Goal: Task Accomplishment & Management: Complete application form

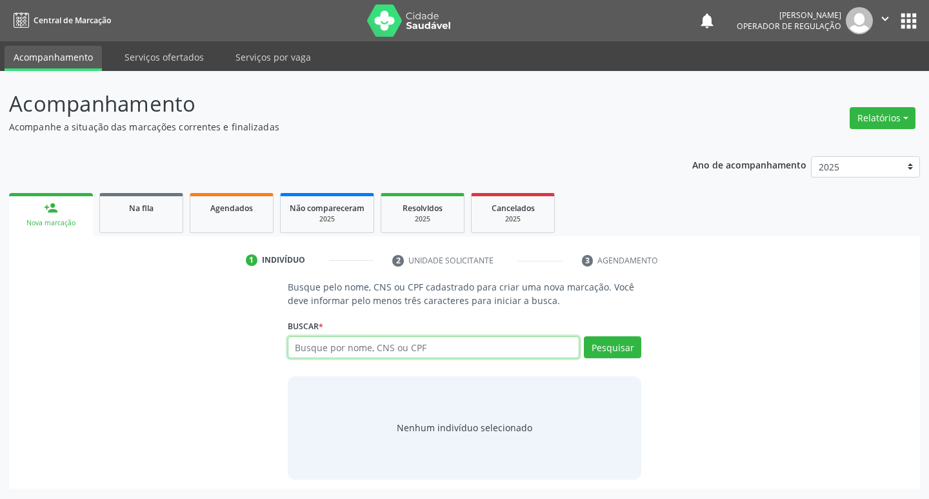
click at [399, 343] on input "text" at bounding box center [434, 347] width 292 height 22
paste input "707 8026 0995 5914"
type input "707 8026 0995 5914"
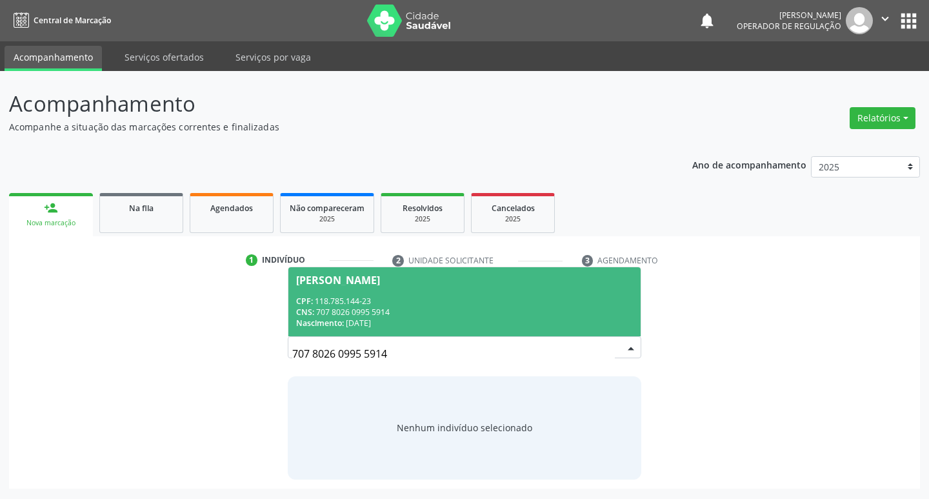
click at [528, 319] on div "Nascimento: 13/08/2000" at bounding box center [464, 322] width 337 height 11
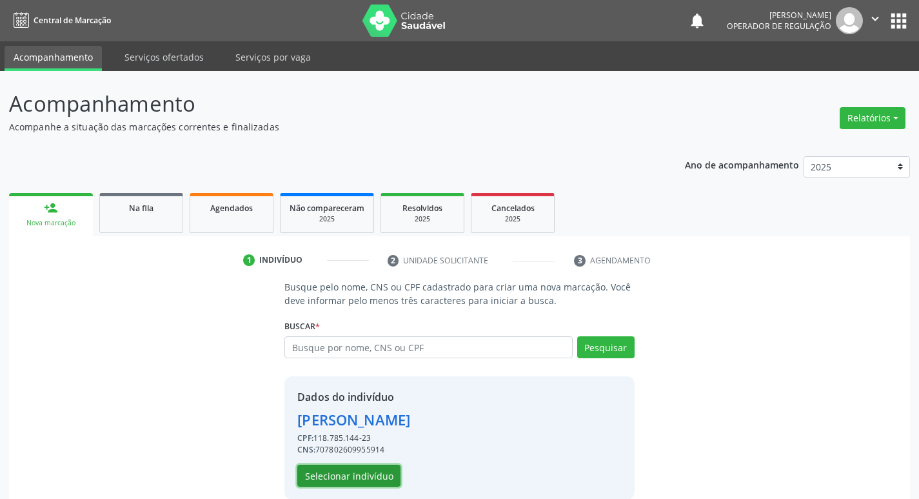
click at [339, 483] on button "Selecionar indivíduo" at bounding box center [348, 475] width 103 height 22
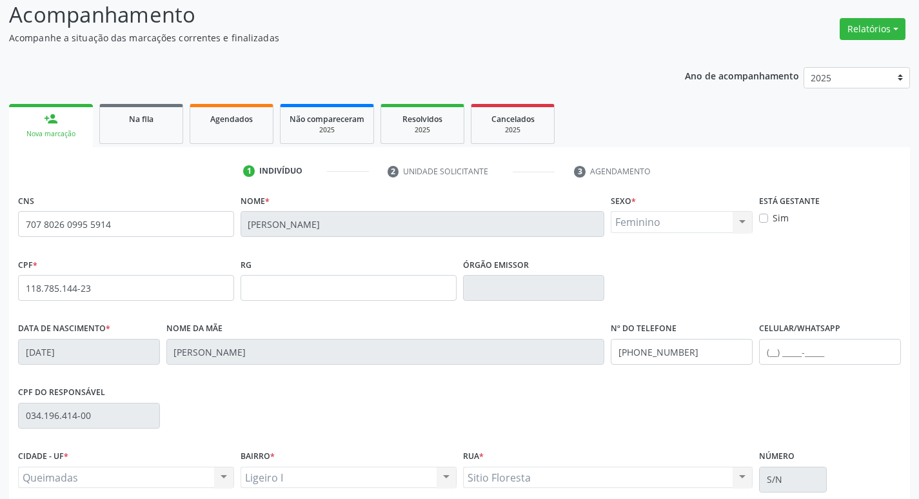
scroll to position [201, 0]
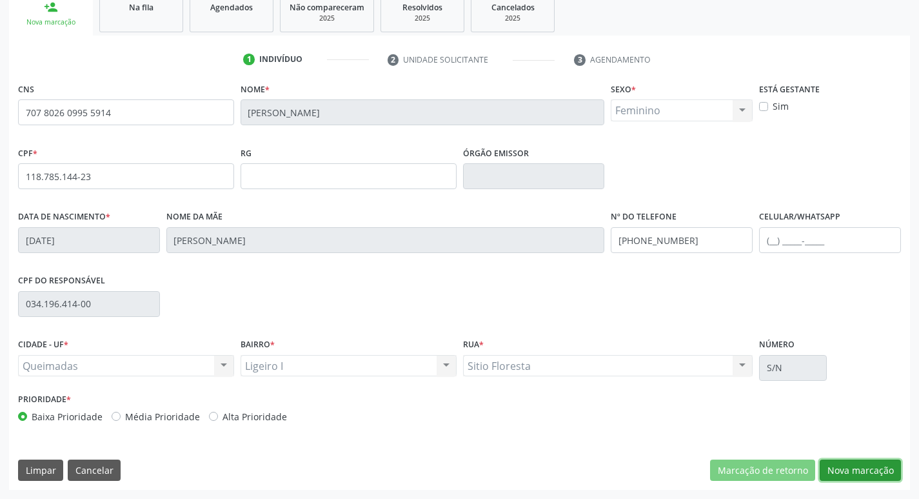
drag, startPoint x: 857, startPoint y: 468, endPoint x: 828, endPoint y: 469, distance: 29.7
click at [857, 469] on button "Nova marcação" at bounding box center [860, 470] width 81 height 22
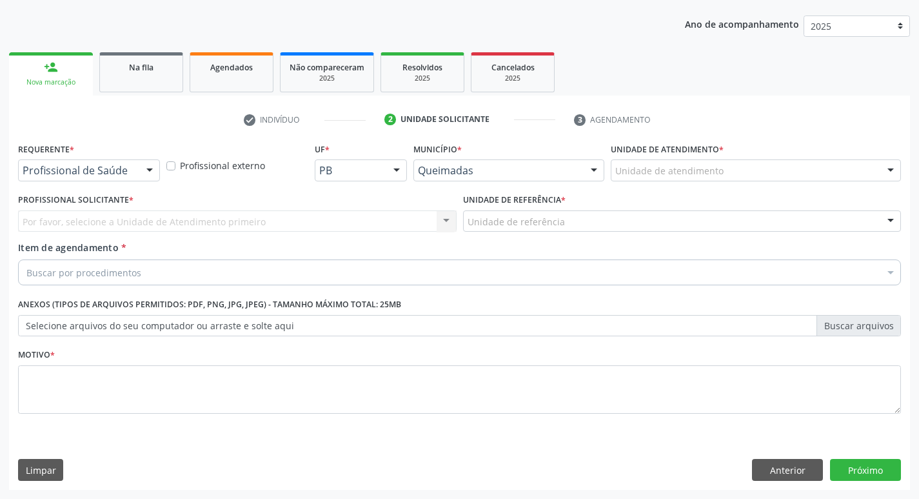
drag, startPoint x: 144, startPoint y: 168, endPoint x: 143, endPoint y: 179, distance: 11.0
click at [145, 172] on div at bounding box center [149, 171] width 19 height 22
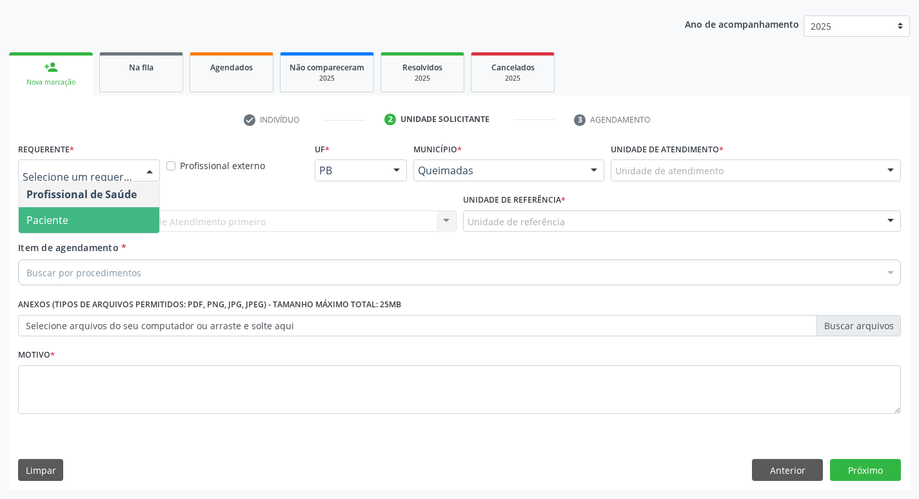
click at [122, 222] on span "Paciente" at bounding box center [89, 220] width 141 height 26
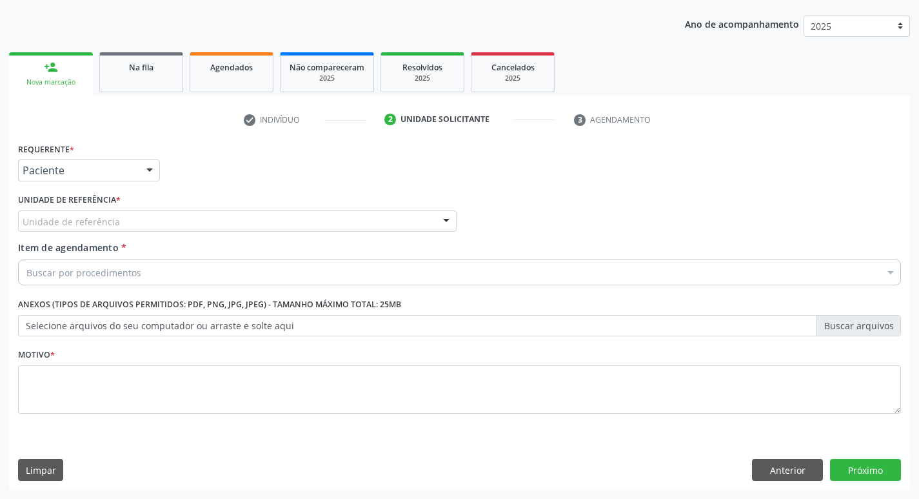
click at [125, 206] on div "Unidade de referência * Unidade de referência UBSF Ligeiro II UBSF Saulo Leal E…" at bounding box center [237, 210] width 439 height 41
click at [128, 217] on div "Unidade de referência" at bounding box center [237, 221] width 439 height 22
type input "K"
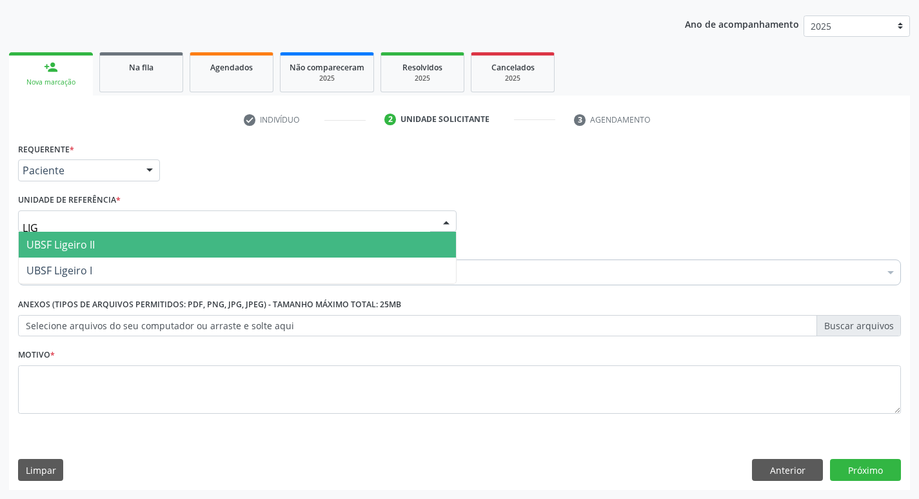
type input "LIGE"
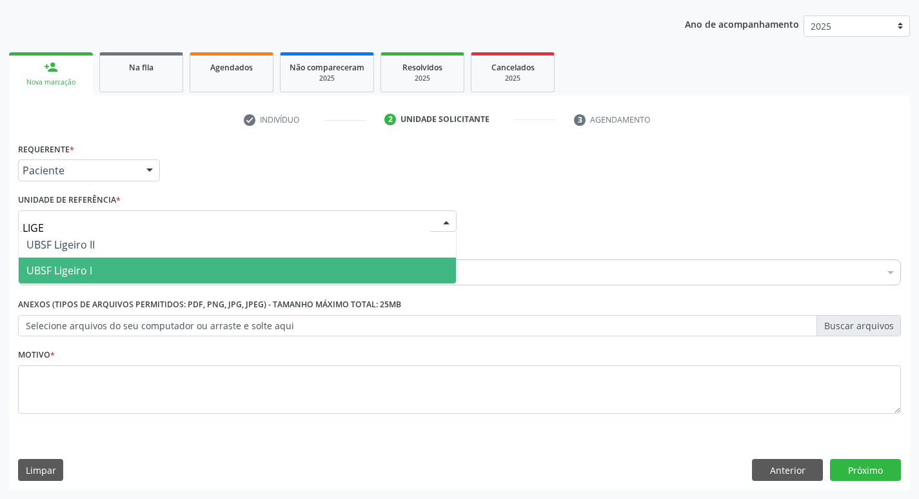
click at [69, 266] on span "UBSF Ligeiro I" at bounding box center [59, 270] width 66 height 14
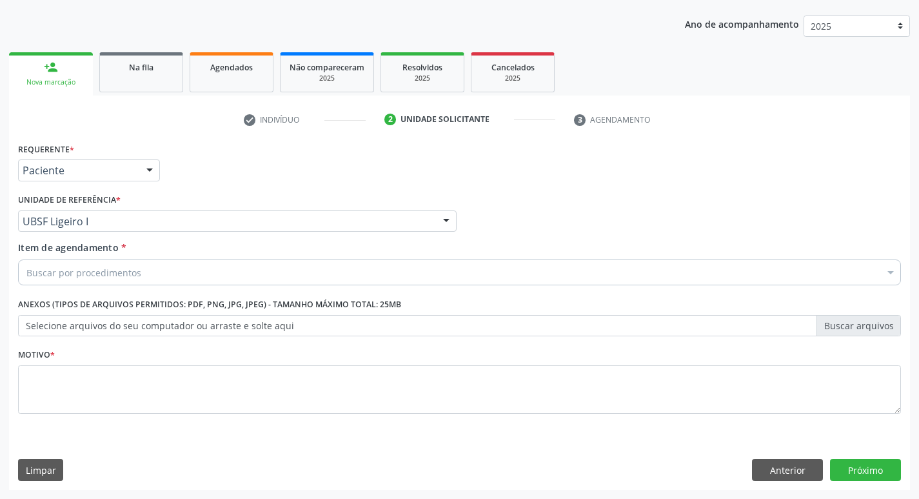
click at [70, 279] on div "Buscar por procedimentos" at bounding box center [459, 272] width 883 height 26
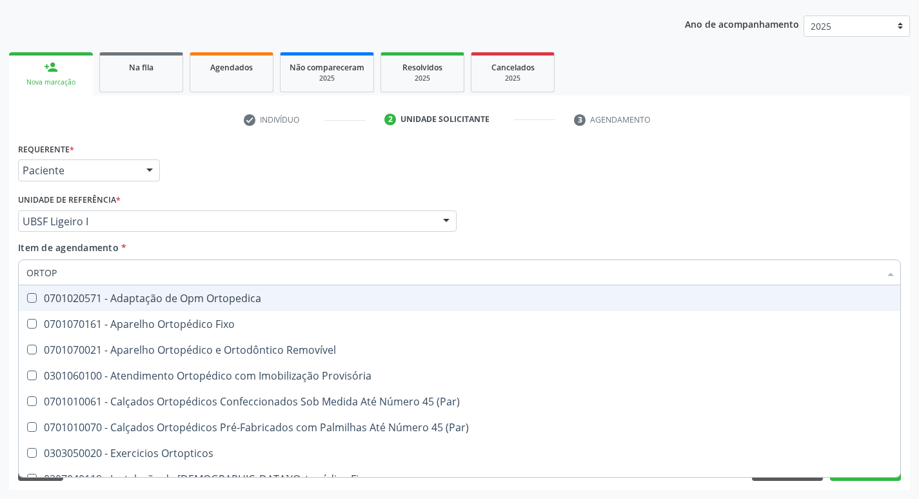
type input "ORTOPE"
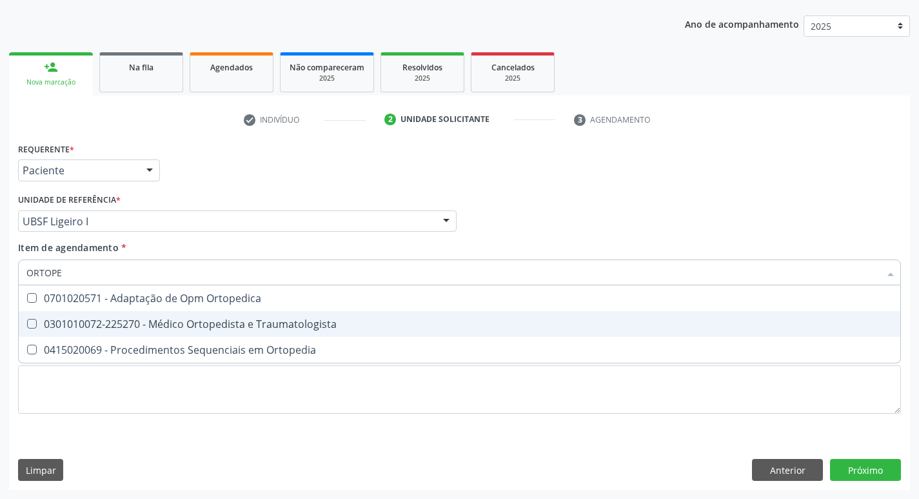
click at [137, 323] on div "0301010072-225270 - Médico Ortopedista e Traumatologista" at bounding box center [459, 324] width 866 height 10
checkbox Traumatologista "true"
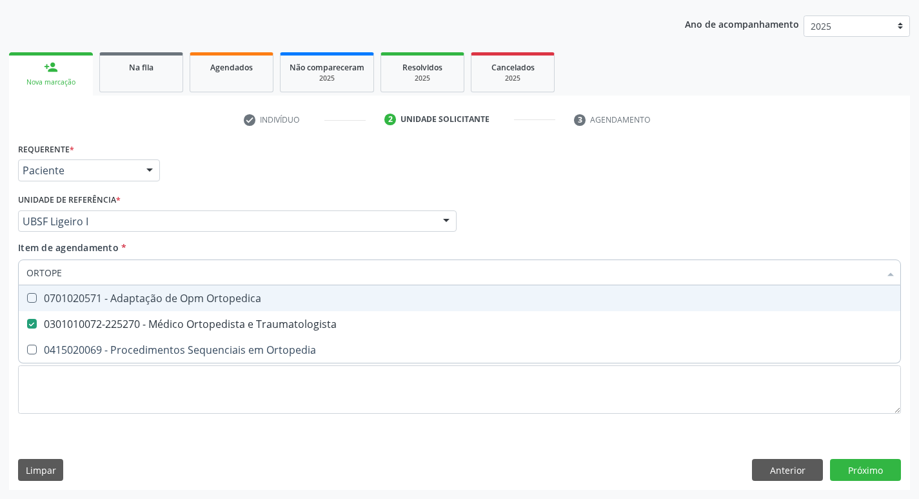
click at [217, 172] on div "Requerente * Paciente Profissional de Saúde Paciente Nenhum resultado encontrad…" at bounding box center [460, 164] width 890 height 50
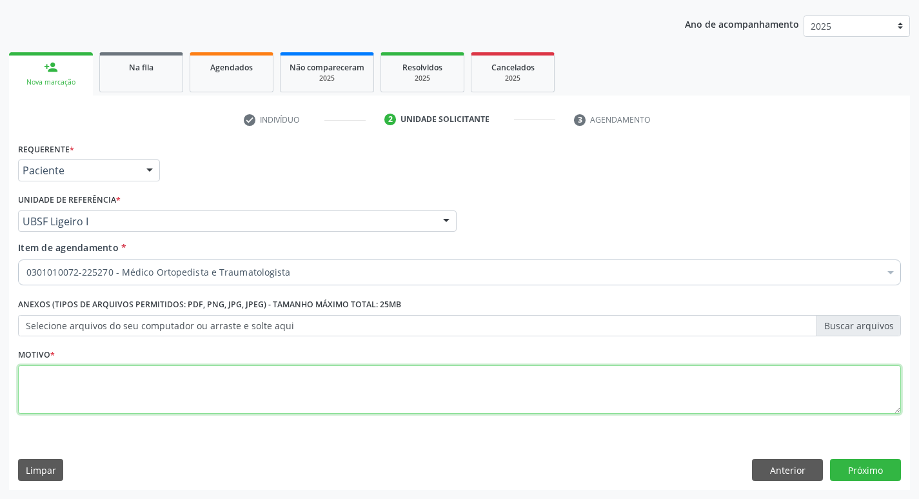
click at [96, 375] on textarea at bounding box center [459, 389] width 883 height 49
type textarea "ESPORÃO DE CALCANEO"
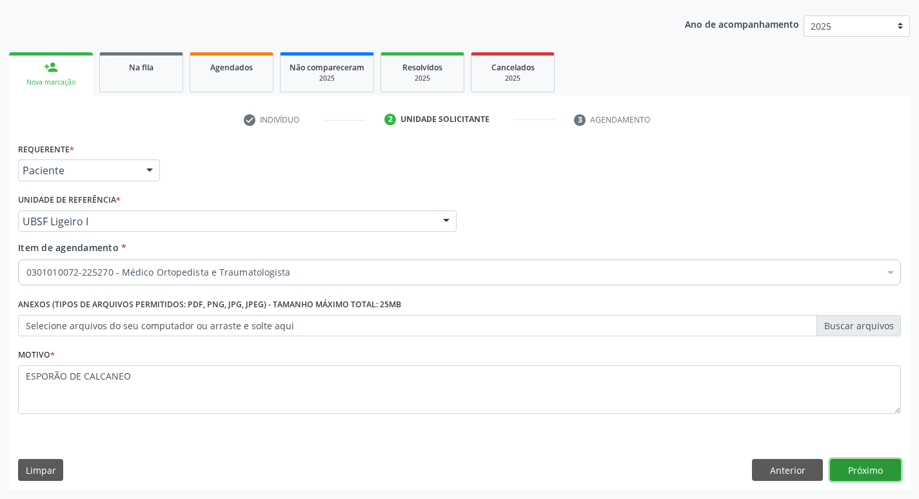
click at [855, 470] on button "Próximo" at bounding box center [865, 470] width 71 height 22
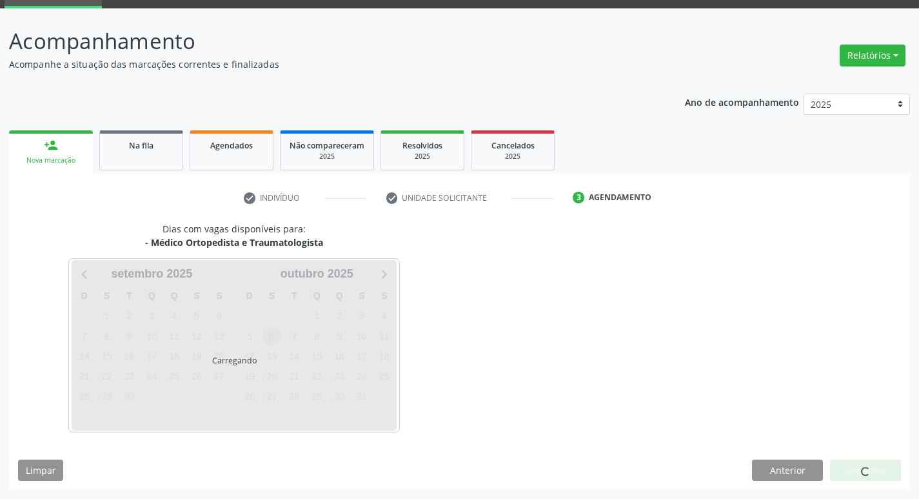
scroll to position [101, 0]
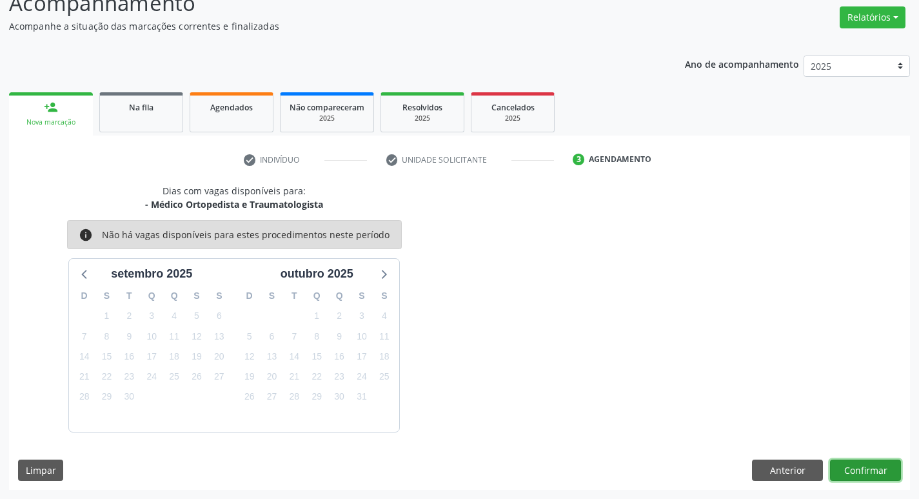
click at [853, 472] on button "Confirmar" at bounding box center [865, 470] width 71 height 22
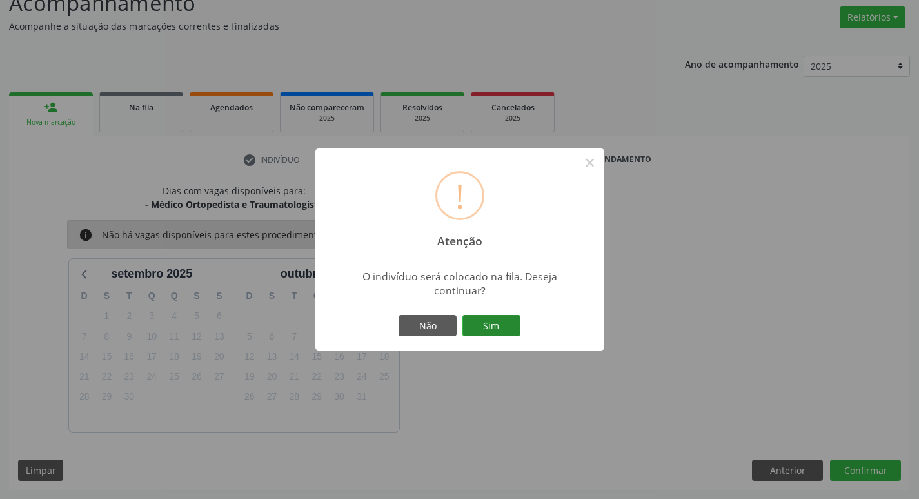
click at [496, 326] on button "Sim" at bounding box center [492, 326] width 58 height 22
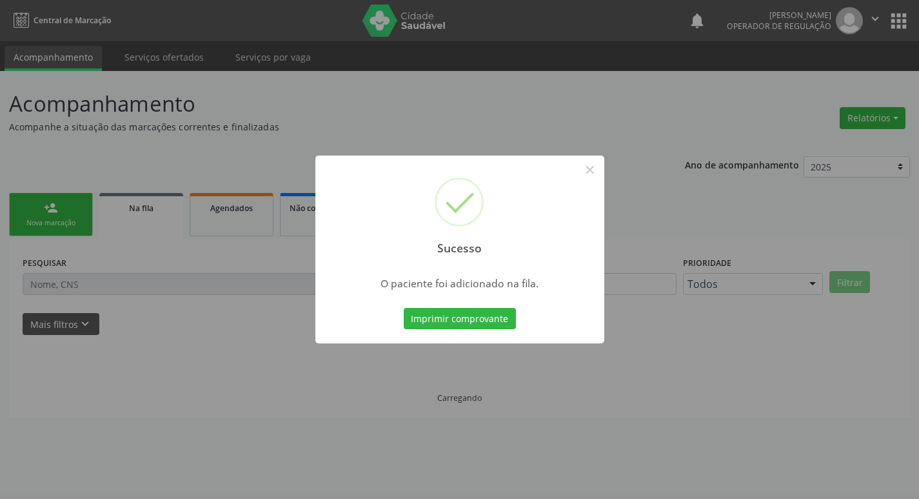
scroll to position [0, 0]
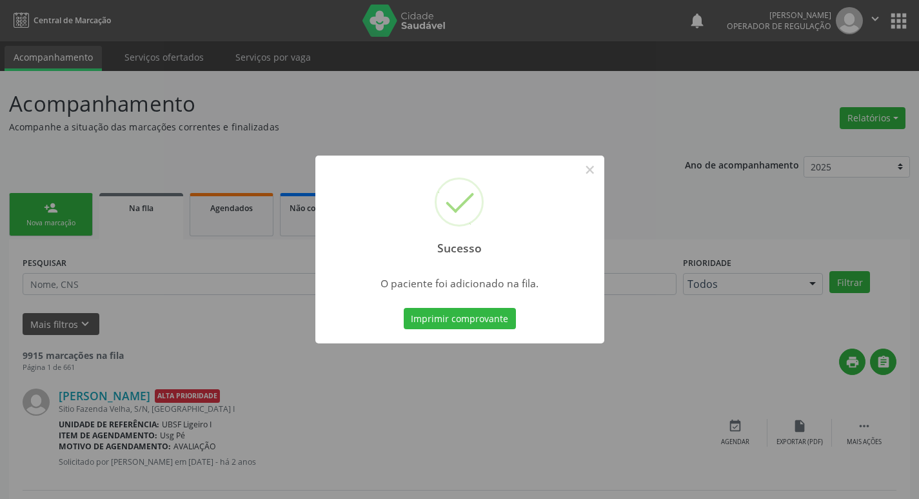
click at [266, 163] on div "Sucesso × O paciente foi adicionado na fila. Imprimir comprovante Cancel" at bounding box center [459, 249] width 919 height 499
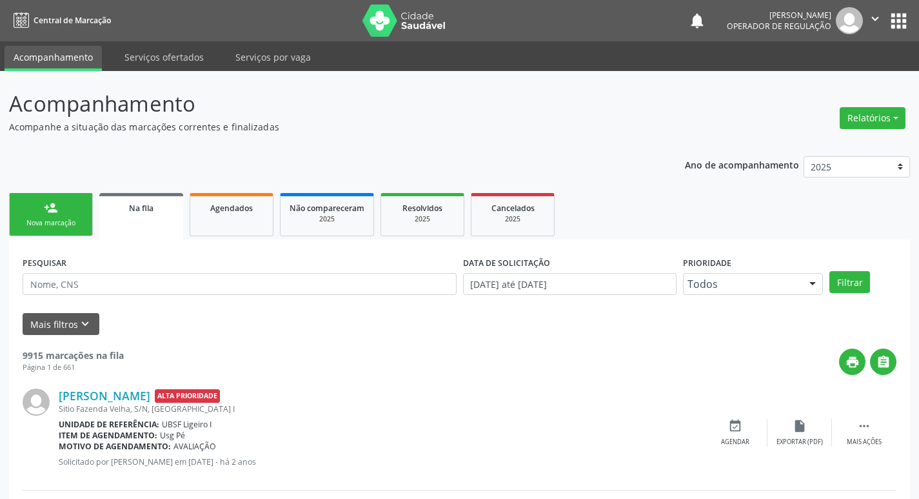
click at [73, 217] on div "Sucesso × O paciente foi adicionado na fila. Imprimir comprovante Cancel" at bounding box center [459, 249] width 919 height 499
click at [70, 230] on link "person_add Nova marcação" at bounding box center [51, 214] width 84 height 43
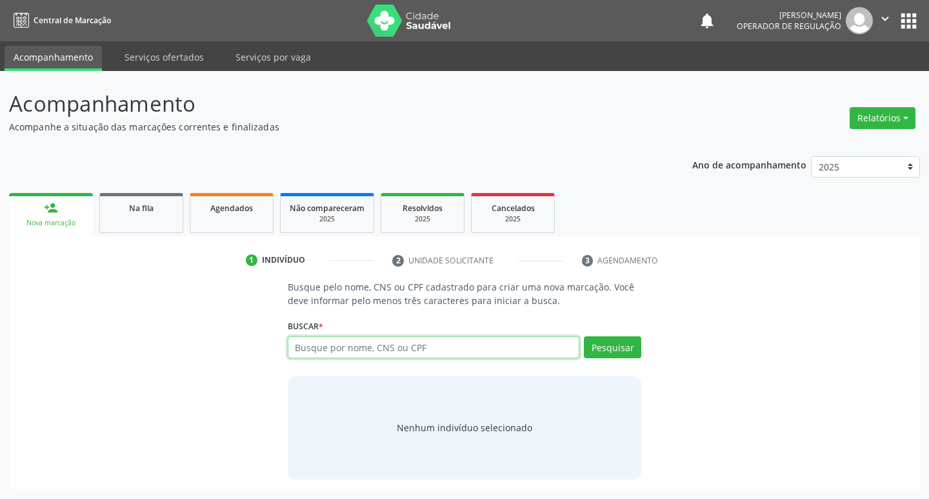
click at [450, 355] on input "text" at bounding box center [434, 347] width 292 height 22
type input "706300737366576"
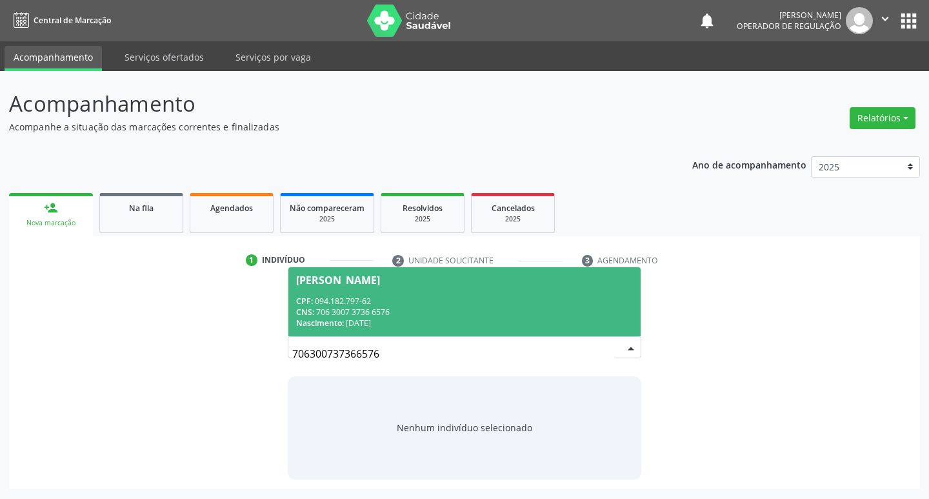
click at [359, 289] on span "Maria Isabel Fernandes de Lima Santos CPF: 094.182.797-62 CNS: 706 3007 3736 65…" at bounding box center [464, 301] width 353 height 69
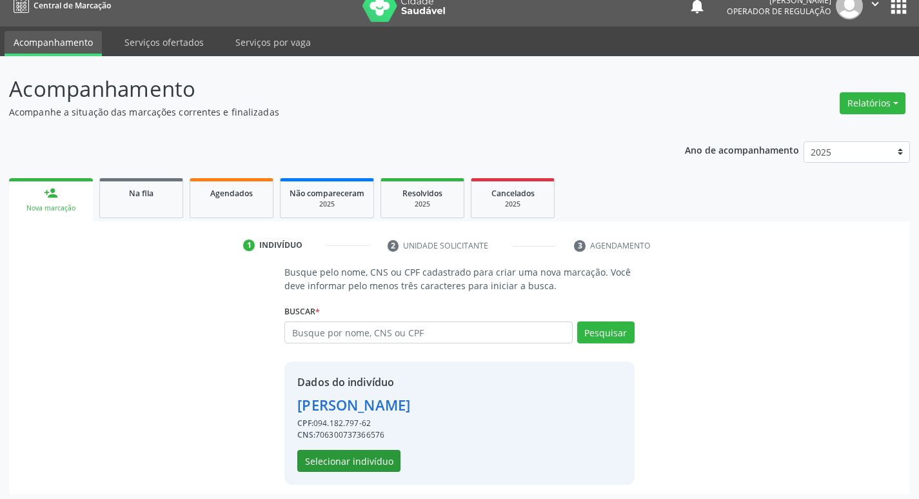
scroll to position [19, 0]
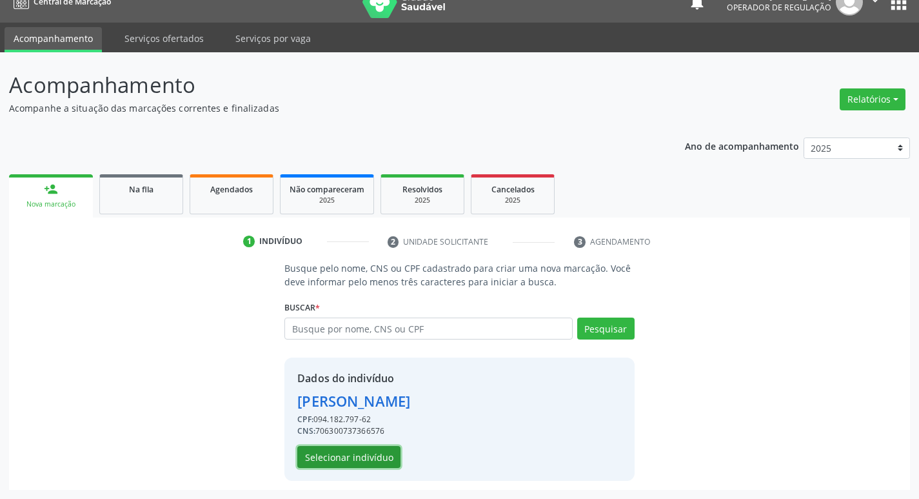
click at [355, 459] on button "Selecionar indivíduo" at bounding box center [348, 457] width 103 height 22
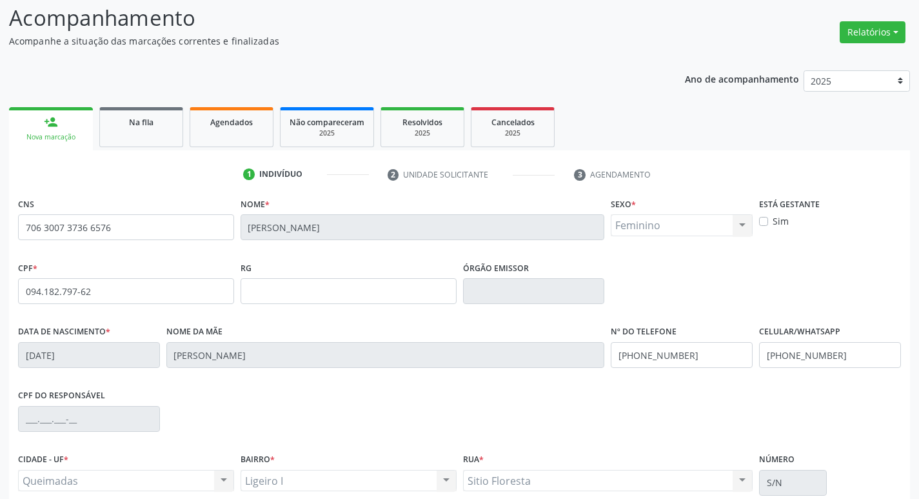
scroll to position [201, 0]
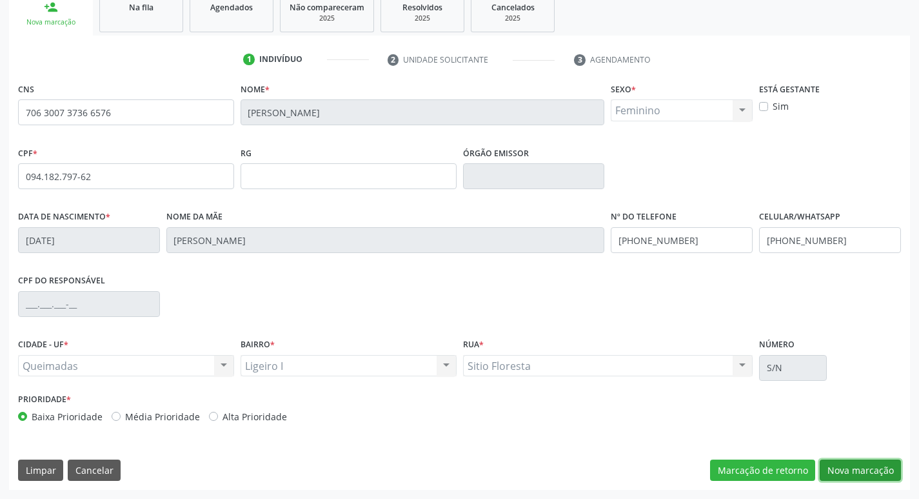
click at [827, 470] on button "Nova marcação" at bounding box center [860, 470] width 81 height 22
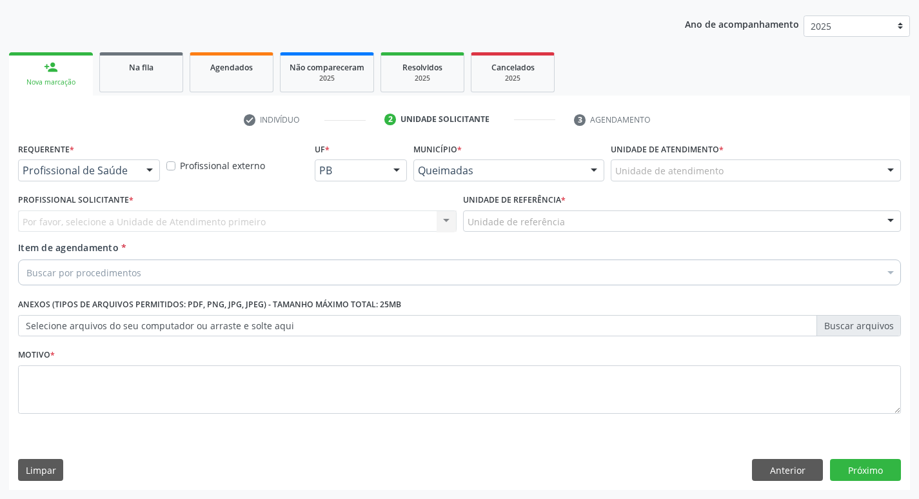
scroll to position [141, 0]
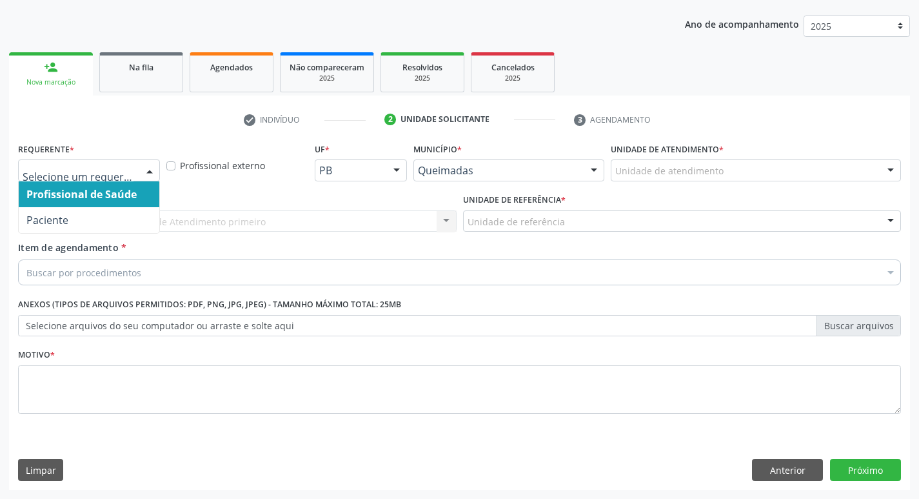
click at [143, 177] on div at bounding box center [149, 171] width 19 height 22
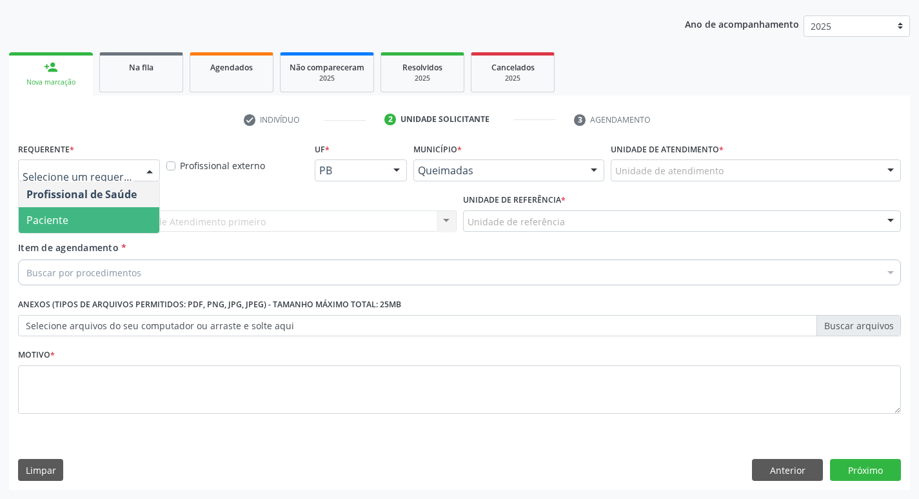
click at [114, 232] on span "Paciente" at bounding box center [89, 220] width 141 height 26
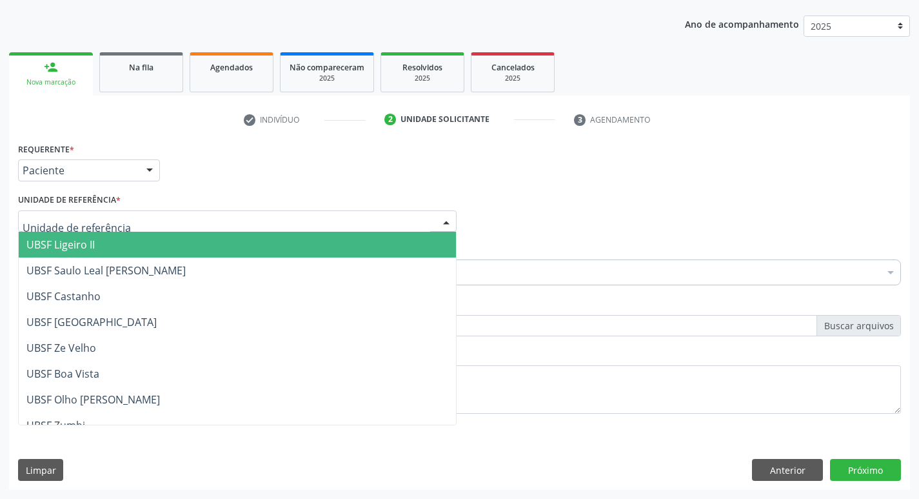
click at [123, 221] on div at bounding box center [237, 221] width 439 height 22
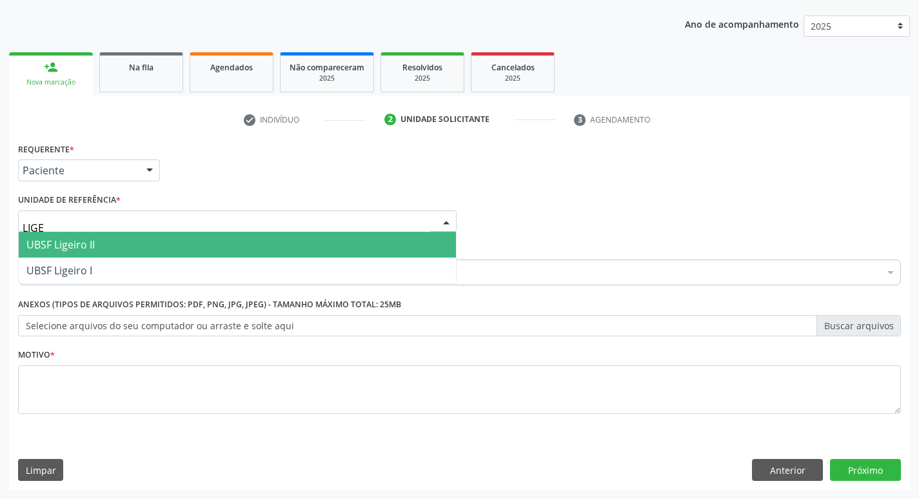
type input "LIGEI"
click at [111, 244] on span "UBSF Ligeiro II" at bounding box center [237, 245] width 437 height 26
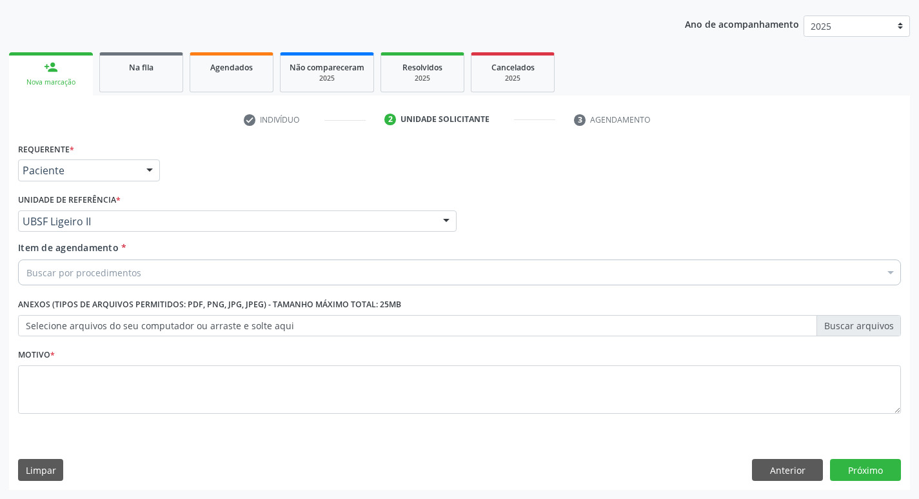
click at [95, 294] on div "Requerente * Paciente Profissional de Saúde Paciente Nenhum resultado encontrad…" at bounding box center [459, 285] width 883 height 292
click at [103, 283] on div "Buscar por procedimentos" at bounding box center [459, 272] width 883 height 26
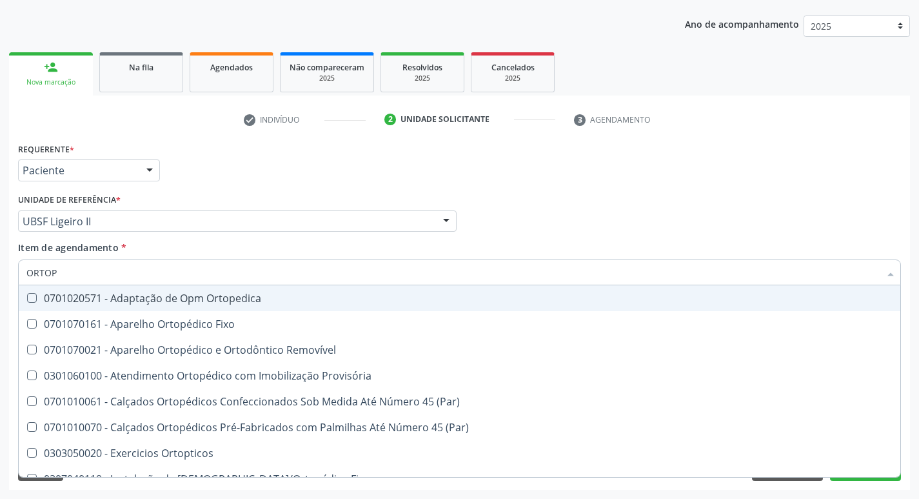
type input "ORTOPE"
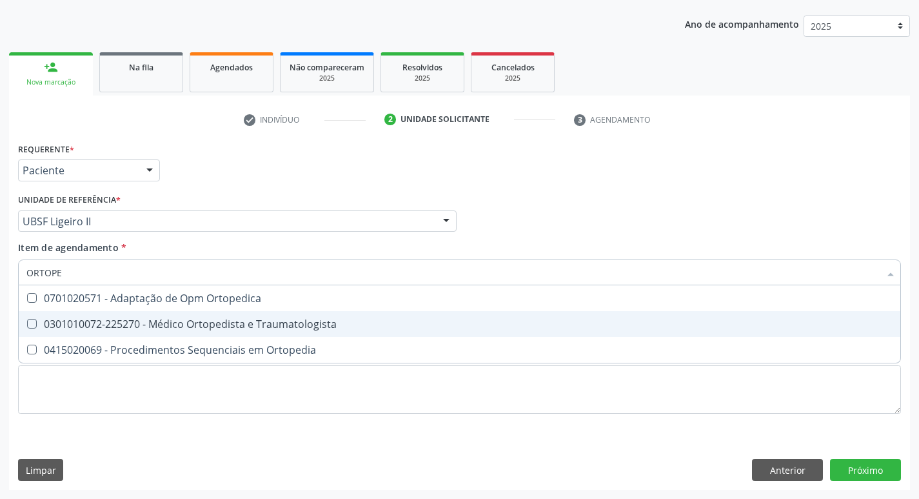
click at [121, 323] on div "0301010072-225270 - Médico Ortopedista e Traumatologista" at bounding box center [459, 324] width 866 height 10
checkbox Traumatologista "true"
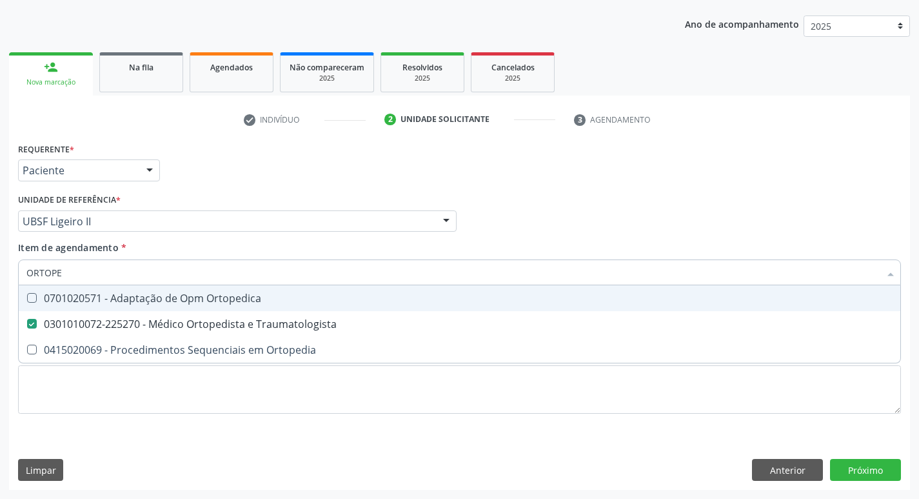
click at [186, 162] on div "Requerente * Paciente Profissional de Saúde Paciente Nenhum resultado encontrad…" at bounding box center [460, 164] width 890 height 50
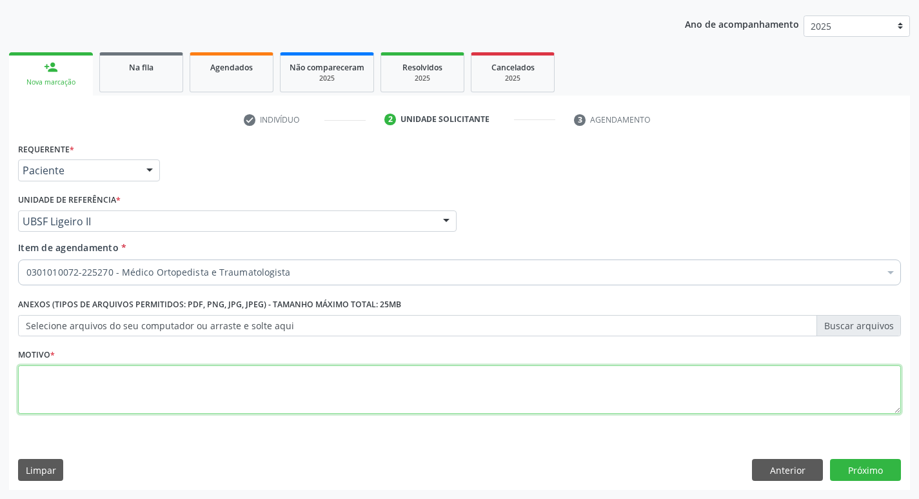
click at [81, 370] on textarea at bounding box center [459, 389] width 883 height 49
type textarea "AVALIAÇÃO"
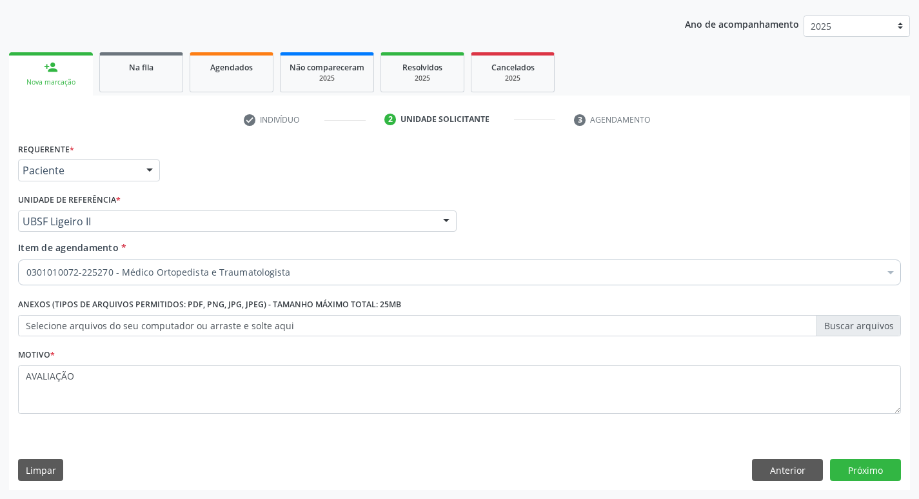
click at [862, 457] on div "Requerente * Paciente Profissional de Saúde Paciente Nenhum resultado encontrad…" at bounding box center [459, 314] width 901 height 350
click at [863, 458] on div "Requerente * Paciente Profissional de Saúde Paciente Nenhum resultado encontrad…" at bounding box center [459, 314] width 901 height 350
click at [865, 464] on button "Próximo" at bounding box center [865, 470] width 71 height 22
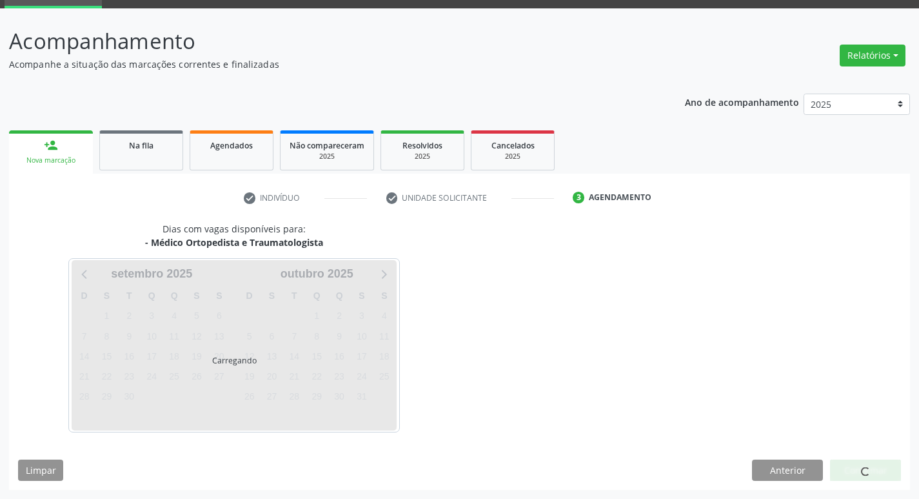
scroll to position [101, 0]
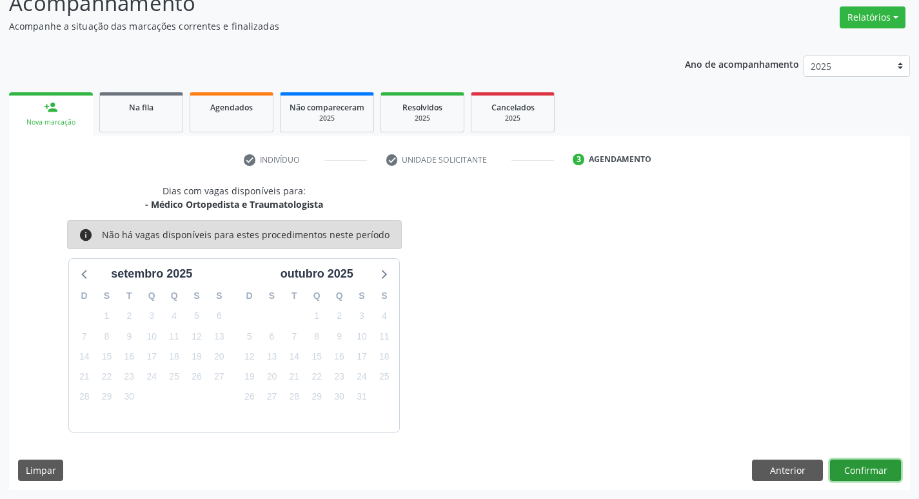
click at [863, 461] on button "Confirmar" at bounding box center [865, 470] width 71 height 22
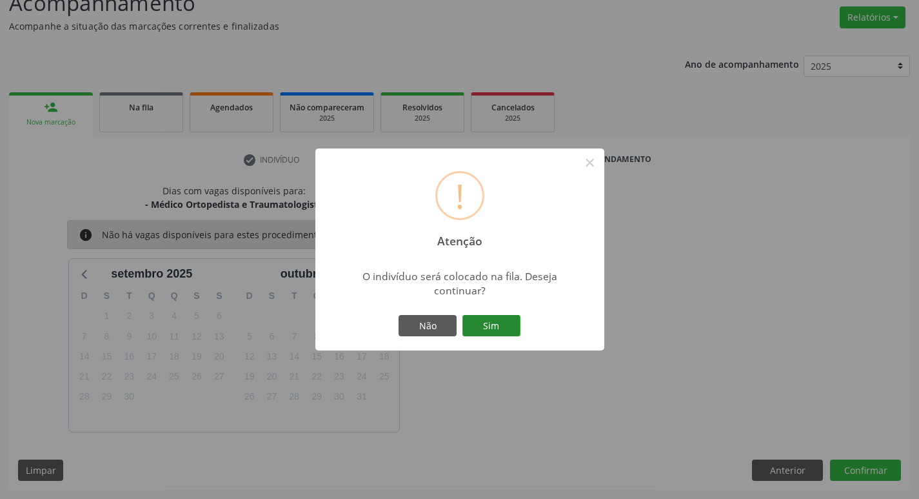
click at [484, 323] on button "Sim" at bounding box center [492, 326] width 58 height 22
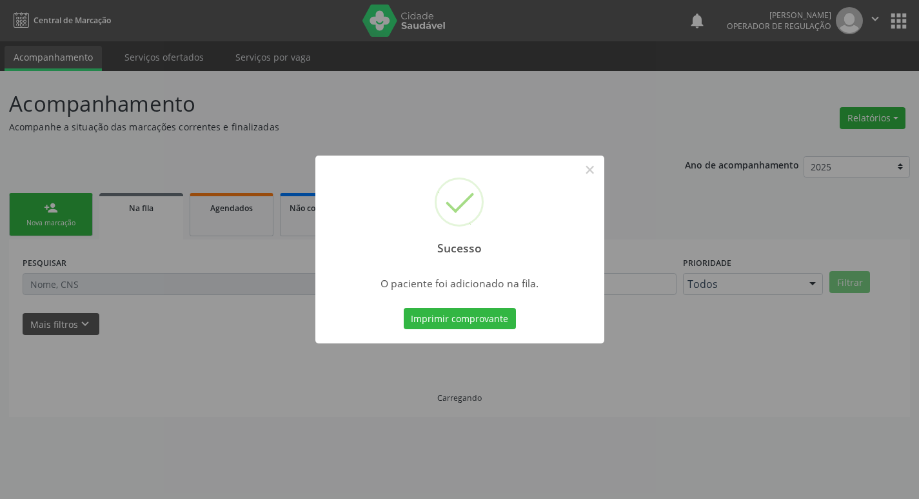
scroll to position [0, 0]
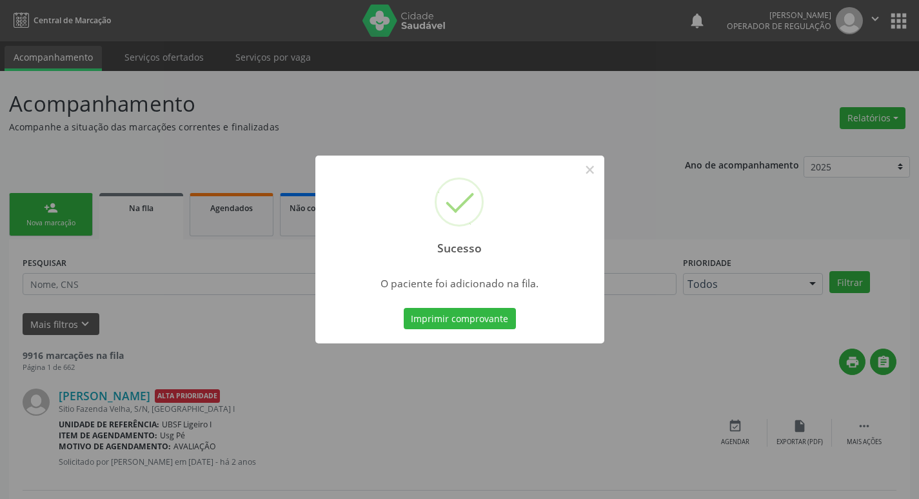
click at [297, 126] on div "Sucesso × O paciente foi adicionado na fila. Imprimir comprovante Cancel" at bounding box center [459, 249] width 919 height 499
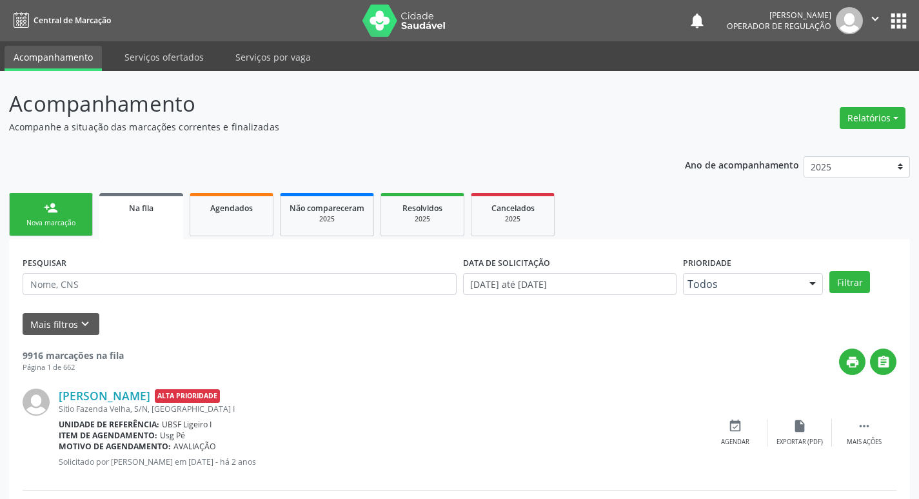
click at [27, 204] on link "person_add Nova marcação" at bounding box center [51, 214] width 84 height 43
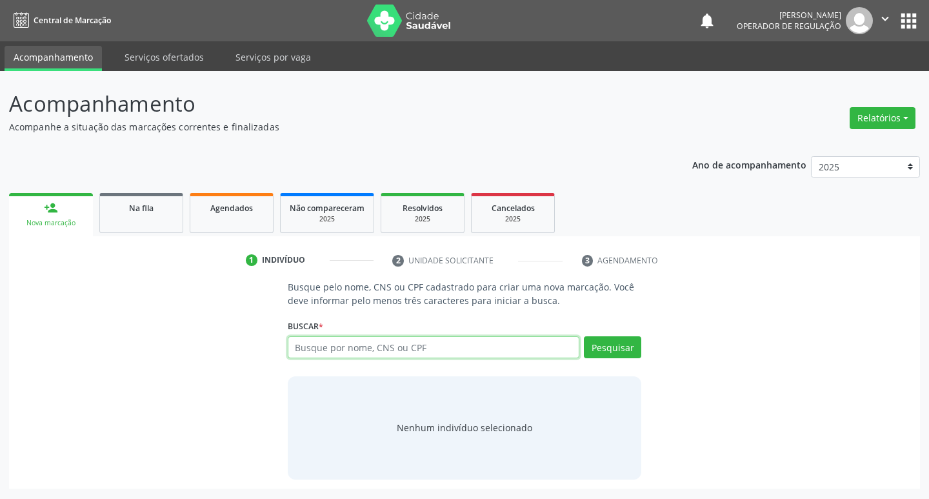
click at [395, 354] on input "text" at bounding box center [434, 347] width 292 height 22
type input "705003830469050"
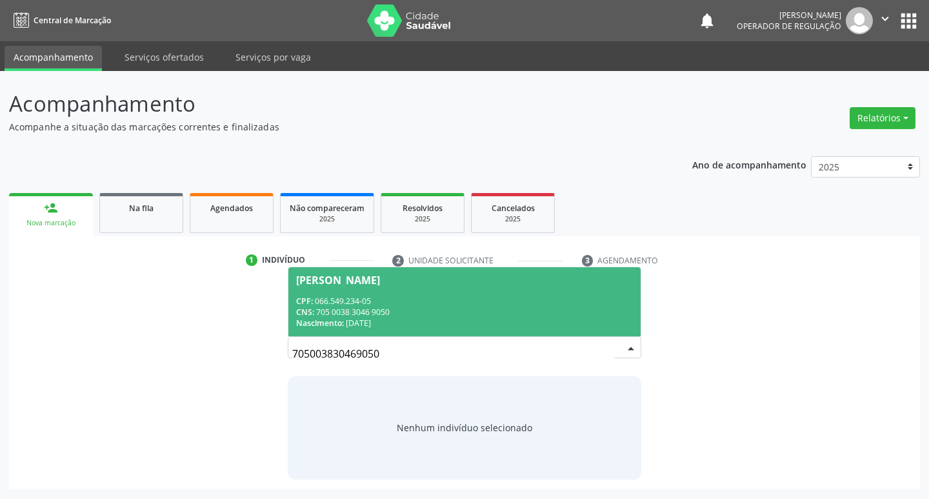
click at [426, 294] on span "Tenorio da Silva Marques CPF: 066.549.234-05 CNS: 705 0038 3046 9050 Nascimento…" at bounding box center [464, 301] width 353 height 69
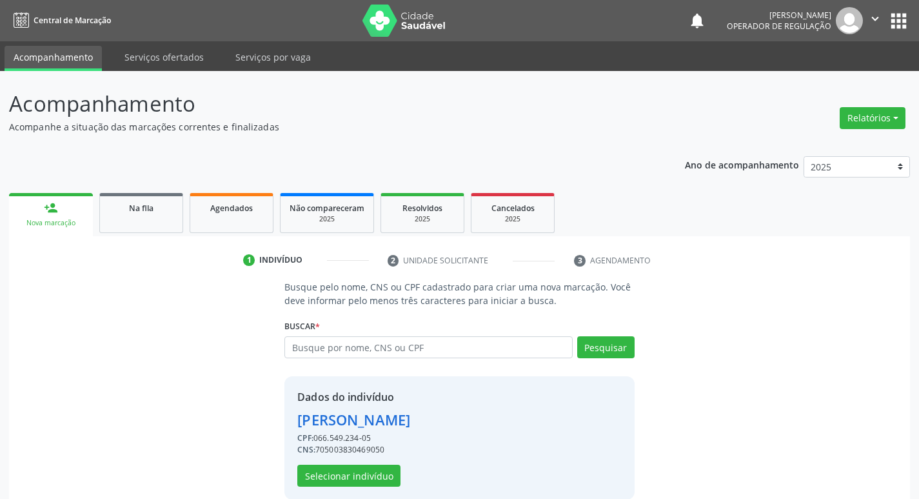
scroll to position [19, 0]
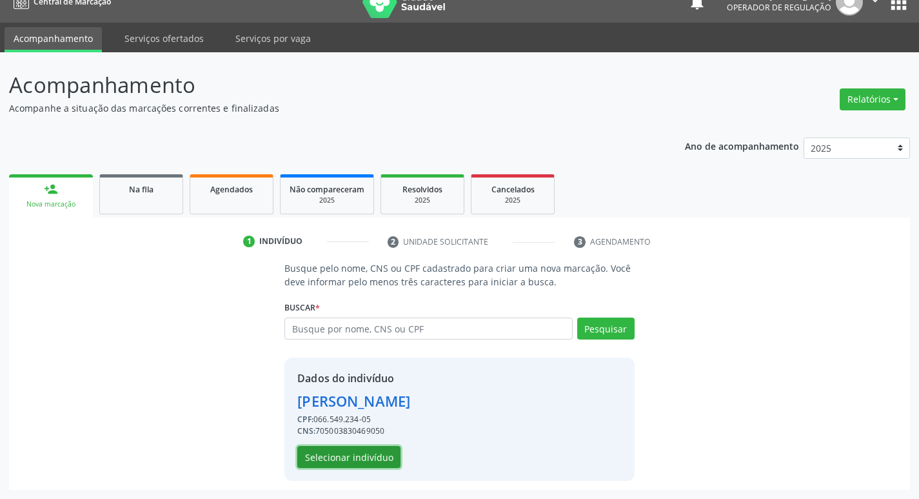
click at [334, 461] on button "Selecionar indivíduo" at bounding box center [348, 457] width 103 height 22
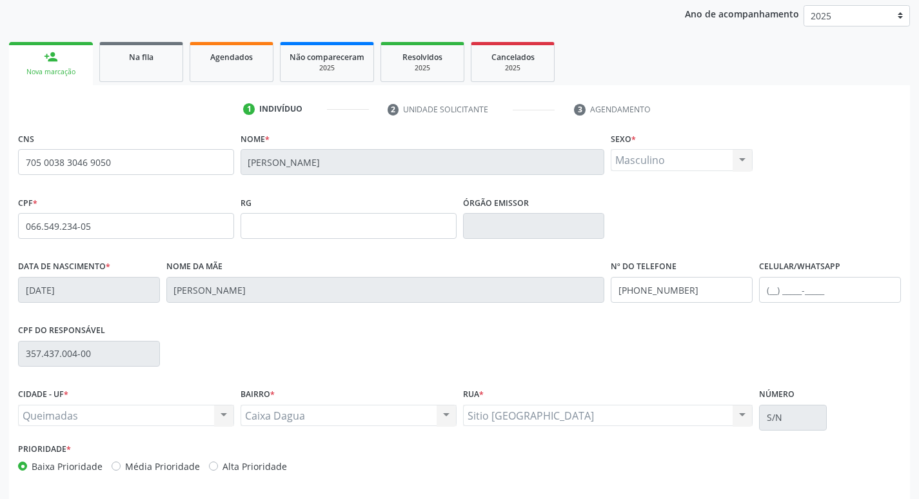
scroll to position [201, 0]
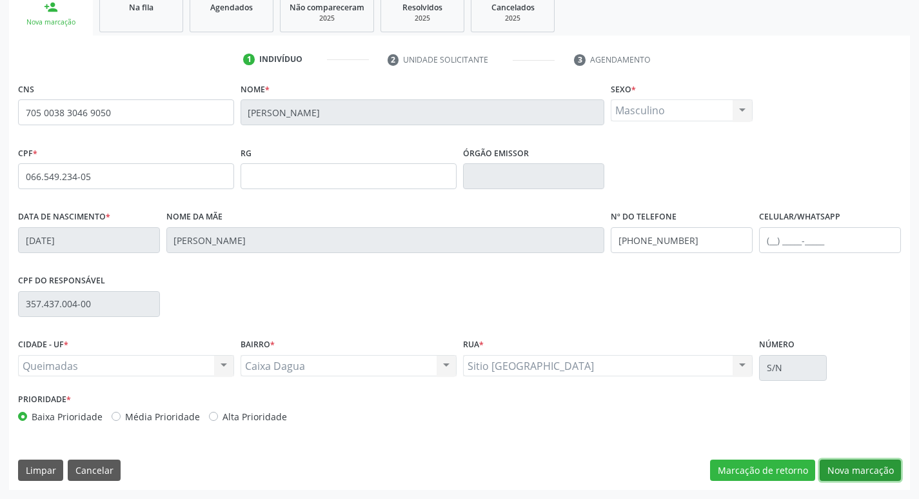
click at [846, 474] on button "Nova marcação" at bounding box center [860, 470] width 81 height 22
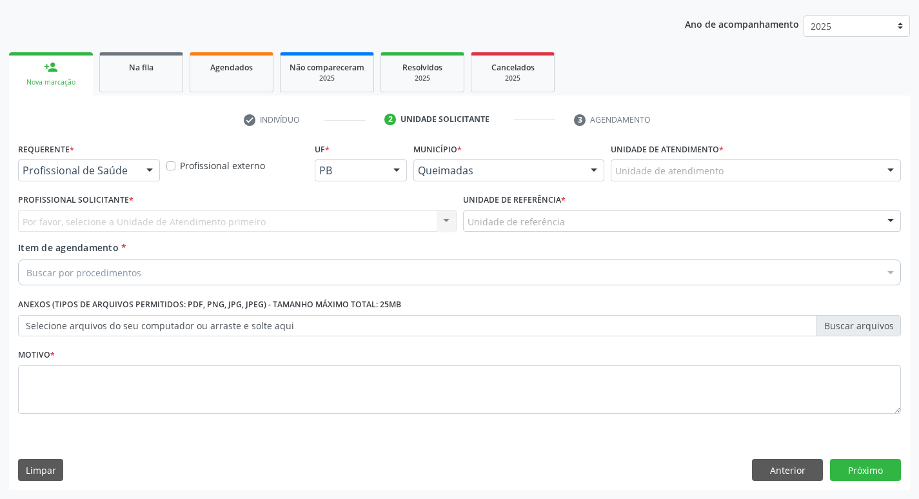
click at [82, 159] on div "Requerente * Profissional de Saúde Profissional de Saúde Paciente Nenhum result…" at bounding box center [89, 159] width 142 height 41
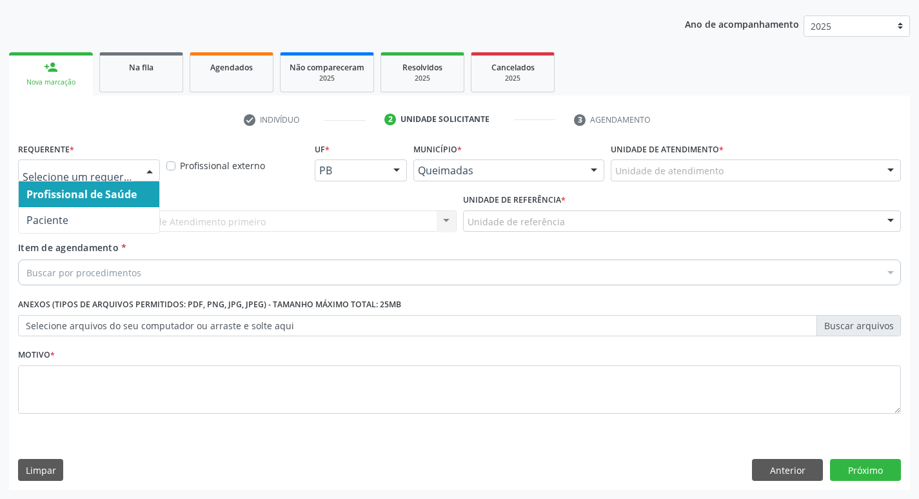
drag, startPoint x: 81, startPoint y: 167, endPoint x: 67, endPoint y: 185, distance: 22.5
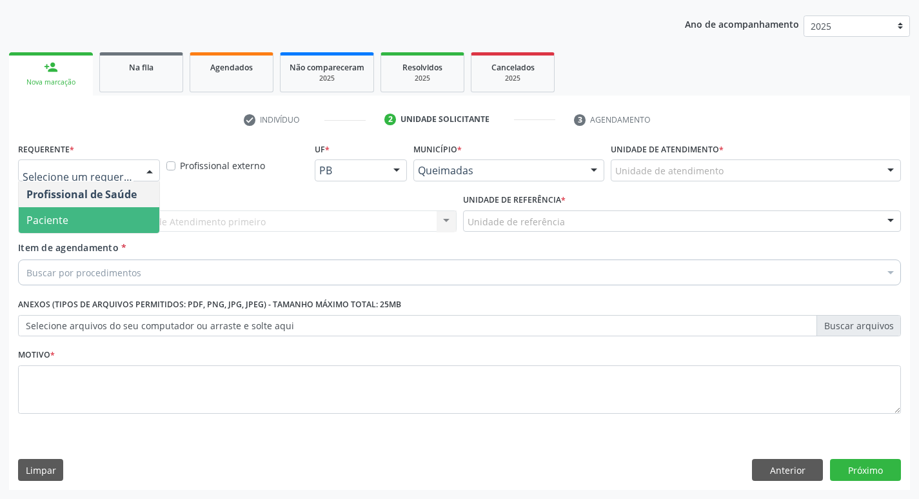
click at [52, 212] on span "Paciente" at bounding box center [89, 220] width 141 height 26
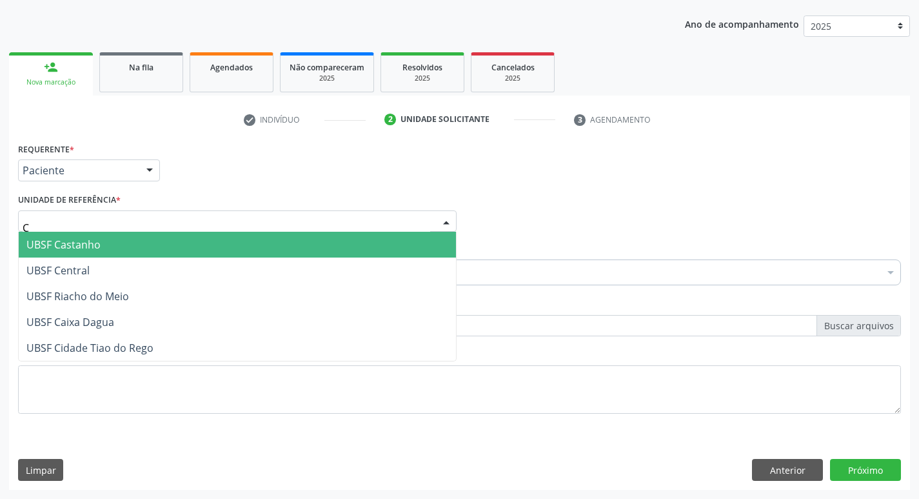
type input "CA"
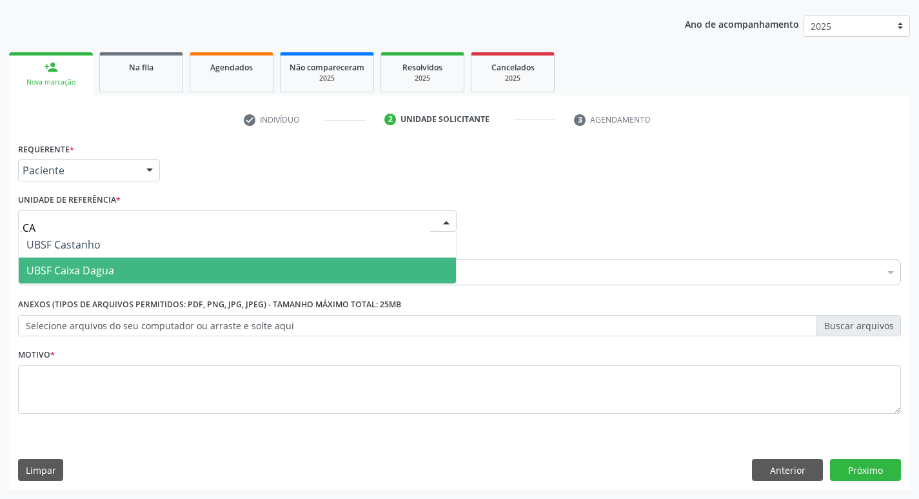
click at [40, 264] on span "UBSF Caixa Dagua" at bounding box center [70, 270] width 88 height 14
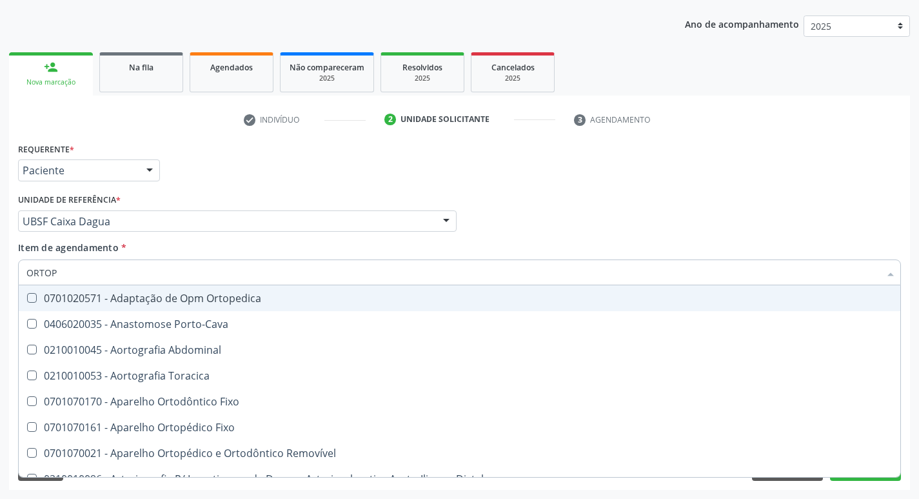
type input "ORTOPE"
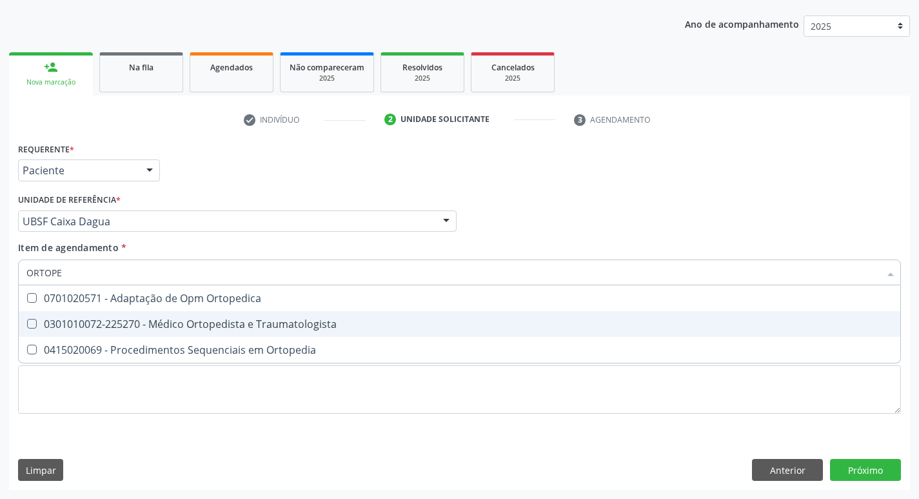
click at [146, 323] on div "0301010072-225270 - Médico Ortopedista e Traumatologista" at bounding box center [459, 324] width 866 height 10
checkbox Traumatologista "true"
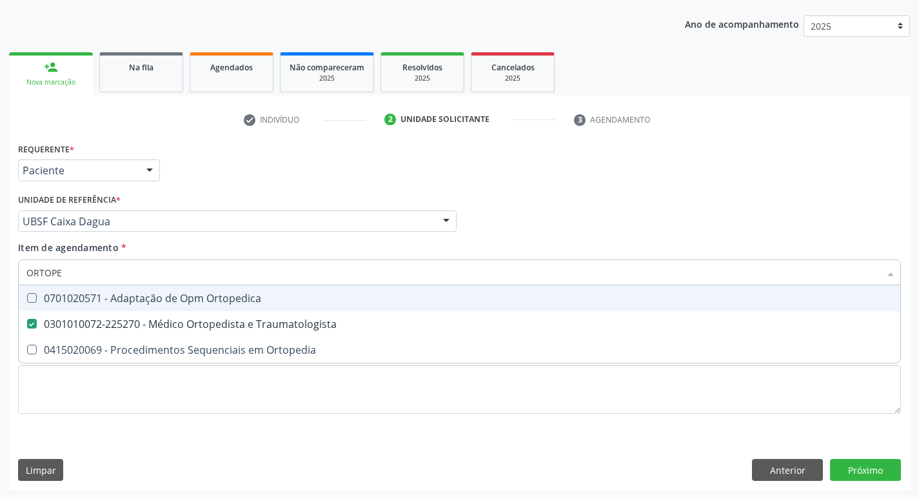
click at [240, 170] on div "Requerente * Paciente Profissional de Saúde Paciente Nenhum resultado encontrad…" at bounding box center [460, 164] width 890 height 50
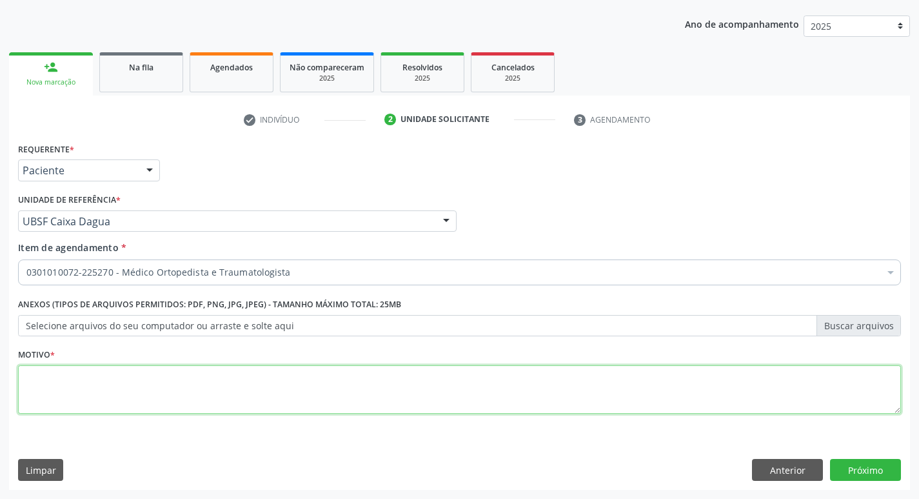
click at [123, 381] on textarea at bounding box center [459, 389] width 883 height 49
click at [52, 371] on textarea "AVALAIÇÃO" at bounding box center [459, 389] width 883 height 49
click at [78, 374] on textarea "AVALIÇÃO" at bounding box center [459, 389] width 883 height 49
click at [48, 377] on textarea "AVALIÇÃO" at bounding box center [459, 389] width 883 height 49
click at [164, 396] on textarea "AVALIAÇÃO" at bounding box center [459, 389] width 883 height 49
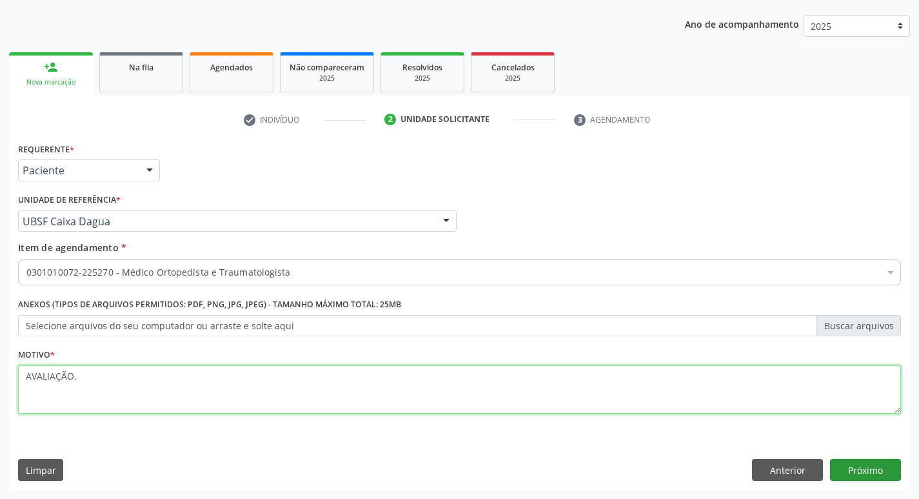
type textarea "AVALIAÇÃO."
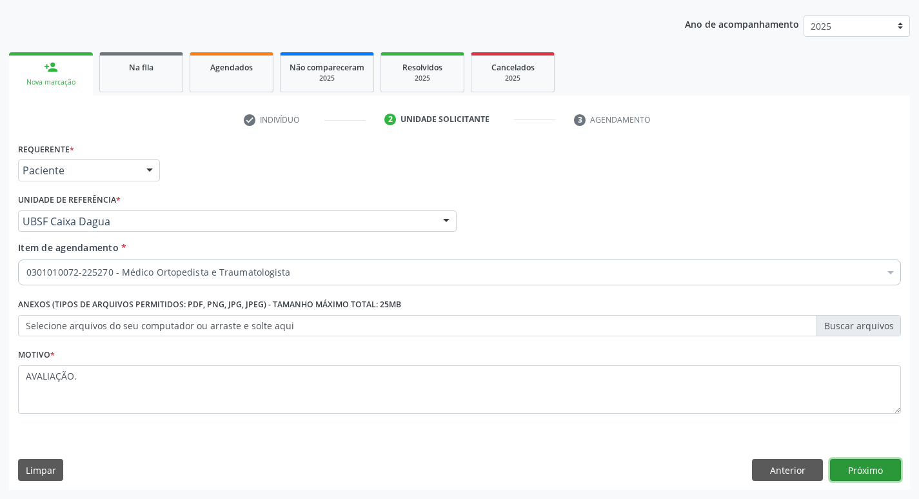
click at [855, 469] on button "Próximo" at bounding box center [865, 470] width 71 height 22
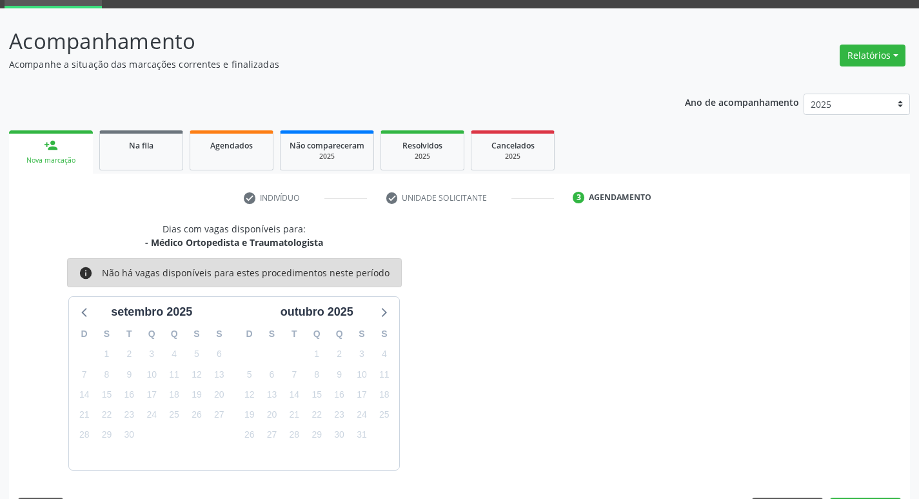
scroll to position [101, 0]
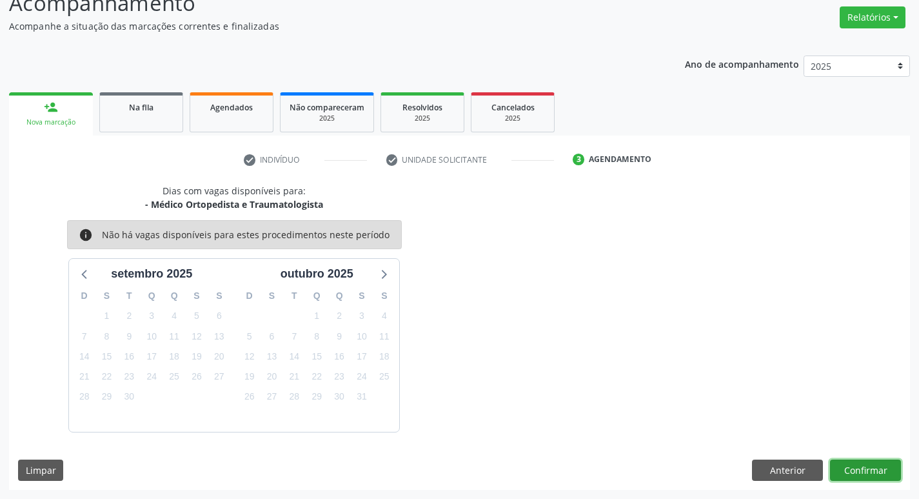
click at [883, 466] on button "Confirmar" at bounding box center [865, 470] width 71 height 22
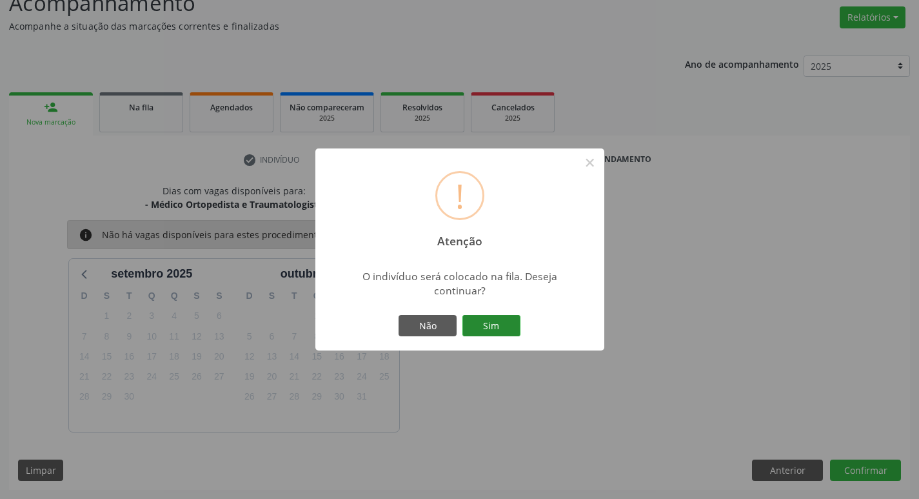
click at [507, 331] on button "Sim" at bounding box center [492, 326] width 58 height 22
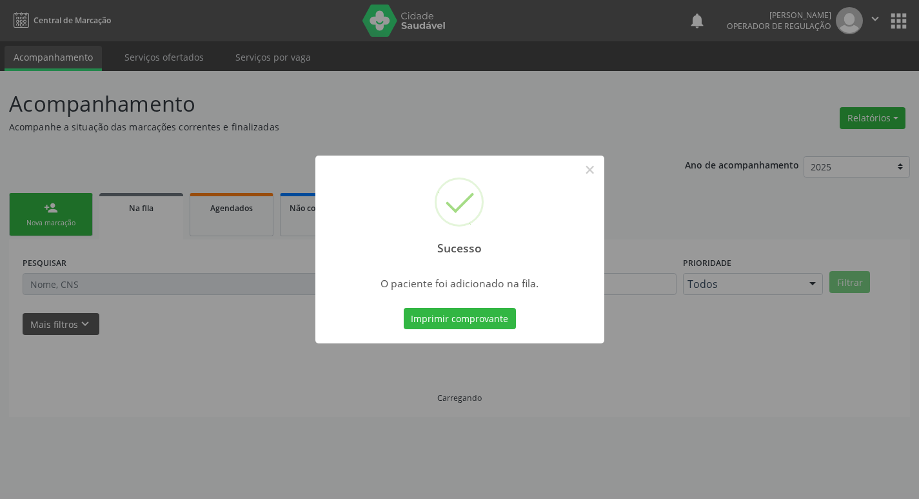
scroll to position [0, 0]
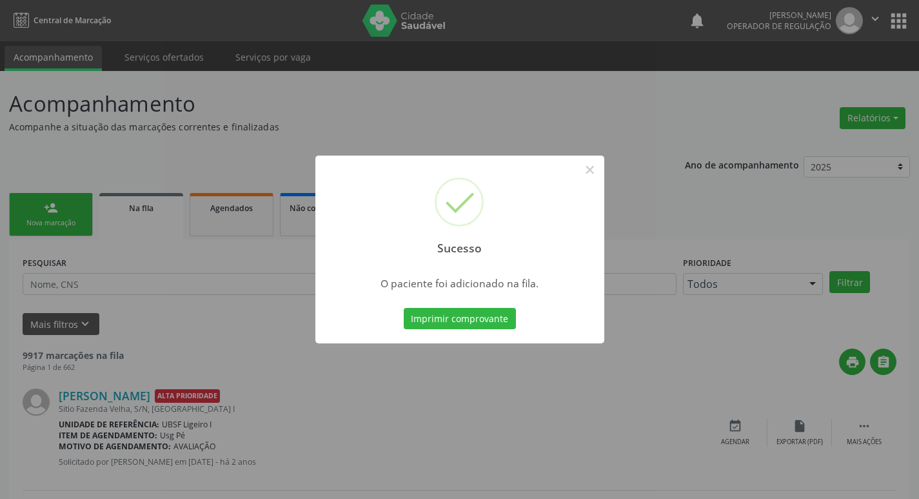
click at [313, 117] on div "Sucesso × O paciente foi adicionado na fila. Imprimir comprovante Cancel" at bounding box center [459, 249] width 919 height 499
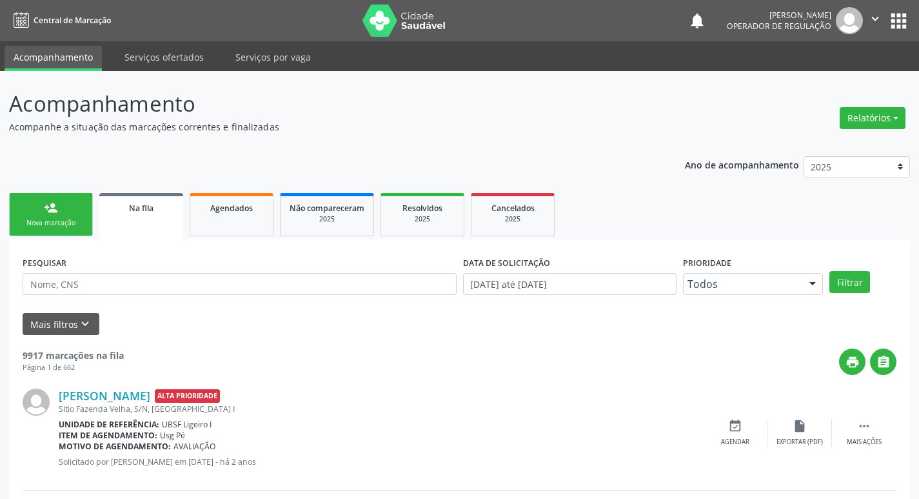
click at [70, 213] on link "person_add Nova marcação" at bounding box center [51, 214] width 84 height 43
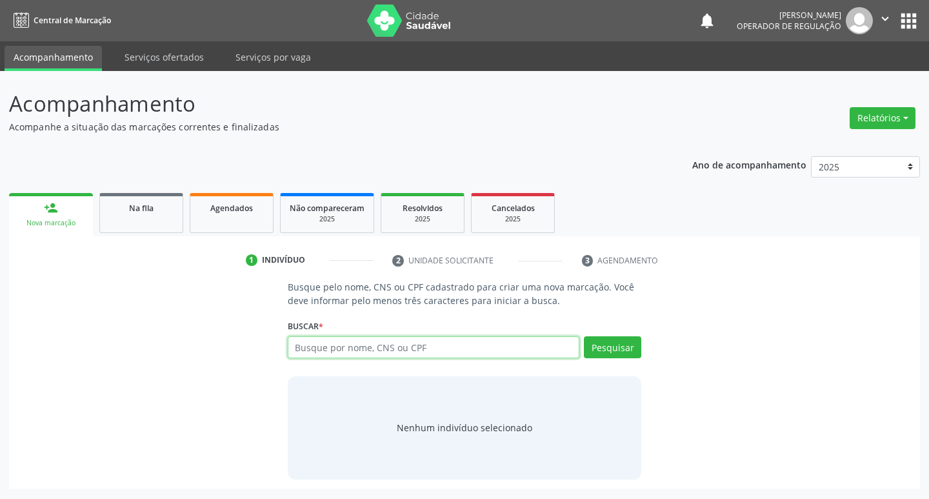
click at [435, 355] on input "text" at bounding box center [434, 347] width 292 height 22
type input "702007393803187"
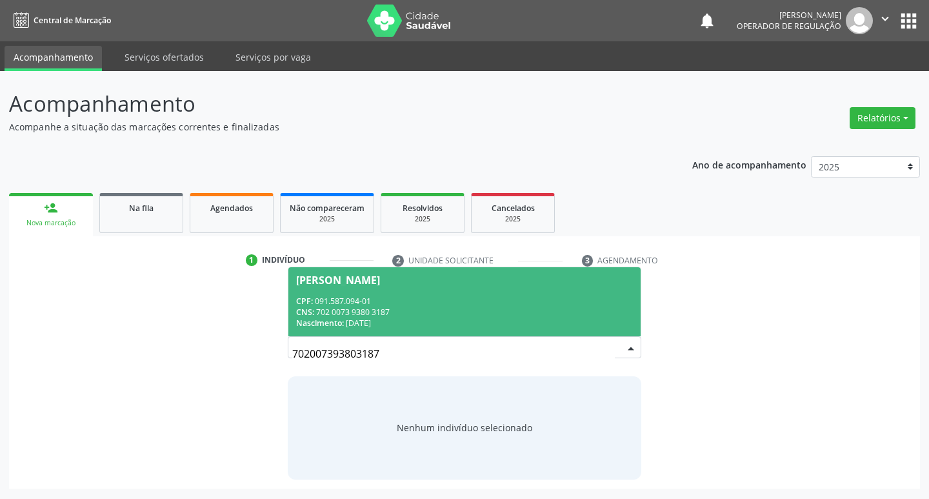
click at [615, 299] on div "CPF: 091.587.094-01" at bounding box center [464, 300] width 337 height 11
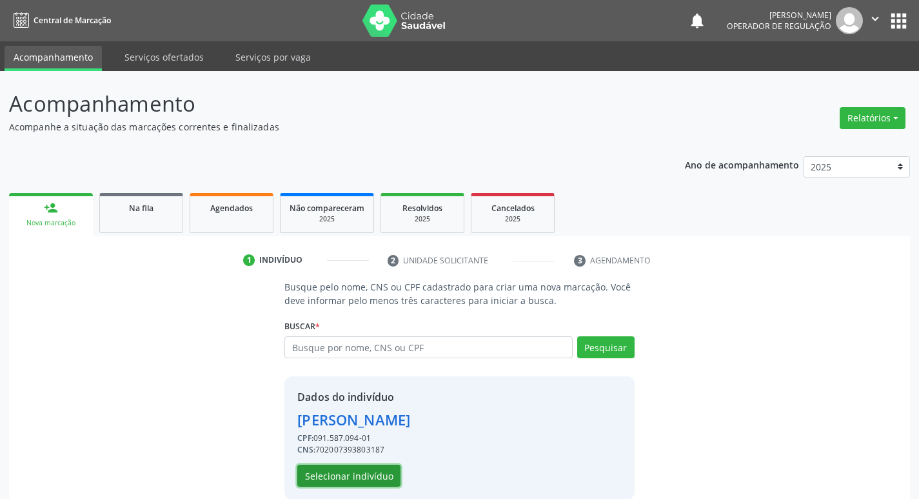
click at [316, 478] on button "Selecionar indivíduo" at bounding box center [348, 475] width 103 height 22
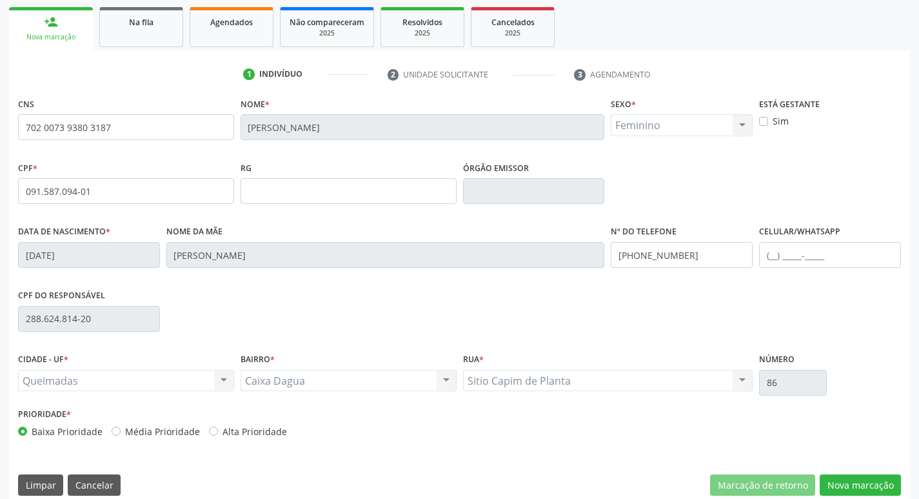
scroll to position [201, 0]
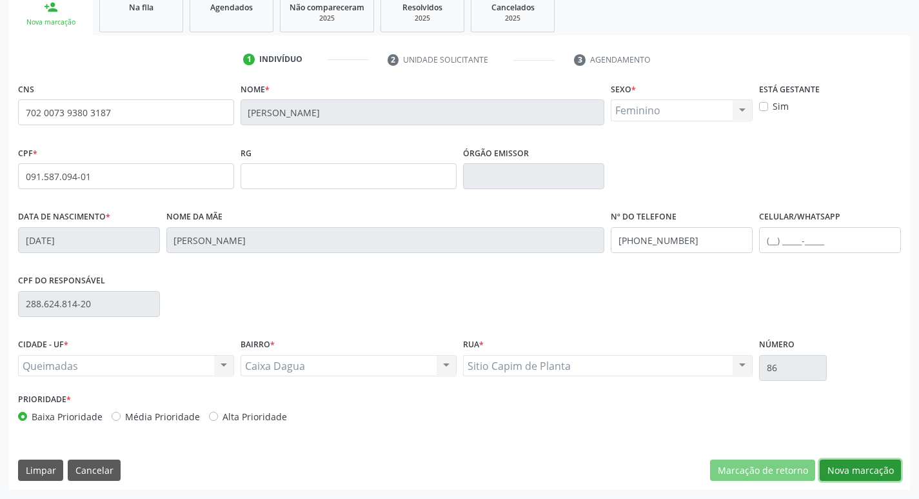
click at [868, 468] on button "Nova marcação" at bounding box center [860, 470] width 81 height 22
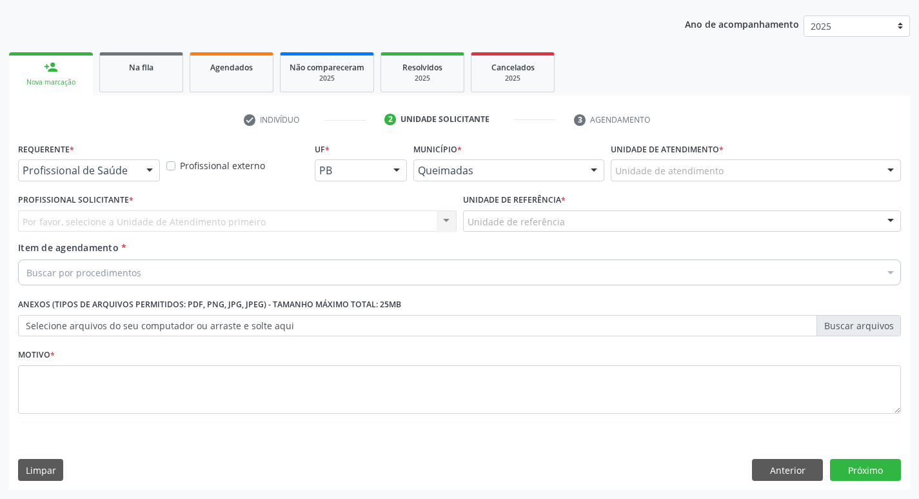
scroll to position [141, 0]
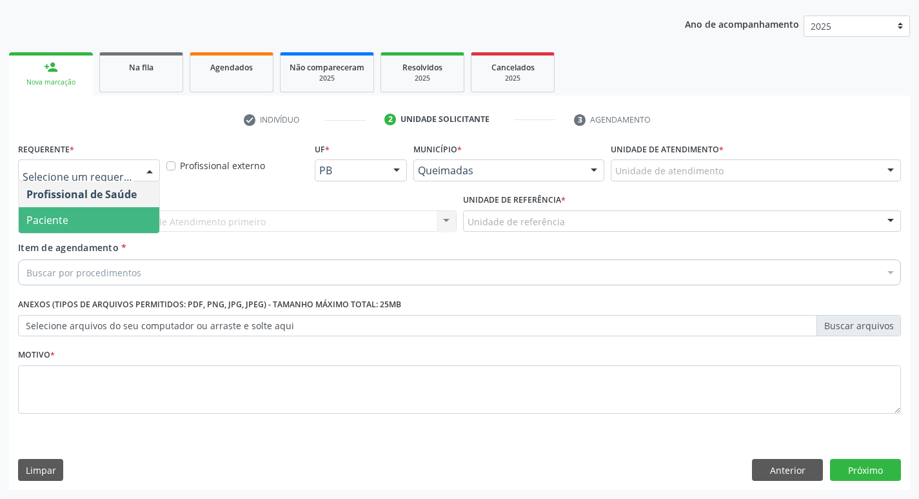
click at [105, 214] on span "Paciente" at bounding box center [89, 220] width 141 height 26
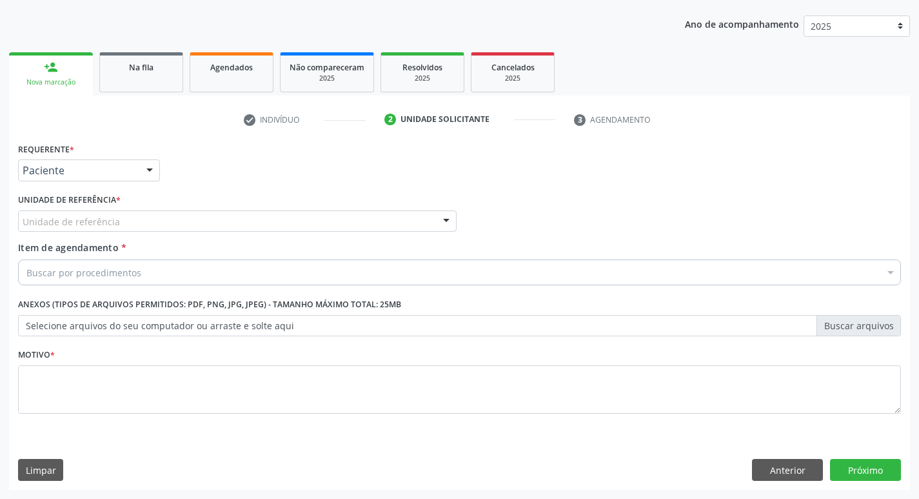
click at [107, 208] on label "Unidade de referência *" at bounding box center [69, 200] width 103 height 20
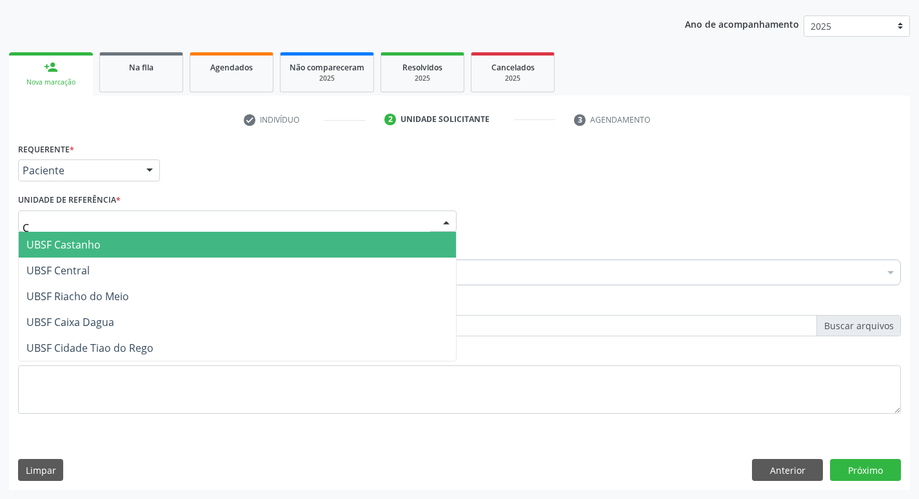
type input "CA"
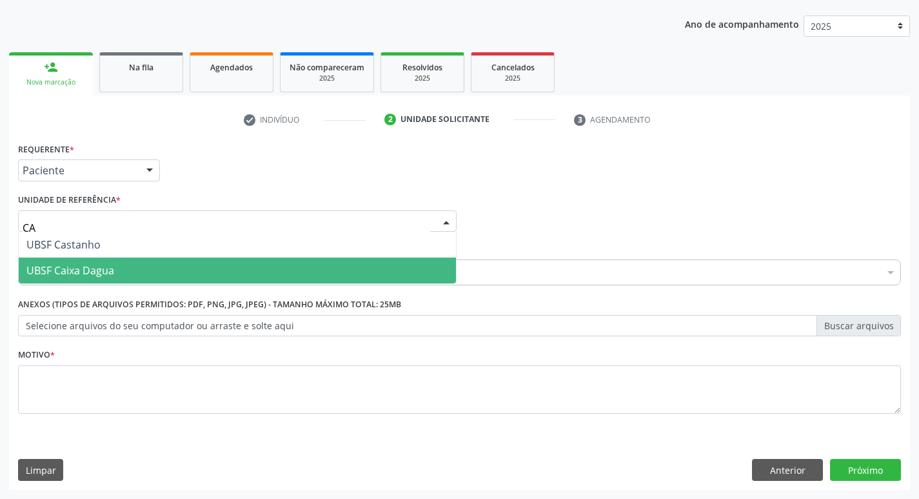
click at [96, 266] on span "UBSF Caixa Dagua" at bounding box center [70, 270] width 88 height 14
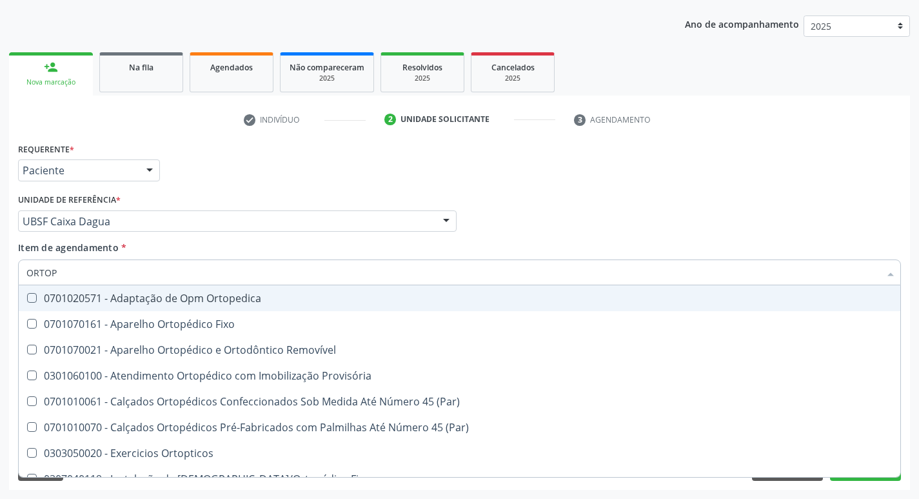
type input "ORTOPE"
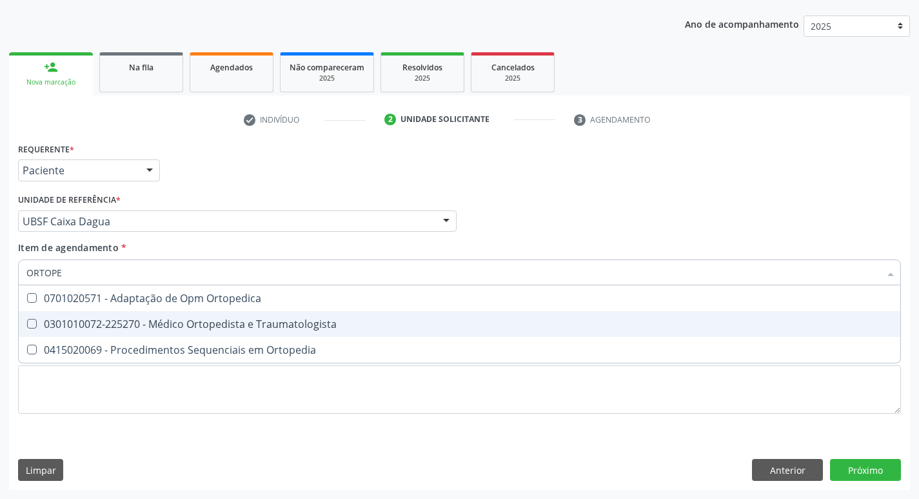
click at [223, 327] on div "0301010072-225270 - Médico Ortopedista e Traumatologista" at bounding box center [459, 324] width 866 height 10
checkbox Traumatologista "true"
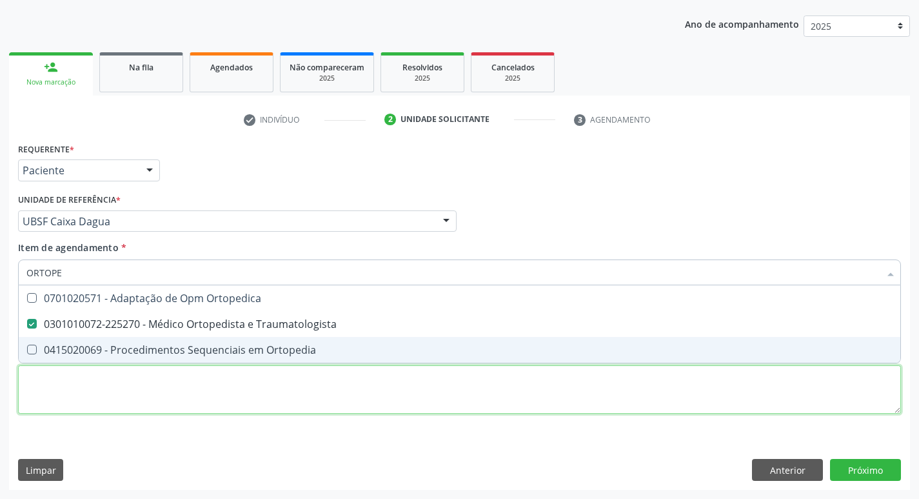
click at [174, 396] on div "Requerente * Paciente Profissional de Saúde Paciente Nenhum resultado encontrad…" at bounding box center [459, 285] width 883 height 292
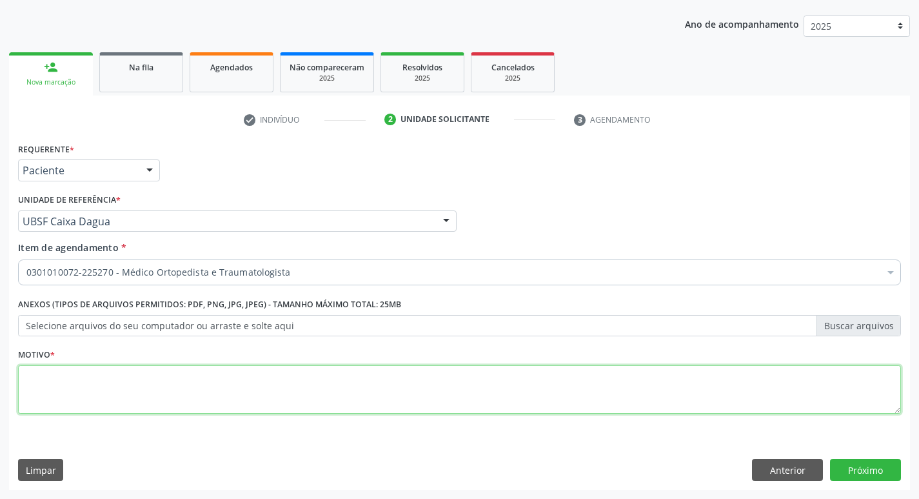
click at [174, 396] on textarea at bounding box center [459, 389] width 883 height 49
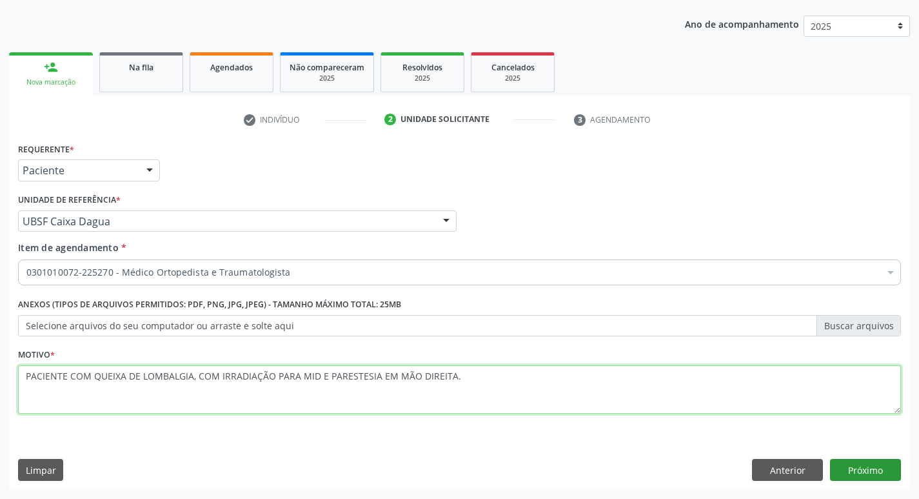
type textarea "PACIENTE COM QUEIXA DE LOMBALGIA, COM IRRADIAÇÃO PARA MID E PARESTESIA EM MÃO D…"
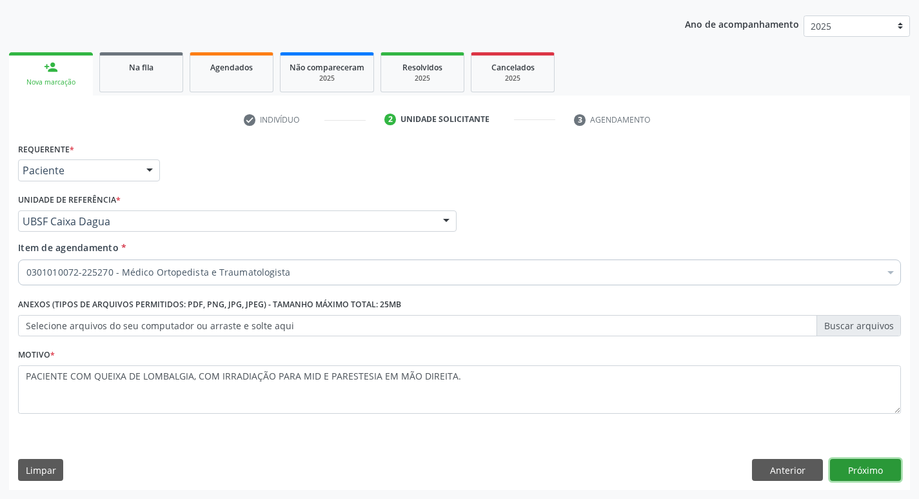
click at [881, 472] on button "Próximo" at bounding box center [865, 470] width 71 height 22
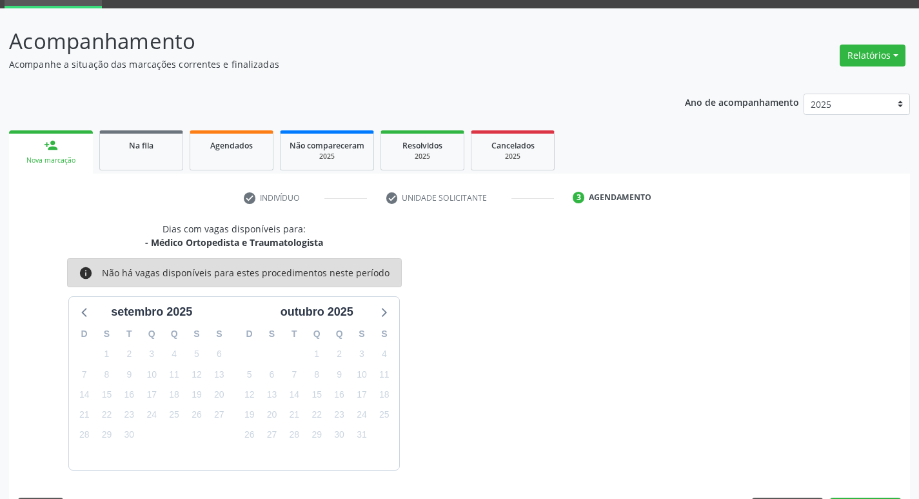
scroll to position [101, 0]
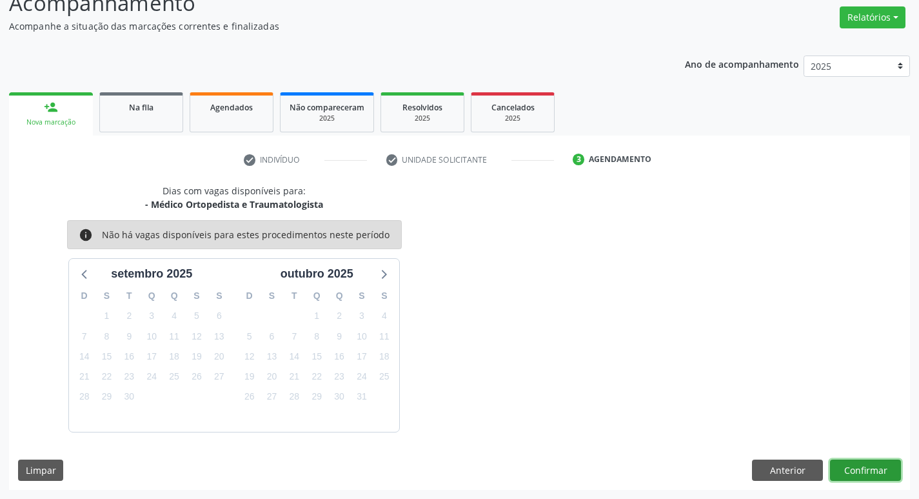
click at [838, 470] on button "Confirmar" at bounding box center [865, 470] width 71 height 22
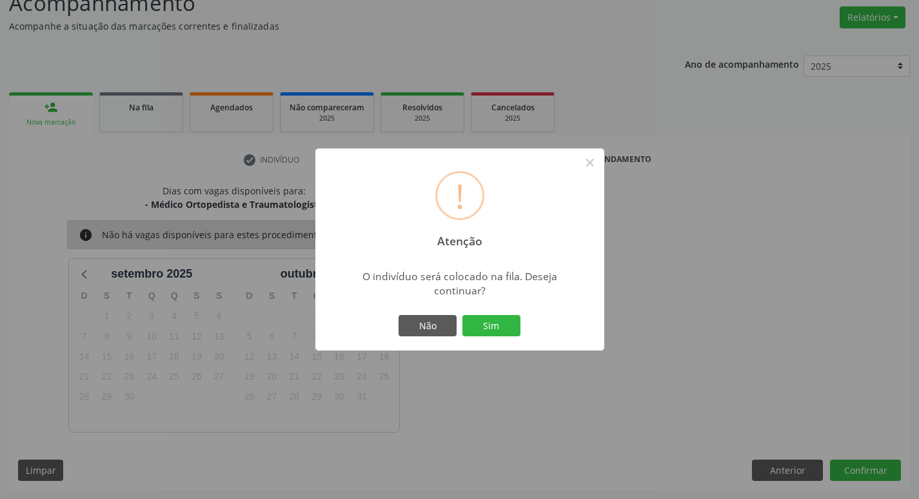
click at [522, 323] on div "Não Sim" at bounding box center [460, 325] width 128 height 27
click at [498, 328] on button "Sim" at bounding box center [492, 326] width 58 height 22
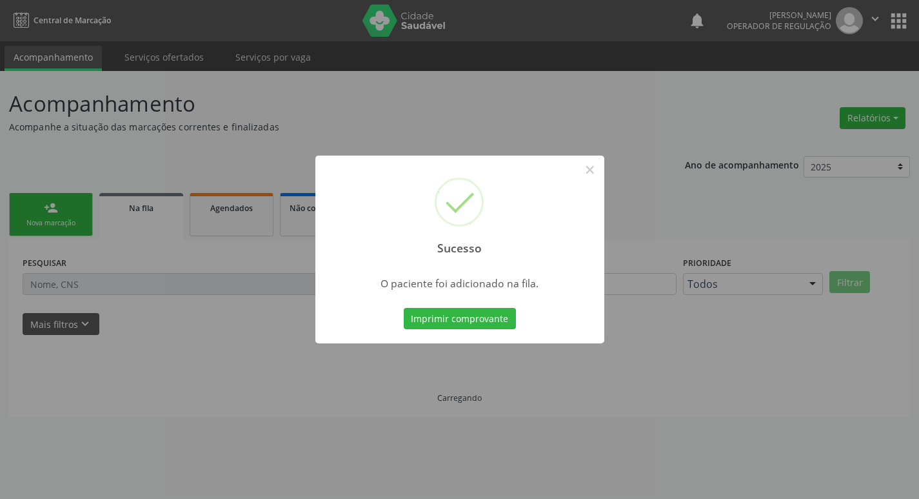
scroll to position [0, 0]
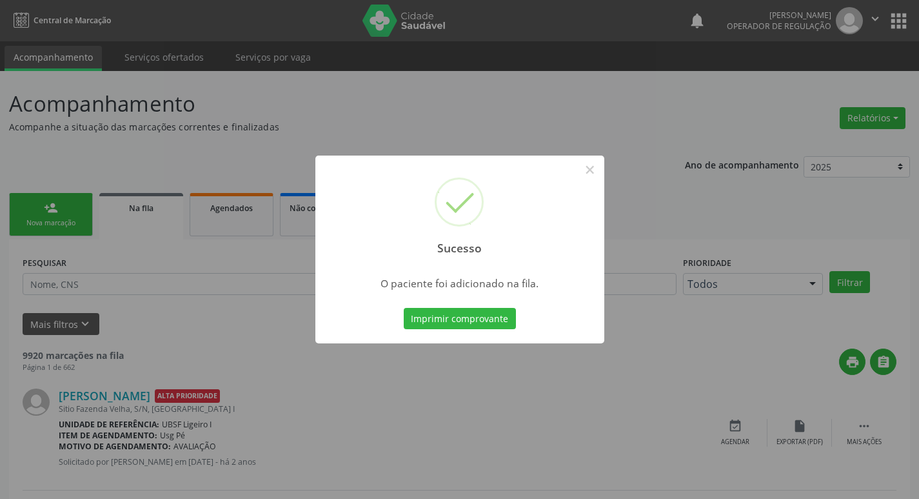
click at [163, 136] on div "Sucesso × O paciente foi adicionado na fila. Imprimir comprovante Cancel" at bounding box center [459, 249] width 919 height 499
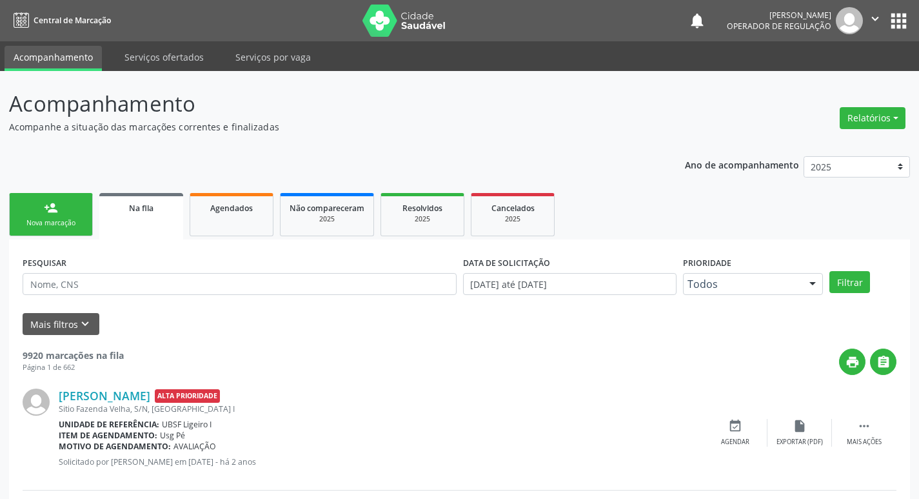
click at [69, 218] on div "Nova marcação" at bounding box center [51, 223] width 65 height 10
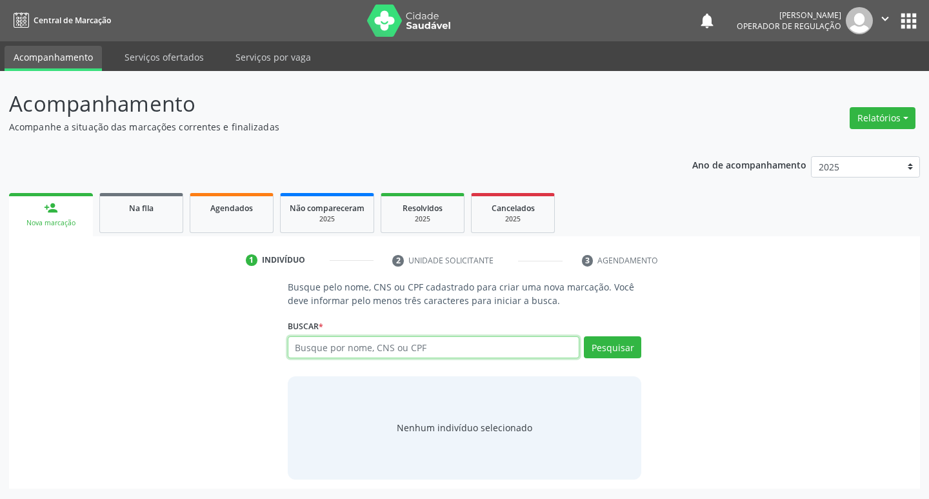
click at [488, 344] on input "text" at bounding box center [434, 347] width 292 height 22
type input "704102122157875"
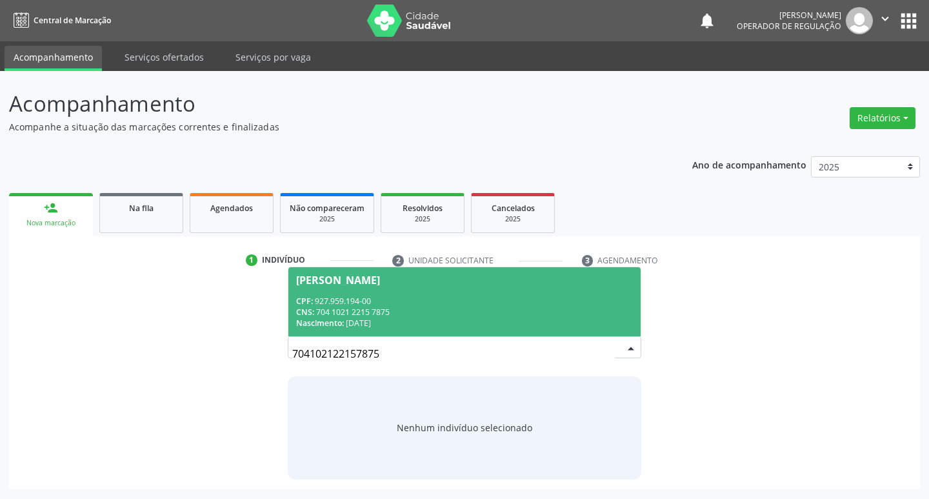
click at [414, 288] on span "Geudenes Gomes de Souza CPF: 927.959.194-00 CNS: 704 1021 2215 7875 Nascimento:…" at bounding box center [464, 301] width 353 height 69
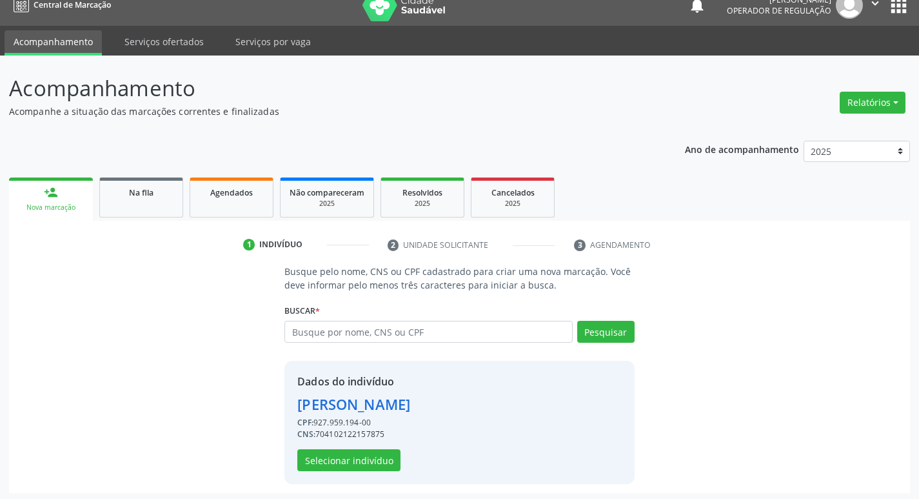
scroll to position [19, 0]
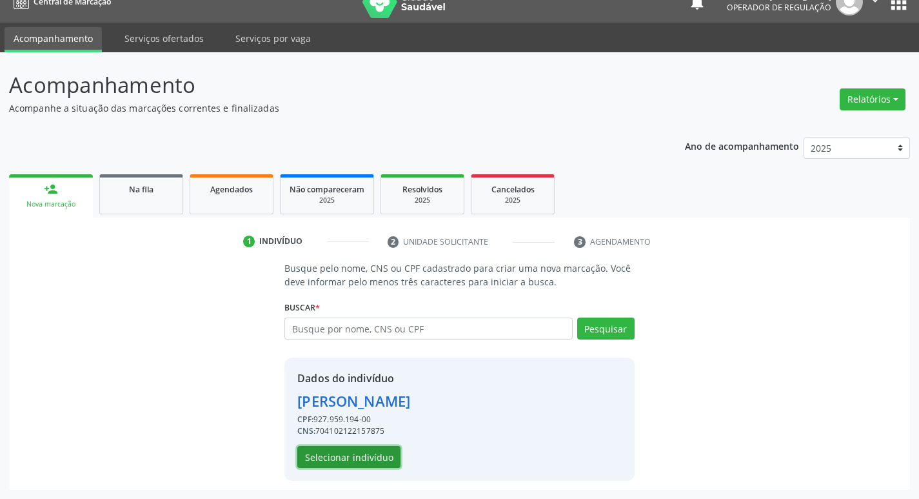
click at [352, 454] on button "Selecionar indivíduo" at bounding box center [348, 457] width 103 height 22
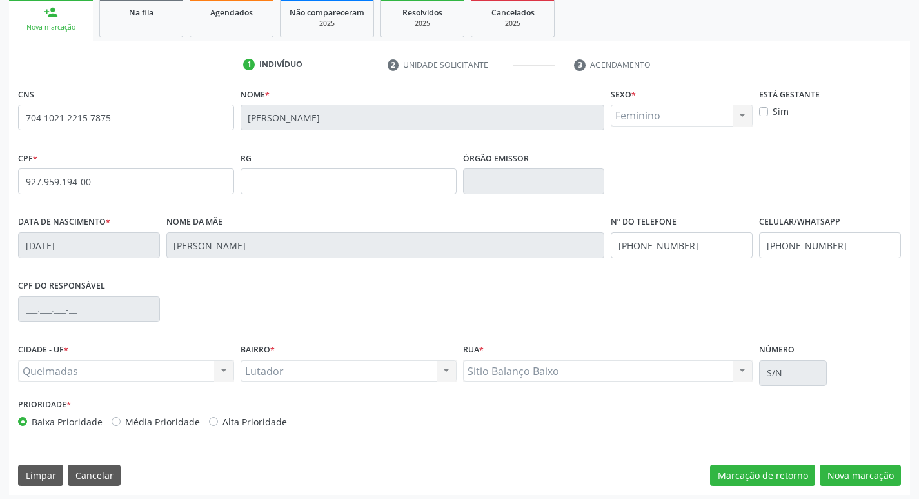
scroll to position [201, 0]
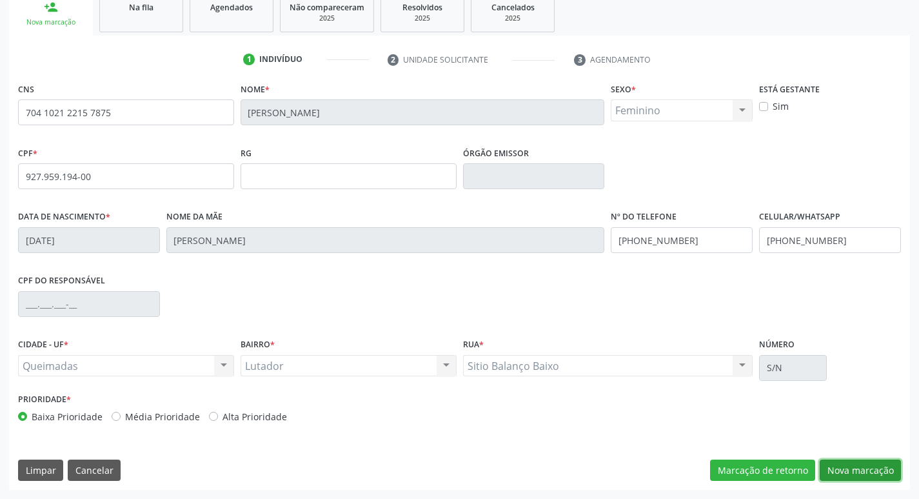
click at [875, 467] on button "Nova marcação" at bounding box center [860, 470] width 81 height 22
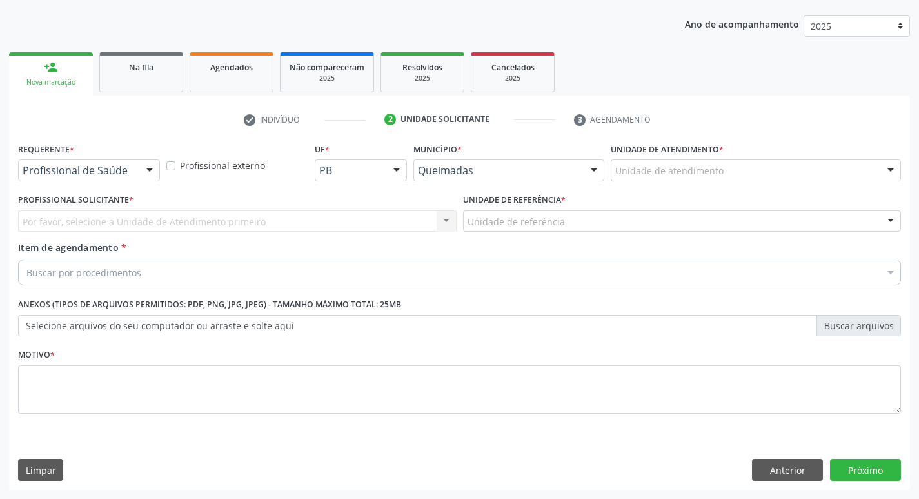
scroll to position [141, 0]
click at [149, 168] on div at bounding box center [149, 171] width 19 height 22
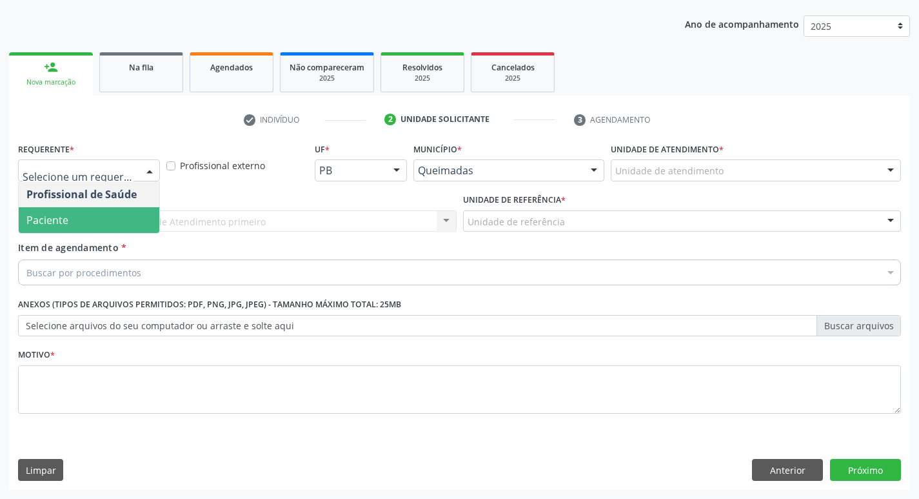
click at [98, 235] on div "Profissional Solicitante * Por favor, selecione a Unidade de Atendimento primei…" at bounding box center [237, 215] width 445 height 50
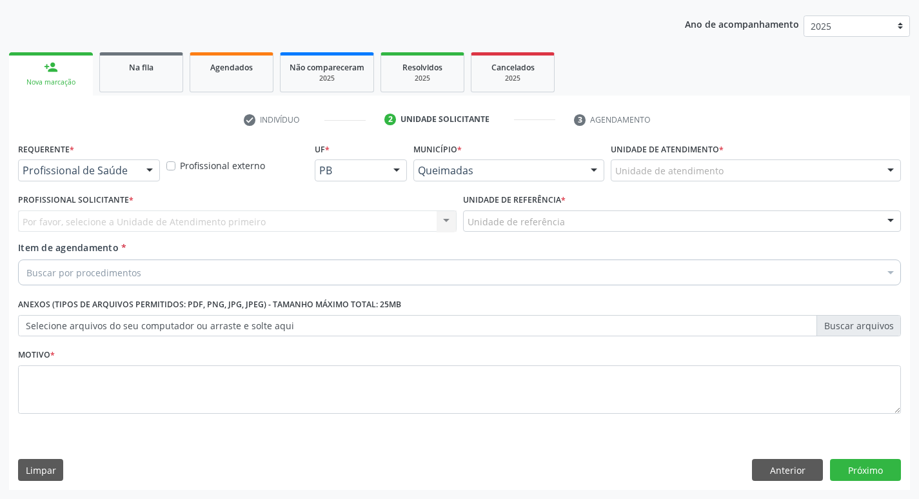
click at [130, 183] on div "Requerente * Profissional de Saúde Profissional de Saúde Paciente Nenhum result…" at bounding box center [89, 164] width 148 height 50
click at [137, 172] on div "Profissional de Saúde Paciente Nenhum resultado encontrado para: " " Não há nen…" at bounding box center [89, 170] width 142 height 22
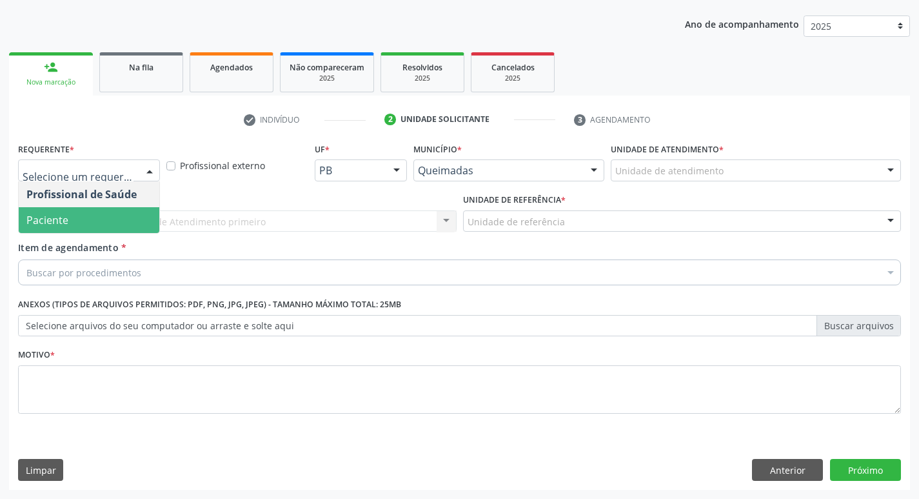
click at [119, 207] on span "Paciente" at bounding box center [89, 220] width 141 height 26
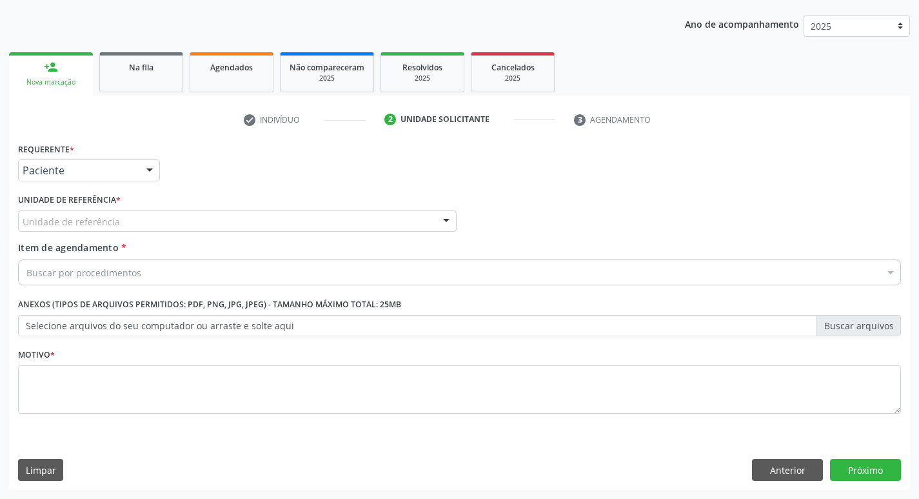
click at [119, 207] on label "Unidade de referência *" at bounding box center [69, 200] width 103 height 20
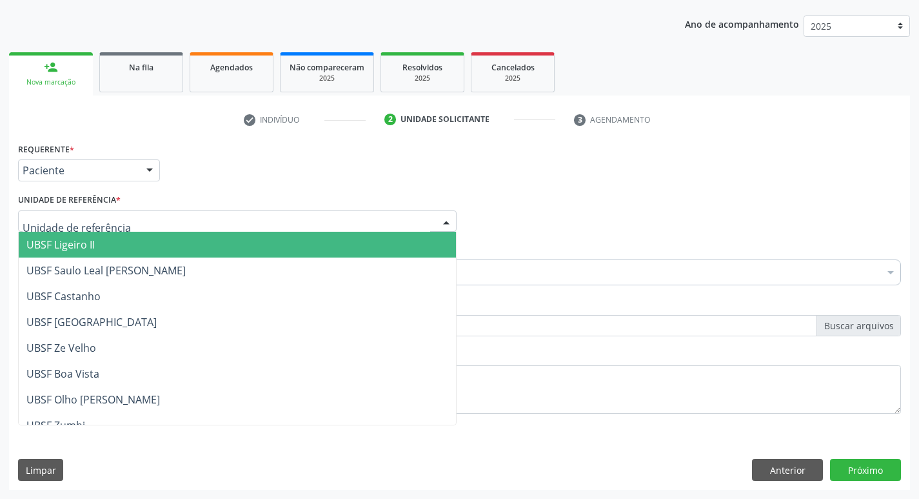
click at [118, 215] on div at bounding box center [237, 221] width 439 height 22
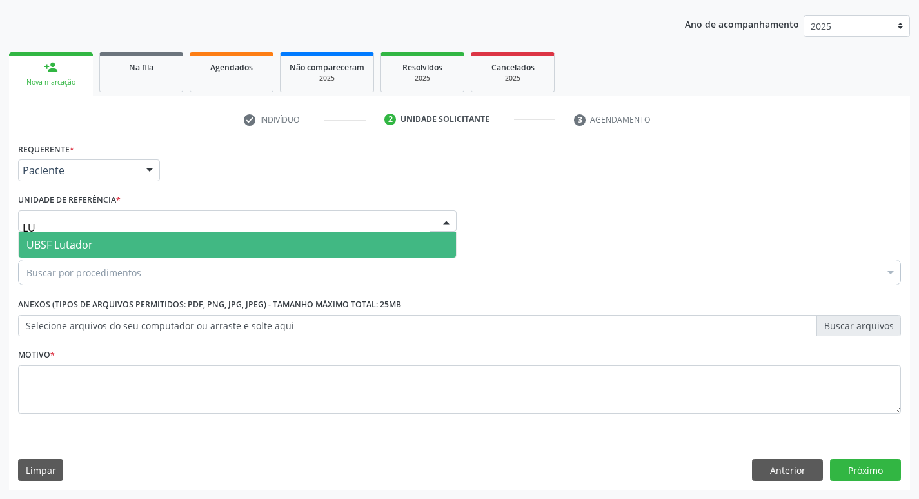
type input "LUT"
click at [117, 239] on span "UBSF Lutador" at bounding box center [237, 245] width 437 height 26
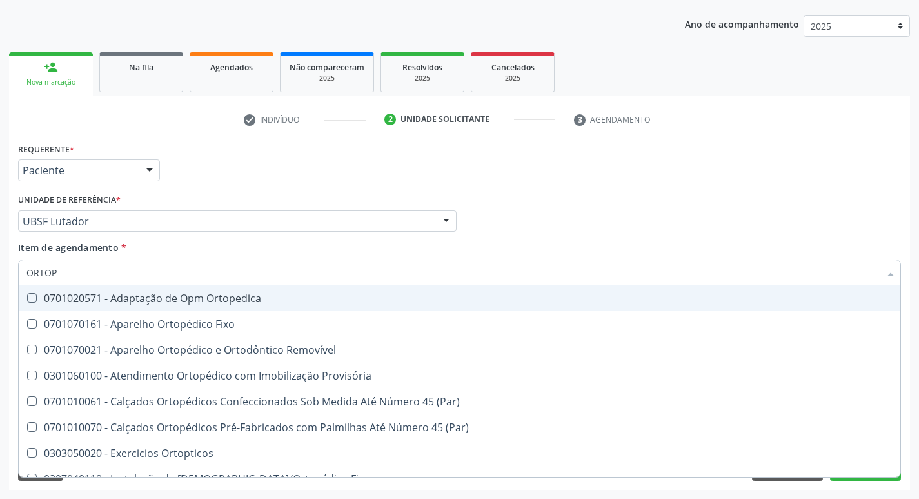
type input "ORTOPE"
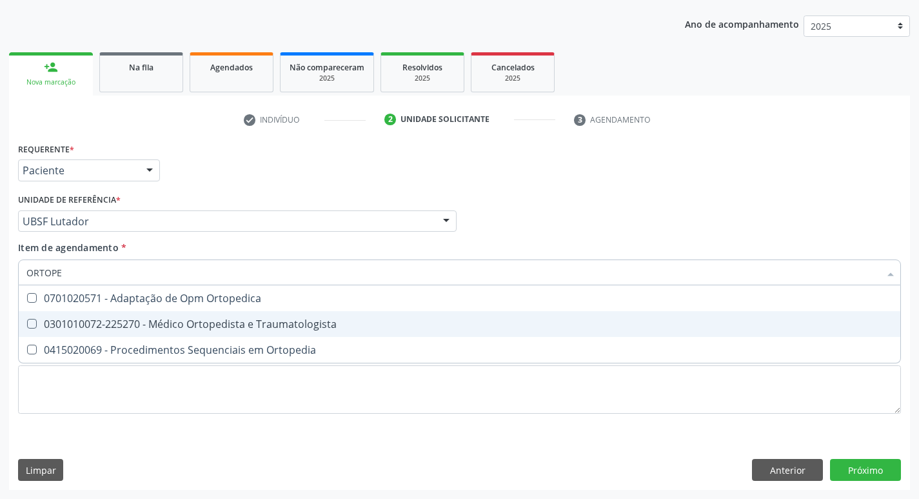
click at [146, 323] on div "0301010072-225270 - Médico Ortopedista e Traumatologista" at bounding box center [459, 324] width 866 height 10
checkbox Traumatologista "true"
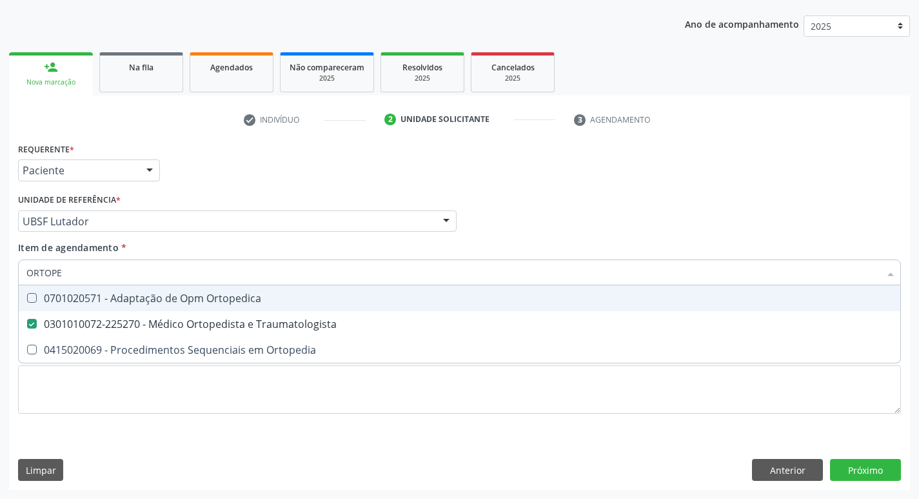
click at [206, 147] on div "Requerente * Paciente Profissional de Saúde Paciente Nenhum resultado encontrad…" at bounding box center [460, 164] width 890 height 50
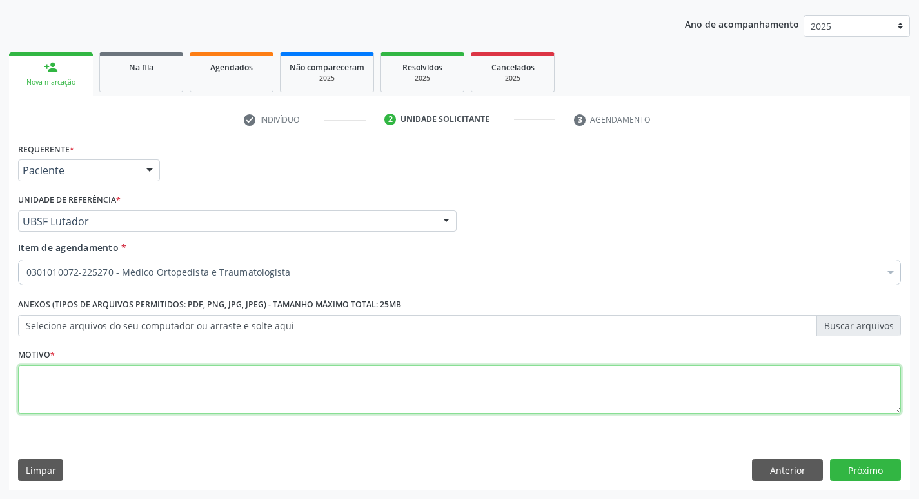
click at [117, 381] on textarea at bounding box center [459, 389] width 883 height 49
type textarea "AVALIAÇÃO"
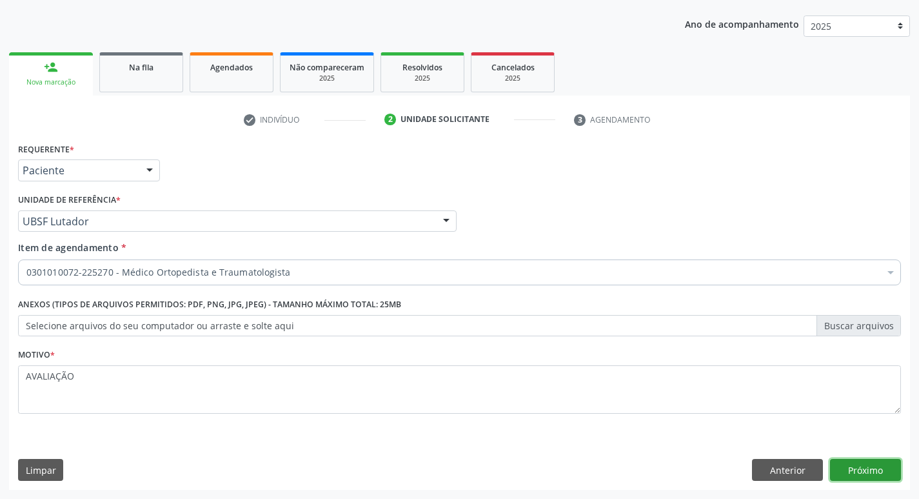
click at [873, 475] on button "Próximo" at bounding box center [865, 470] width 71 height 22
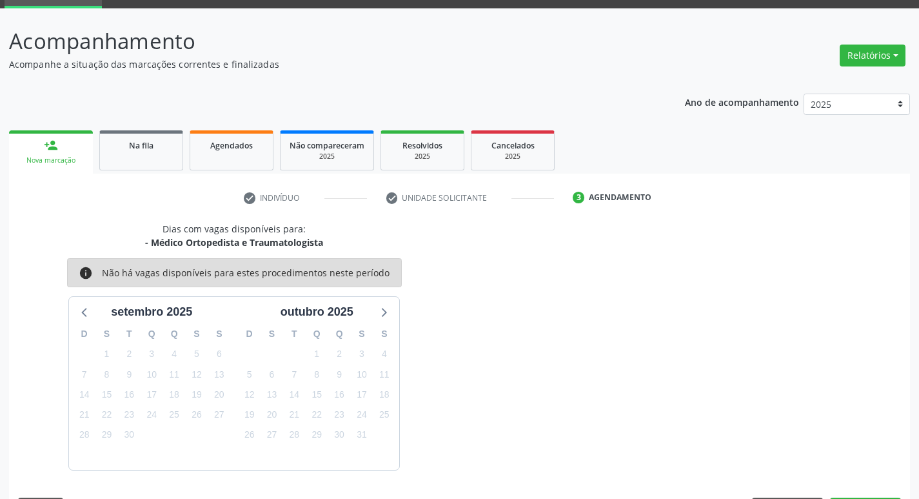
scroll to position [101, 0]
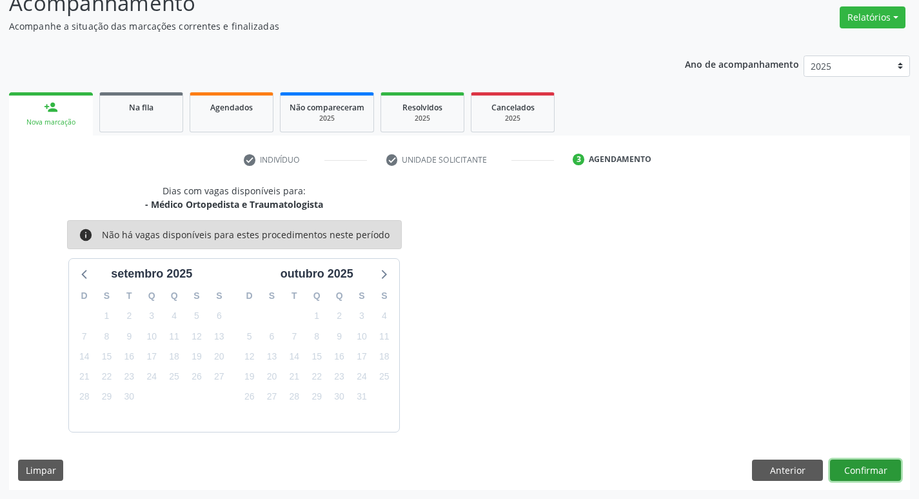
click at [853, 463] on button "Confirmar" at bounding box center [865, 470] width 71 height 22
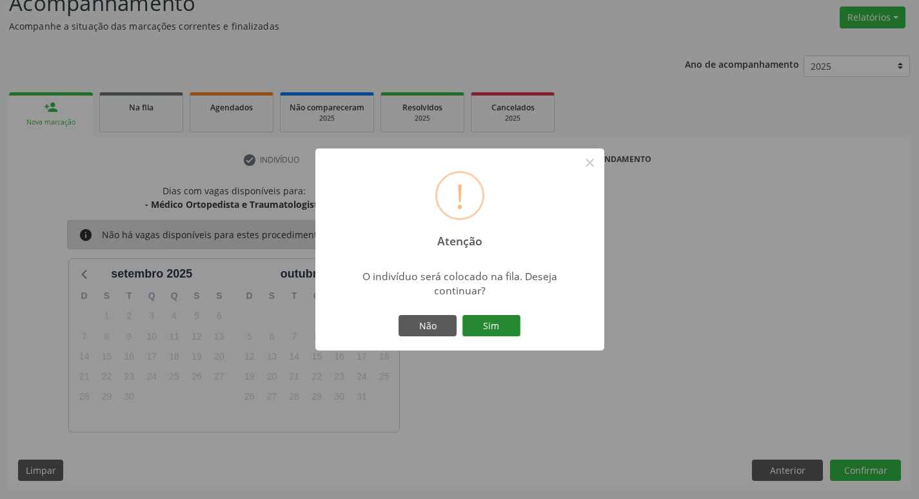
click at [494, 326] on button "Sim" at bounding box center [492, 326] width 58 height 22
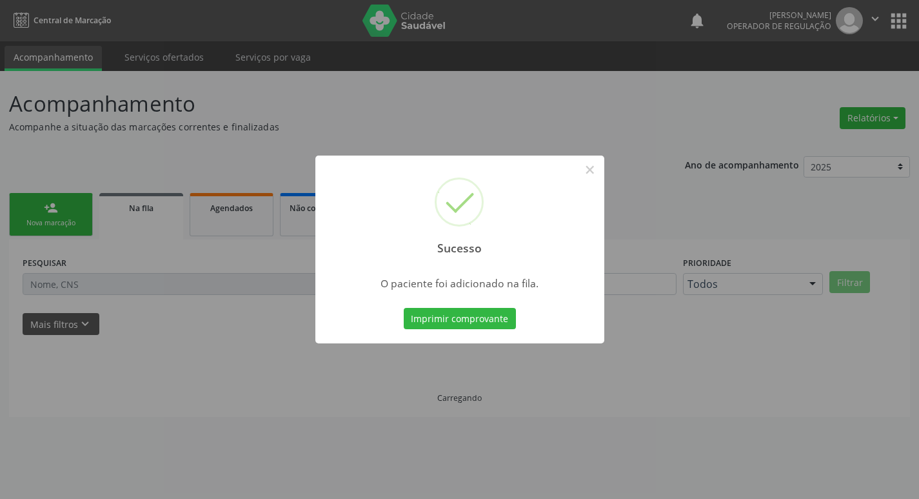
scroll to position [0, 0]
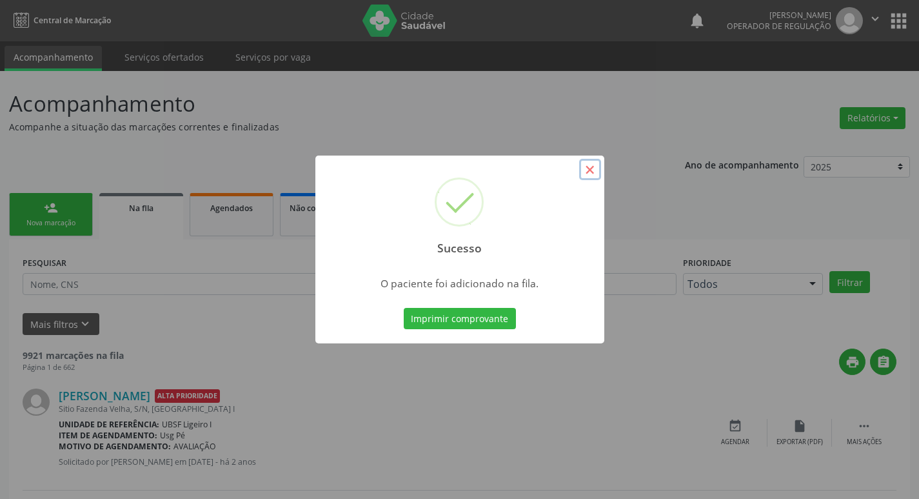
click at [590, 177] on button "×" at bounding box center [590, 170] width 22 height 22
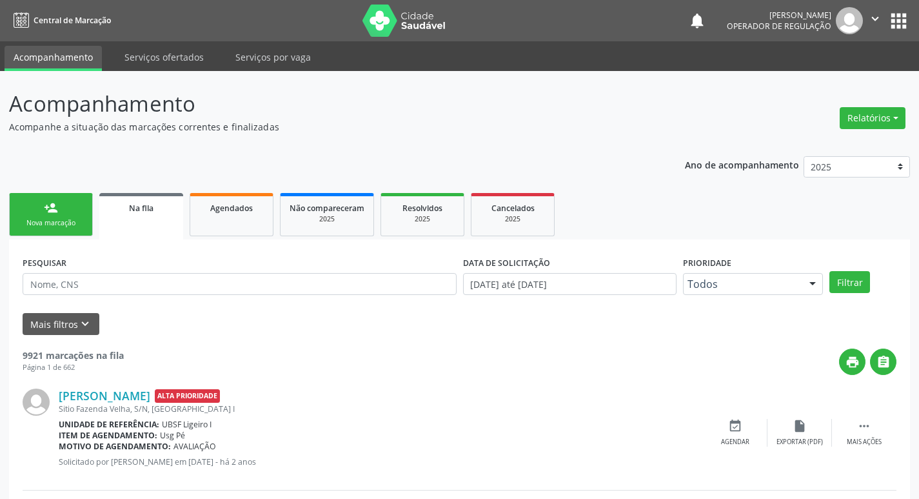
click at [41, 211] on link "person_add Nova marcação" at bounding box center [51, 214] width 84 height 43
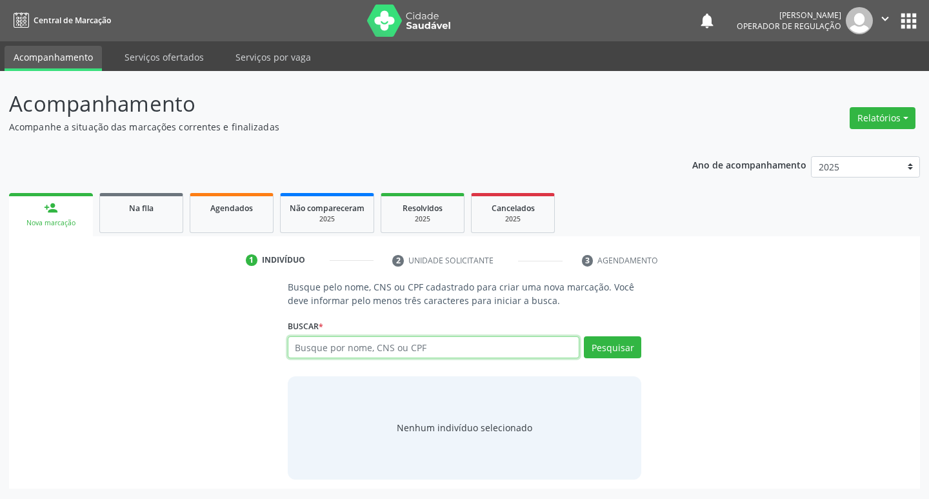
click at [374, 339] on input "text" at bounding box center [434, 347] width 292 height 22
type input "702101715301595"
click at [626, 353] on button "Pesquisar" at bounding box center [612, 347] width 57 height 22
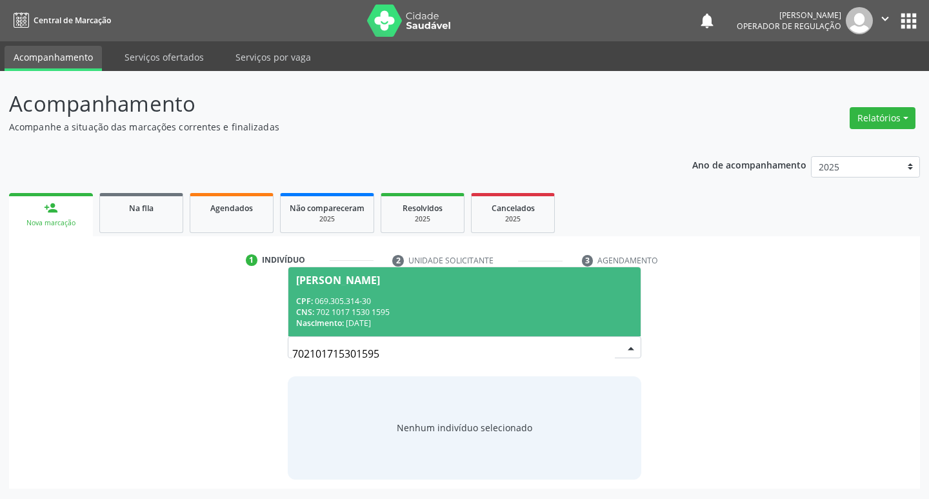
click at [380, 281] on div "Eliton Adelino dos Santos" at bounding box center [338, 280] width 84 height 10
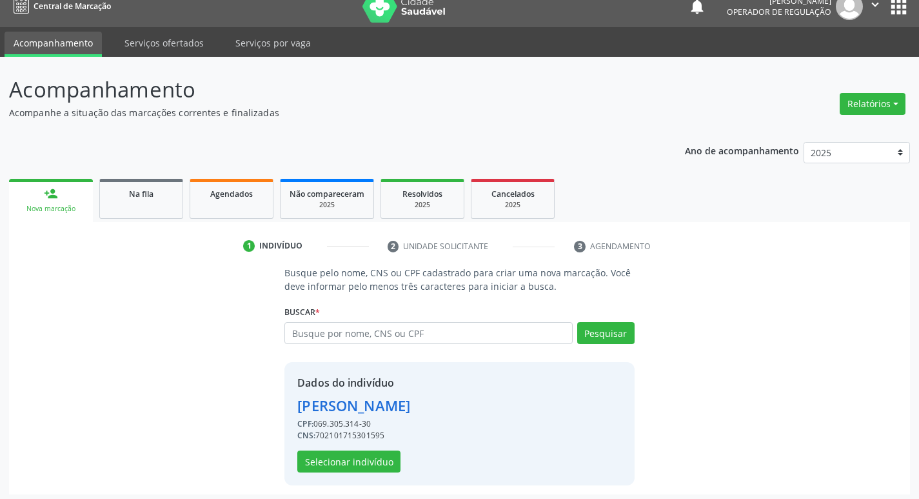
scroll to position [19, 0]
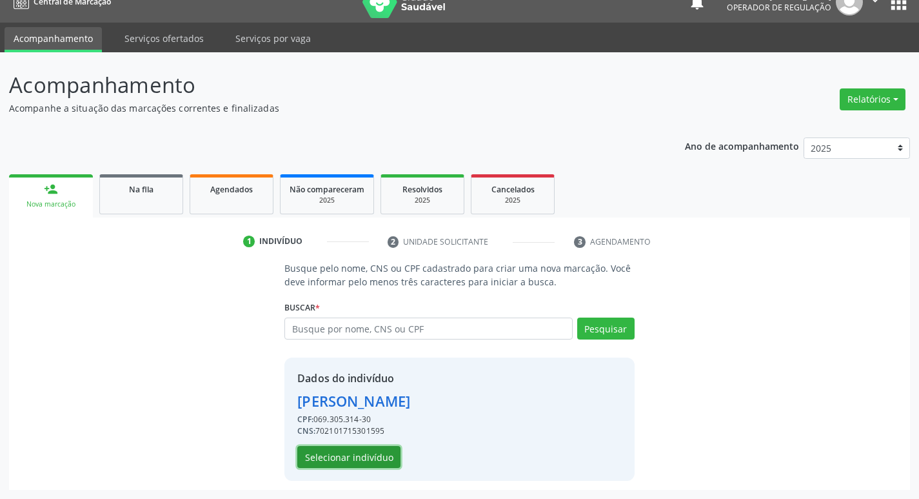
drag, startPoint x: 346, startPoint y: 454, endPoint x: 0, endPoint y: 169, distance: 448.2
click at [346, 455] on button "Selecionar indivíduo" at bounding box center [348, 457] width 103 height 22
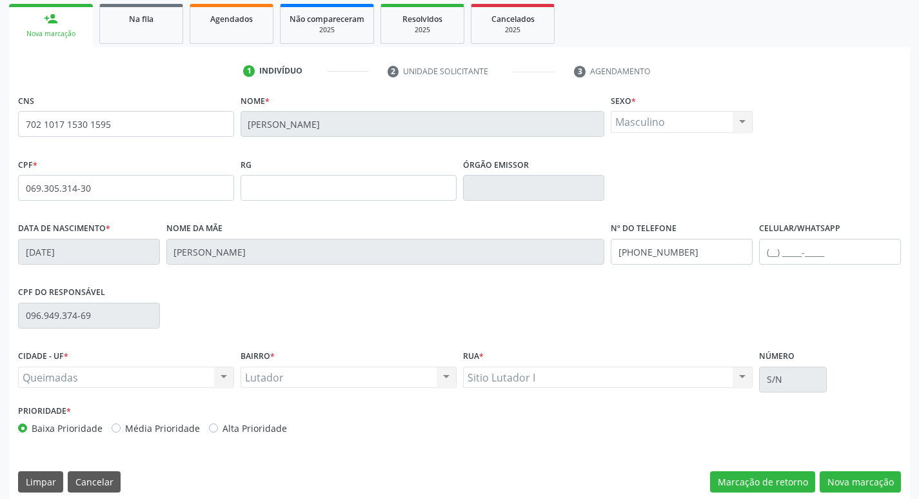
scroll to position [201, 0]
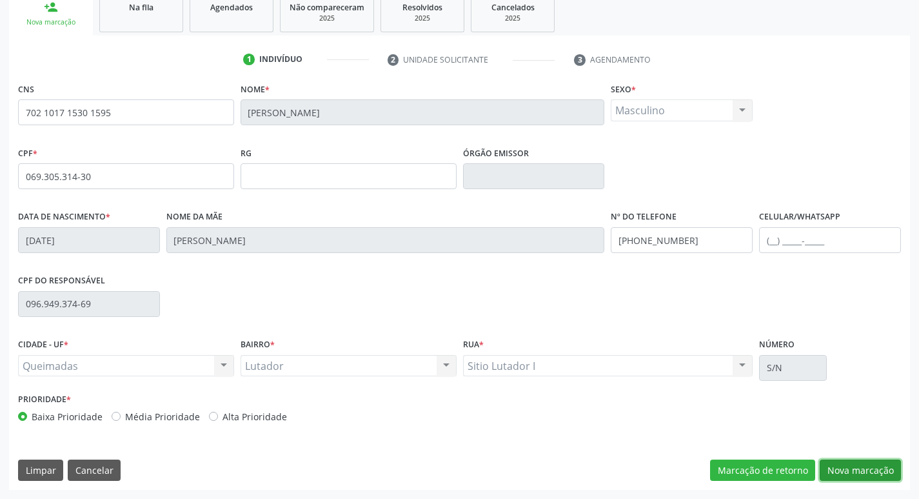
click at [853, 469] on button "Nova marcação" at bounding box center [860, 470] width 81 height 22
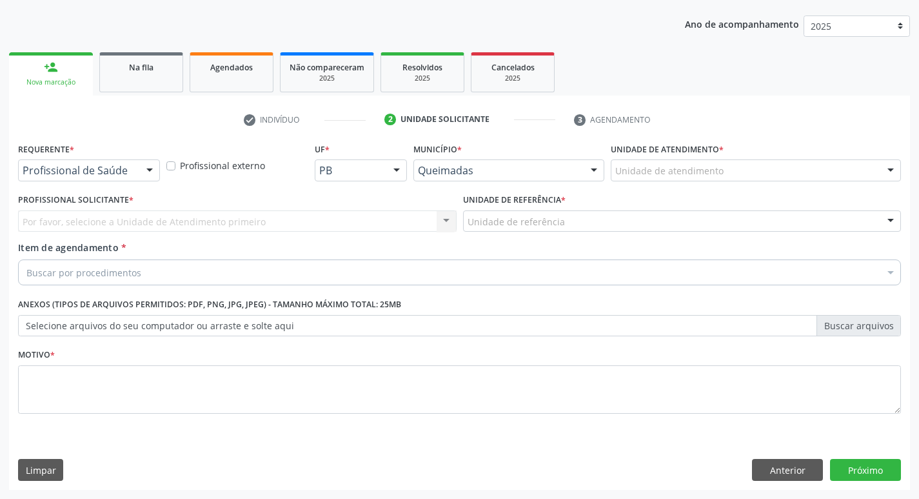
scroll to position [141, 0]
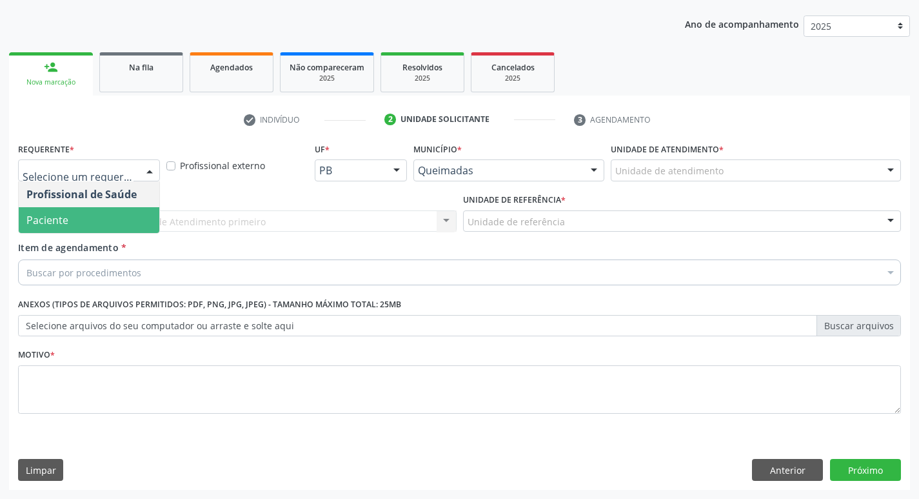
click at [83, 215] on span "Paciente" at bounding box center [89, 220] width 141 height 26
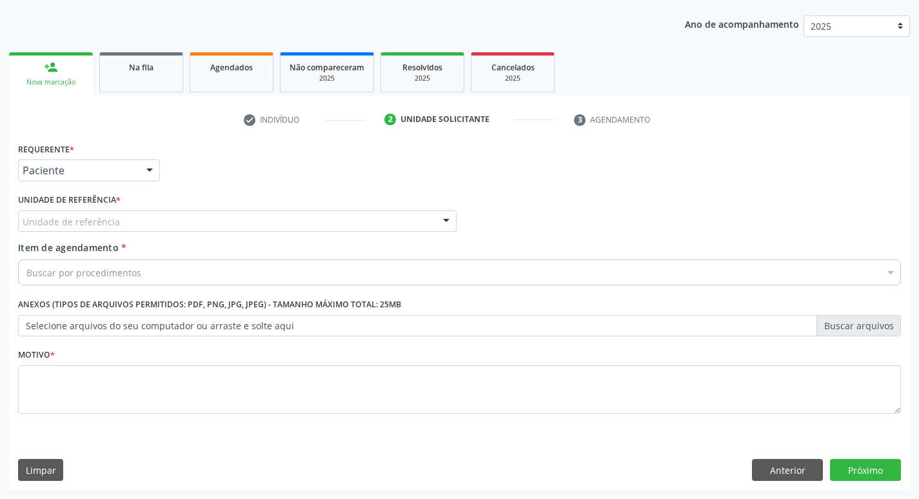
click at [137, 222] on div "Unidade de referência" at bounding box center [237, 221] width 439 height 22
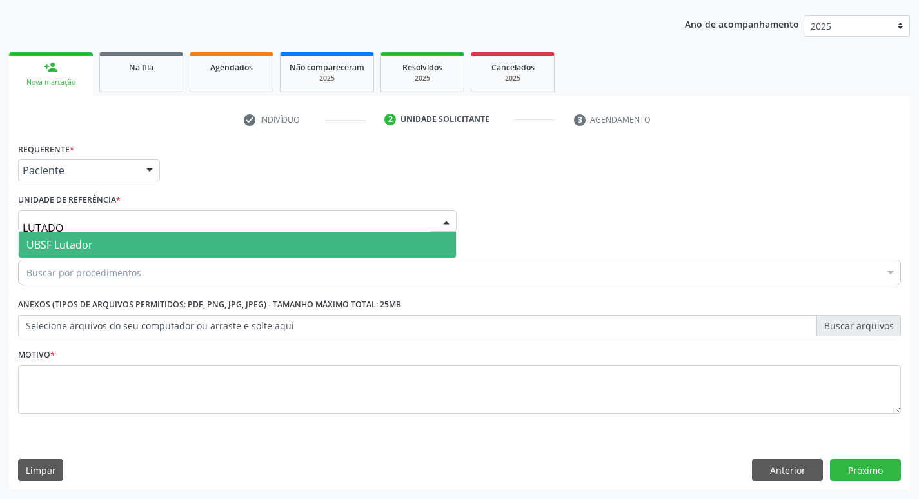
type input "LUTADOR"
drag, startPoint x: 135, startPoint y: 244, endPoint x: 140, endPoint y: 257, distance: 13.3
click at [135, 245] on span "UBSF Lutador" at bounding box center [237, 245] width 437 height 26
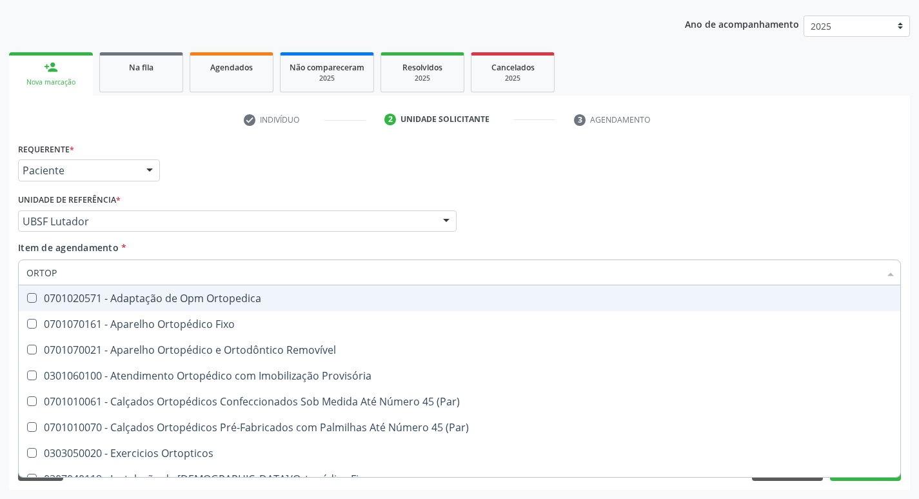
type input "ORTOPE"
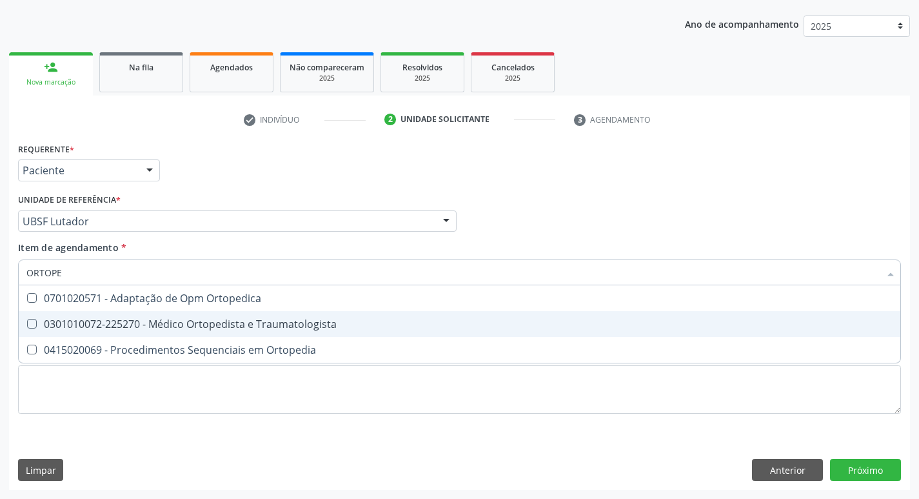
click at [141, 324] on div "0301010072-225270 - Médico Ortopedista e Traumatologista" at bounding box center [459, 324] width 866 height 10
checkbox Traumatologista "true"
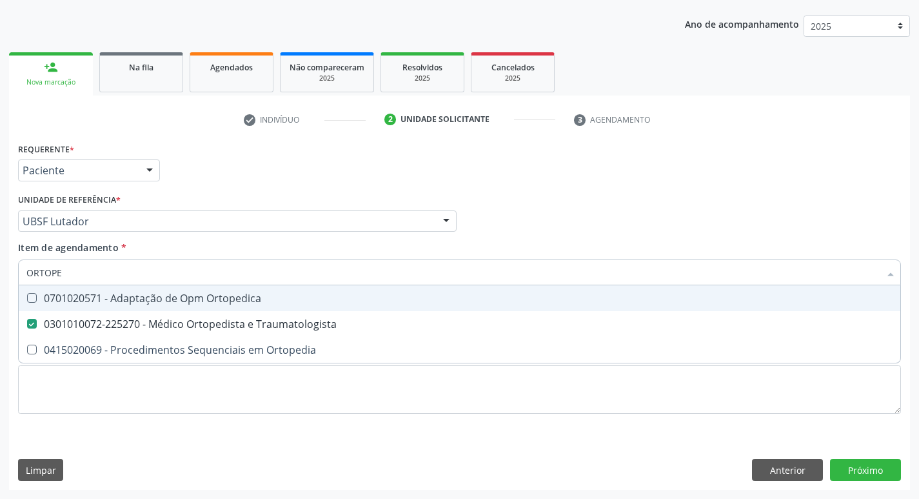
click at [269, 150] on div "Requerente * Paciente Profissional de Saúde Paciente Nenhum resultado encontrad…" at bounding box center [460, 164] width 890 height 50
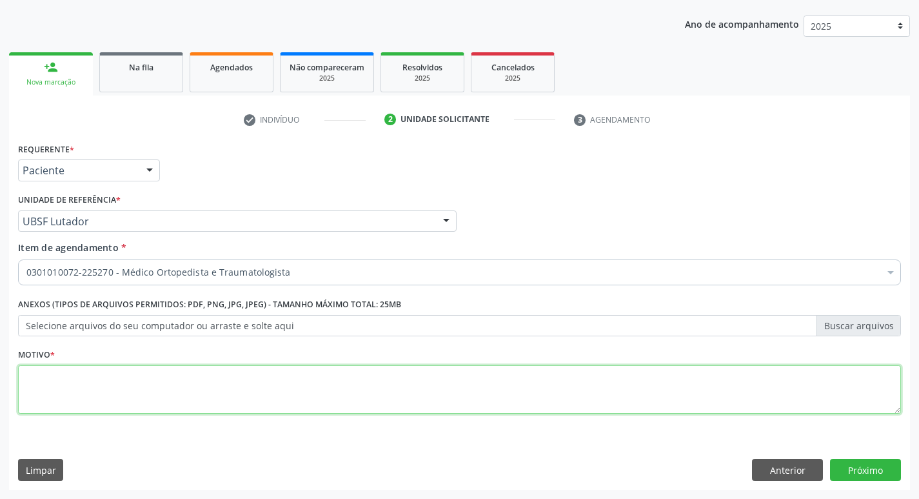
click at [119, 380] on textarea at bounding box center [459, 389] width 883 height 49
type textarea "S"
type textarea "AVALIAÇÃO"
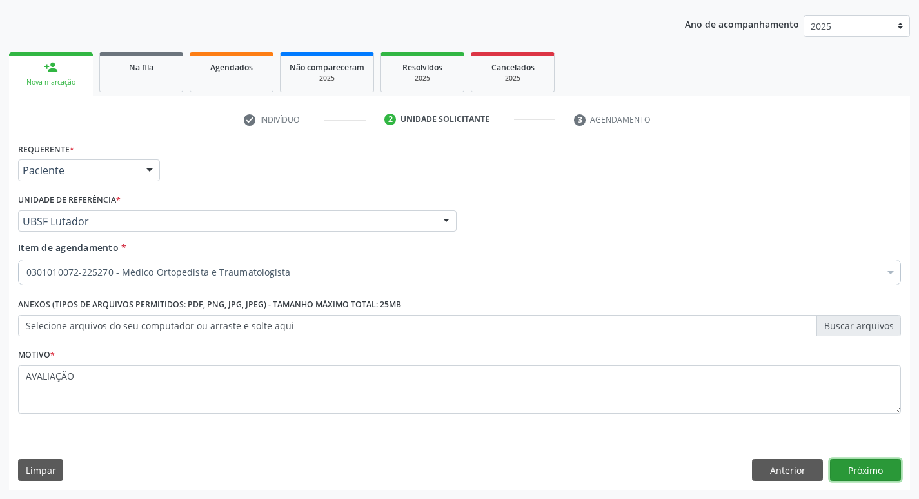
click at [879, 467] on button "Próximo" at bounding box center [865, 470] width 71 height 22
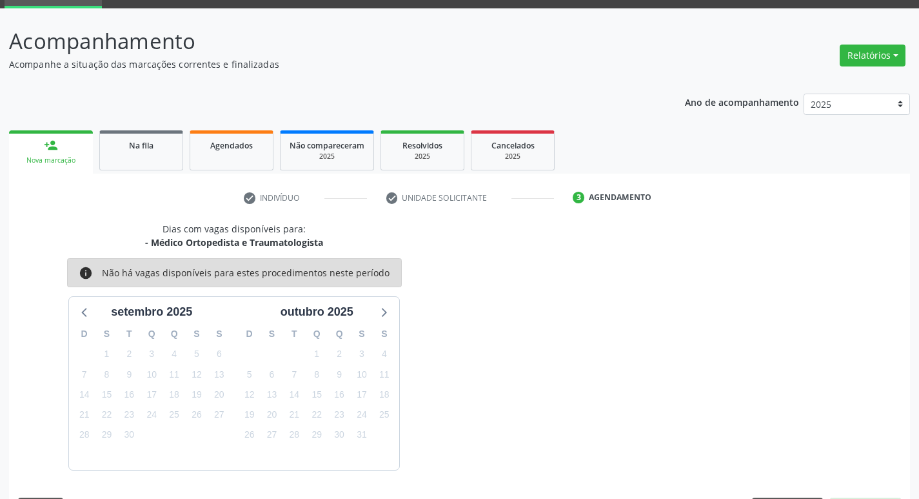
scroll to position [101, 0]
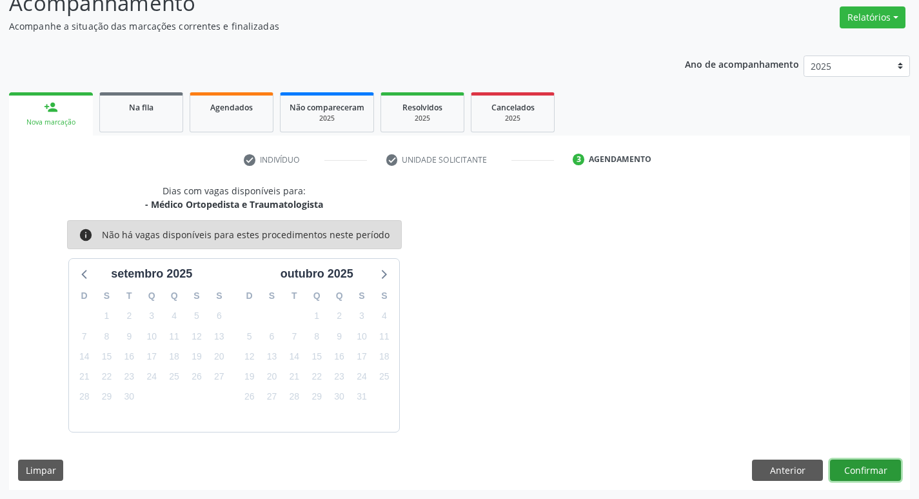
click at [873, 466] on button "Confirmar" at bounding box center [865, 470] width 71 height 22
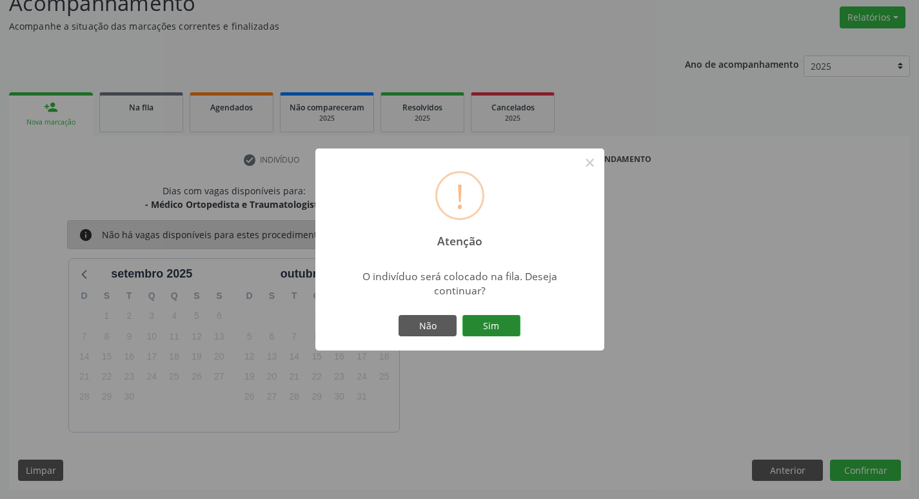
click at [504, 328] on button "Sim" at bounding box center [492, 326] width 58 height 22
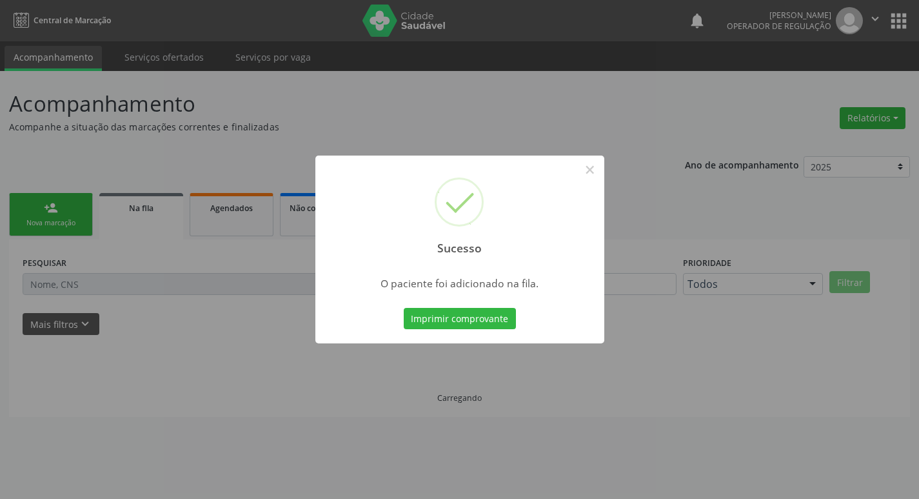
scroll to position [0, 0]
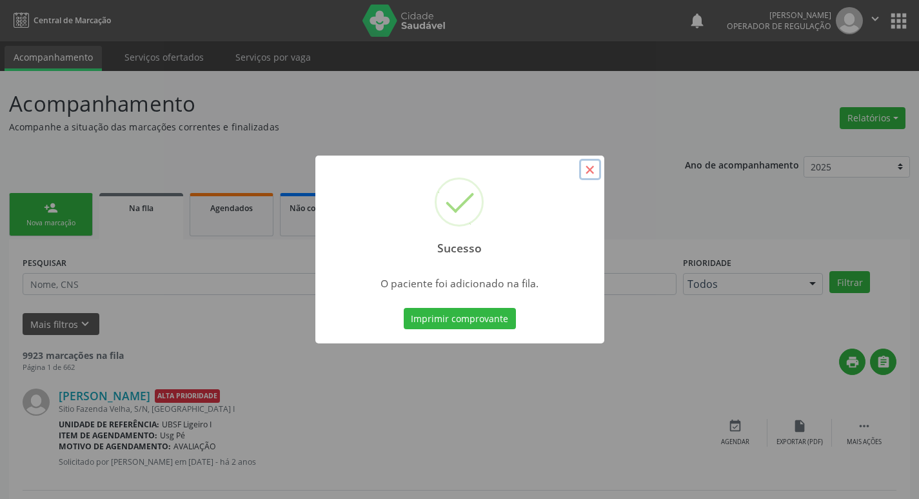
click at [591, 170] on button "×" at bounding box center [590, 170] width 22 height 22
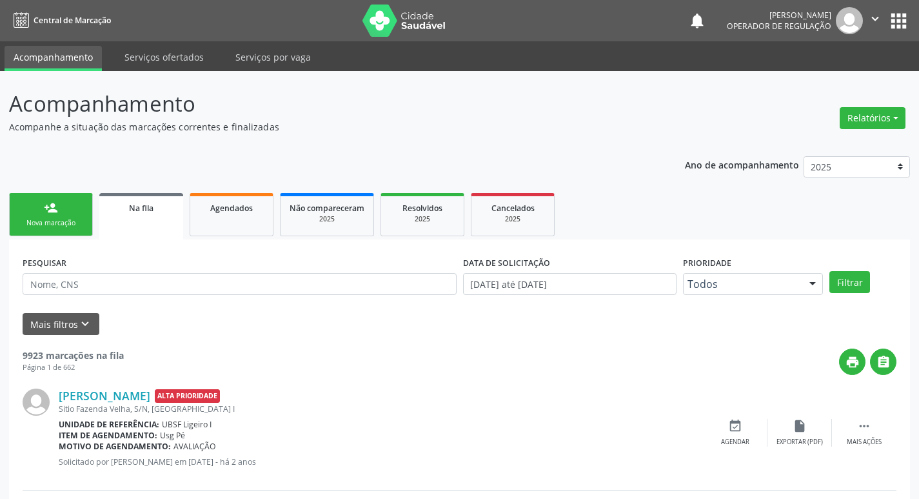
click at [65, 214] on link "person_add Nova marcação" at bounding box center [51, 214] width 84 height 43
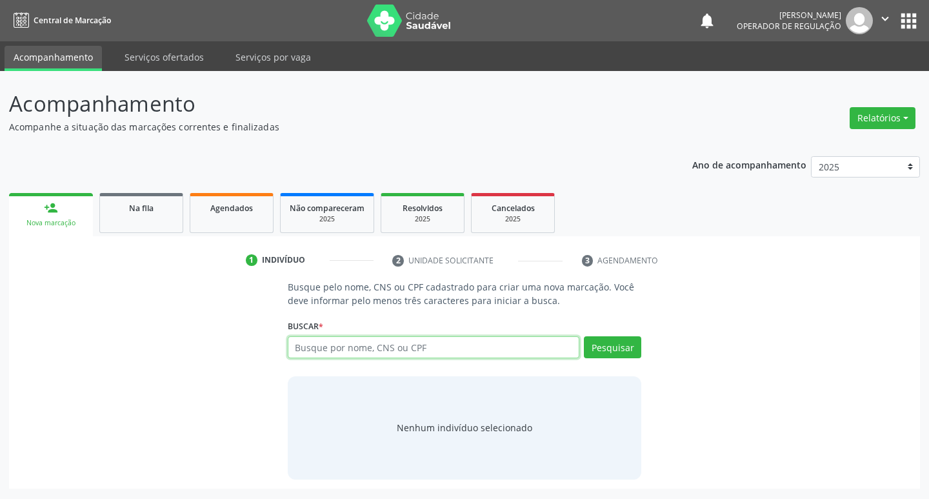
click at [331, 338] on input "text" at bounding box center [434, 347] width 292 height 22
type input "700805901902588"
click at [621, 348] on button "Pesquisar" at bounding box center [612, 347] width 57 height 22
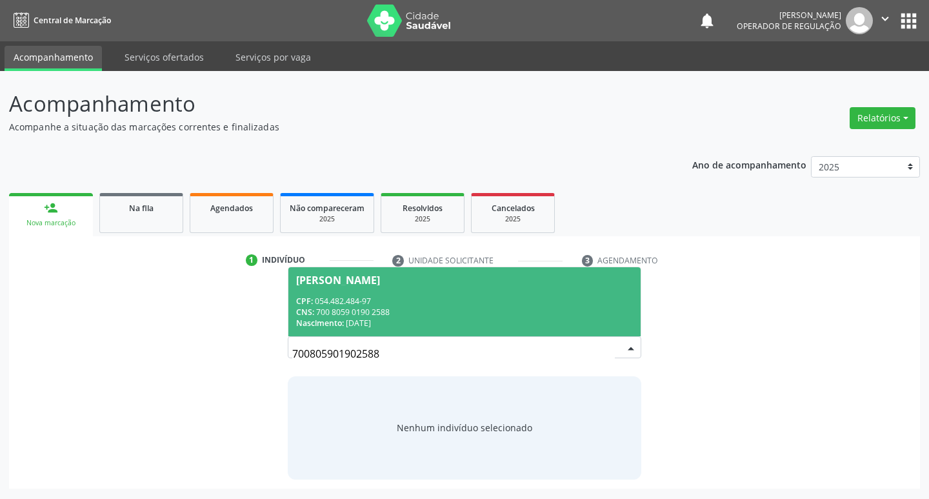
click at [399, 306] on div "CNS: 700 8059 0190 2588" at bounding box center [464, 311] width 337 height 11
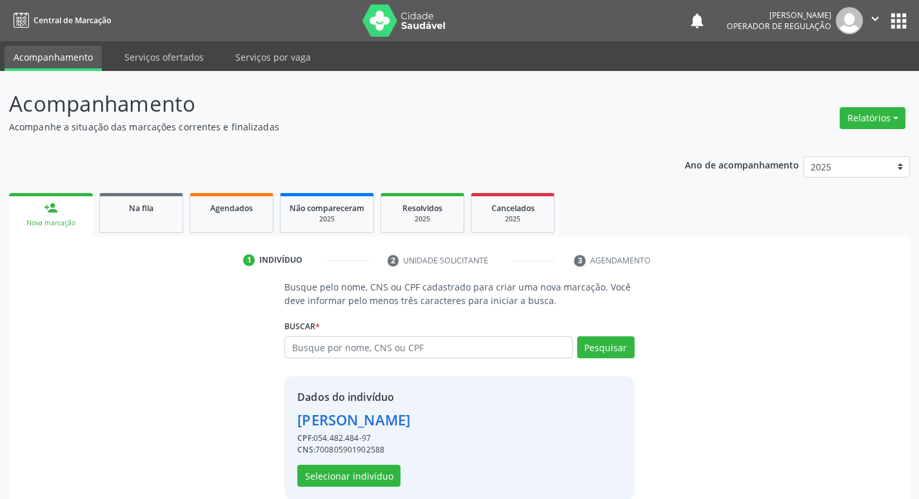
scroll to position [19, 0]
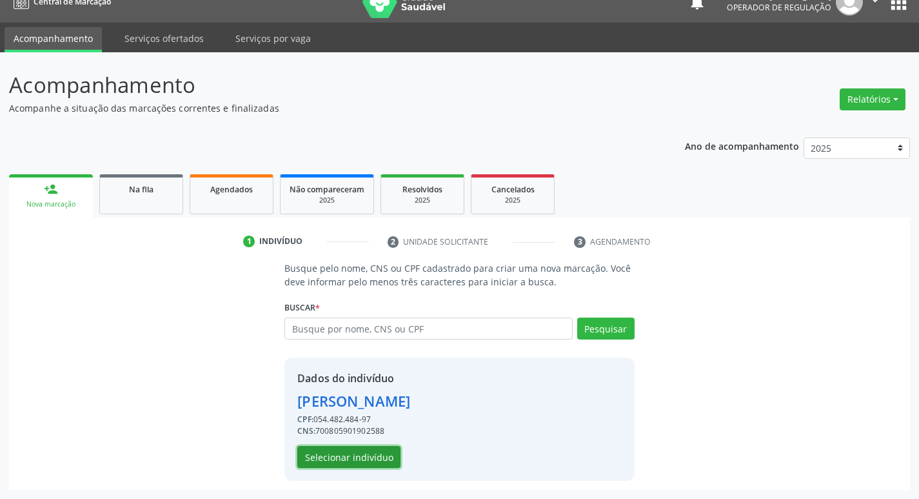
click at [348, 466] on button "Selecionar indivíduo" at bounding box center [348, 457] width 103 height 22
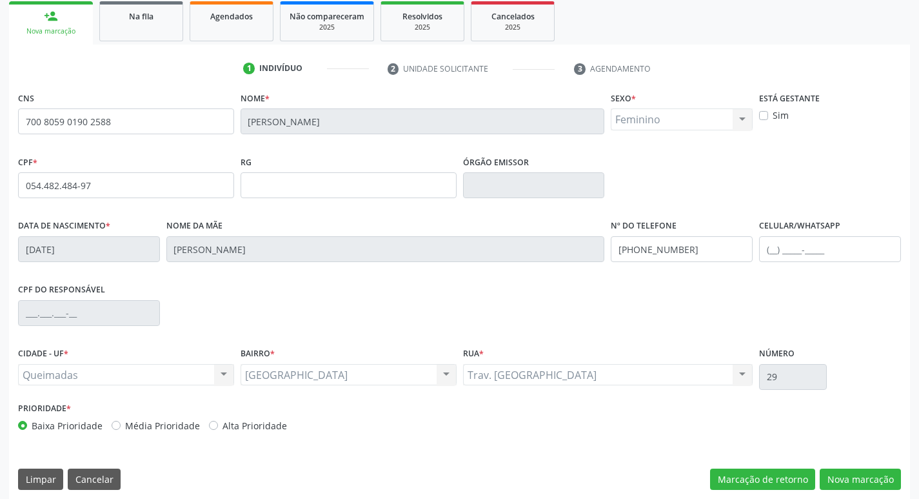
scroll to position [201, 0]
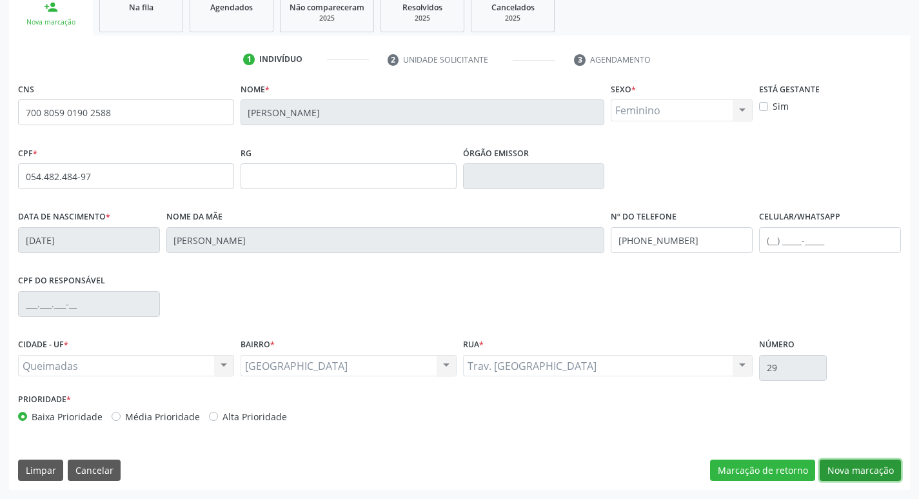
click at [884, 461] on button "Nova marcação" at bounding box center [860, 470] width 81 height 22
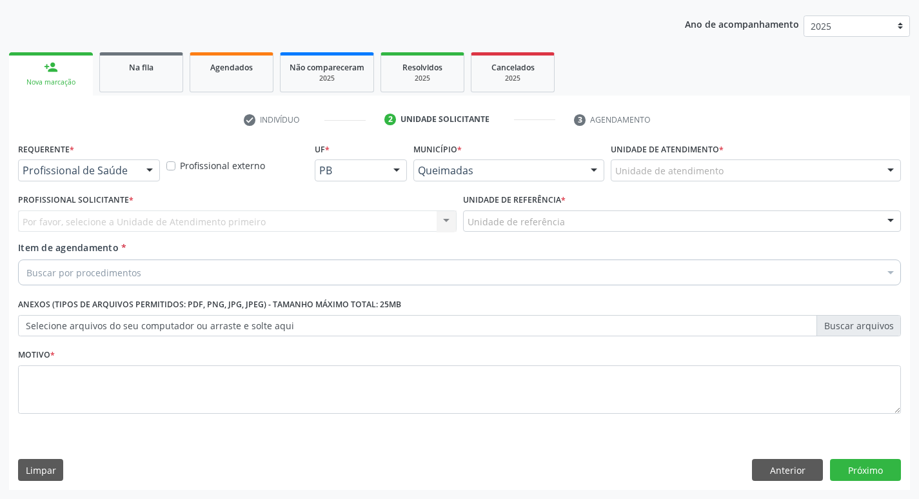
scroll to position [141, 0]
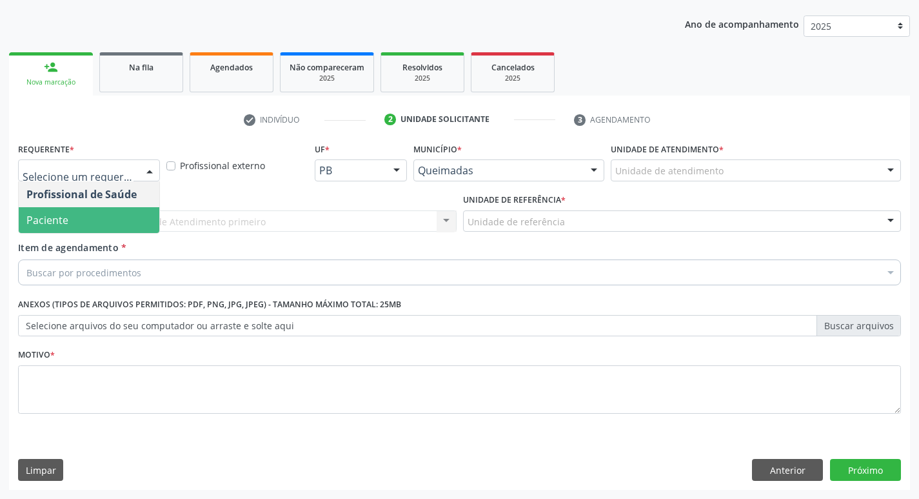
click at [86, 207] on span "Paciente" at bounding box center [89, 220] width 141 height 26
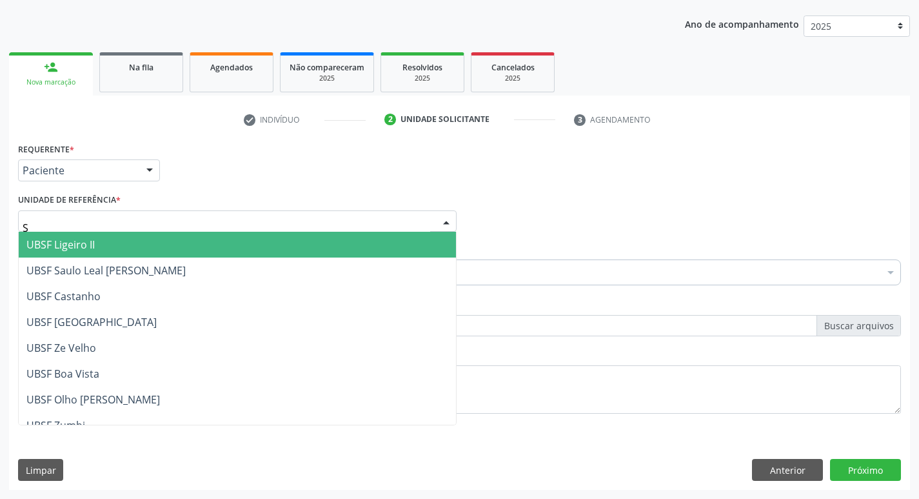
type input "SA"
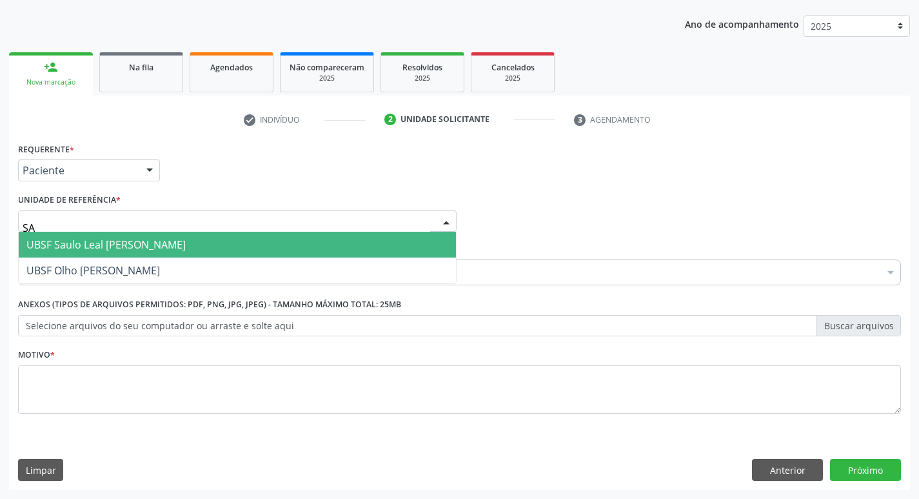
click at [85, 243] on span "UBSF Saulo Leal [PERSON_NAME]" at bounding box center [105, 244] width 159 height 14
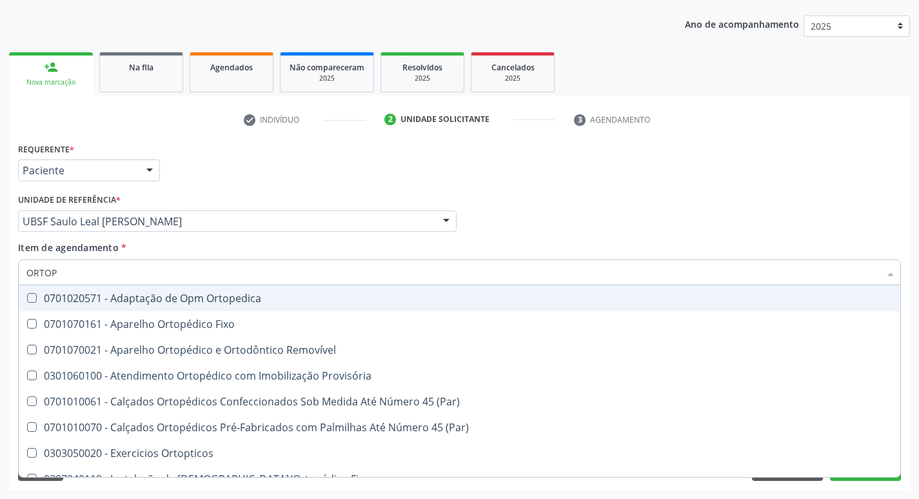
type input "ORTOPE"
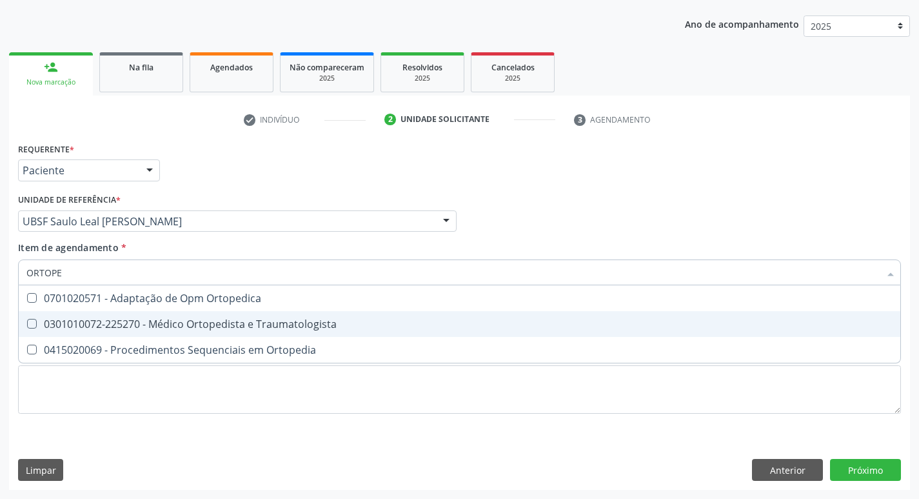
click at [86, 319] on div "0301010072-225270 - Médico Ortopedista e Traumatologista" at bounding box center [459, 324] width 866 height 10
checkbox Traumatologista "true"
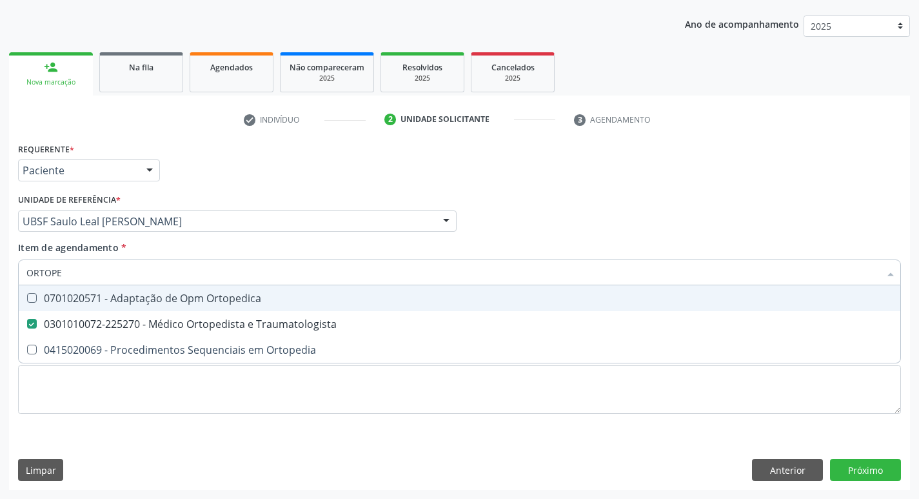
click at [231, 175] on div "Requerente * Paciente Profissional de Saúde Paciente Nenhum resultado encontrad…" at bounding box center [460, 164] width 890 height 50
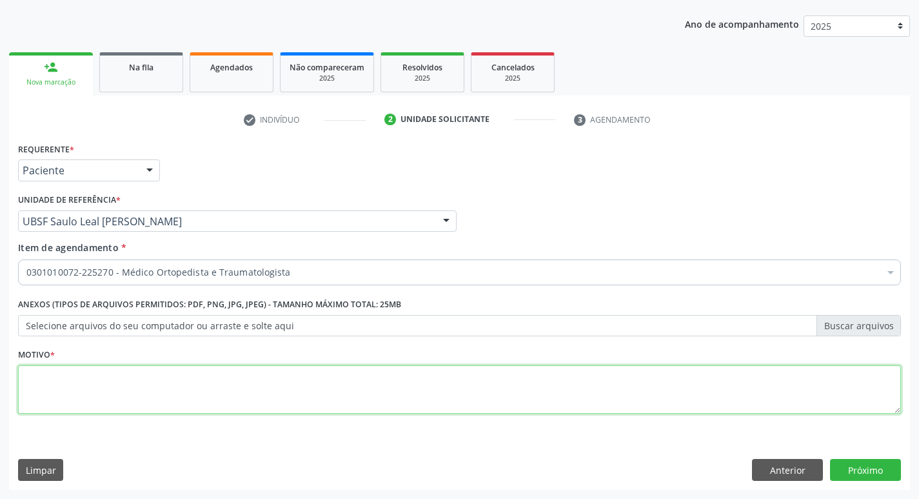
click at [103, 377] on textarea at bounding box center [459, 389] width 883 height 49
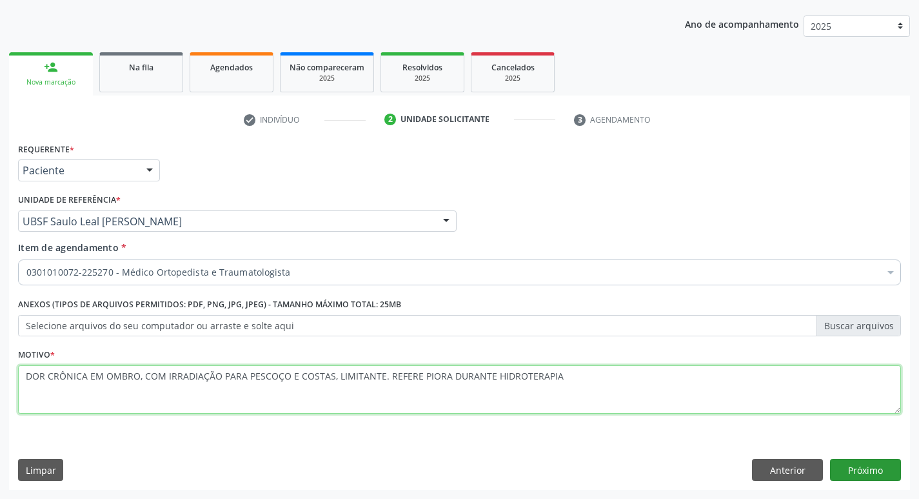
type textarea "DOR CRÔNICA EM OMBRO, COM IRRADIAÇÃO PARA PESCOÇO E COSTAS, LIMITANTE. REFERE P…"
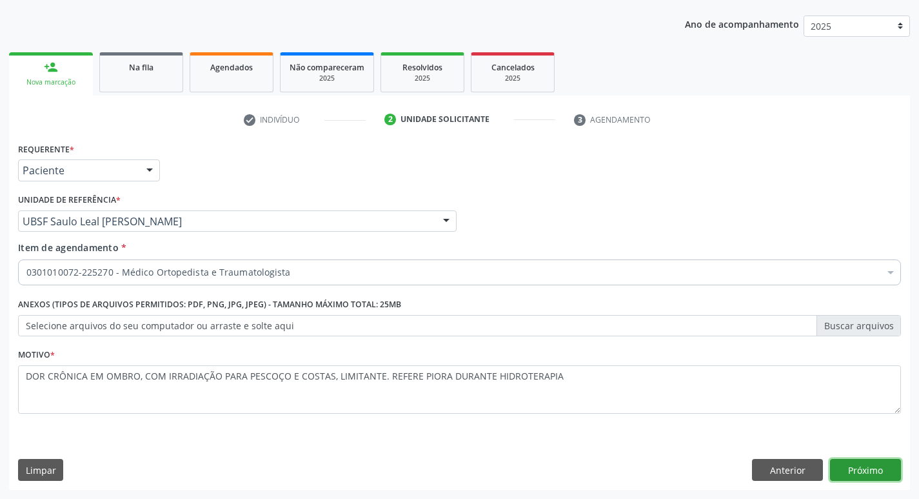
click at [863, 474] on button "Próximo" at bounding box center [865, 470] width 71 height 22
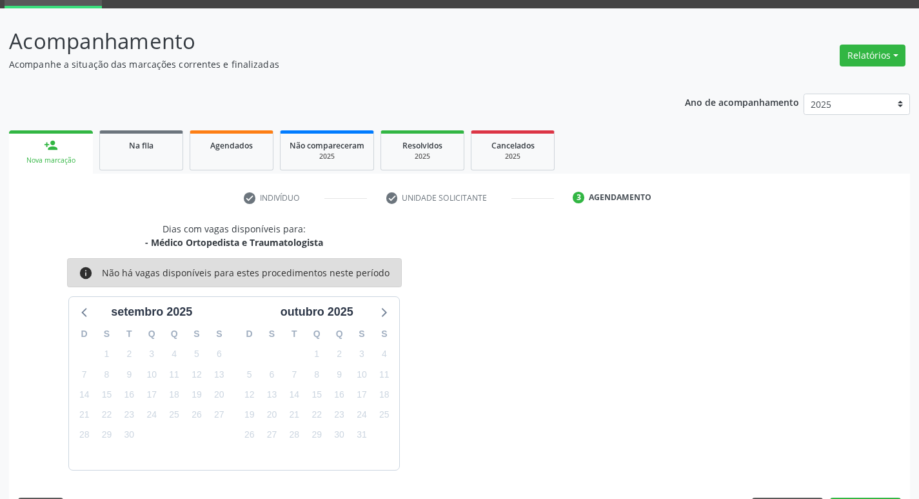
scroll to position [101, 0]
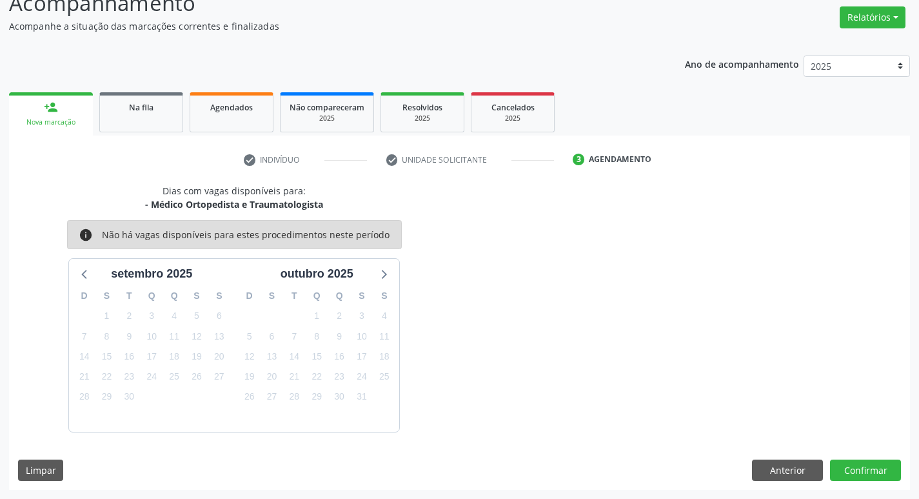
click at [886, 481] on div "Dias com vagas disponíveis para: - Médico Ortopedista e Traumatologista info Nã…" at bounding box center [459, 337] width 901 height 306
click at [886, 479] on button "Confirmar" at bounding box center [865, 470] width 71 height 22
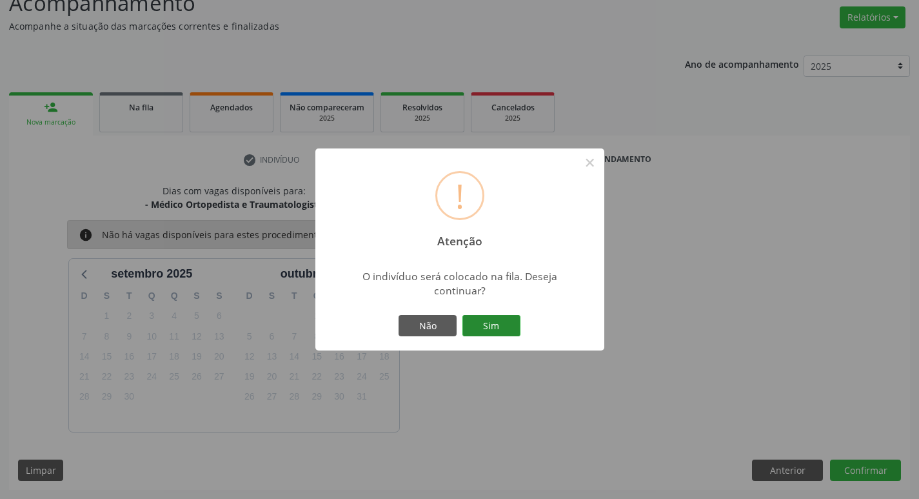
click at [501, 319] on button "Sim" at bounding box center [492, 326] width 58 height 22
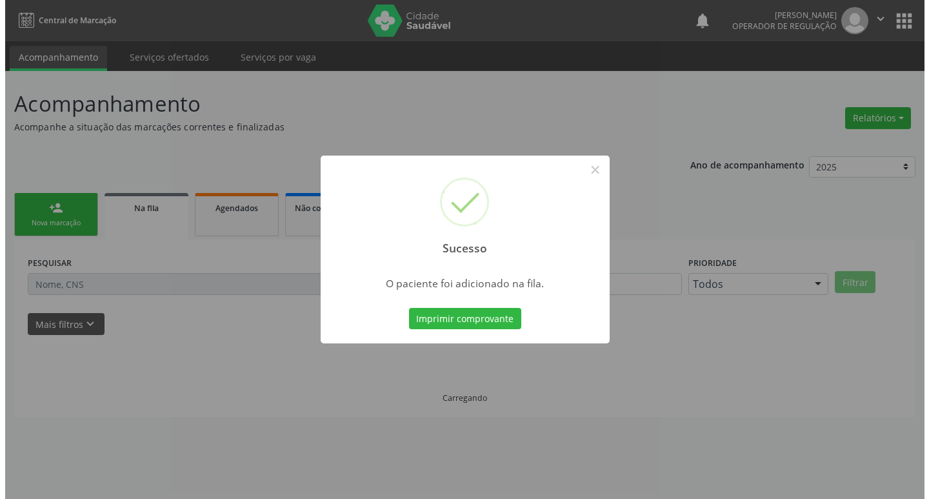
scroll to position [0, 0]
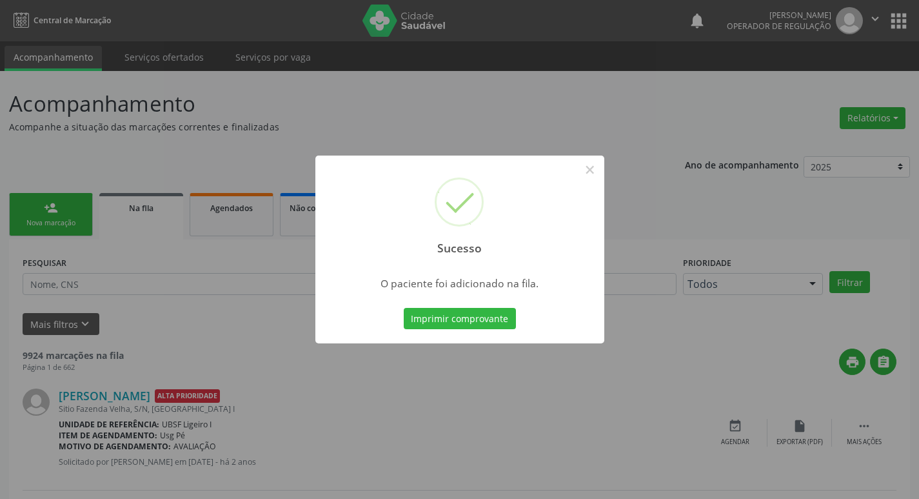
click at [189, 105] on div "Sucesso × O paciente foi adicionado na fila. Imprimir comprovante Cancel" at bounding box center [459, 249] width 919 height 499
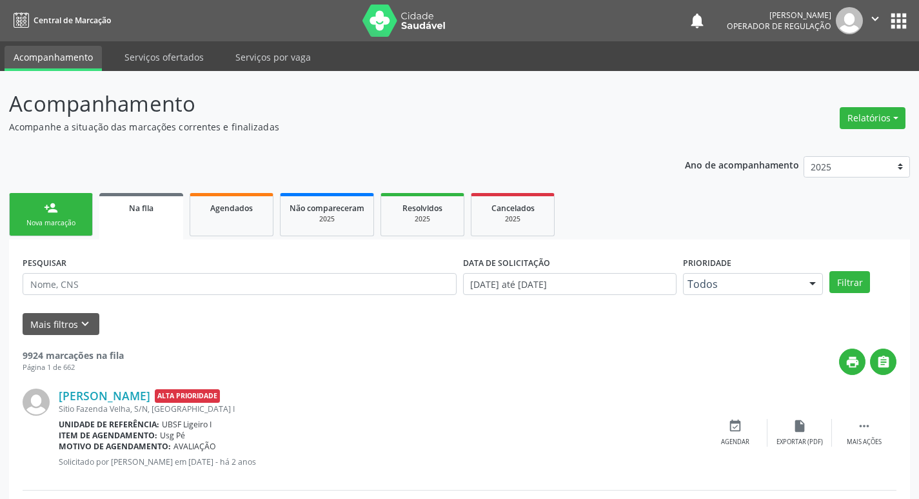
click at [77, 221] on div "Nova marcação" at bounding box center [51, 223] width 65 height 10
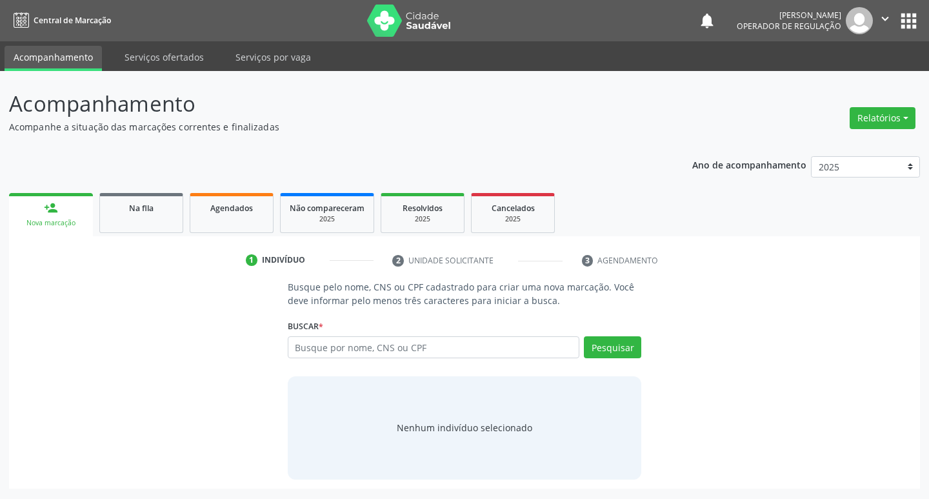
click at [424, 363] on div "Busque por nome, CNS ou CPF Nenhum resultado encontrado para: " " Digite nome, …" at bounding box center [465, 351] width 354 height 31
click at [432, 348] on input "text" at bounding box center [434, 347] width 292 height 22
type input "705002457210750"
click at [603, 343] on button "Pesquisar" at bounding box center [612, 347] width 57 height 22
click at [389, 355] on input "705002457210750" at bounding box center [434, 347] width 292 height 22
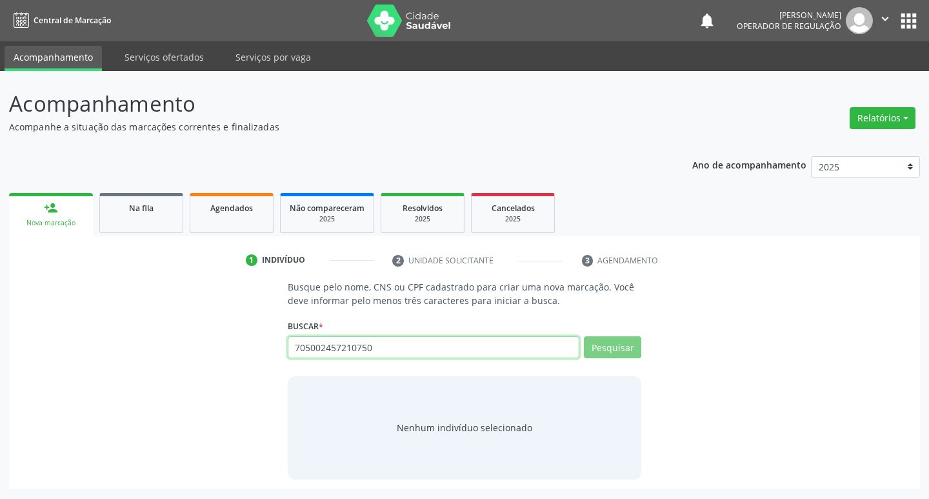
click at [389, 355] on input "705002457210750" at bounding box center [434, 347] width 292 height 22
click at [159, 223] on link "Na fila" at bounding box center [141, 213] width 84 height 40
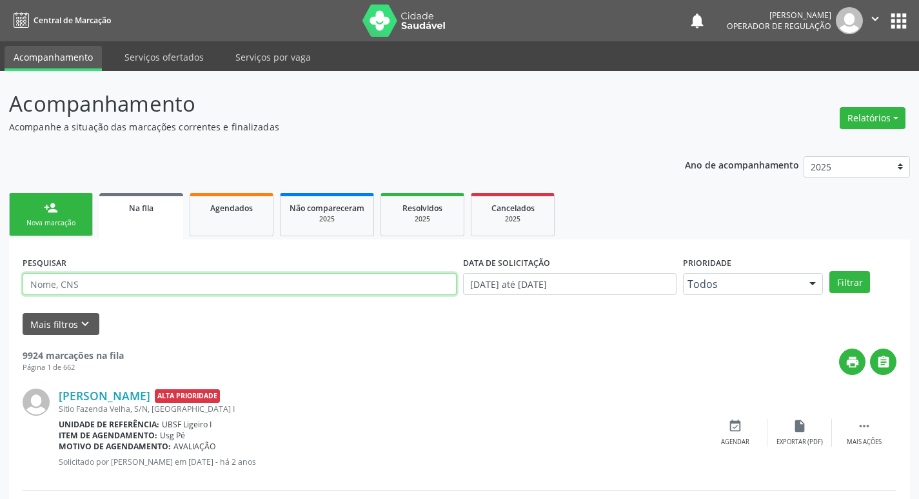
click at [121, 281] on input "text" at bounding box center [240, 284] width 434 height 22
paste input "705002457210750"
type input "705002457210750"
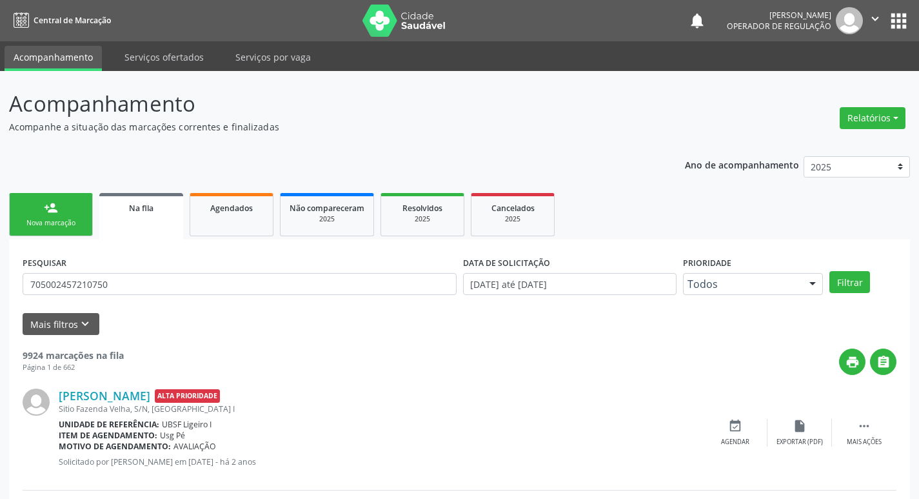
click at [30, 195] on link "person_add Nova marcação" at bounding box center [51, 214] width 84 height 43
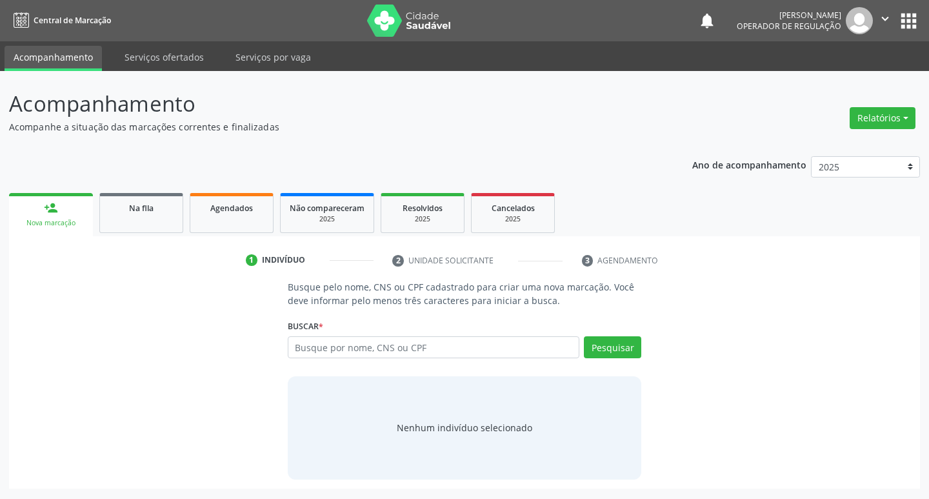
click at [352, 364] on div "Busque por nome, CNS ou CPF Nenhum resultado encontrado para: " " Digite nome, …" at bounding box center [465, 351] width 354 height 31
click at [357, 360] on div "Busque por nome, CNS ou CPF Nenhum resultado encontrado para: " " Digite nome, …" at bounding box center [465, 351] width 354 height 31
click at [364, 352] on input "text" at bounding box center [434, 347] width 292 height 22
paste input "705002457210750"
type input "705002457210750"
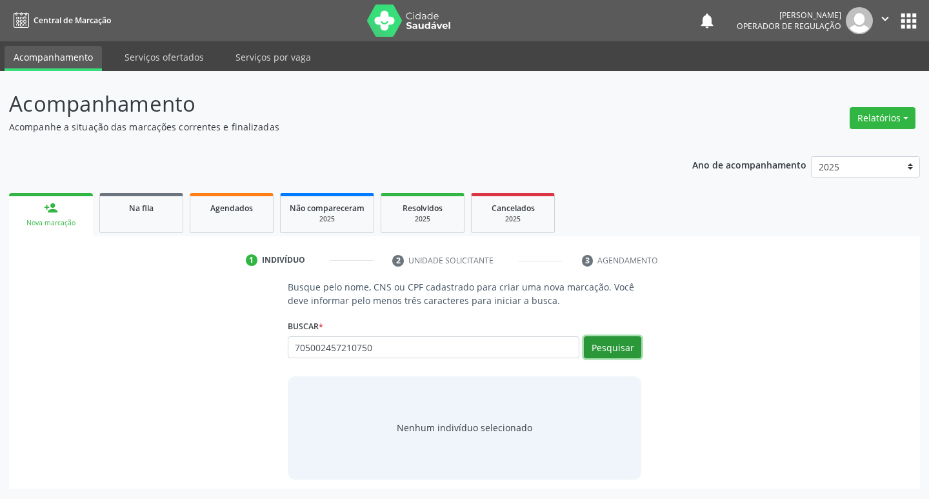
click at [606, 348] on button "Pesquisar" at bounding box center [612, 347] width 57 height 22
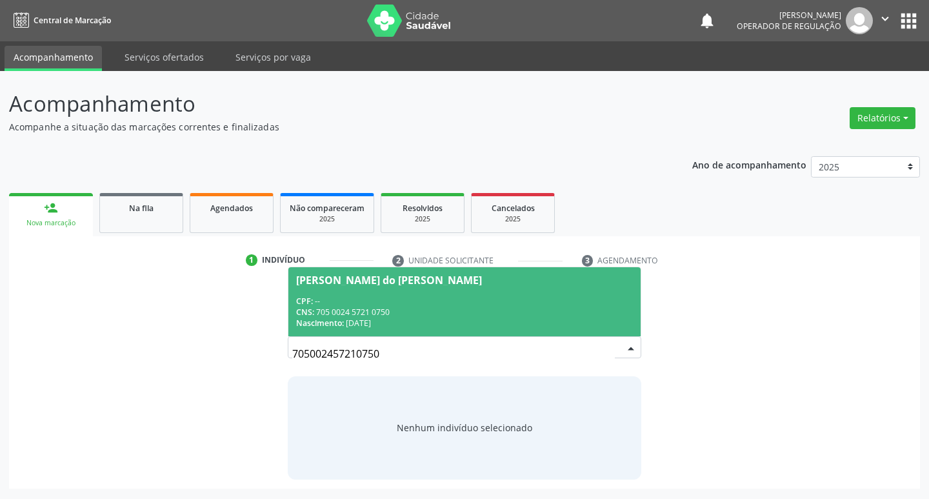
click at [364, 311] on div "CNS: 705 0024 5721 0750" at bounding box center [464, 311] width 337 height 11
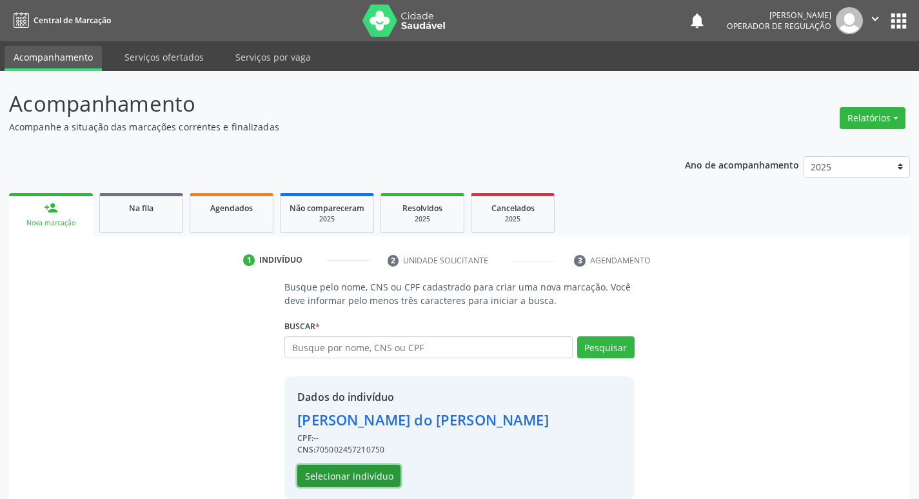
click at [333, 474] on button "Selecionar indivíduo" at bounding box center [348, 475] width 103 height 22
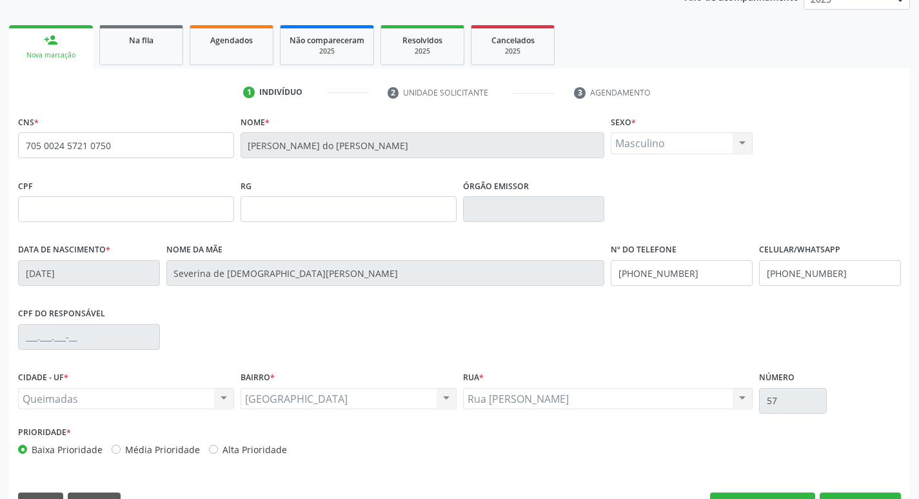
scroll to position [201, 0]
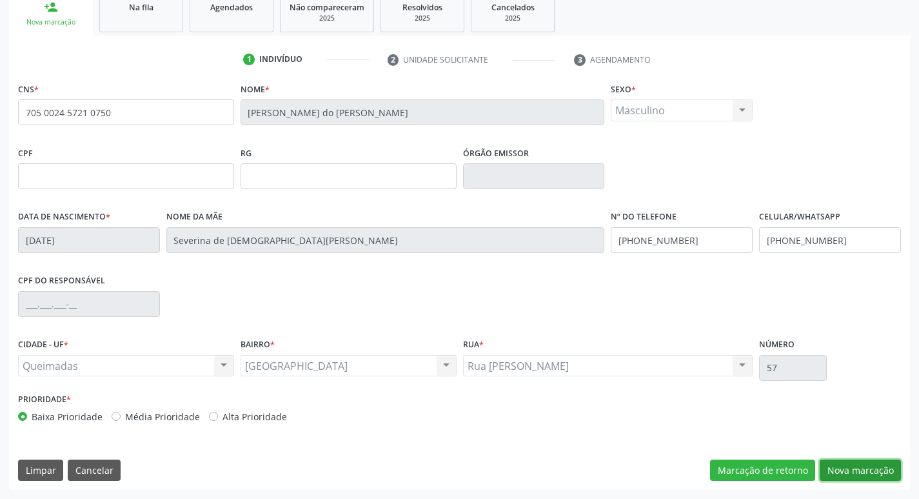
click at [846, 460] on button "Nova marcação" at bounding box center [860, 470] width 81 height 22
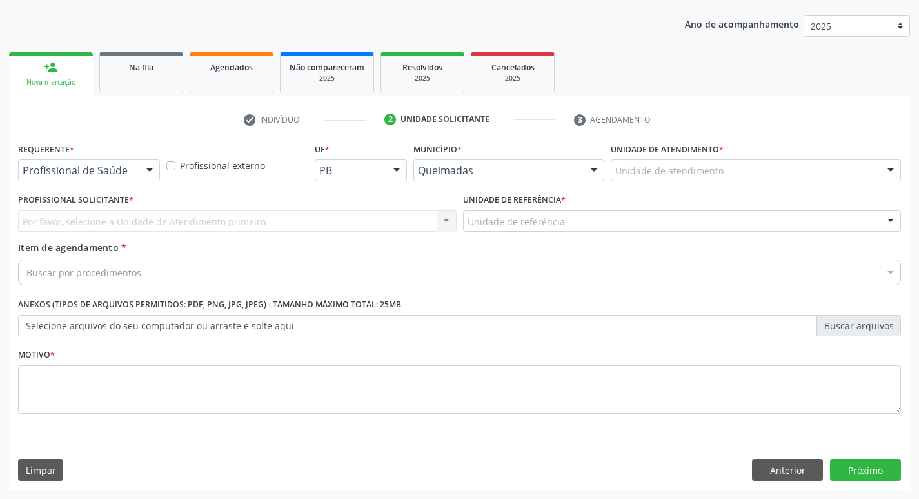
scroll to position [141, 0]
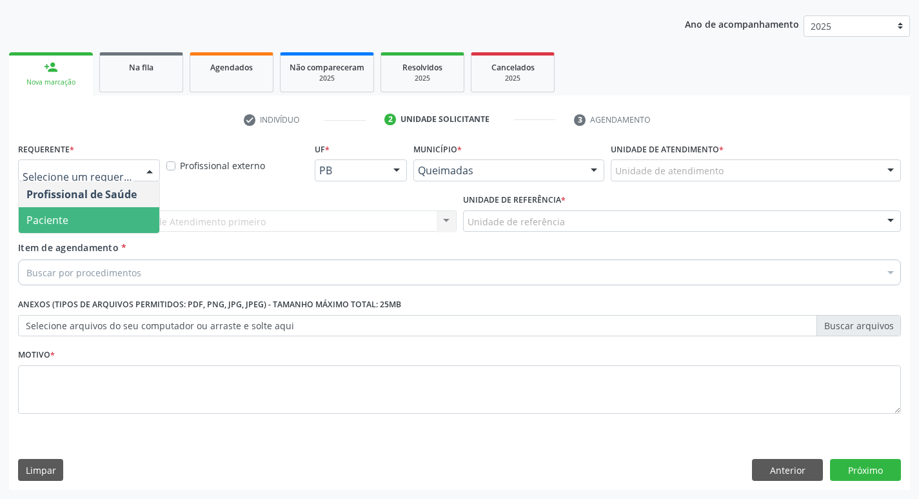
click at [99, 221] on span "Paciente" at bounding box center [89, 220] width 141 height 26
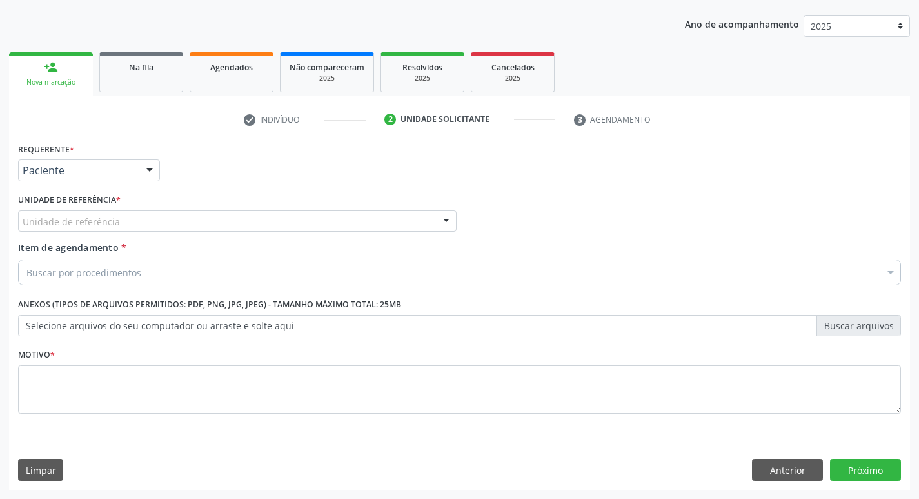
click at [104, 211] on div "Unidade de referência" at bounding box center [237, 221] width 439 height 22
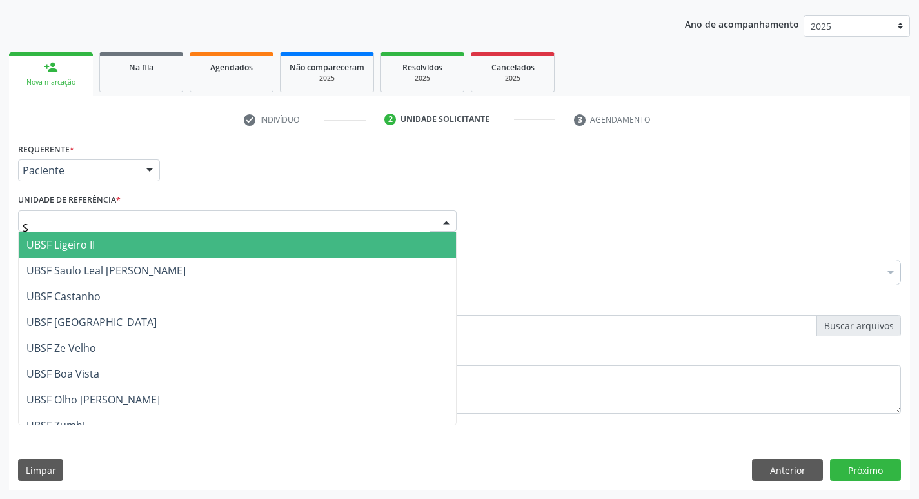
type input "SA"
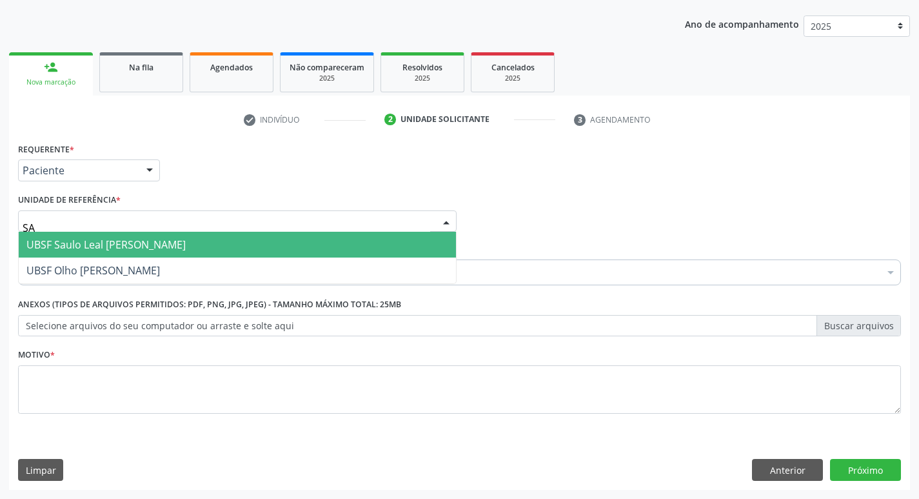
click at [90, 247] on span "UBSF Saulo Leal [PERSON_NAME]" at bounding box center [105, 244] width 159 height 14
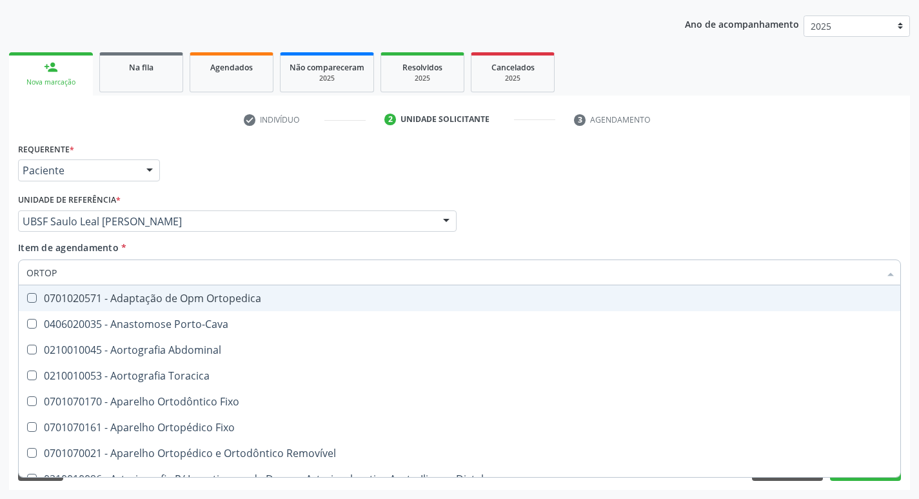
type input "ORTOPE"
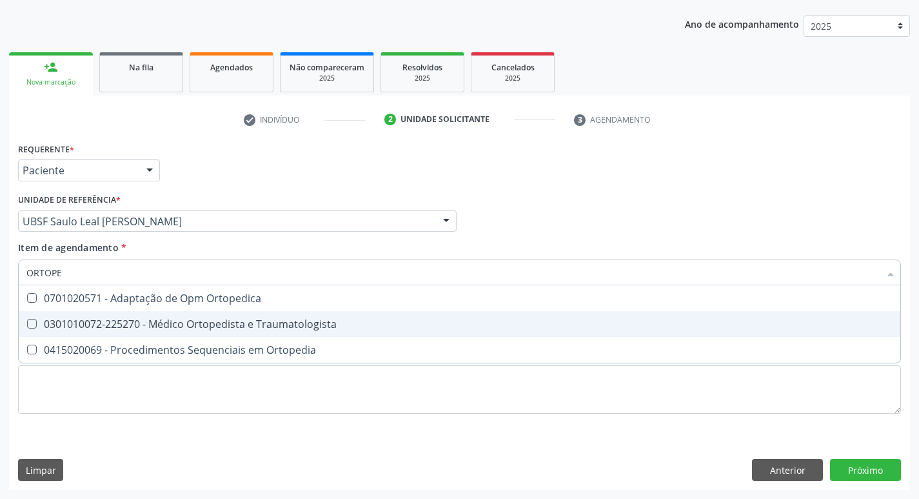
click at [233, 322] on div "0301010072-225270 - Médico Ortopedista e Traumatologista" at bounding box center [459, 324] width 866 height 10
checkbox Traumatologista "true"
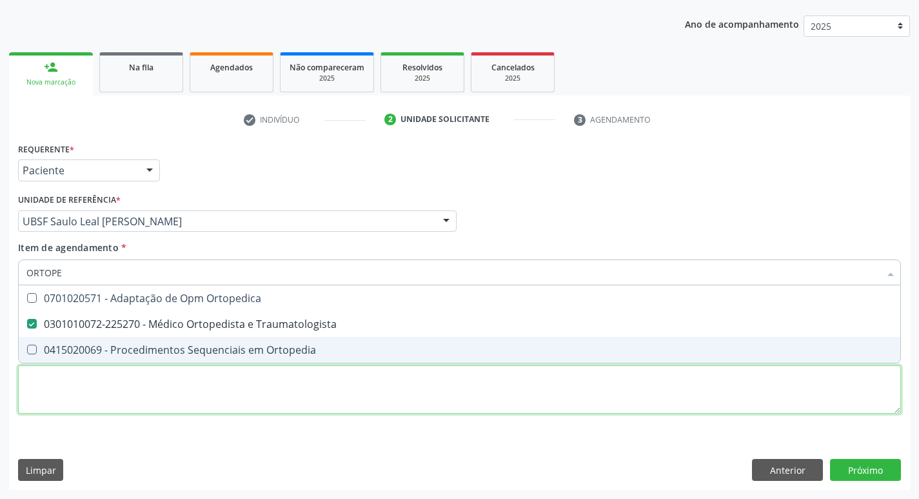
click at [194, 387] on div "Requerente * Paciente Profissional de Saúde Paciente Nenhum resultado encontrad…" at bounding box center [459, 285] width 883 height 292
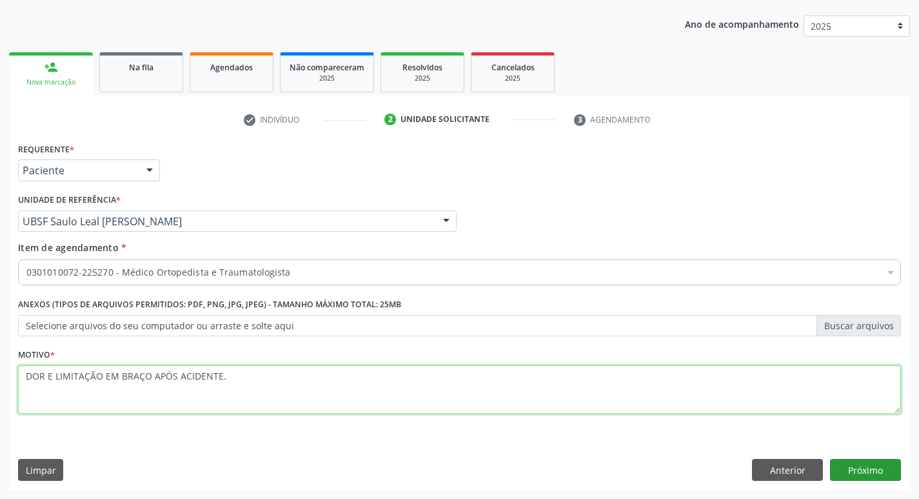
type textarea "DOR E LIMITAÇÃO EM BRAÇO APÓS ACIDENTE."
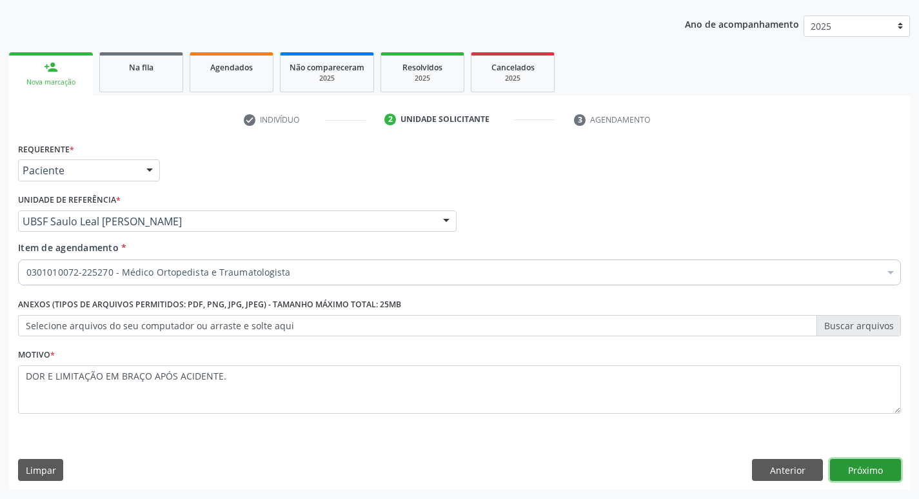
click at [871, 471] on button "Próximo" at bounding box center [865, 470] width 71 height 22
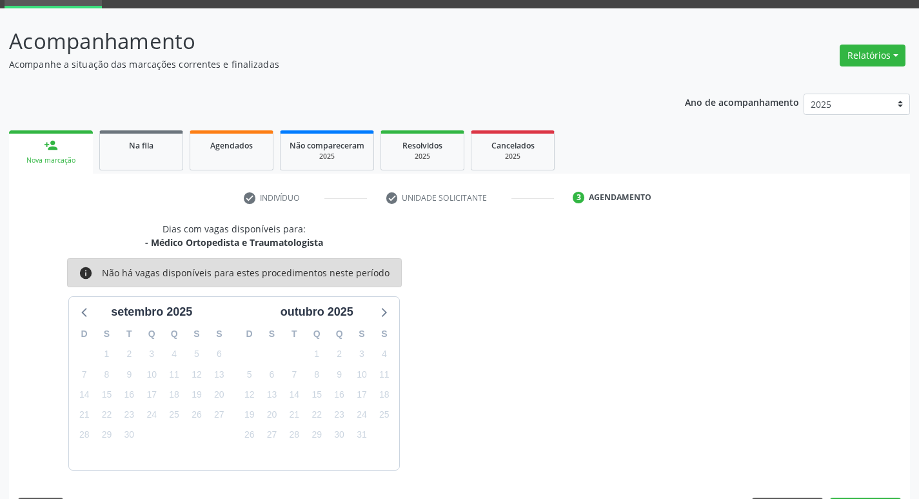
scroll to position [101, 0]
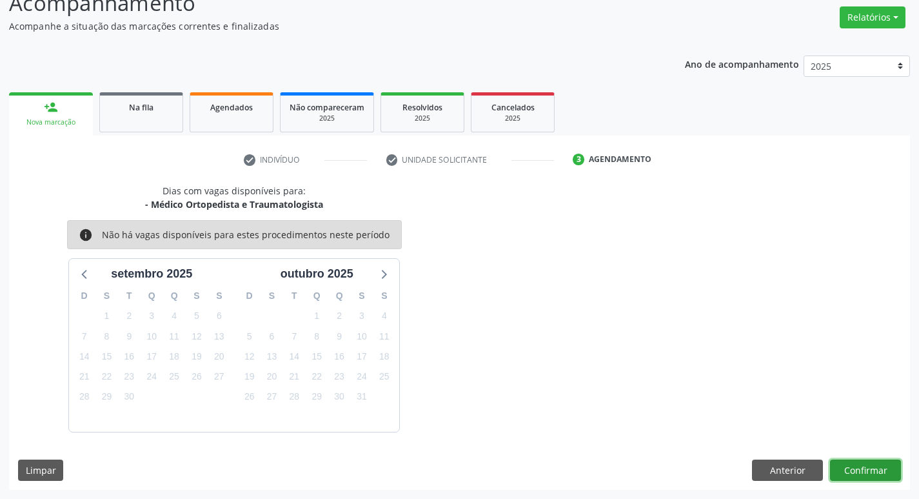
click at [870, 461] on button "Confirmar" at bounding box center [865, 470] width 71 height 22
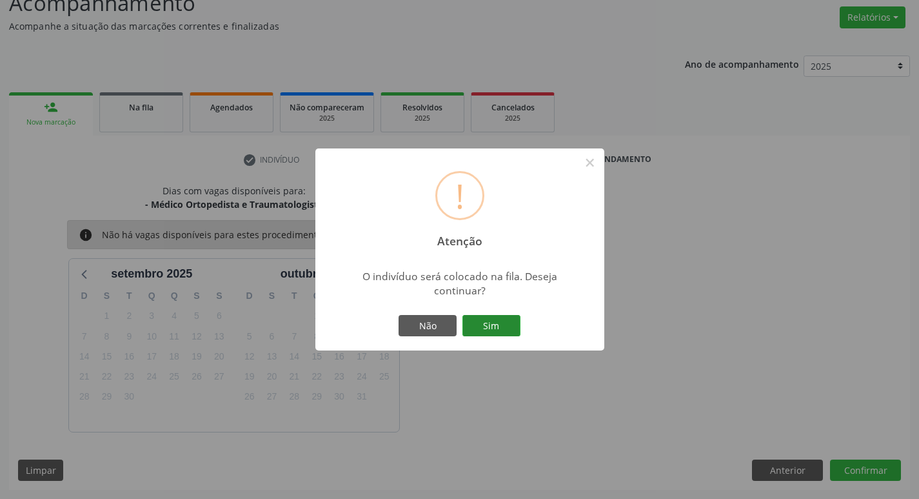
click at [470, 323] on button "Sim" at bounding box center [492, 326] width 58 height 22
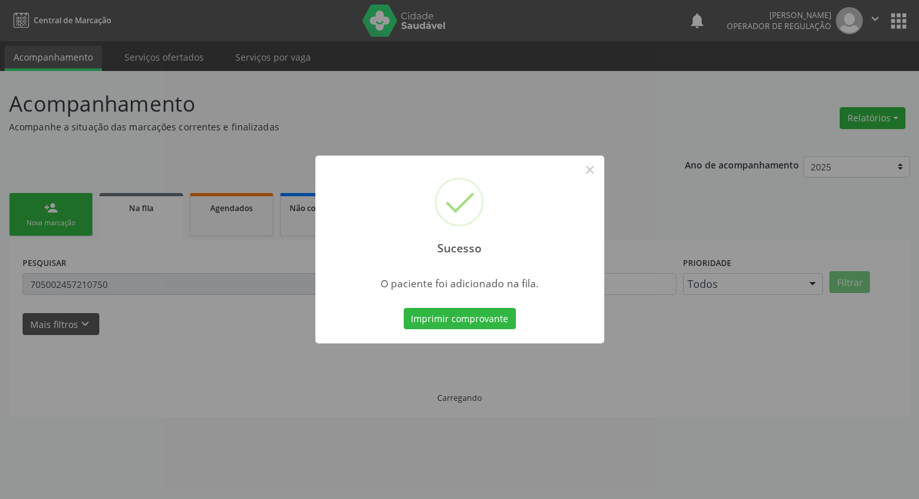
scroll to position [0, 0]
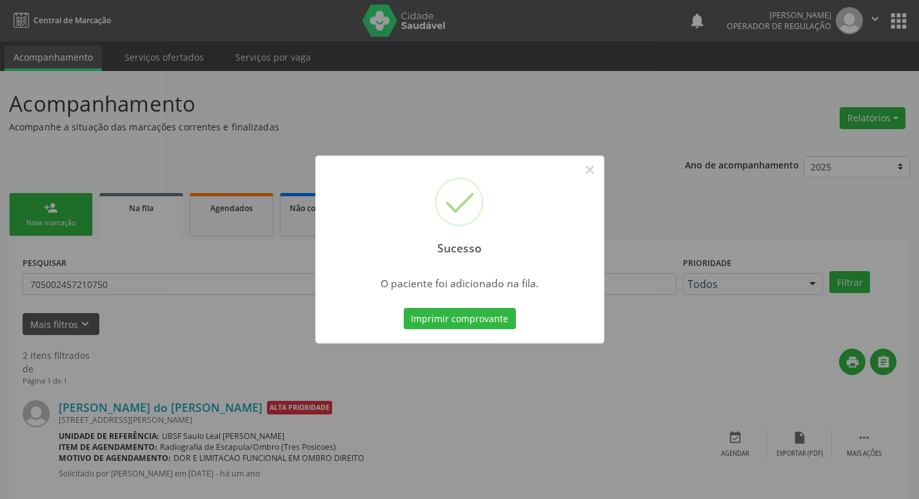
click at [629, 108] on div "Sucesso × O paciente foi adicionado na fila. Imprimir comprovante Cancel" at bounding box center [459, 249] width 919 height 499
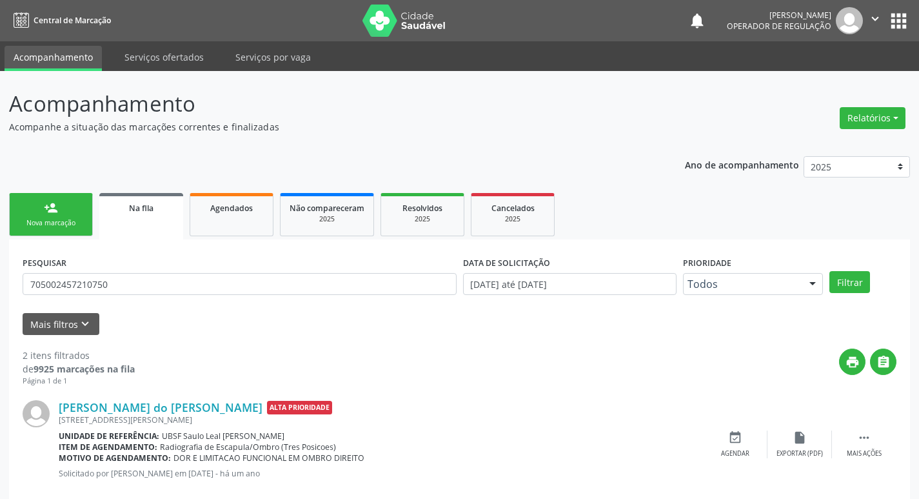
click at [77, 224] on div "Nova marcação" at bounding box center [51, 223] width 65 height 10
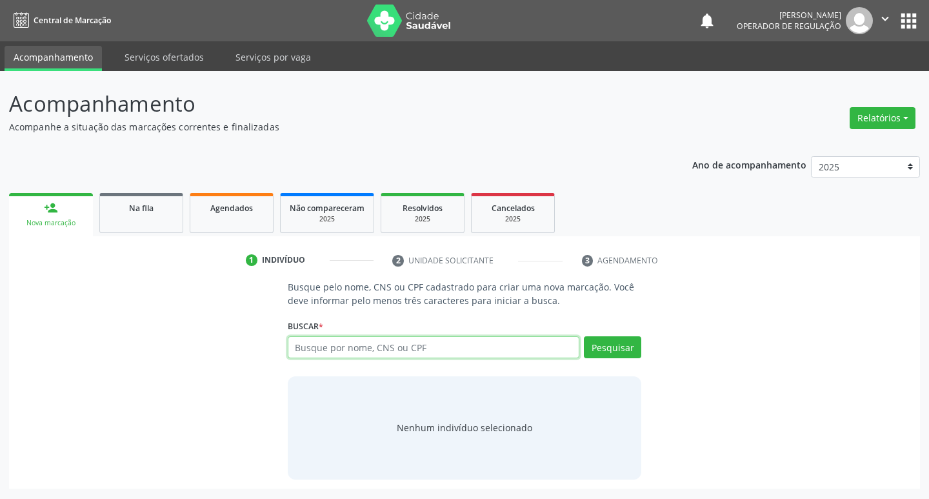
click at [332, 348] on input "text" at bounding box center [434, 347] width 292 height 22
click at [335, 358] on div "Busque por nome, CNS ou CPF Nenhum resultado encontrado para: " " Digite nome, …" at bounding box center [465, 351] width 354 height 31
type input "705408463331698"
click at [642, 353] on div "Busque pelo nome, CNS ou CPF cadastrado para criar uma nova marcação. Você deve…" at bounding box center [465, 379] width 372 height 199
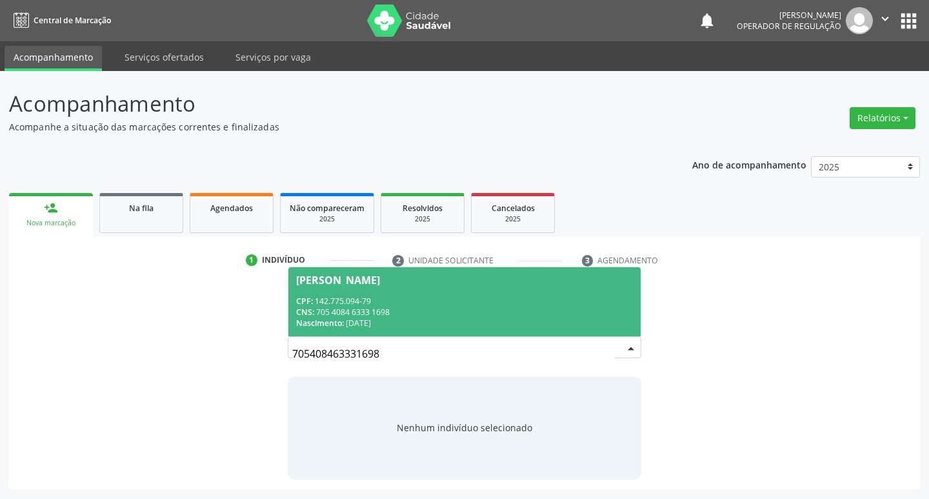
click at [353, 299] on div "CPF: 142.775.094-79" at bounding box center [464, 300] width 337 height 11
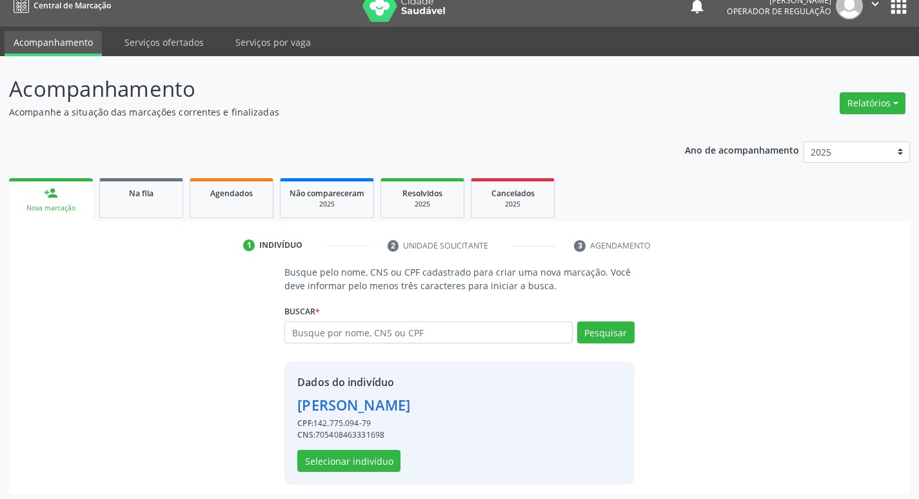
scroll to position [19, 0]
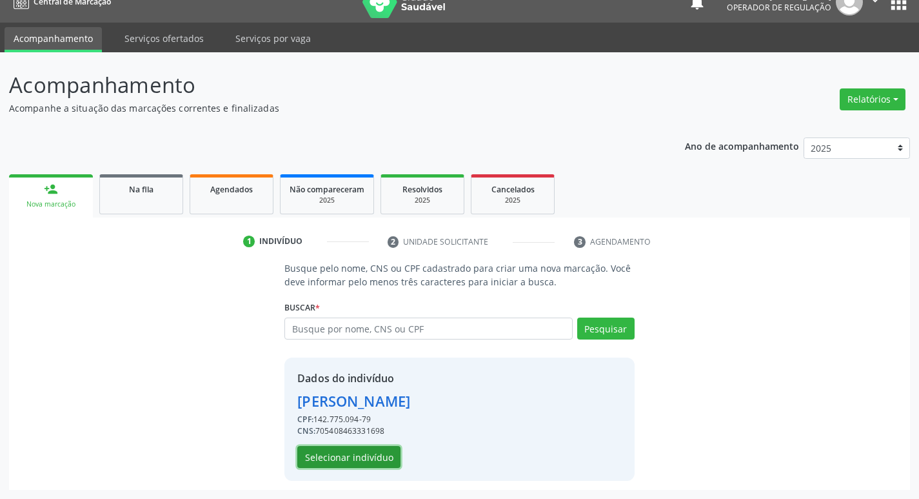
click at [359, 463] on button "Selecionar indivíduo" at bounding box center [348, 457] width 103 height 22
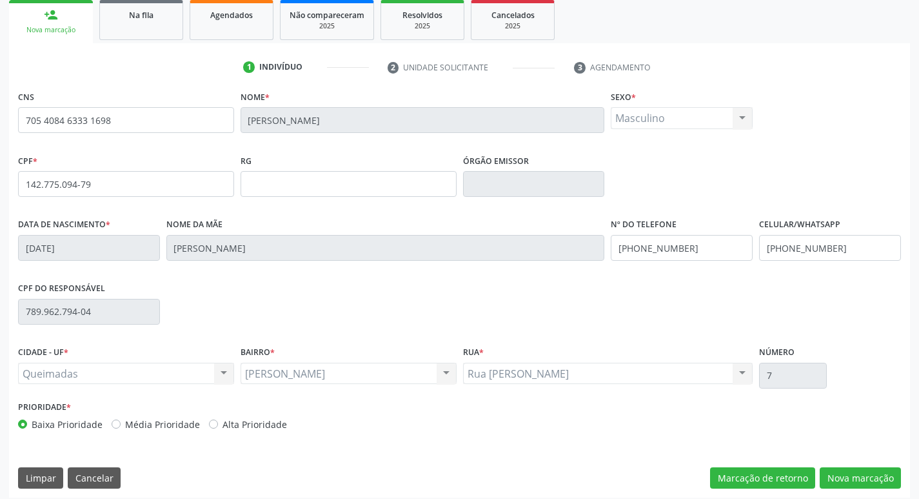
scroll to position [201, 0]
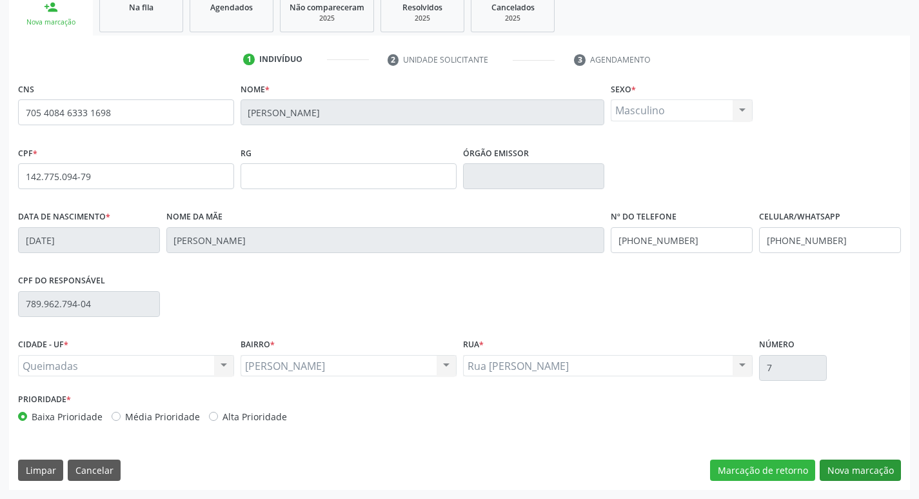
click at [864, 459] on div "CNS 705 4084 6333 1698 Nome * José Armando Oliveira Mendes Junior Sexo * Mascul…" at bounding box center [459, 284] width 901 height 410
click at [864, 464] on button "Nova marcação" at bounding box center [860, 470] width 81 height 22
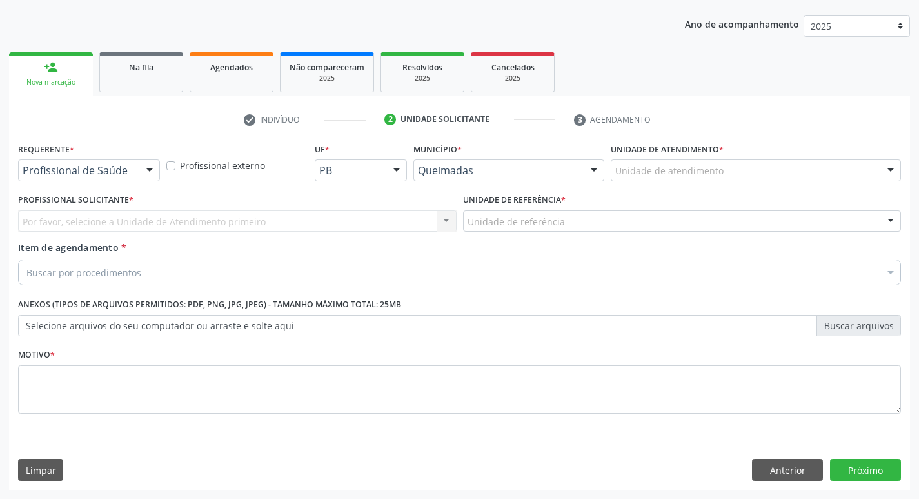
scroll to position [141, 0]
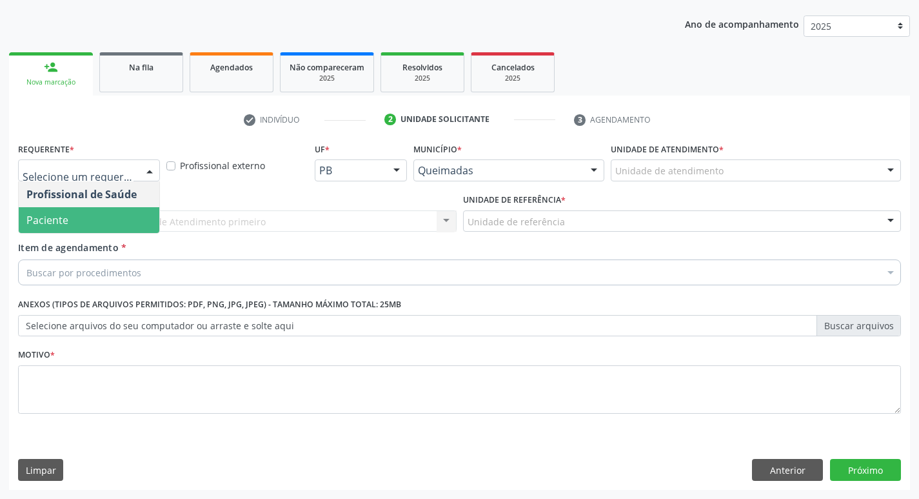
click at [108, 215] on span "Paciente" at bounding box center [89, 220] width 141 height 26
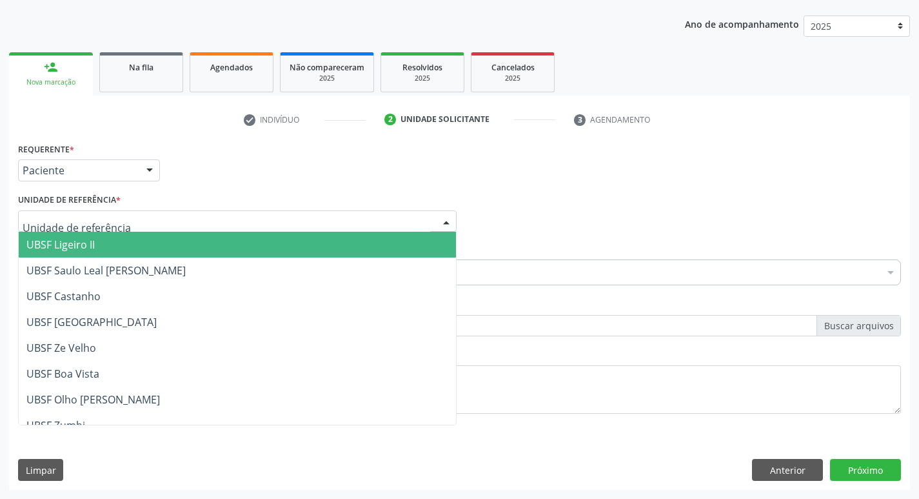
click at [113, 214] on div at bounding box center [237, 221] width 439 height 22
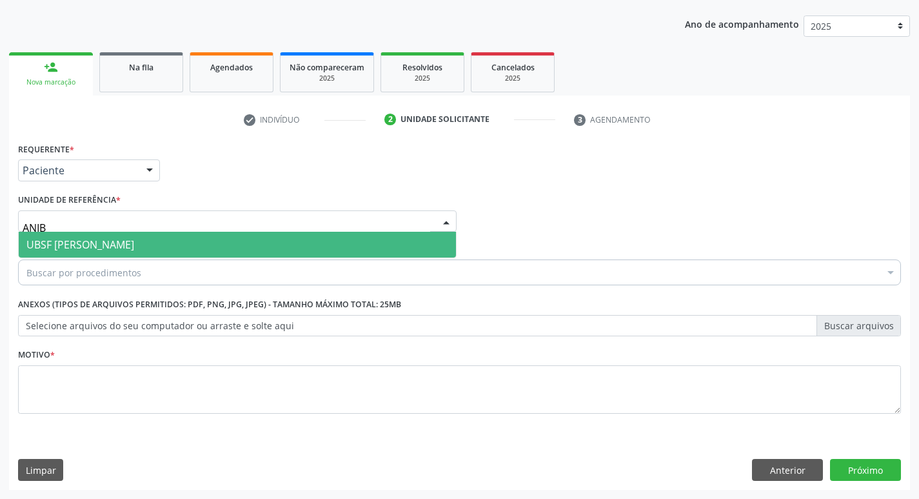
type input "ANIBA"
click at [90, 245] on span "UBSF [PERSON_NAME]" at bounding box center [80, 244] width 108 height 14
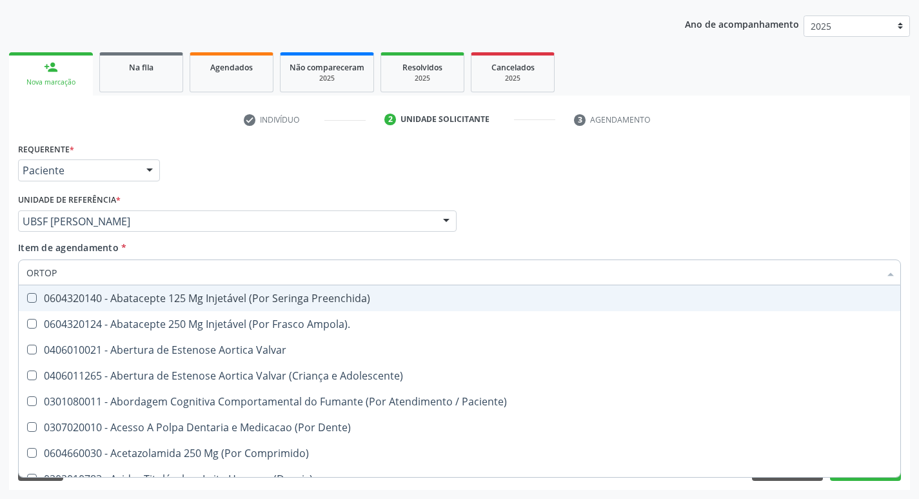
type input "ORTOPE"
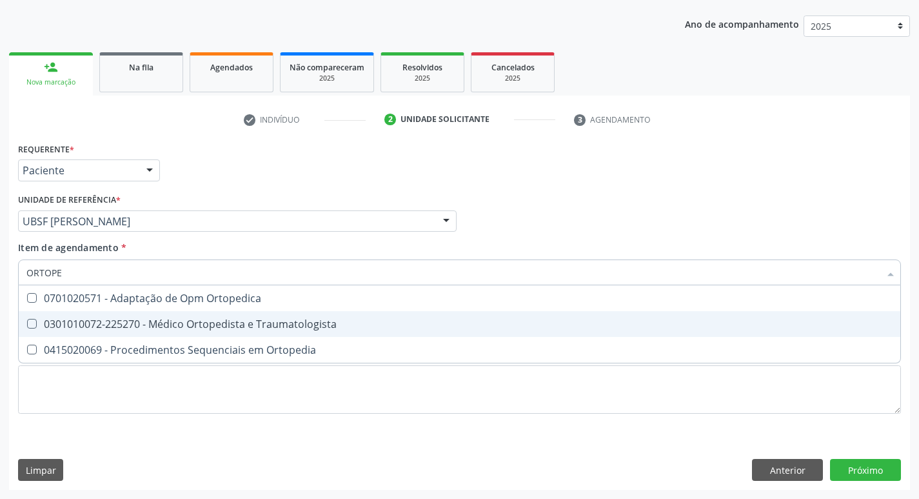
click at [77, 323] on div "0301010072-225270 - Médico Ortopedista e Traumatologista" at bounding box center [459, 324] width 866 height 10
checkbox Traumatologista "true"
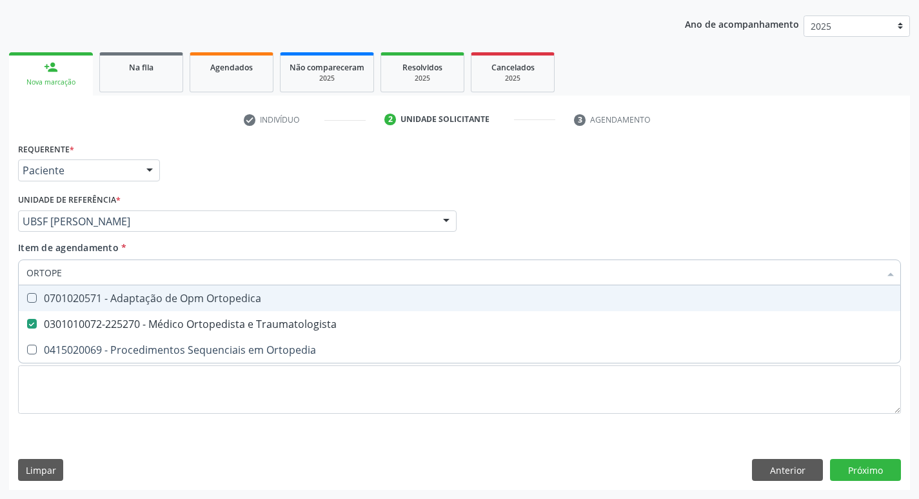
click at [261, 141] on div "Requerente * Paciente Profissional de Saúde Paciente Nenhum resultado encontrad…" at bounding box center [460, 164] width 890 height 50
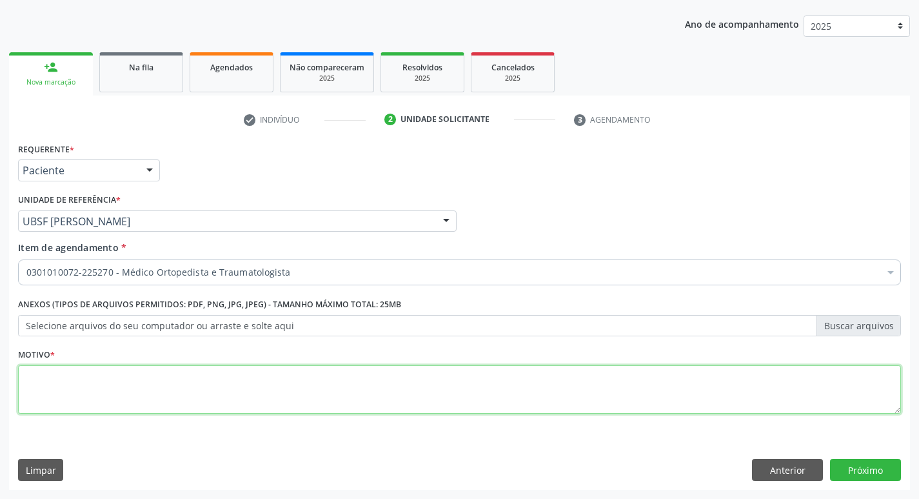
click at [137, 399] on textarea at bounding box center [459, 389] width 883 height 49
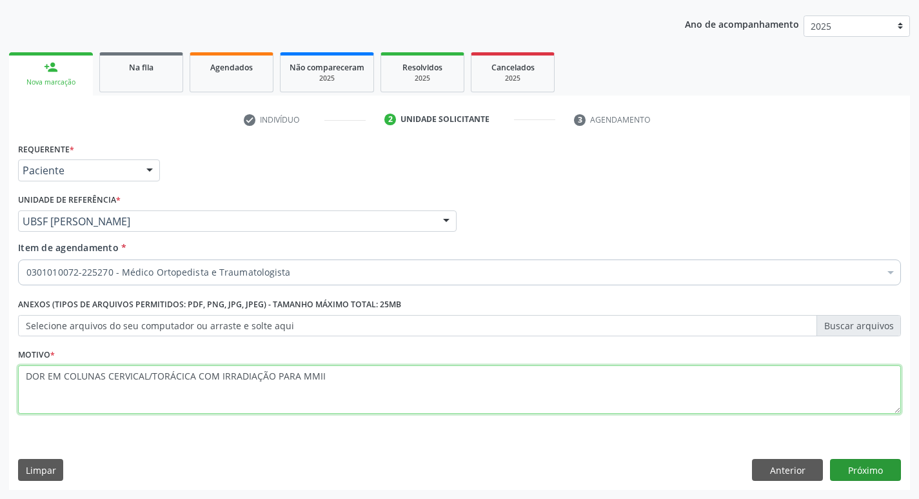
type textarea "DOR EM COLUNAS CERVICAL/TORÁCICA COM IRRADIAÇÃO PARA MMII"
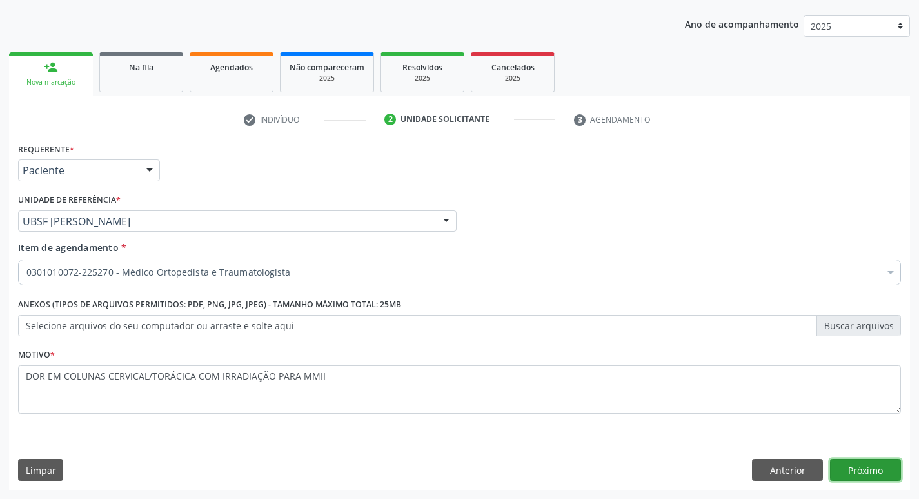
click at [890, 472] on button "Próximo" at bounding box center [865, 470] width 71 height 22
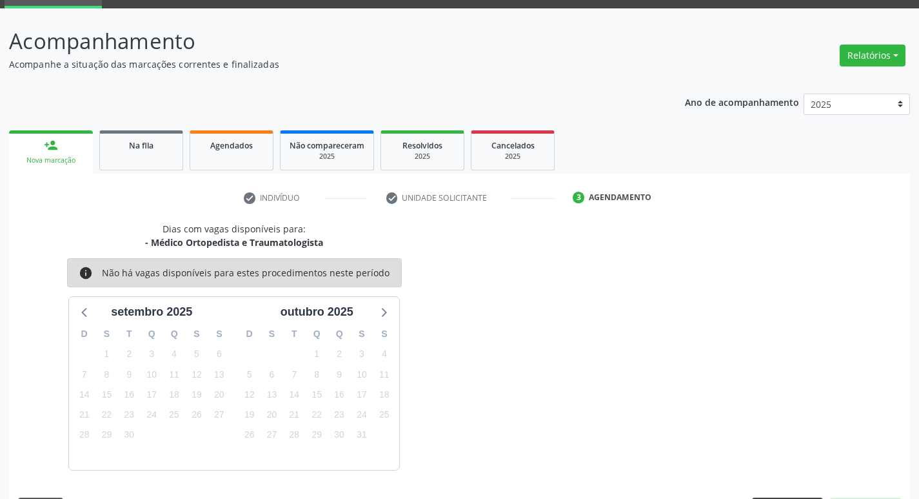
scroll to position [101, 0]
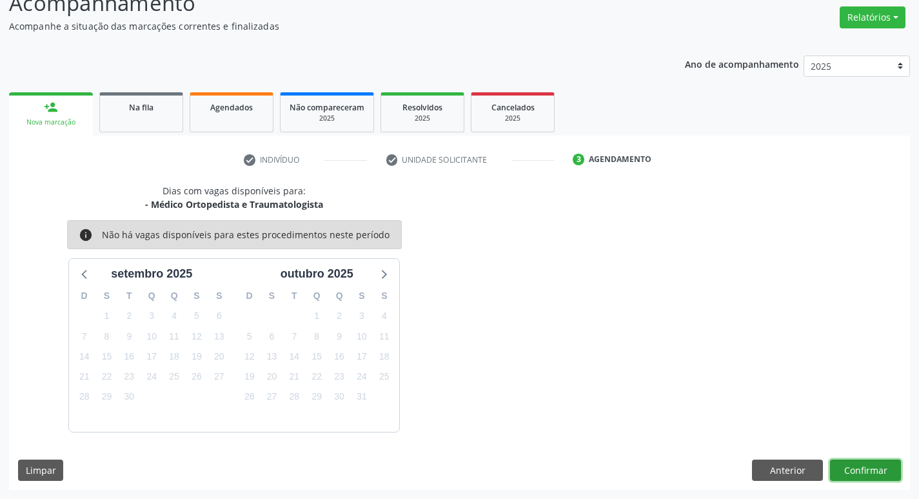
click at [870, 472] on button "Confirmar" at bounding box center [865, 470] width 71 height 22
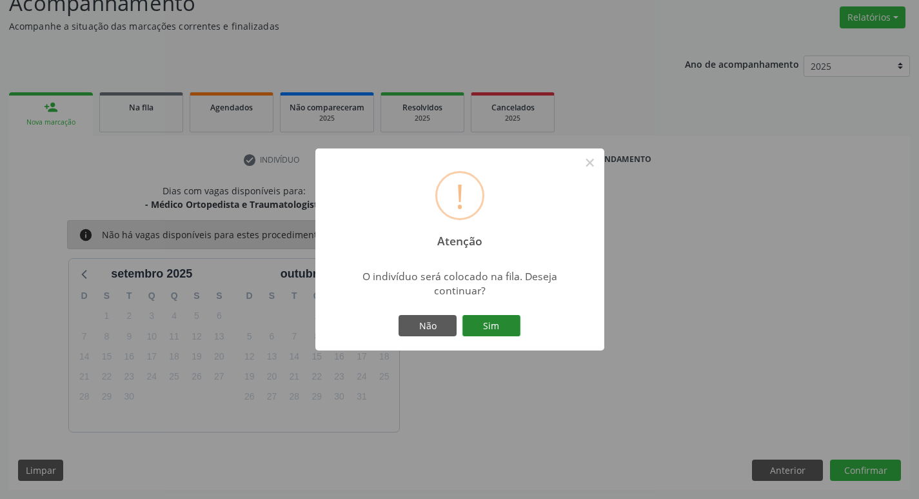
click at [503, 321] on button "Sim" at bounding box center [492, 326] width 58 height 22
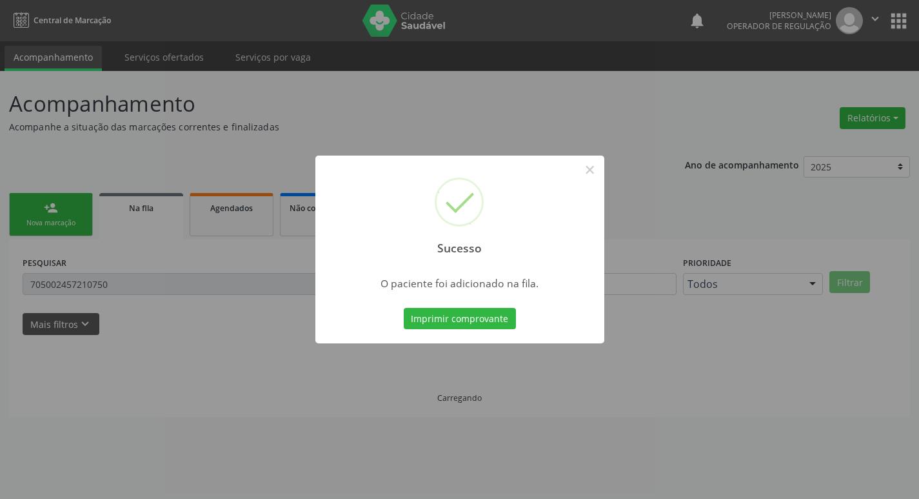
scroll to position [0, 0]
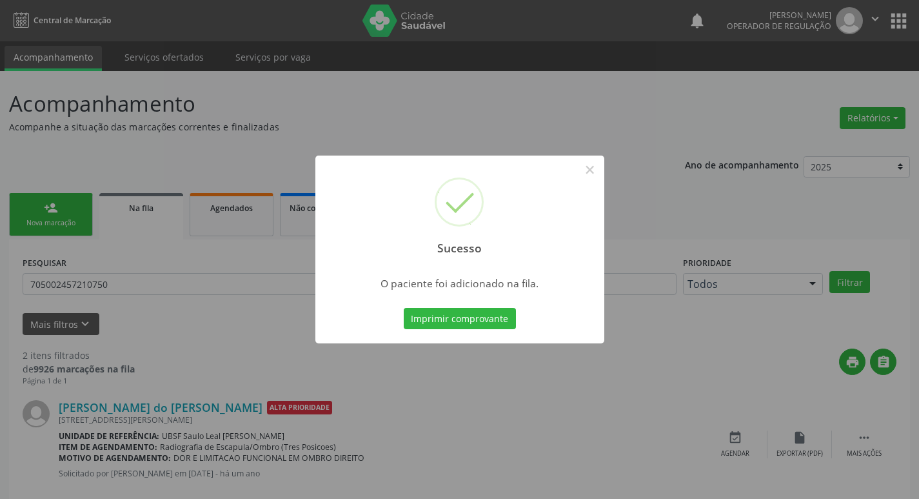
click at [123, 106] on div "Sucesso × O paciente foi adicionado na fila. Imprimir comprovante Cancel" at bounding box center [459, 249] width 919 height 499
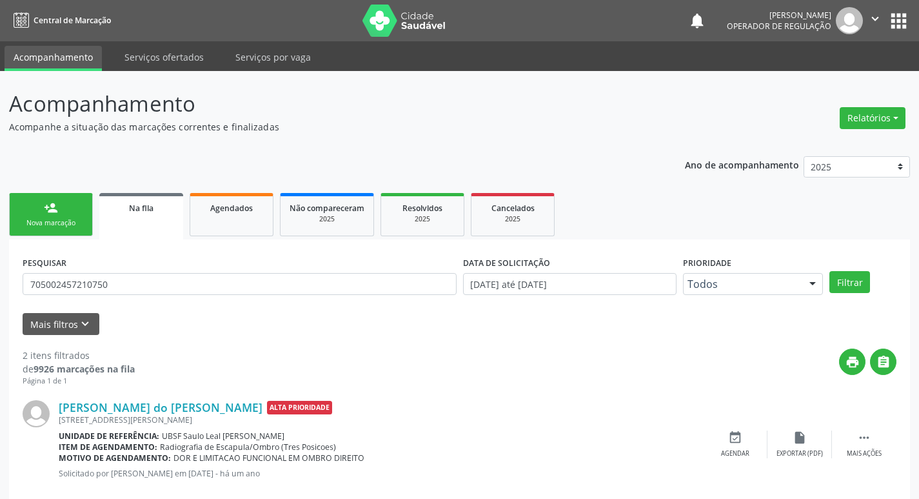
click at [34, 212] on link "person_add Nova marcação" at bounding box center [51, 214] width 84 height 43
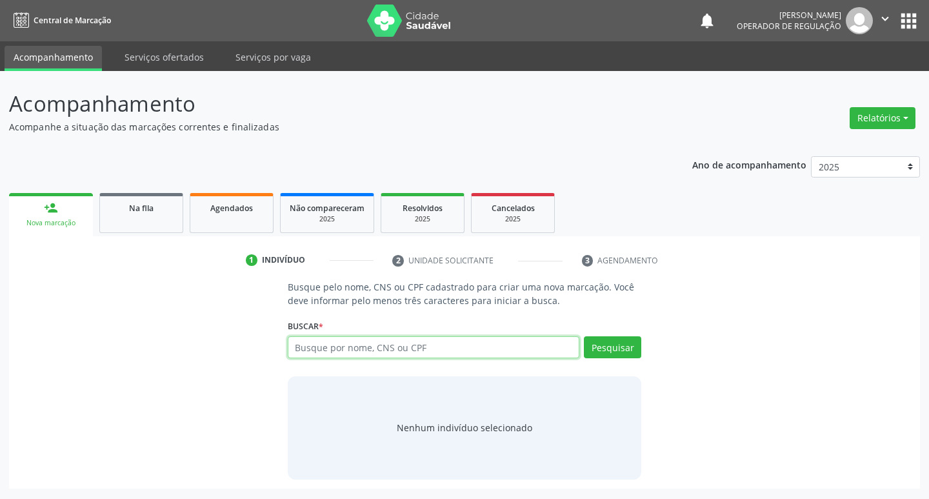
click at [404, 354] on input "text" at bounding box center [434, 347] width 292 height 22
type input "705008077735555"
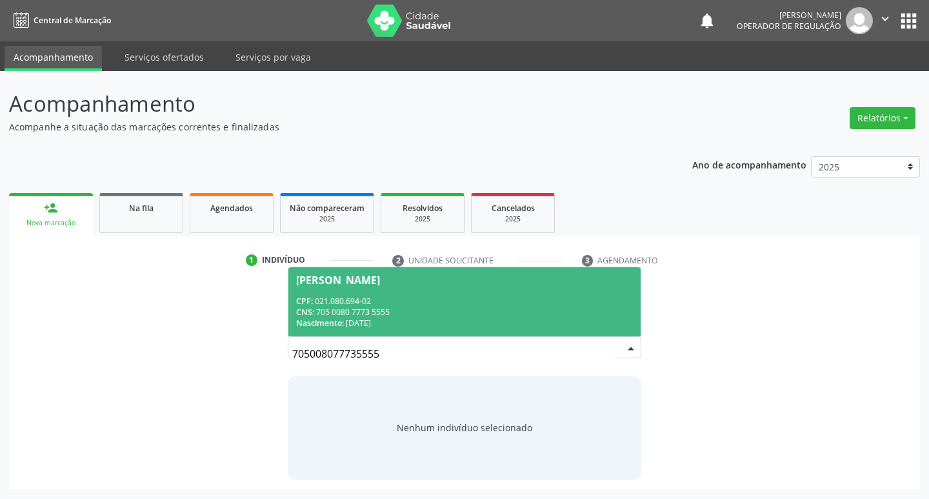
click at [583, 275] on div "Ivone Severino da Silva" at bounding box center [464, 280] width 337 height 10
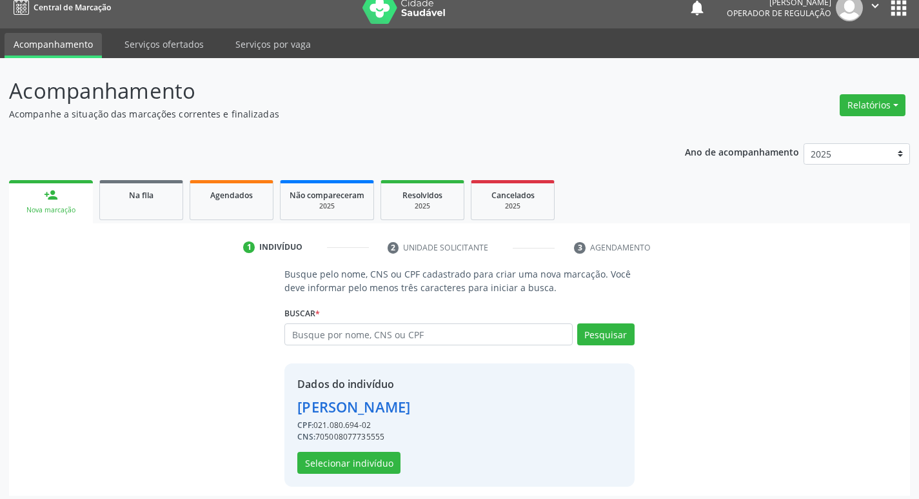
scroll to position [19, 0]
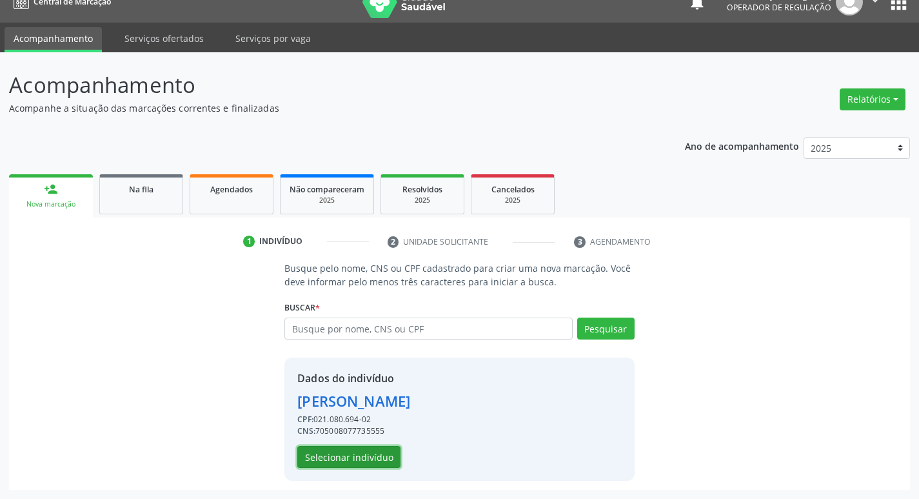
click at [383, 456] on button "Selecionar indivíduo" at bounding box center [348, 457] width 103 height 22
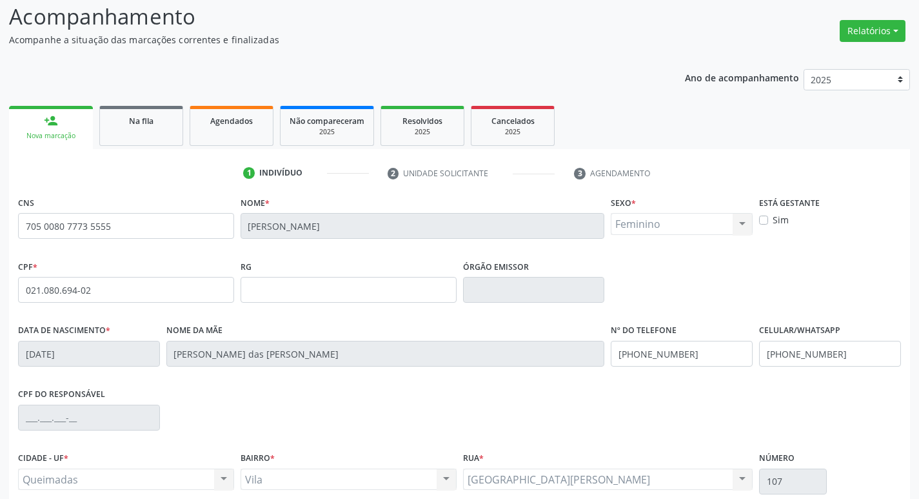
scroll to position [201, 0]
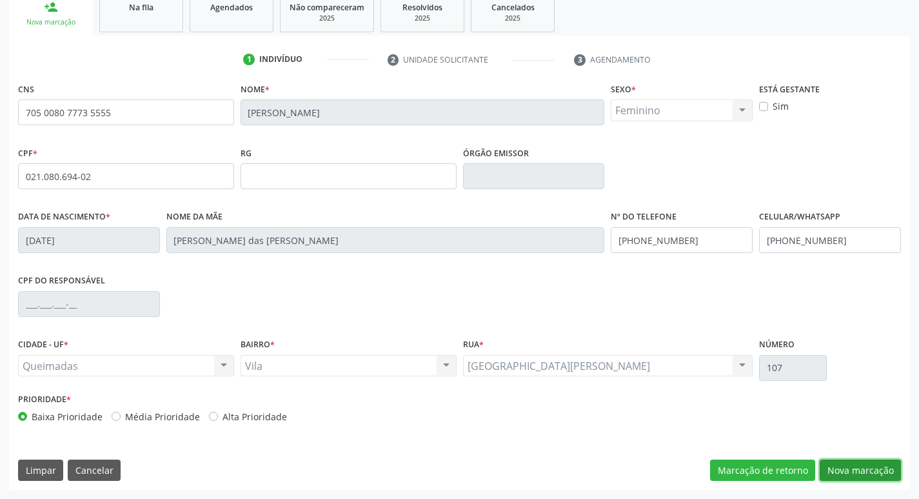
click at [875, 474] on button "Nova marcação" at bounding box center [860, 470] width 81 height 22
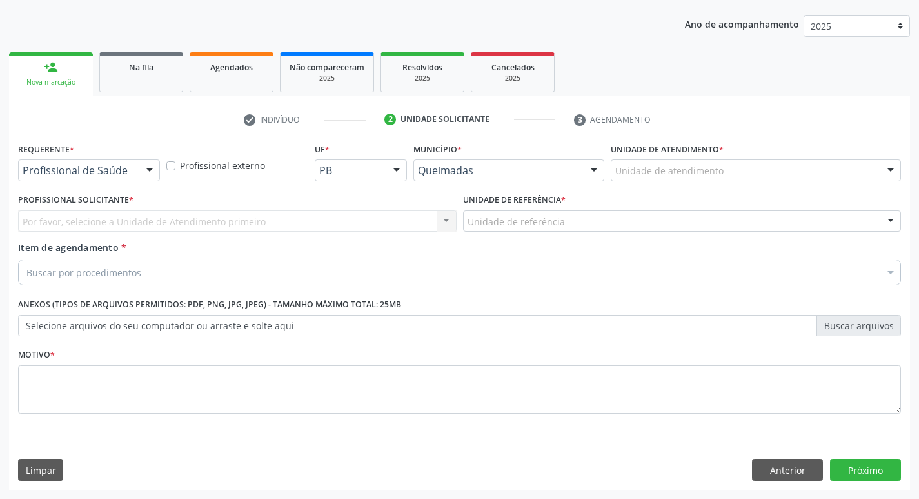
scroll to position [141, 0]
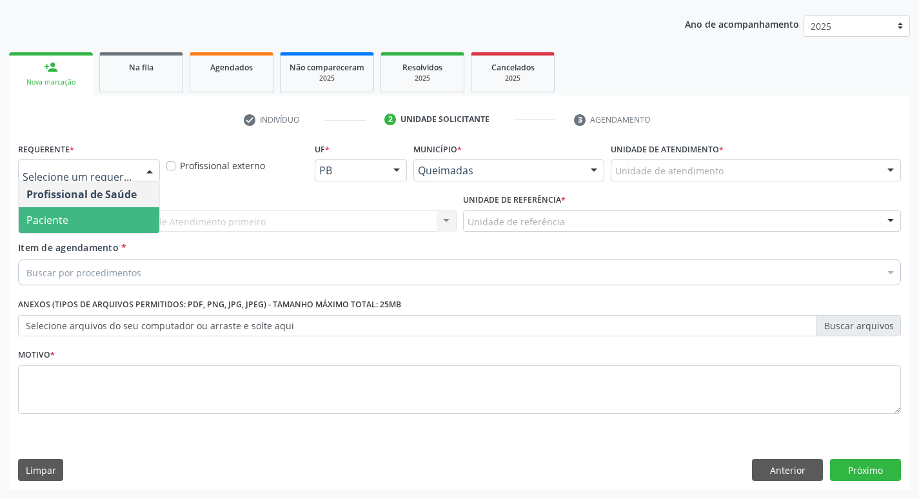
click at [84, 214] on span "Paciente" at bounding box center [89, 220] width 141 height 26
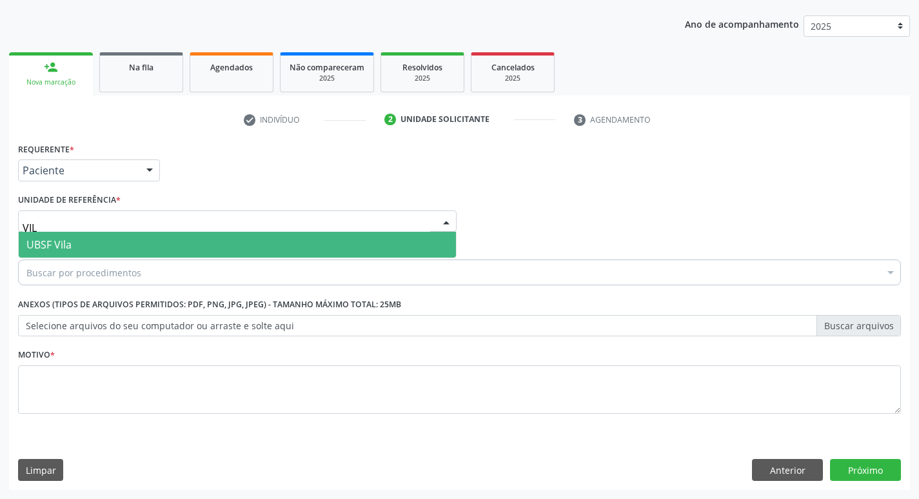
type input "VILA"
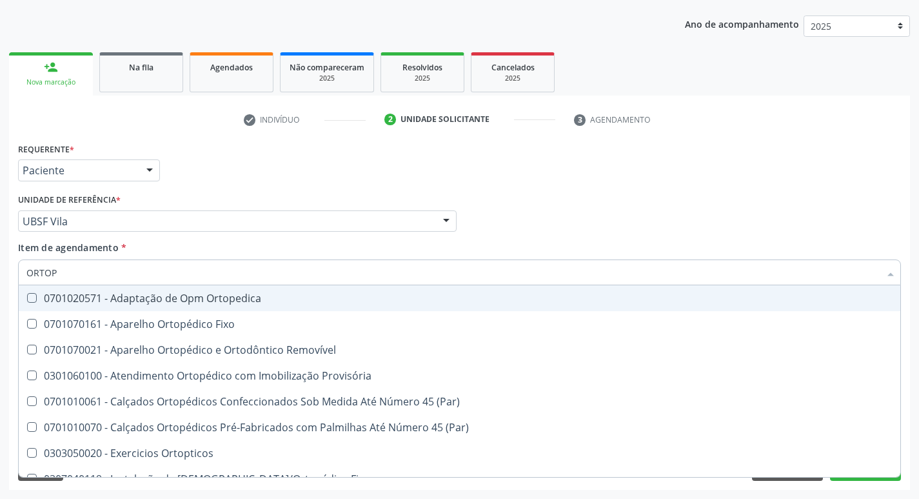
type input "ORTOPE"
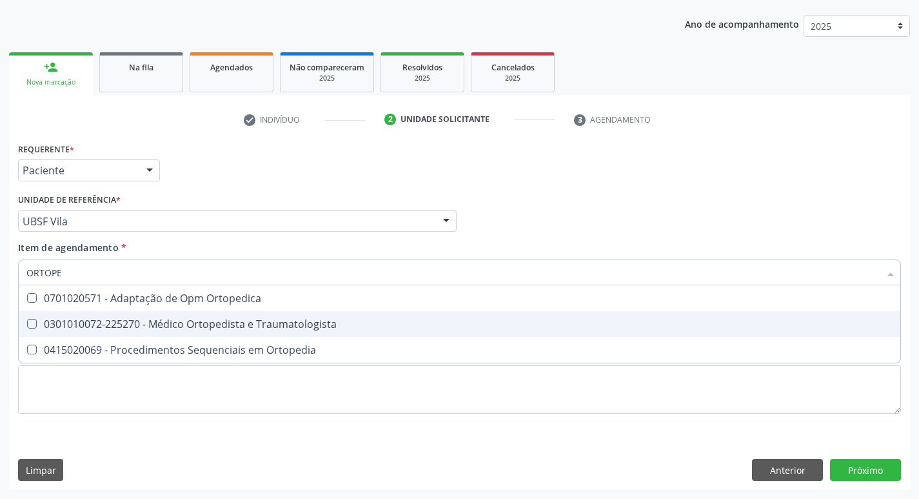
click at [105, 316] on span "0301010072-225270 - Médico Ortopedista e Traumatologista" at bounding box center [460, 324] width 882 height 26
checkbox Traumatologista "true"
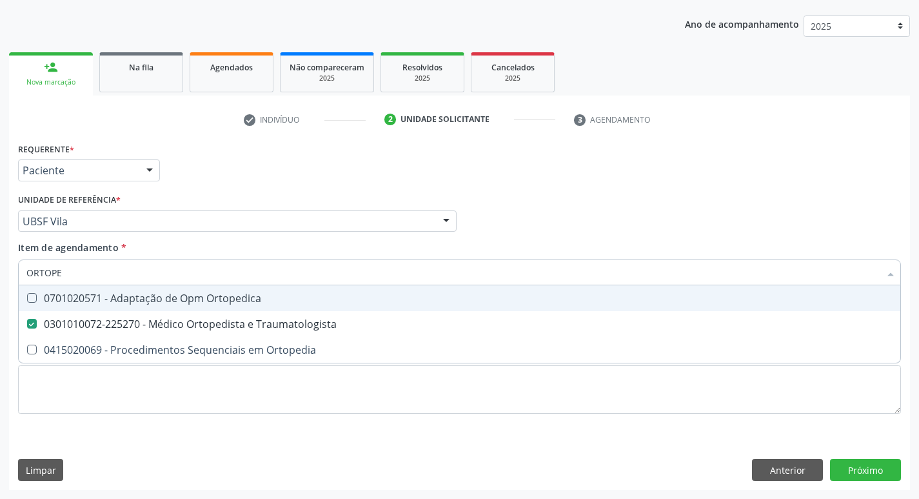
click at [188, 151] on div "Requerente * Paciente Profissional de Saúde Paciente Nenhum resultado encontrad…" at bounding box center [460, 164] width 890 height 50
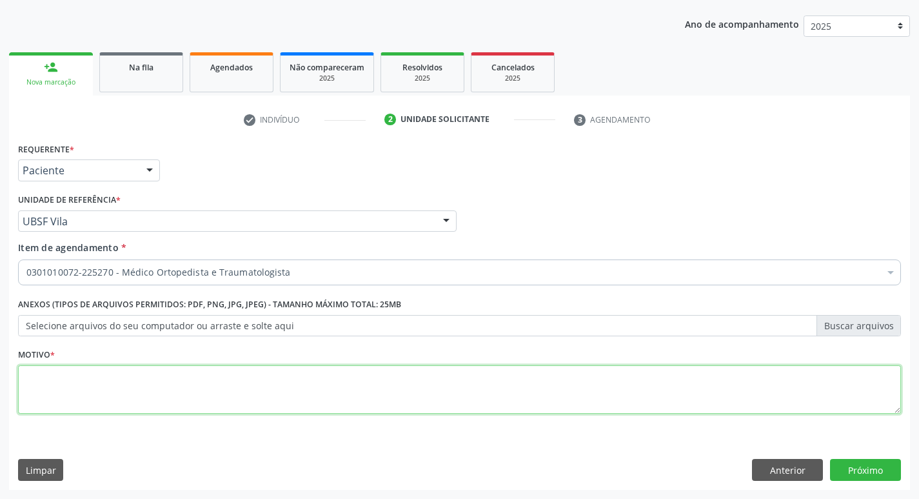
click at [76, 378] on textarea at bounding box center [459, 389] width 883 height 49
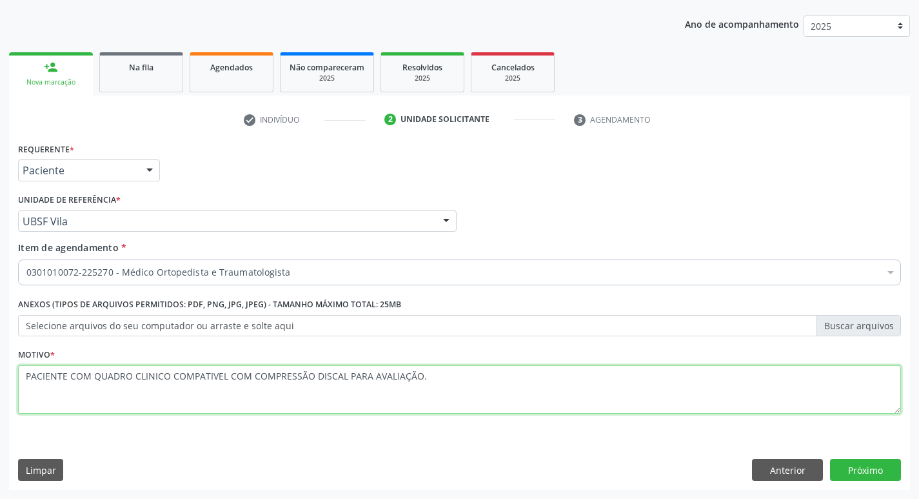
type textarea "PACIENTE COM QUADRO CLINICO COMPATIVEL COM COMPRESSÃO DISCAL PARA AVALIAÇÃO."
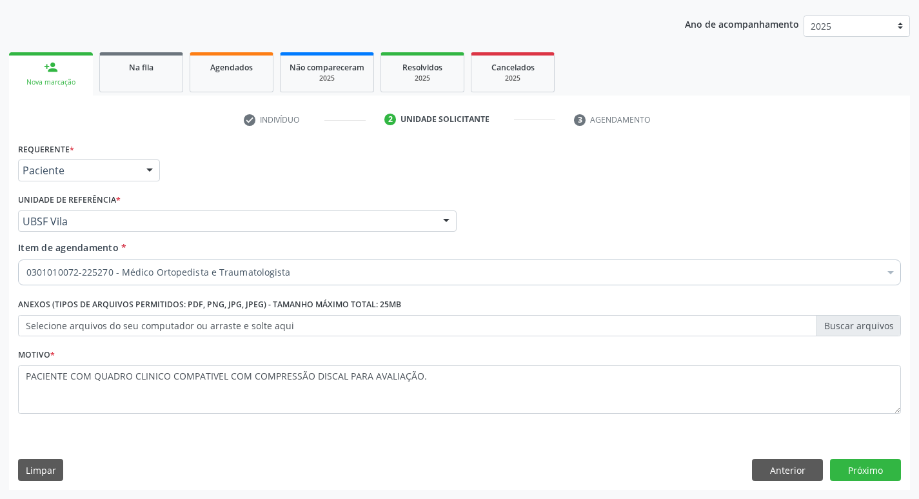
click at [866, 485] on div "Requerente * Paciente Profissional de Saúde Paciente Nenhum resultado encontrad…" at bounding box center [459, 314] width 901 height 350
click at [870, 477] on button "Próximo" at bounding box center [865, 470] width 71 height 22
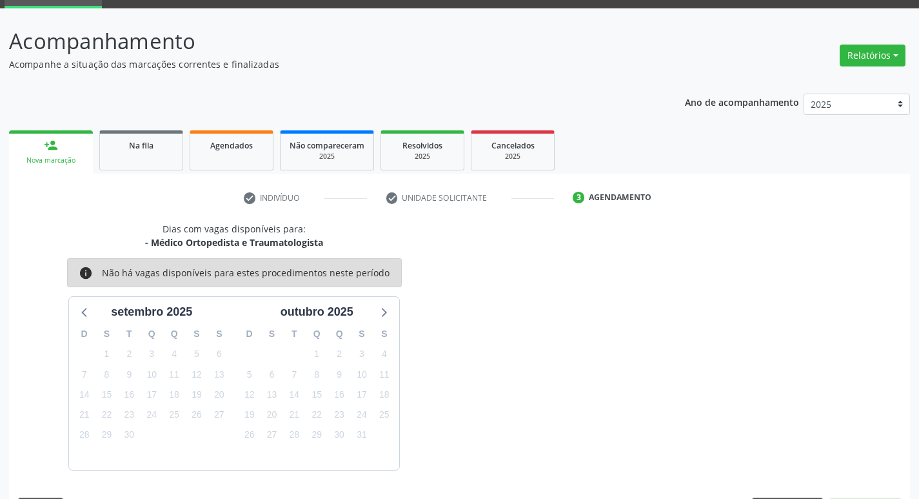
scroll to position [101, 0]
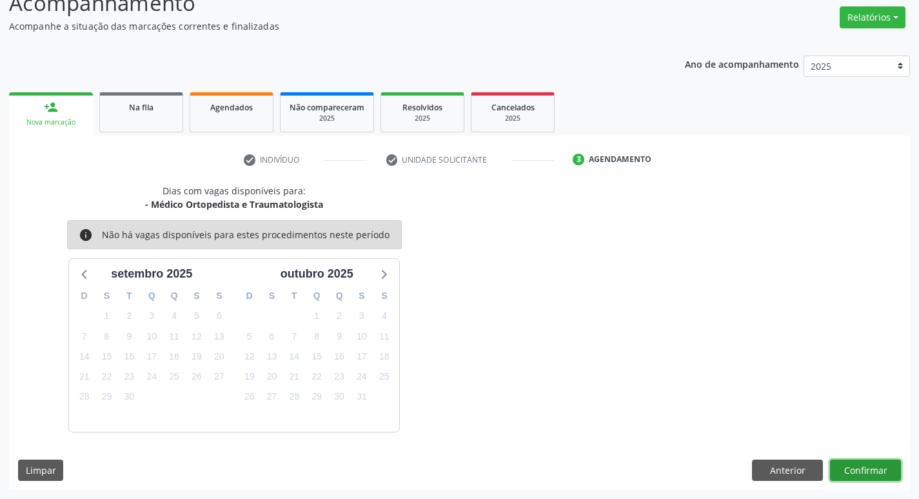
click at [871, 477] on button "Confirmar" at bounding box center [865, 470] width 71 height 22
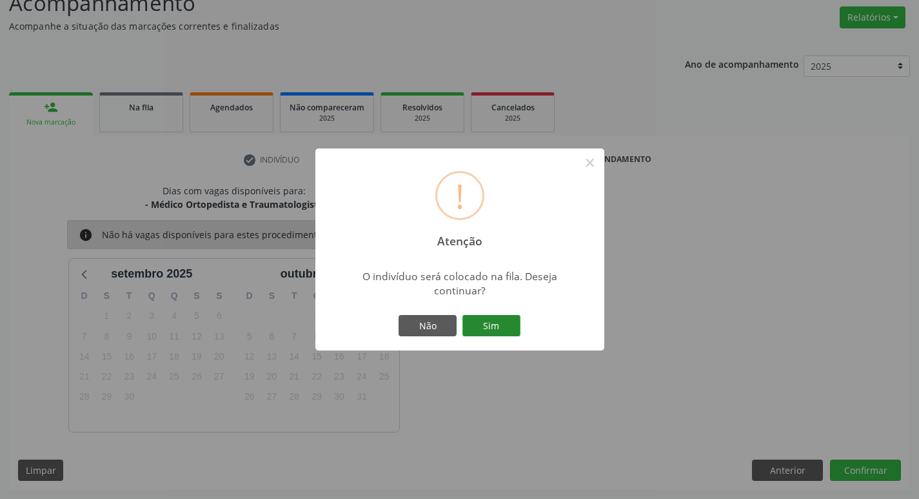
click at [503, 325] on button "Sim" at bounding box center [492, 326] width 58 height 22
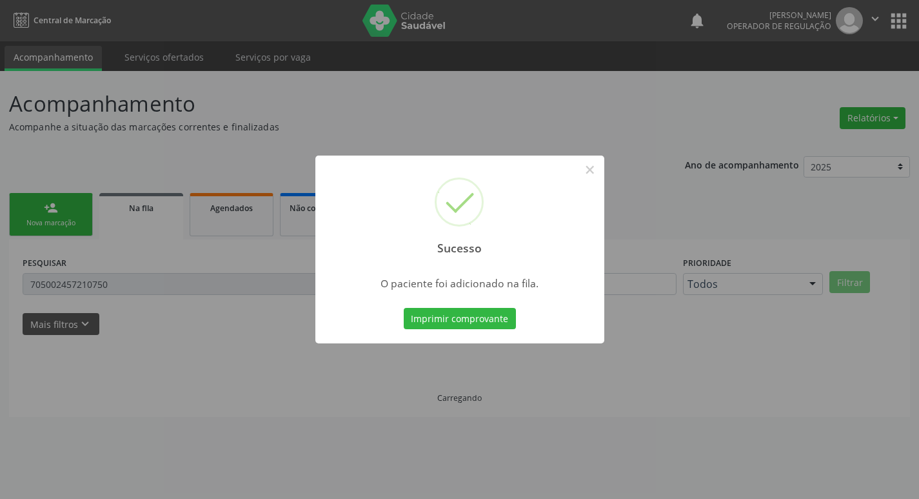
scroll to position [0, 0]
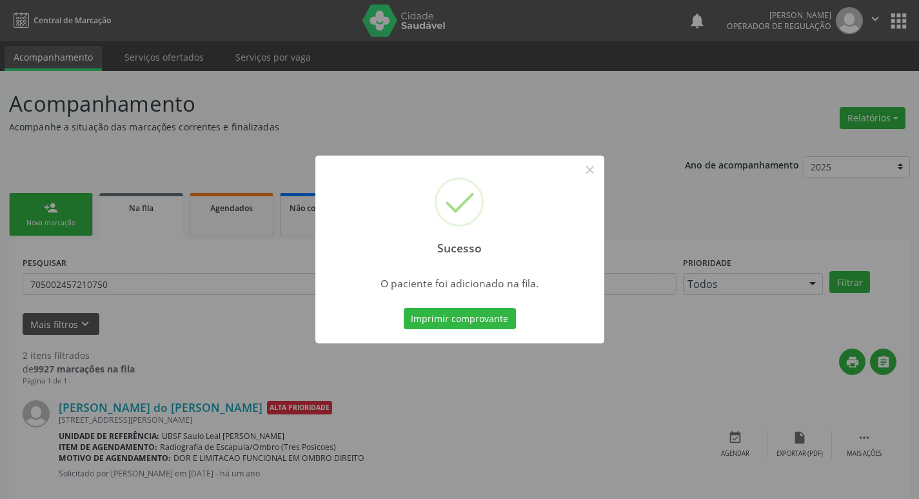
drag, startPoint x: 383, startPoint y: 111, endPoint x: 814, endPoint y: 213, distance: 442.8
click at [384, 110] on div "Sucesso × O paciente foi adicionado na fila. Imprimir comprovante Cancel" at bounding box center [459, 249] width 919 height 499
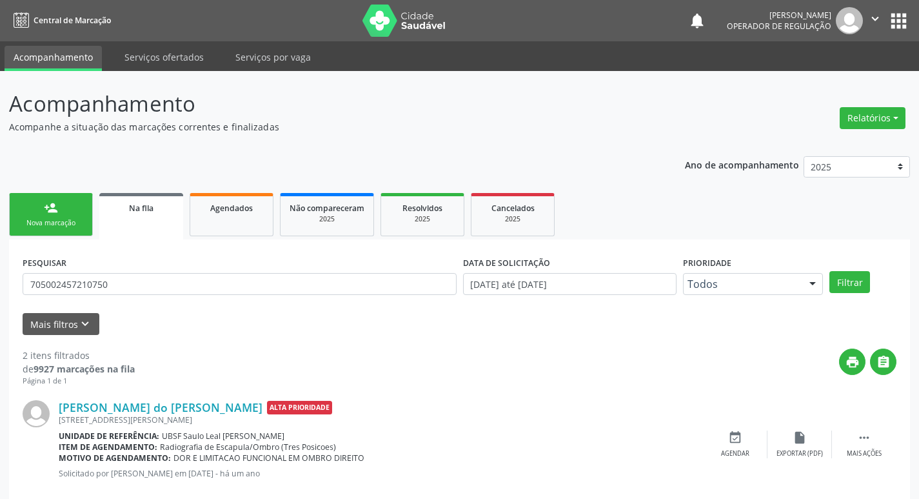
click at [67, 228] on div "Nova marcação" at bounding box center [51, 223] width 65 height 10
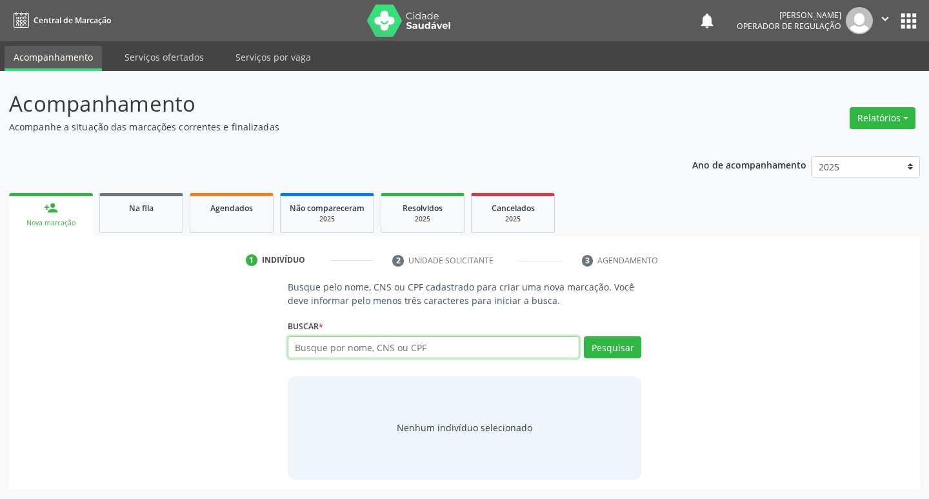
click at [400, 348] on input "text" at bounding box center [434, 347] width 292 height 22
type input "708204668713641"
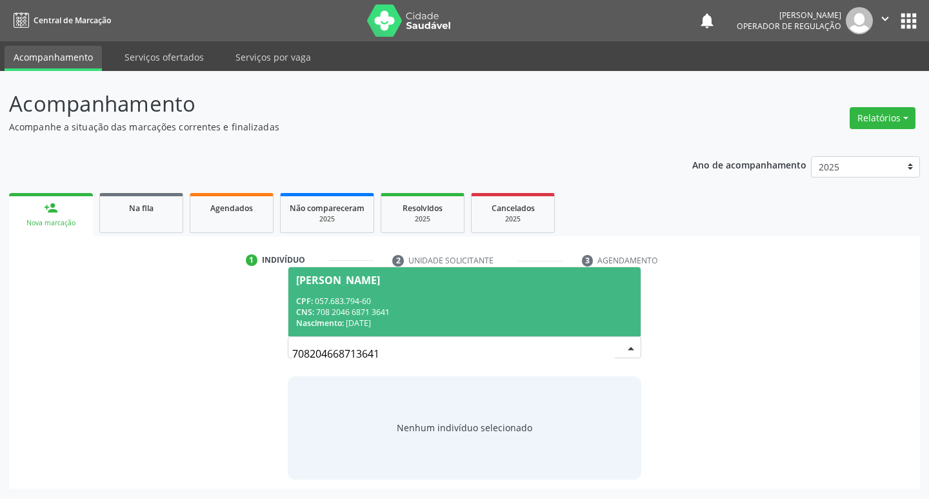
click at [547, 317] on div "CNS: 708 2046 6871 3641" at bounding box center [464, 311] width 337 height 11
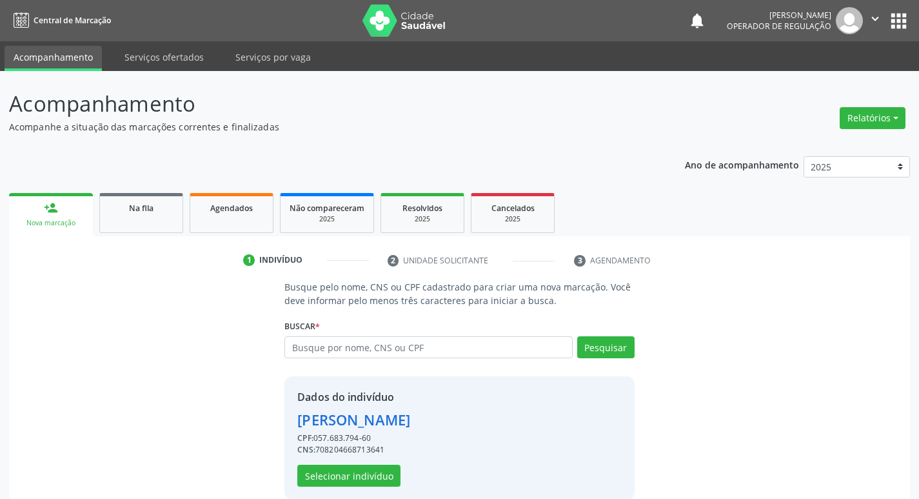
scroll to position [19, 0]
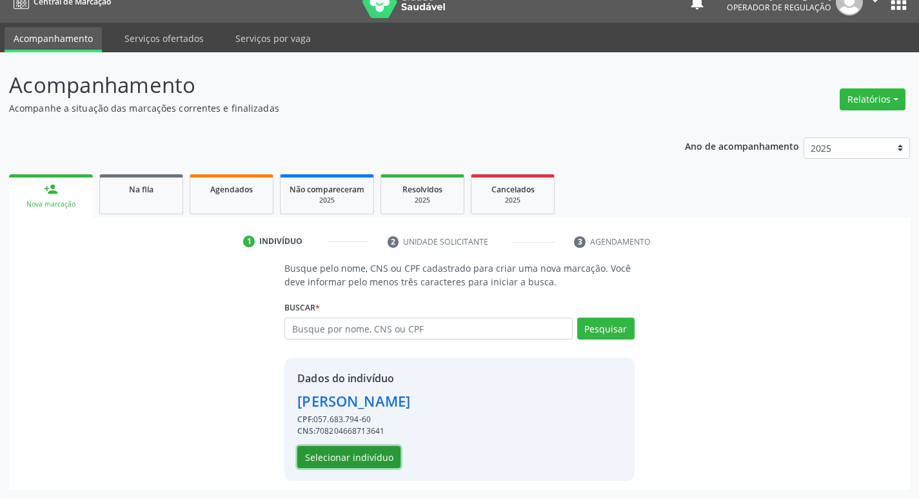
click at [392, 455] on button "Selecionar indivíduo" at bounding box center [348, 457] width 103 height 22
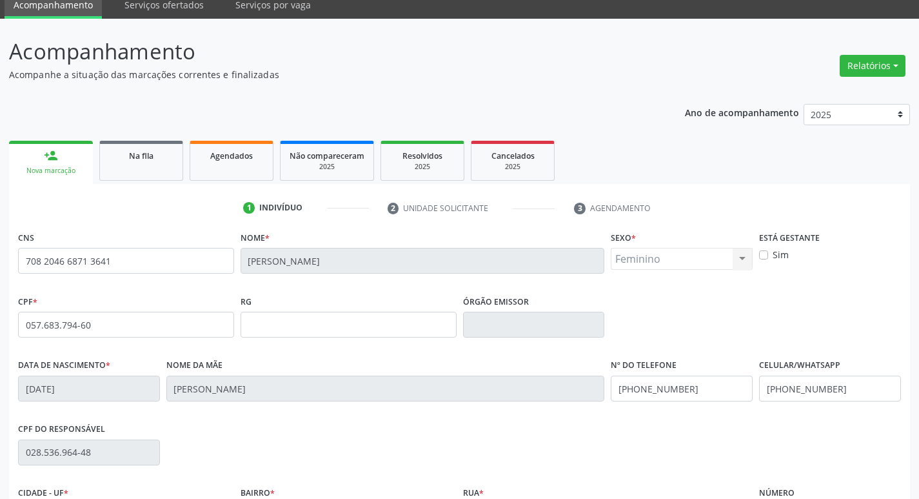
scroll to position [201, 0]
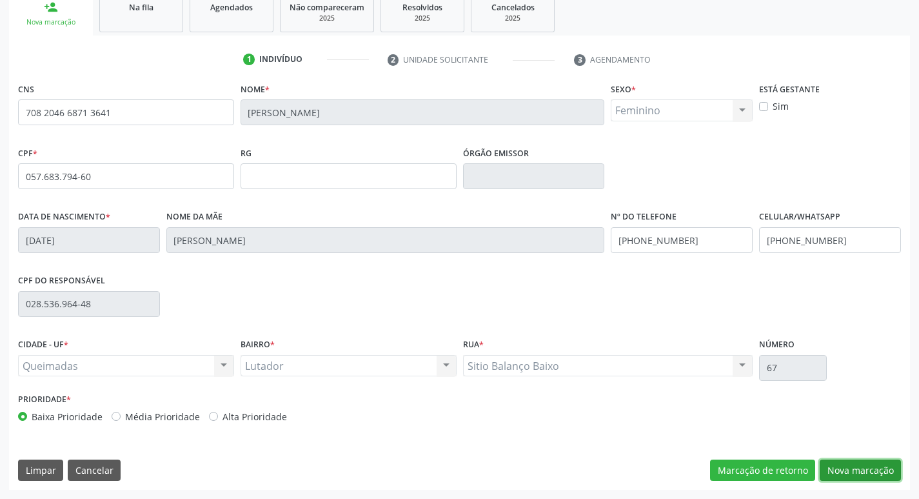
click at [864, 459] on button "Nova marcação" at bounding box center [860, 470] width 81 height 22
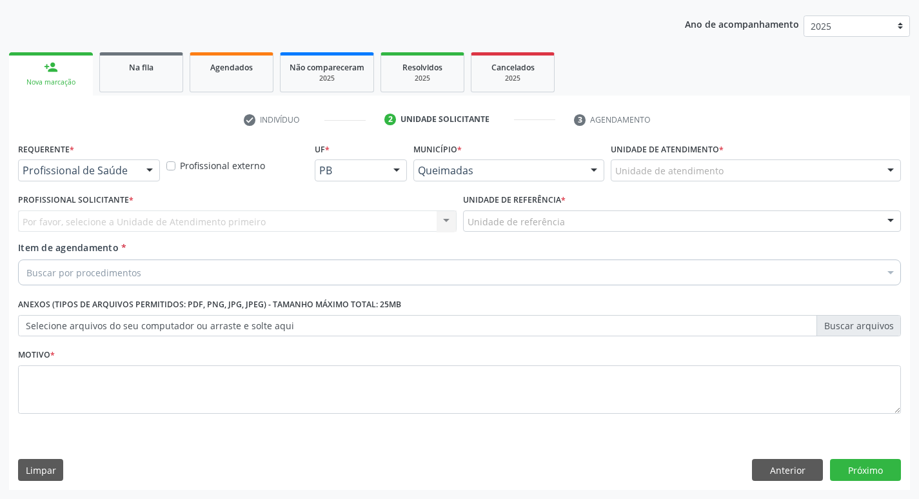
scroll to position [141, 0]
click at [115, 154] on div "Requerente * Profissional de Saúde Profissional de Saúde Paciente Nenhum result…" at bounding box center [89, 159] width 142 height 41
click at [116, 158] on div "Requerente * Profissional de Saúde Profissional de Saúde Paciente Nenhum result…" at bounding box center [89, 159] width 142 height 41
drag, startPoint x: 117, startPoint y: 163, endPoint x: 115, endPoint y: 202, distance: 38.8
click at [117, 164] on div "Profissional de Saúde" at bounding box center [89, 170] width 142 height 22
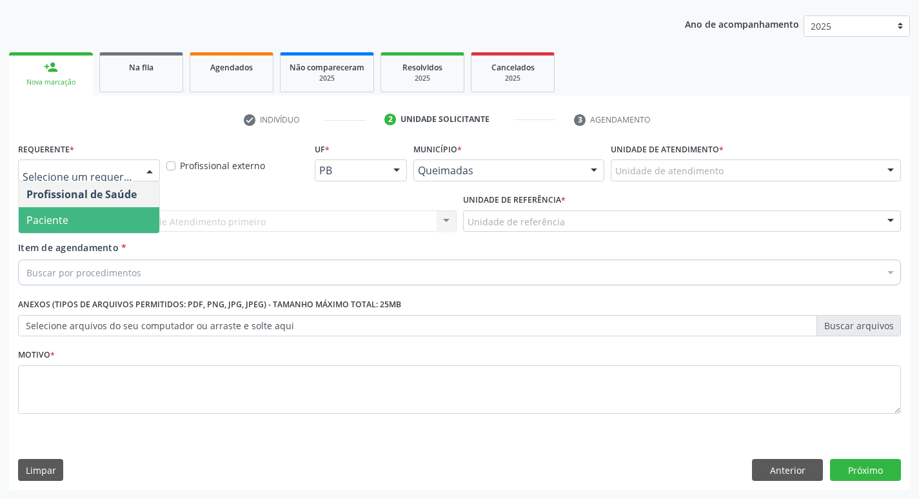
click at [112, 234] on div "Profissional Solicitante * Por favor, selecione a Unidade de Atendimento primei…" at bounding box center [237, 215] width 445 height 50
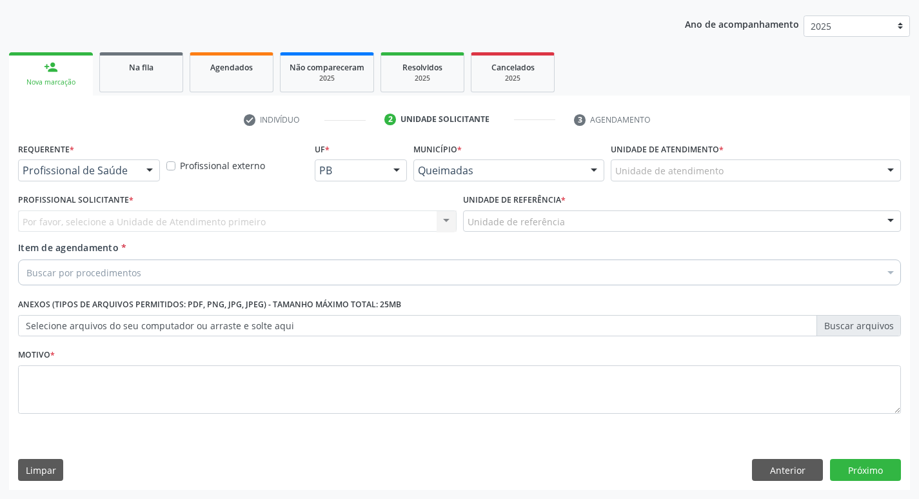
click at [140, 167] on div at bounding box center [149, 171] width 19 height 22
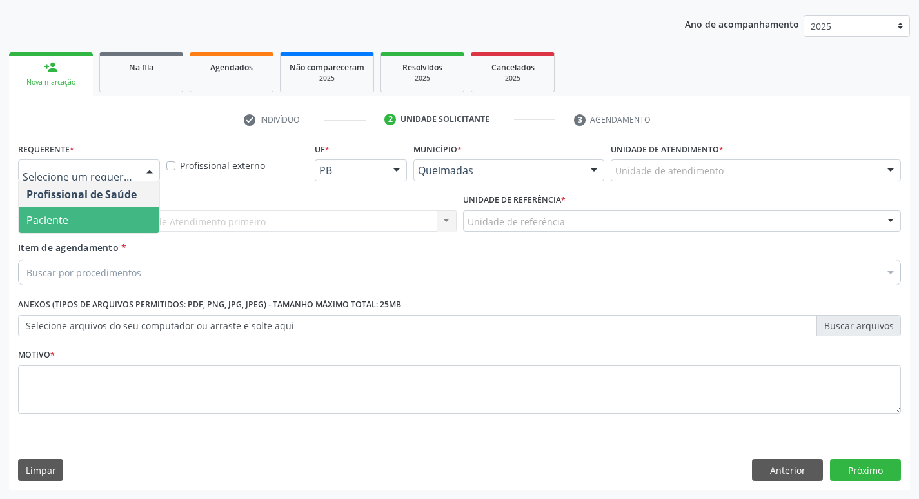
click at [121, 209] on span "Paciente" at bounding box center [89, 220] width 141 height 26
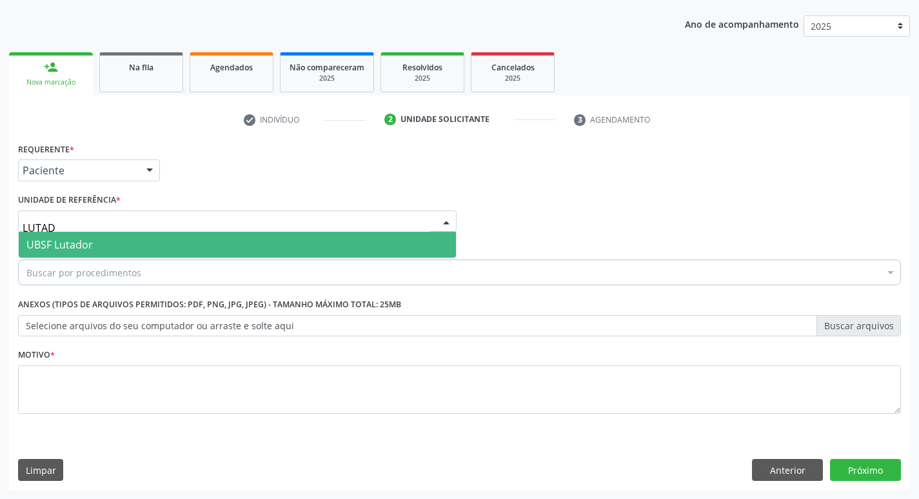
type input "LUTADO"
click at [119, 249] on span "UBSF Lutador" at bounding box center [237, 245] width 437 height 26
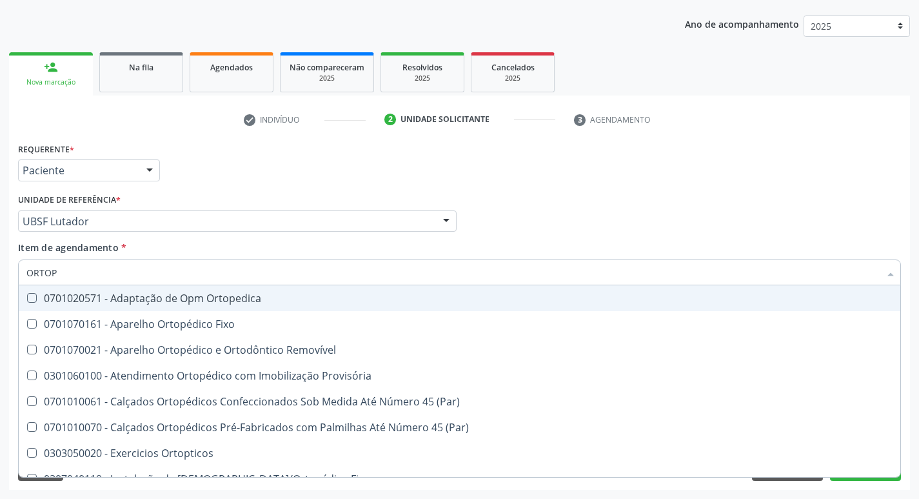
type input "ORTOPE"
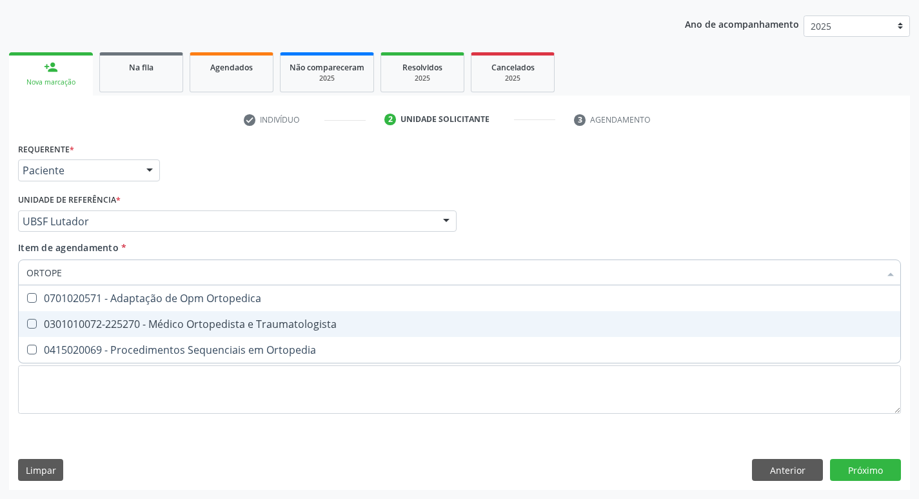
click at [108, 325] on div "0301010072-225270 - Médico Ortopedista e Traumatologista" at bounding box center [459, 324] width 866 height 10
checkbox Traumatologista "true"
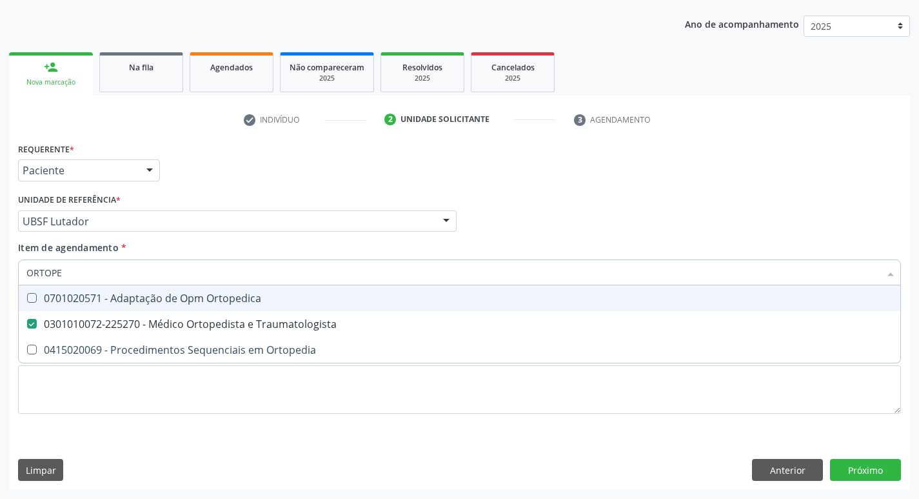
click at [183, 170] on div "Requerente * Paciente Profissional de Saúde Paciente Nenhum resultado encontrad…" at bounding box center [460, 164] width 890 height 50
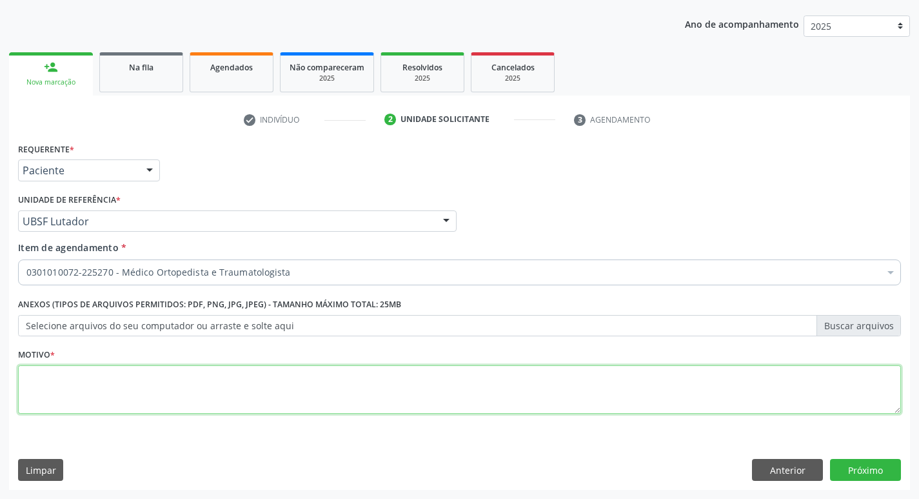
click at [63, 385] on textarea at bounding box center [459, 389] width 883 height 49
type textarea "DOR LOMBAR"
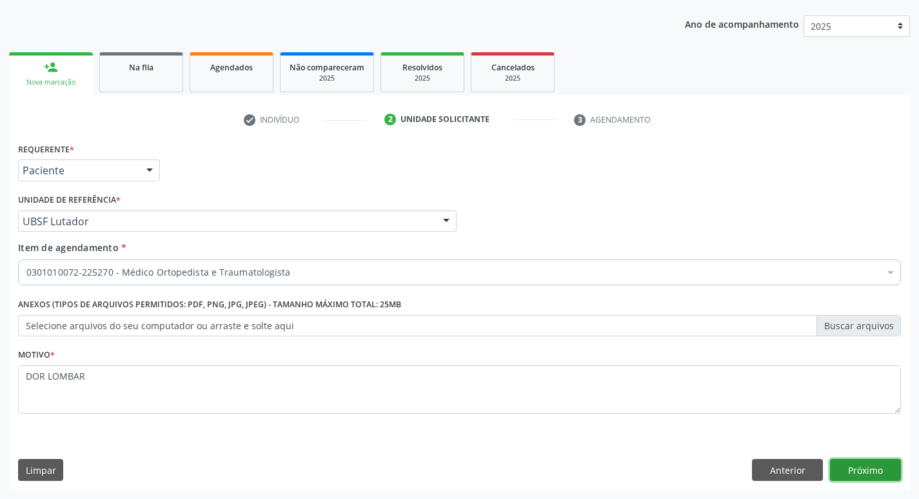
click at [870, 459] on button "Próximo" at bounding box center [865, 470] width 71 height 22
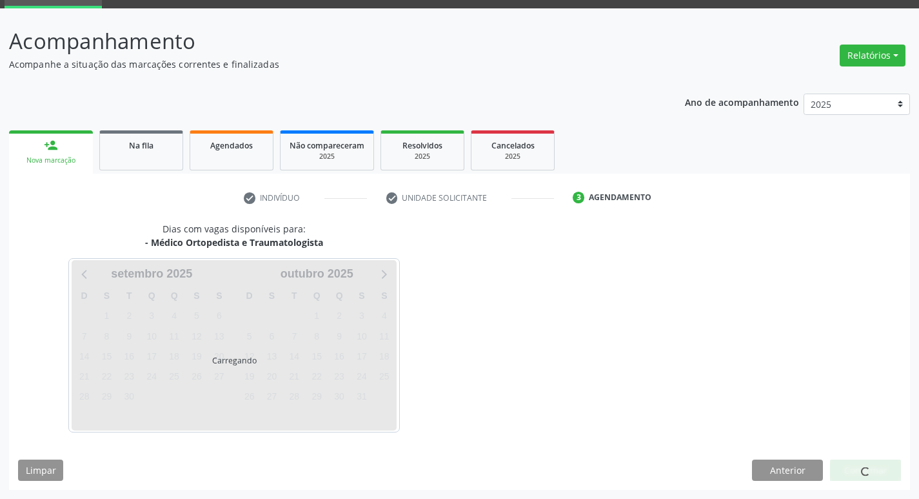
scroll to position [101, 0]
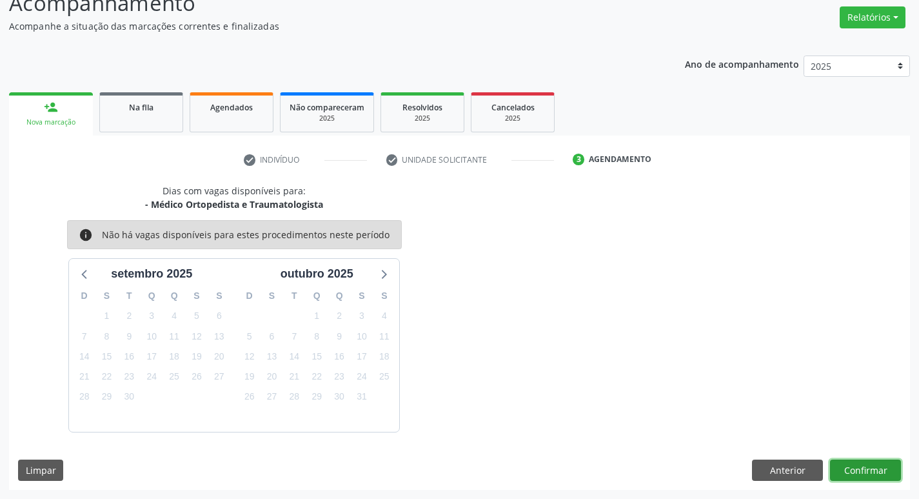
click at [859, 461] on button "Confirmar" at bounding box center [865, 470] width 71 height 22
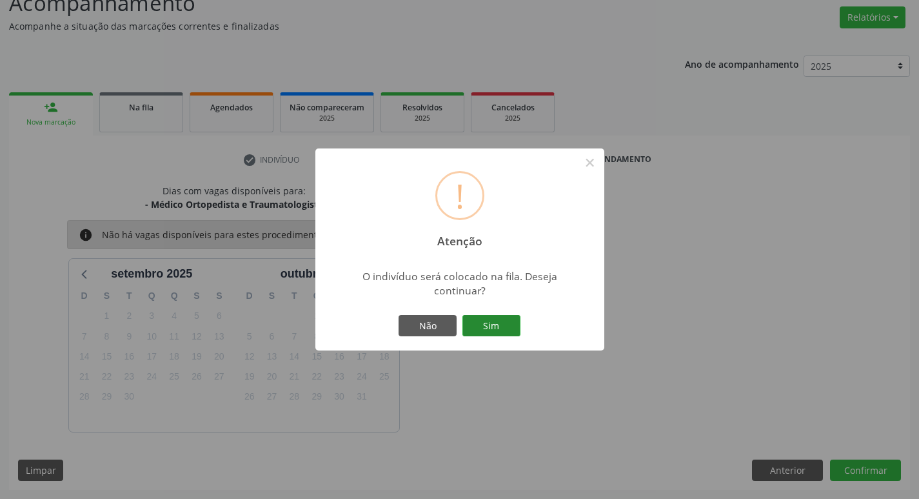
click at [488, 319] on button "Sim" at bounding box center [492, 326] width 58 height 22
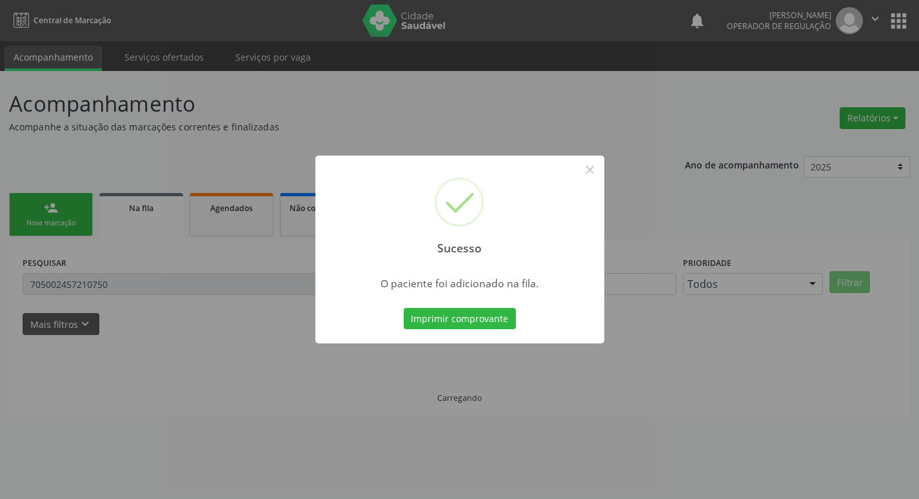
scroll to position [0, 0]
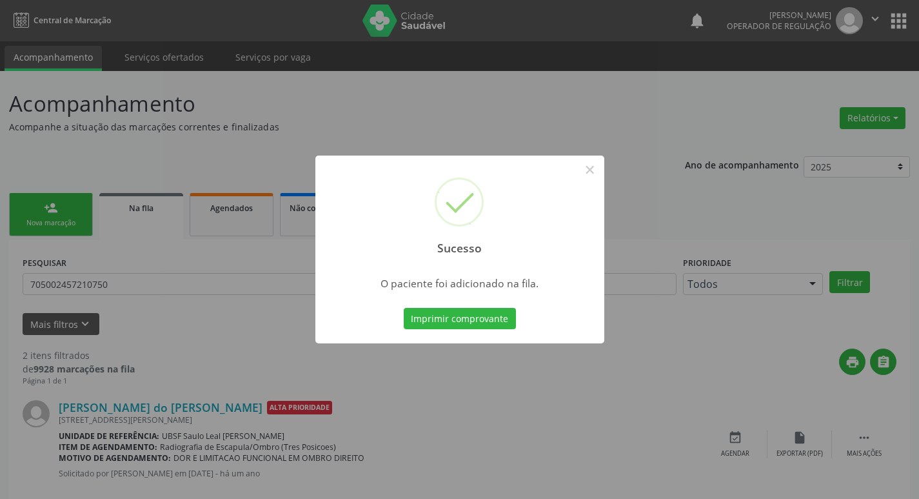
click at [100, 114] on div "Sucesso × O paciente foi adicionado na fila. Imprimir comprovante Cancel" at bounding box center [459, 249] width 919 height 499
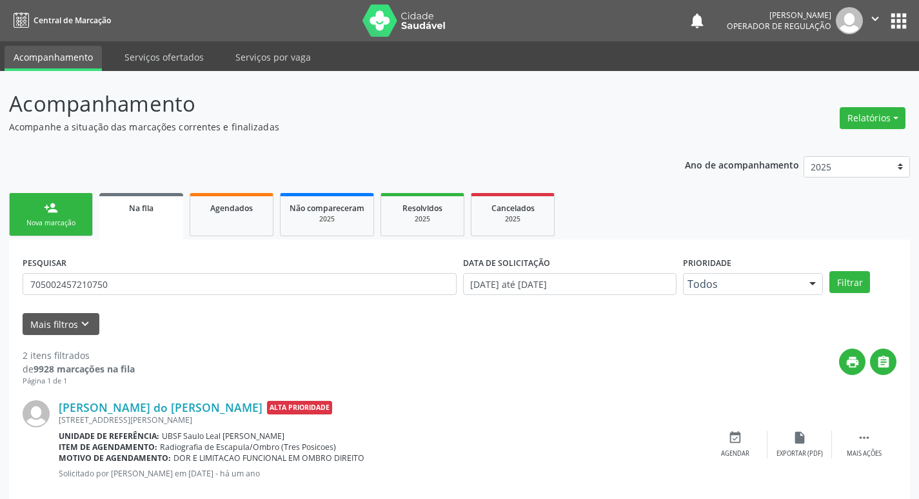
click at [77, 212] on link "person_add Nova marcação" at bounding box center [51, 214] width 84 height 43
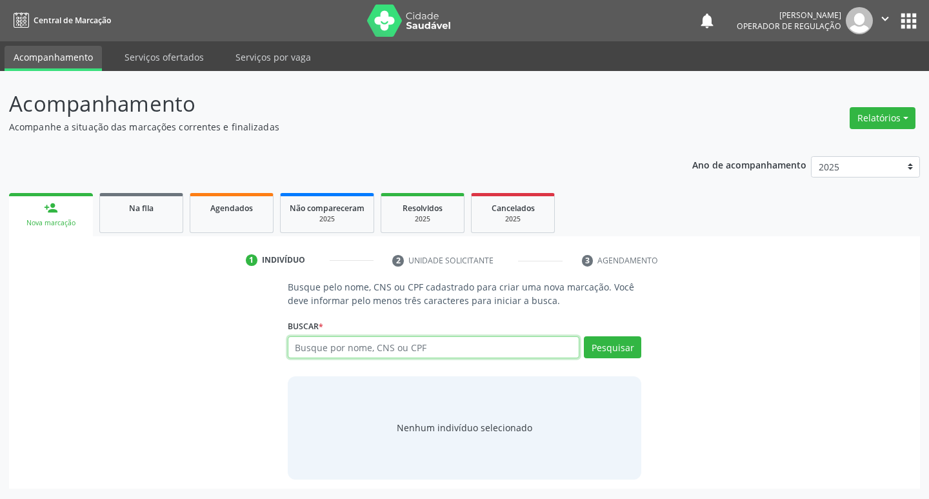
click at [397, 343] on input "text" at bounding box center [434, 347] width 292 height 22
type input "700503733461657"
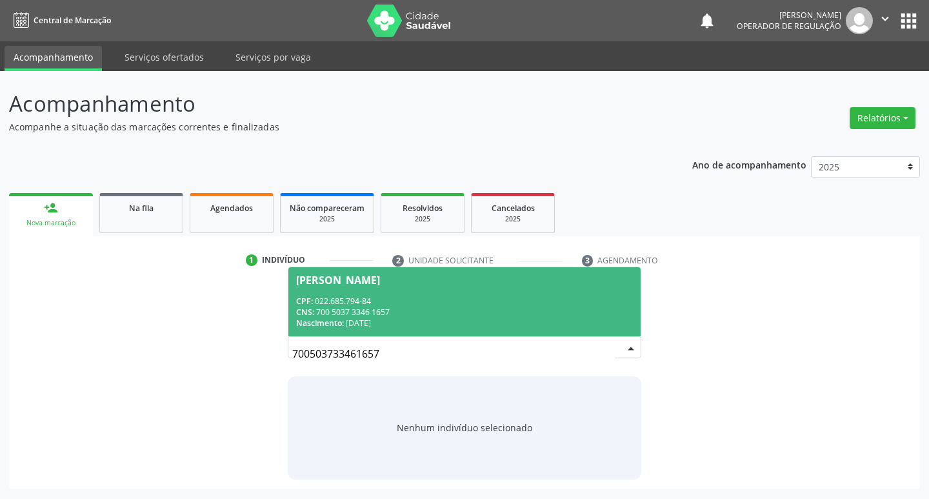
click at [384, 310] on div "CNS: 700 5037 3346 1657" at bounding box center [464, 311] width 337 height 11
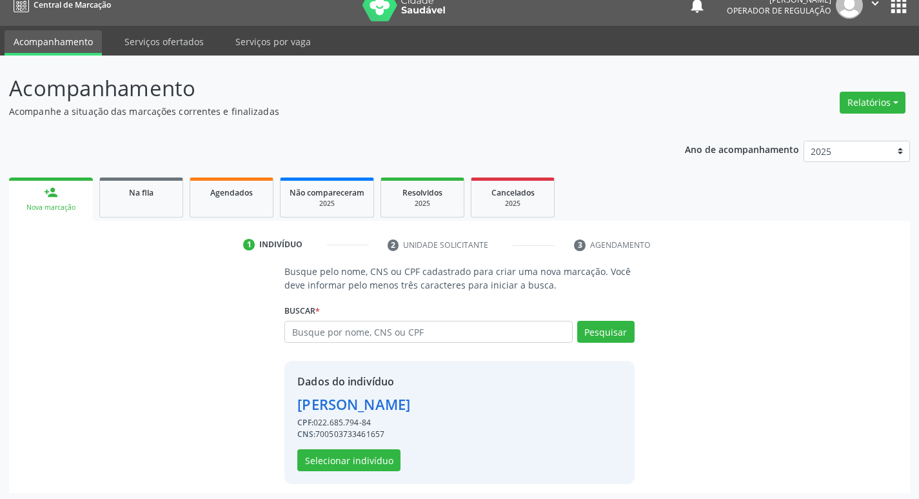
scroll to position [19, 0]
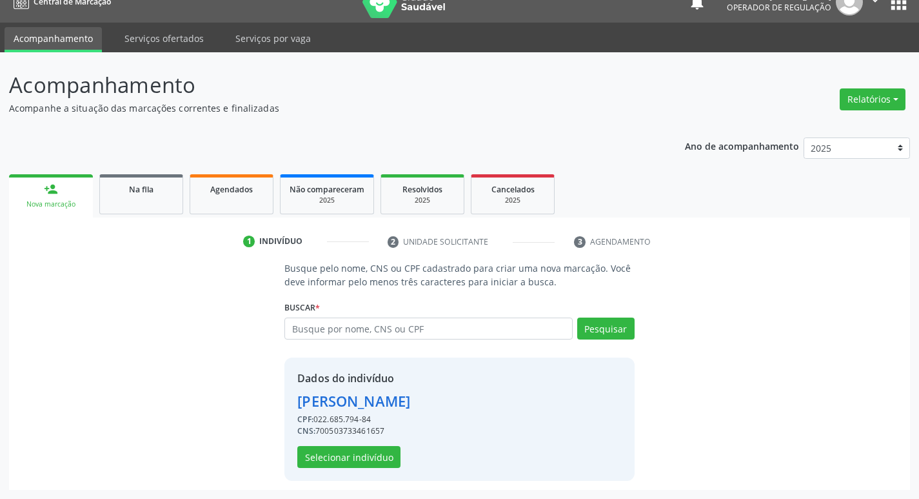
click at [341, 470] on div "Dados do indivíduo Gilberto Félix da Silva CPF: 022.685.794-84 CNS: 70050373346…" at bounding box center [459, 418] width 350 height 123
click at [343, 457] on button "Selecionar indivíduo" at bounding box center [348, 457] width 103 height 22
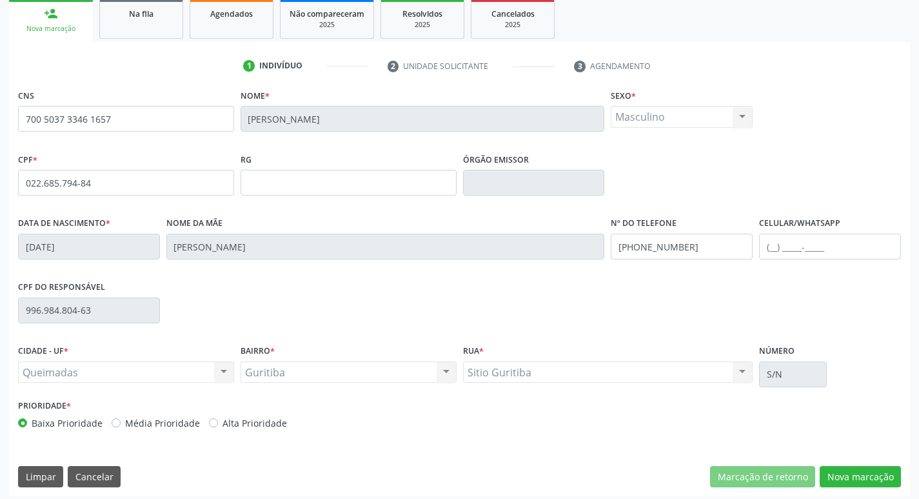
scroll to position [201, 0]
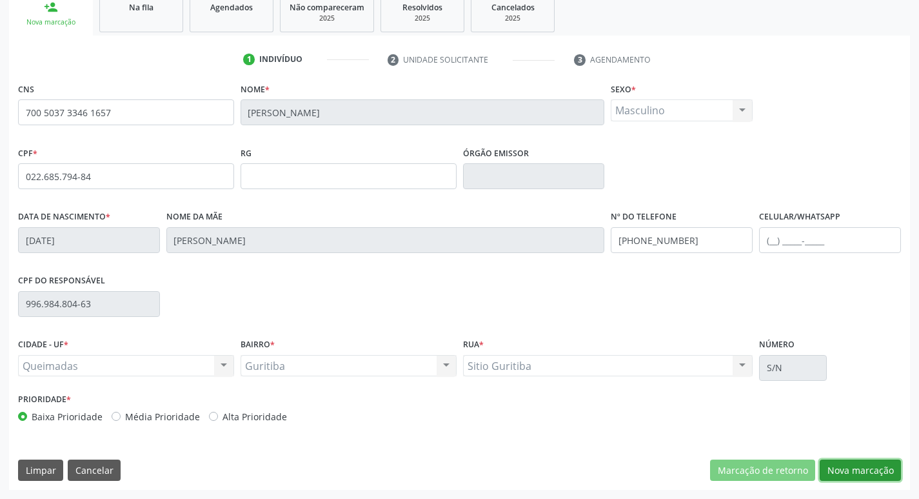
drag, startPoint x: 850, startPoint y: 473, endPoint x: 641, endPoint y: 443, distance: 211.2
click at [851, 473] on button "Nova marcação" at bounding box center [860, 470] width 81 height 22
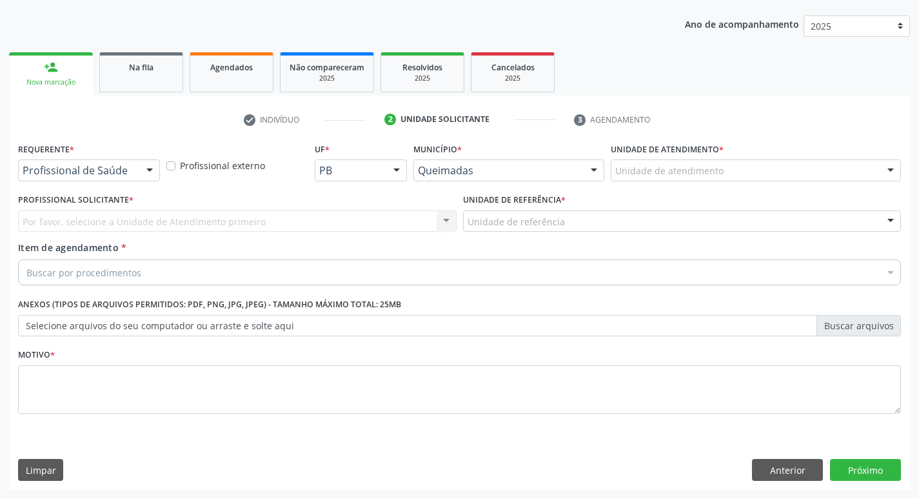
scroll to position [141, 0]
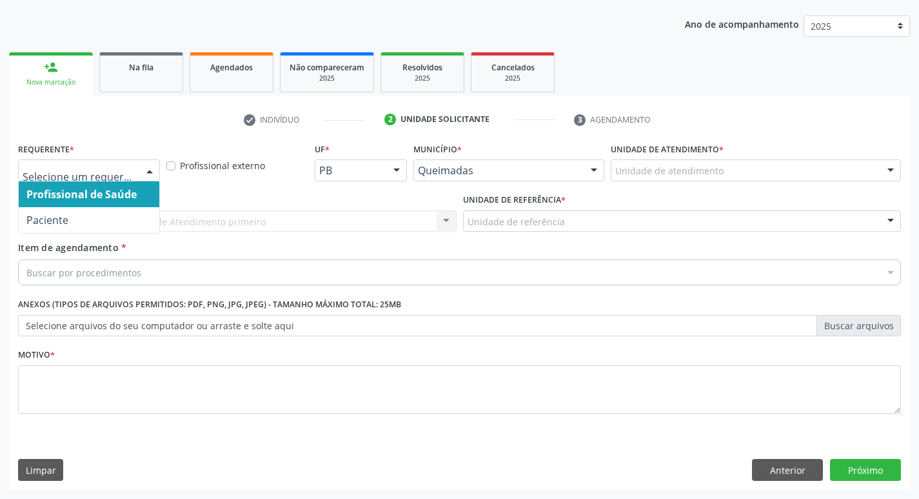
click at [148, 171] on div at bounding box center [149, 171] width 19 height 22
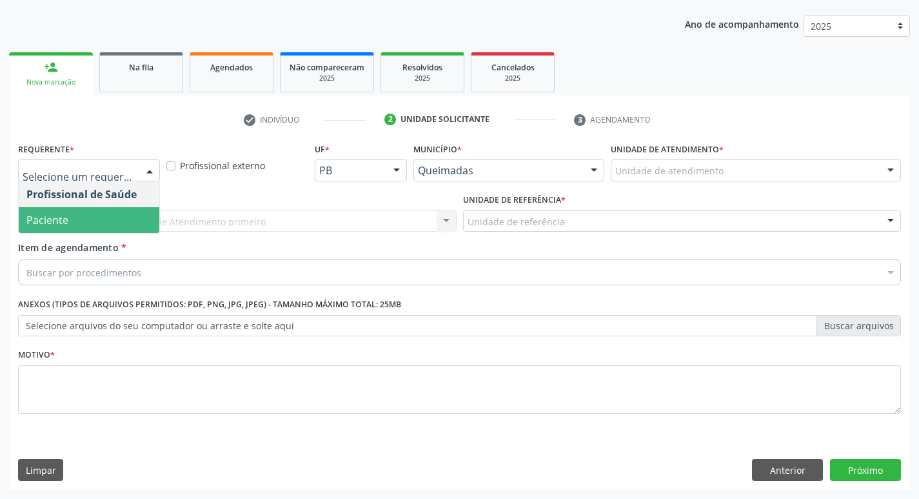
click at [132, 212] on span "Paciente" at bounding box center [89, 220] width 141 height 26
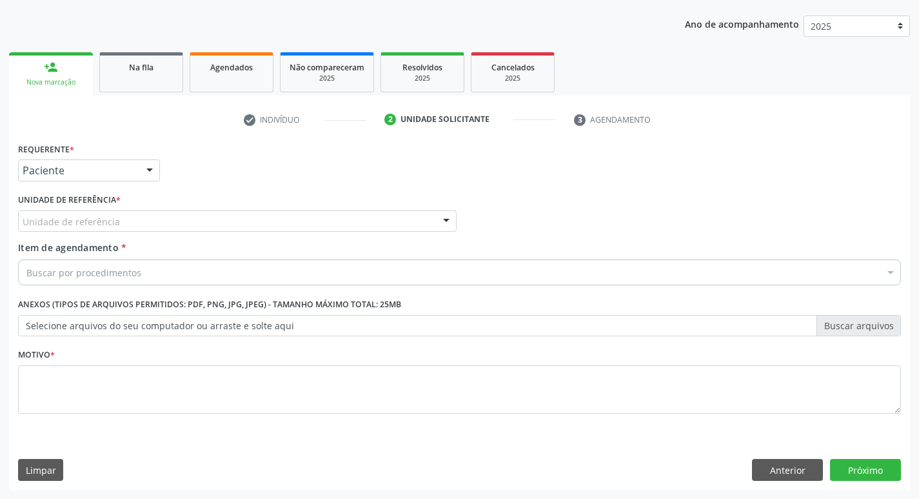
click at [132, 212] on div "Unidade de referência" at bounding box center [237, 221] width 439 height 22
type input "GUR"
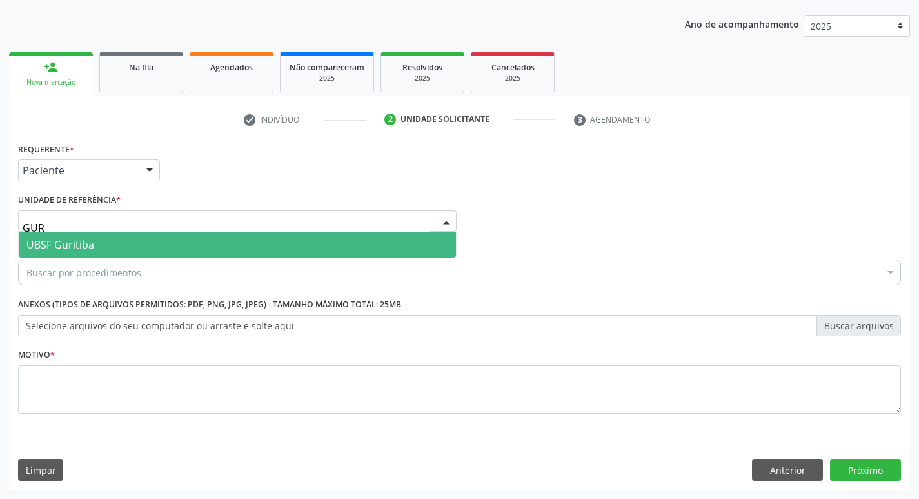
click at [83, 248] on span "UBSF Guritiba" at bounding box center [60, 244] width 68 height 14
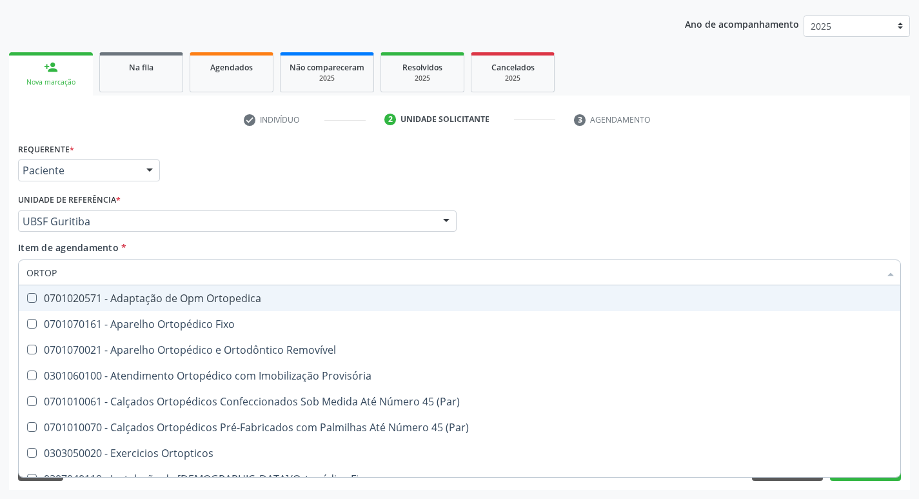
type input "ORTOPE"
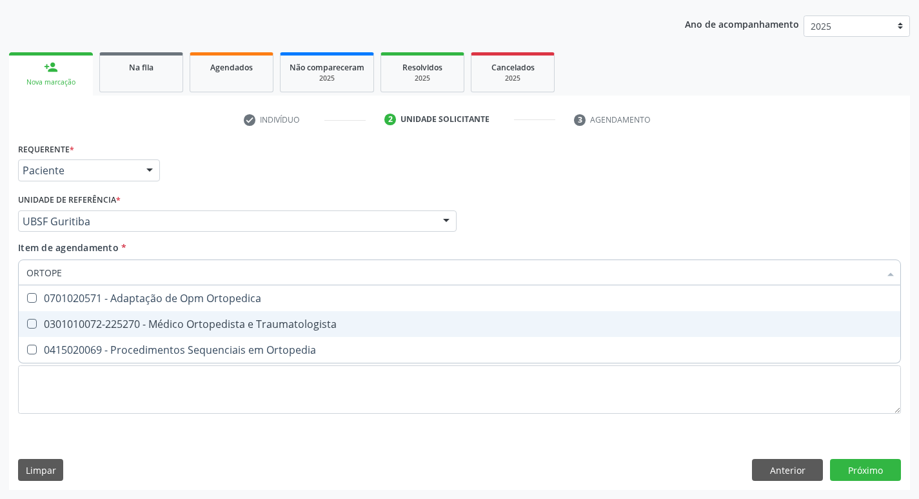
click at [110, 329] on div "0301010072-225270 - Médico Ortopedista e Traumatologista" at bounding box center [459, 324] width 866 height 10
checkbox Traumatologista "true"
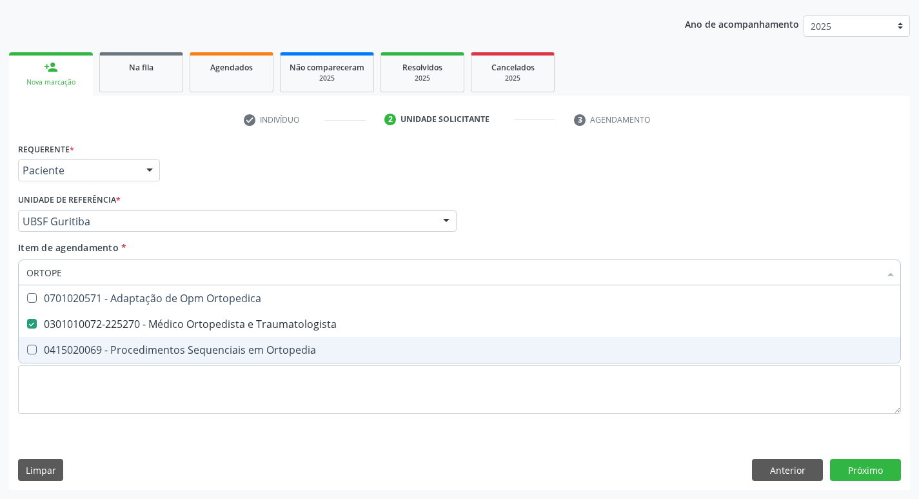
click at [75, 417] on div "Requerente * Paciente Profissional de Saúde Paciente Nenhum resultado encontrad…" at bounding box center [459, 285] width 883 height 292
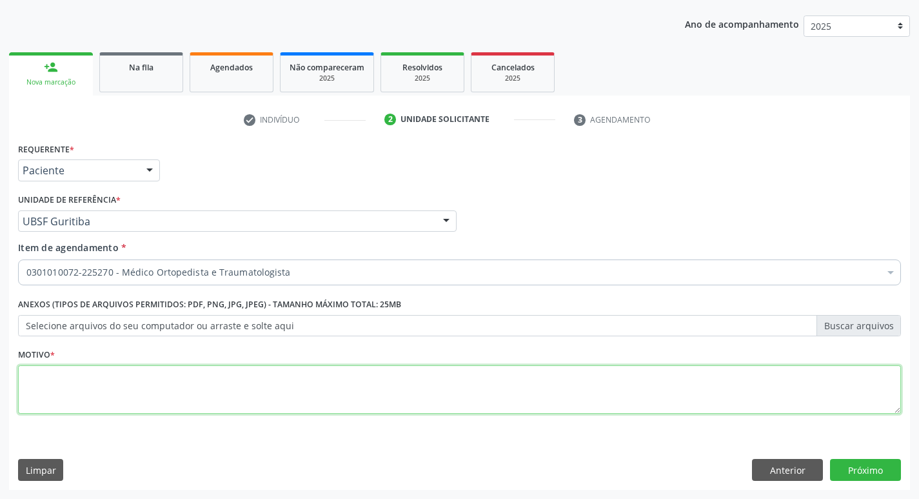
click at [129, 397] on textarea at bounding box center [459, 389] width 883 height 49
type textarea "AVALIAÇÃO"
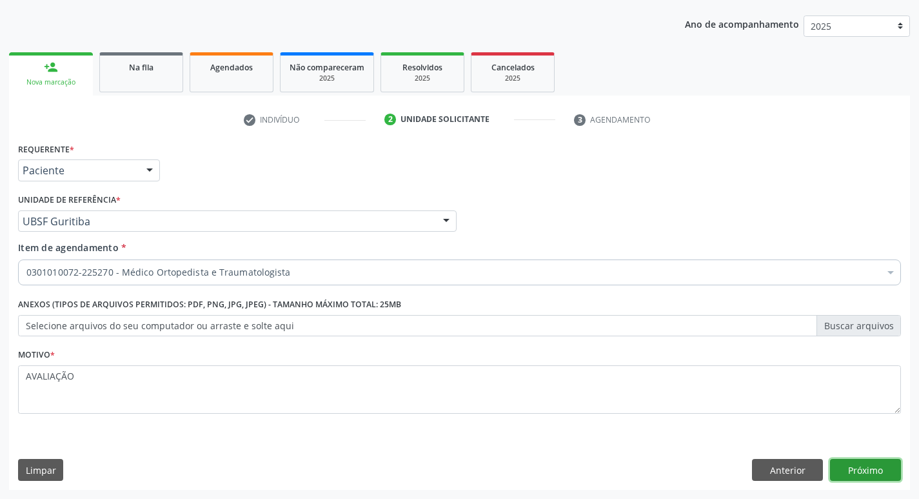
click at [888, 467] on button "Próximo" at bounding box center [865, 470] width 71 height 22
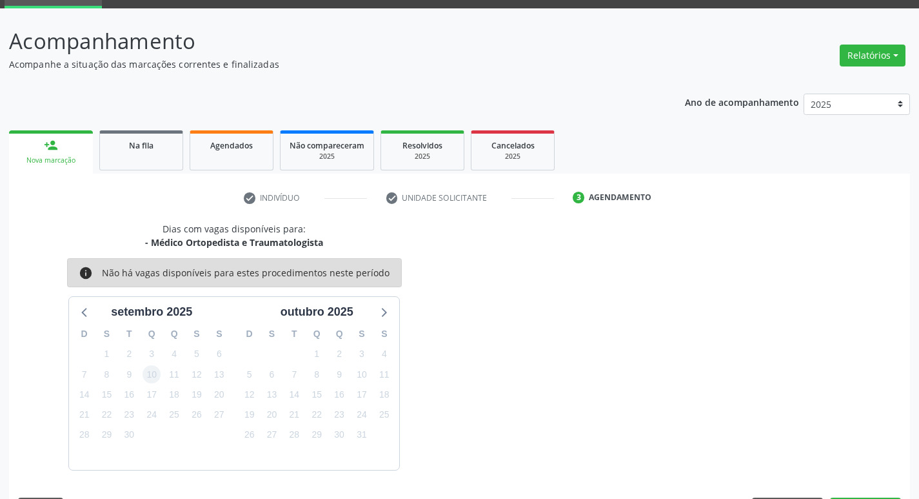
scroll to position [101, 0]
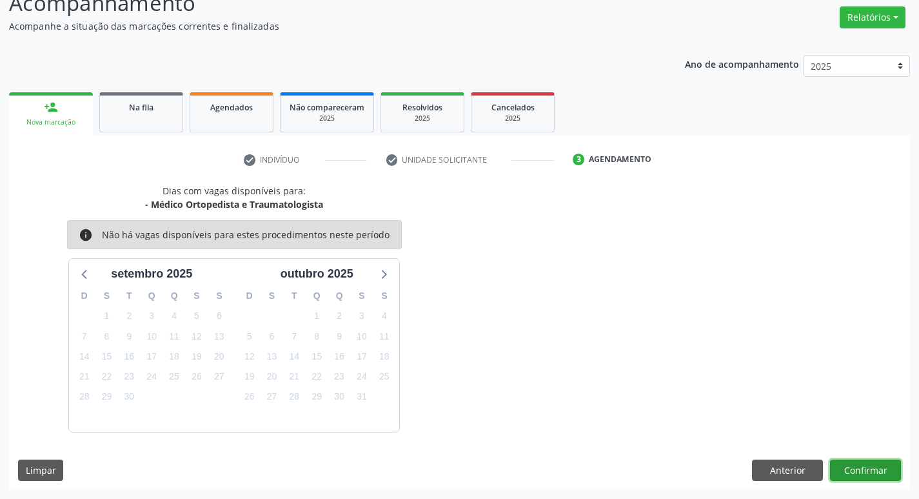
click at [860, 470] on button "Confirmar" at bounding box center [865, 470] width 71 height 22
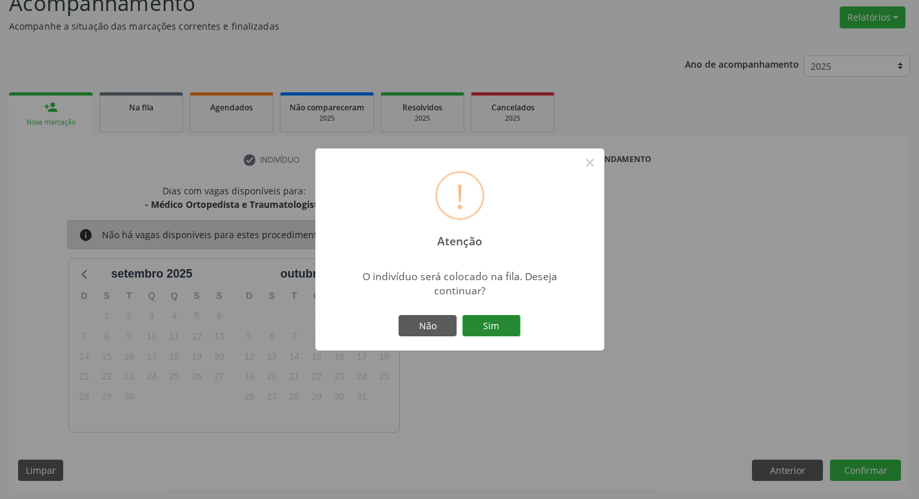
click at [468, 324] on button "Sim" at bounding box center [492, 326] width 58 height 22
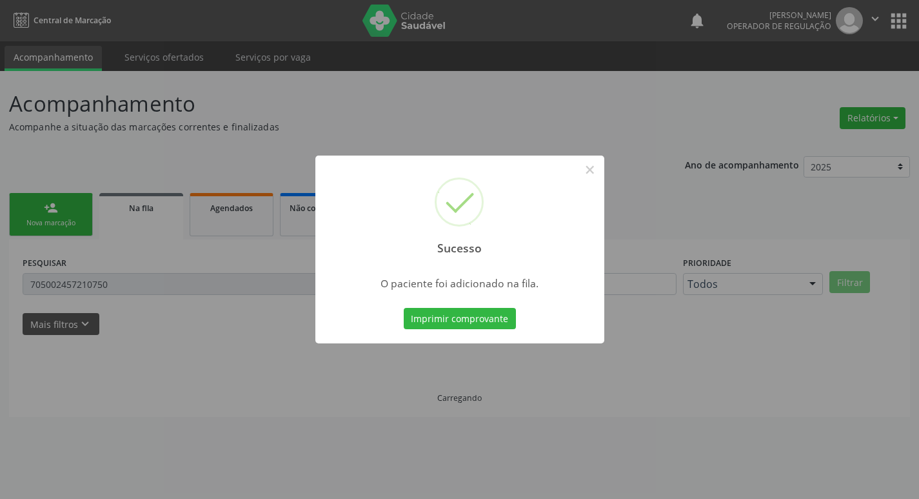
scroll to position [0, 0]
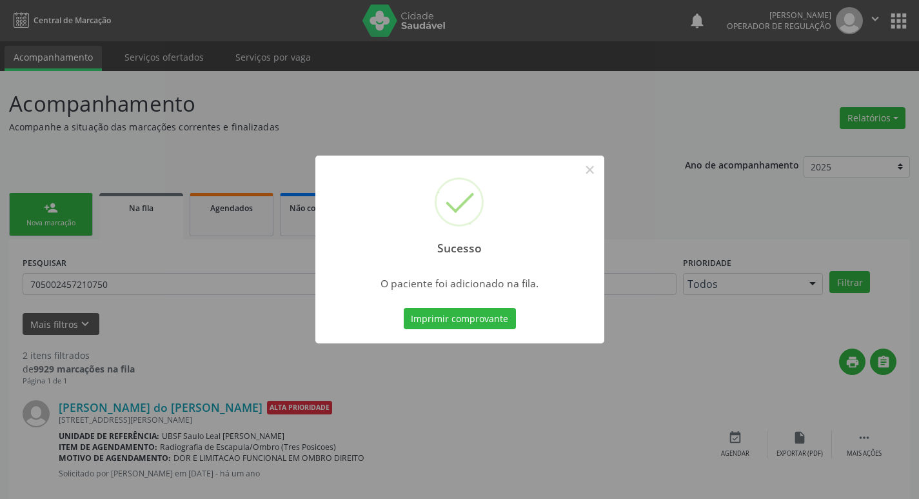
click at [131, 146] on div "Sucesso × O paciente foi adicionado na fila. Imprimir comprovante Cancel" at bounding box center [459, 249] width 919 height 499
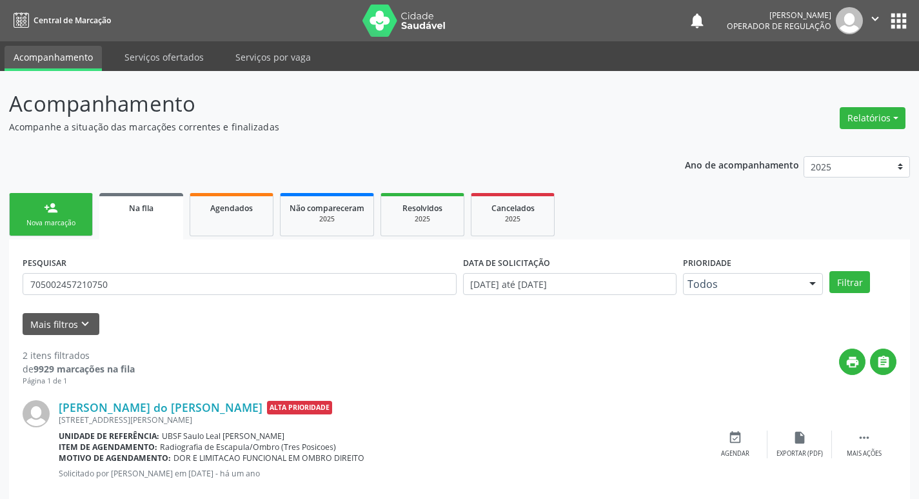
drag, startPoint x: 86, startPoint y: 209, endPoint x: 86, endPoint y: 217, distance: 7.7
click at [86, 210] on link "person_add Nova marcação" at bounding box center [51, 214] width 84 height 43
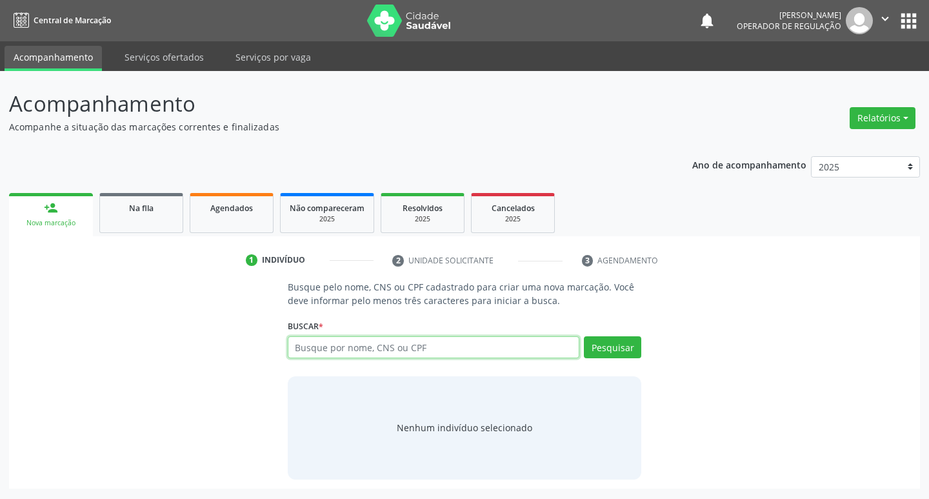
click at [368, 349] on input "text" at bounding box center [434, 347] width 292 height 22
type input "700503541228555"
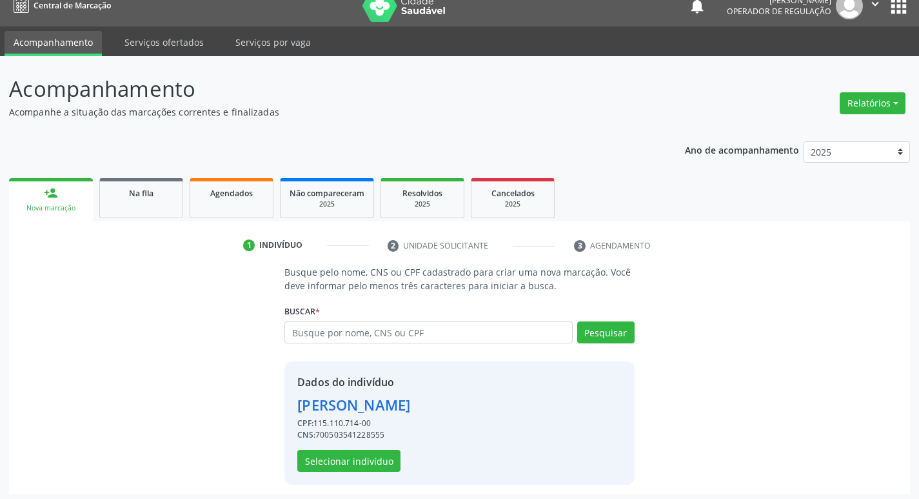
scroll to position [19, 0]
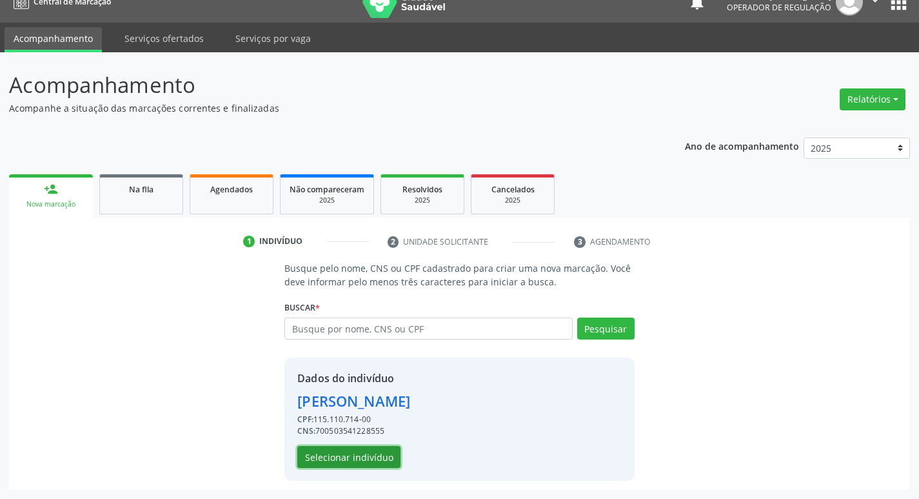
click at [367, 452] on button "Selecionar indivíduo" at bounding box center [348, 457] width 103 height 22
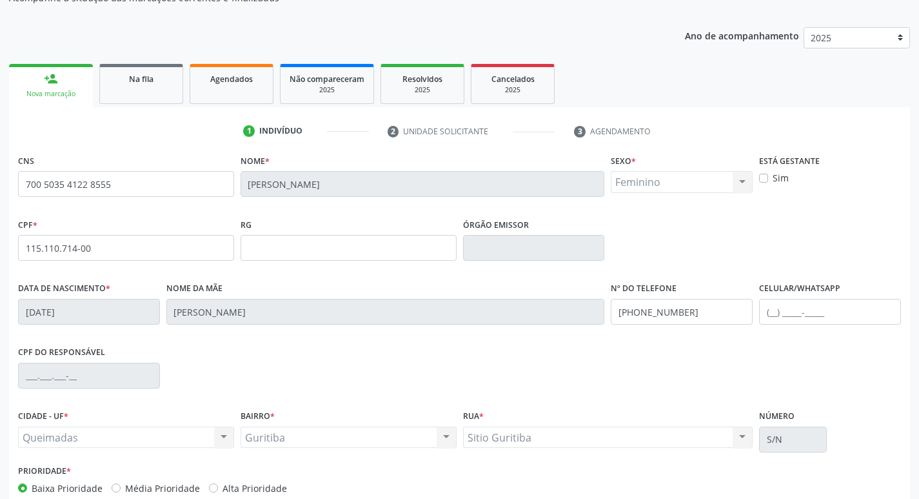
scroll to position [201, 0]
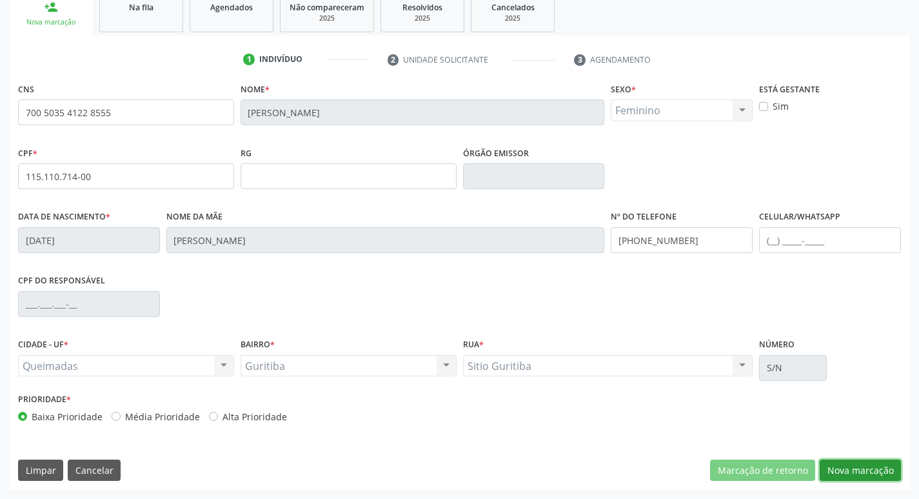
click at [832, 466] on button "Nova marcação" at bounding box center [860, 470] width 81 height 22
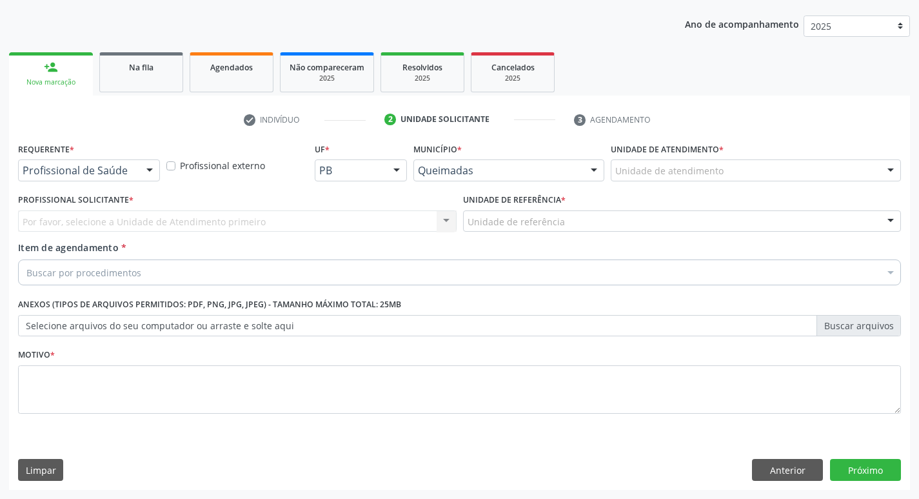
scroll to position [141, 0]
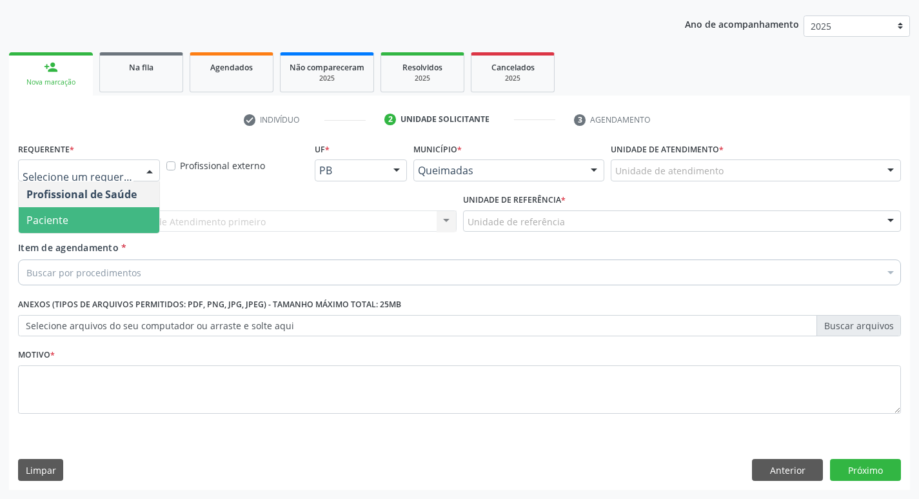
click at [105, 219] on span "Paciente" at bounding box center [89, 220] width 141 height 26
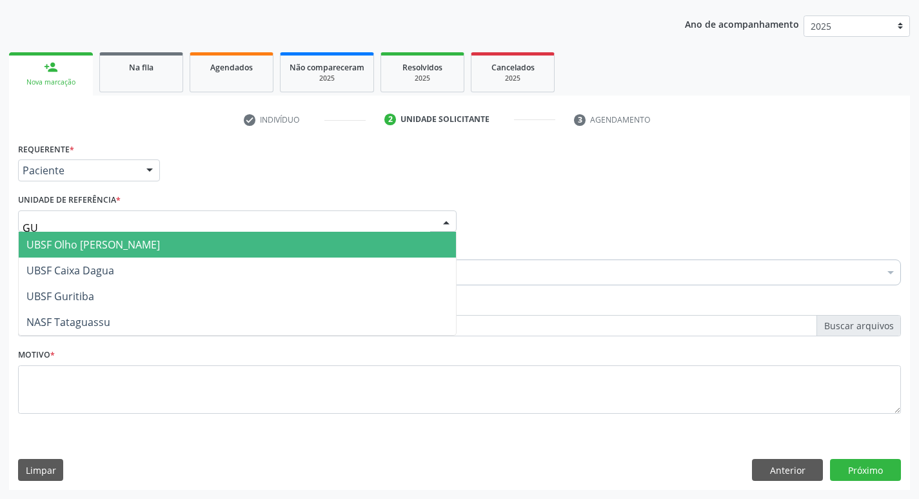
type input "GUR"
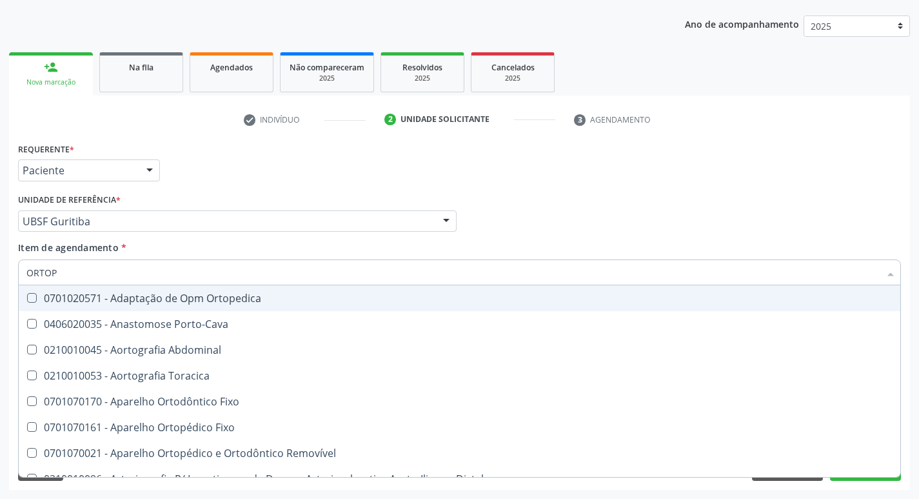
type input "ORTOPE"
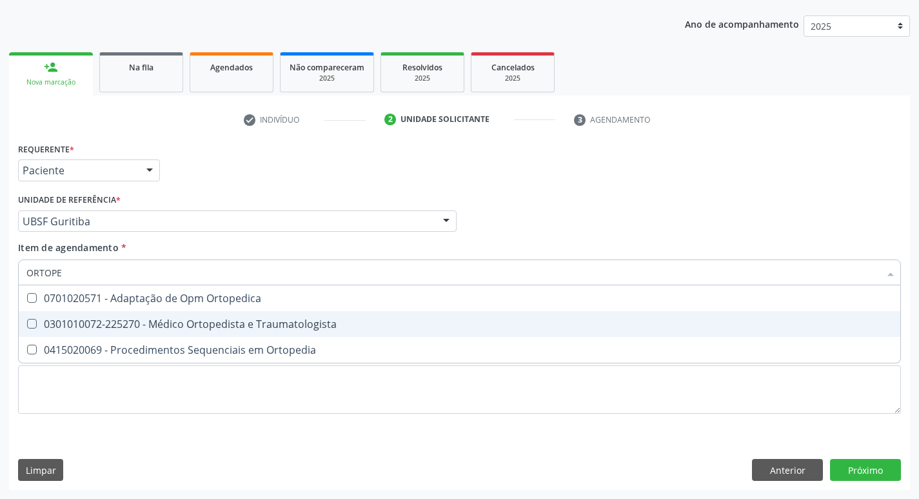
click at [109, 323] on div "0301010072-225270 - Médico Ortopedista e Traumatologista" at bounding box center [459, 324] width 866 height 10
checkbox Traumatologista "true"
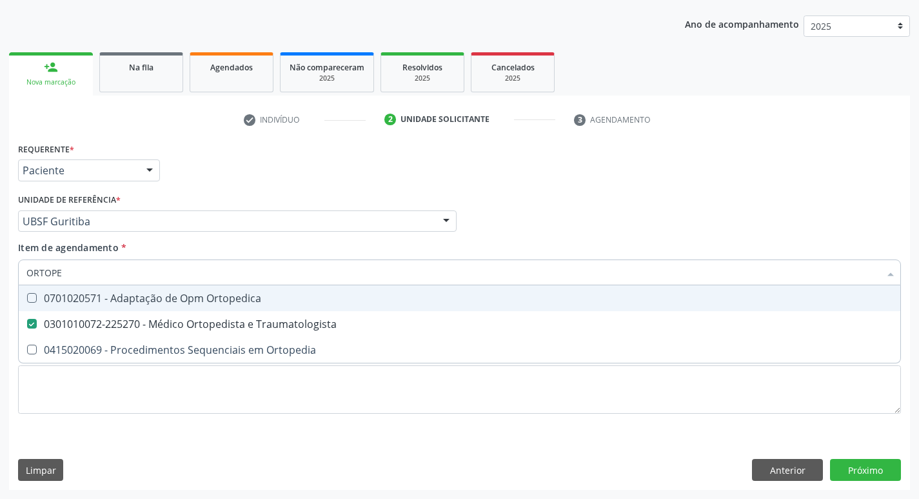
click at [305, 174] on div "Requerente * Paciente Profissional de Saúde Paciente Nenhum resultado encontrad…" at bounding box center [460, 164] width 890 height 50
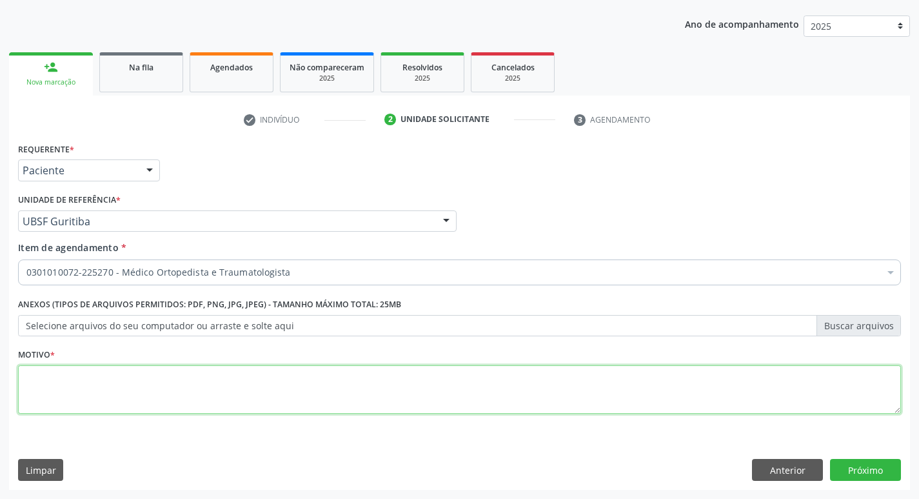
click at [155, 410] on textarea at bounding box center [459, 389] width 883 height 49
type textarea "DOR LOMBAR IRRADIANDO PARA MIE HÁ 2 MESES"
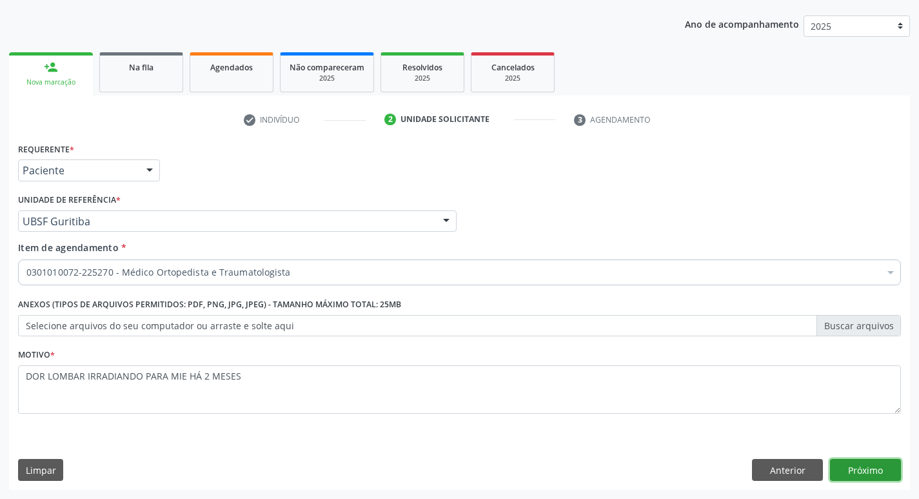
click at [850, 481] on div "Requerente * Paciente Profissional de Saúde Paciente Nenhum resultado encontrad…" at bounding box center [459, 314] width 901 height 350
click at [850, 466] on button "Próximo" at bounding box center [865, 470] width 71 height 22
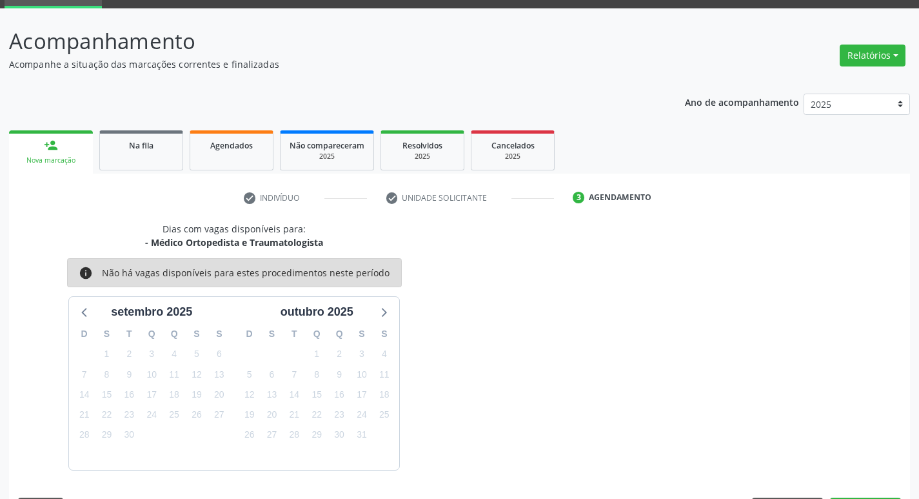
scroll to position [101, 0]
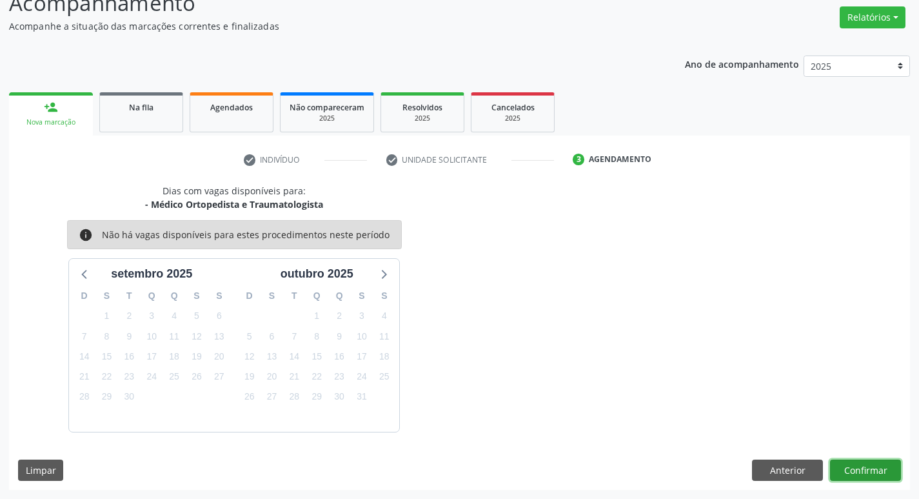
click at [876, 463] on button "Confirmar" at bounding box center [865, 470] width 71 height 22
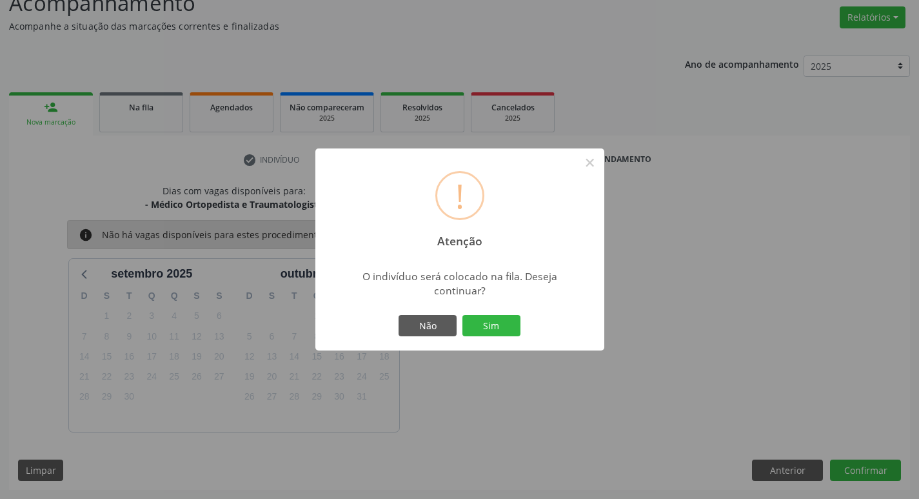
click at [463, 315] on button "Sim" at bounding box center [492, 326] width 58 height 22
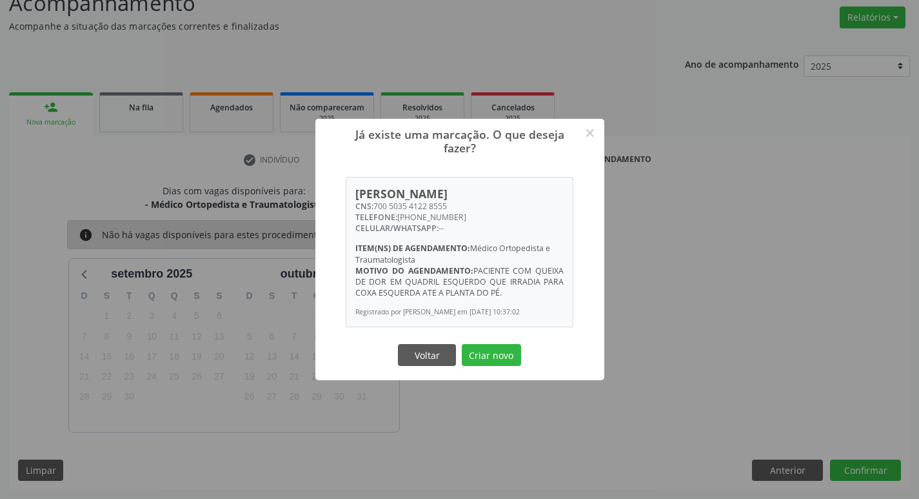
click at [488, 348] on div "Voltar Criar novo" at bounding box center [459, 354] width 129 height 27
click at [489, 346] on div "Voltar Criar novo" at bounding box center [459, 354] width 129 height 27
click at [490, 352] on button "Criar novo" at bounding box center [491, 355] width 59 height 22
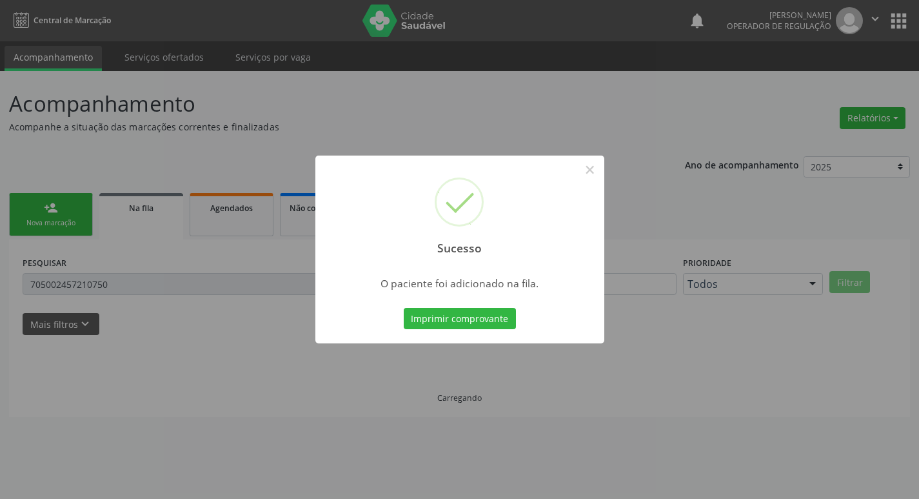
scroll to position [0, 0]
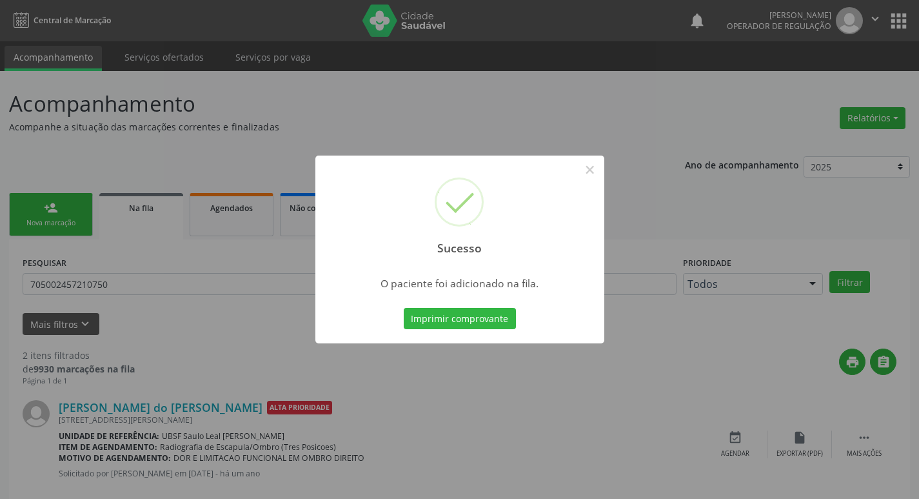
drag, startPoint x: 199, startPoint y: 115, endPoint x: 0, endPoint y: 231, distance: 230.7
click at [198, 114] on div "Sucesso × O paciente foi adicionado na fila. Imprimir comprovante Cancel" at bounding box center [459, 249] width 919 height 499
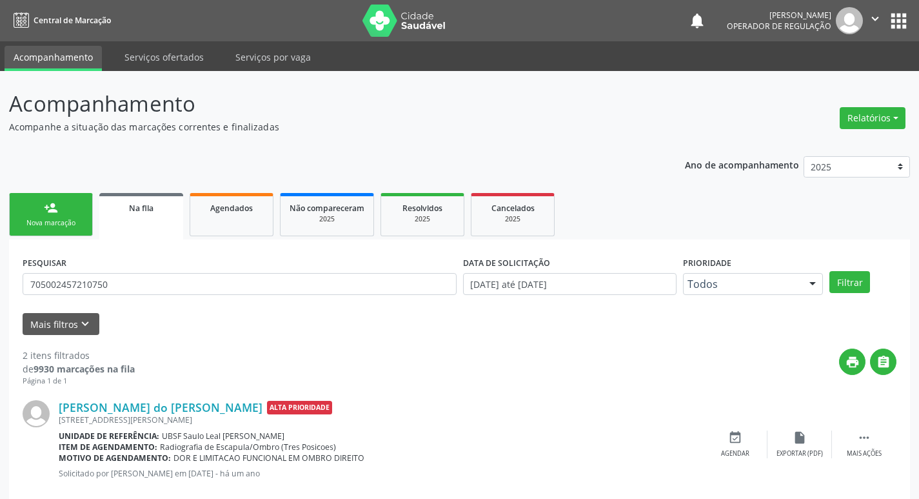
click at [77, 207] on link "person_add Nova marcação" at bounding box center [51, 214] width 84 height 43
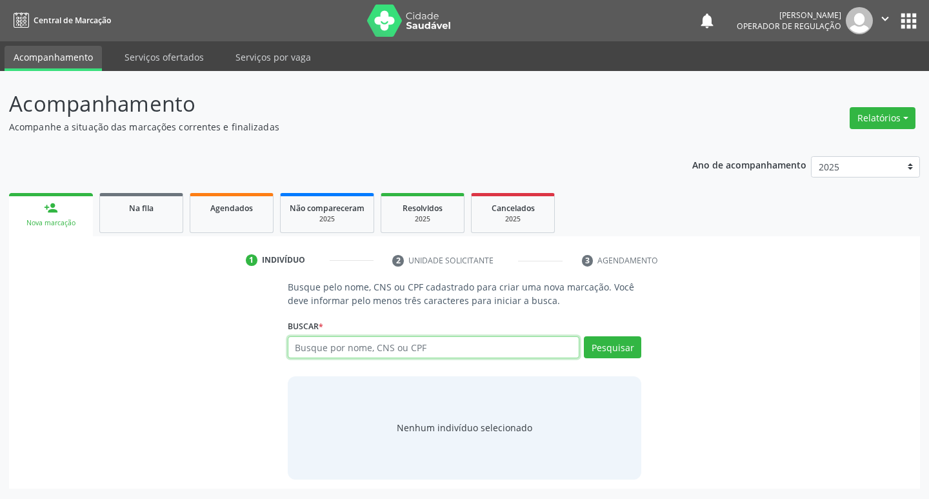
click at [503, 357] on input "text" at bounding box center [434, 347] width 292 height 22
type input "702506293001040"
click at [604, 344] on button "Pesquisar" at bounding box center [612, 347] width 57 height 22
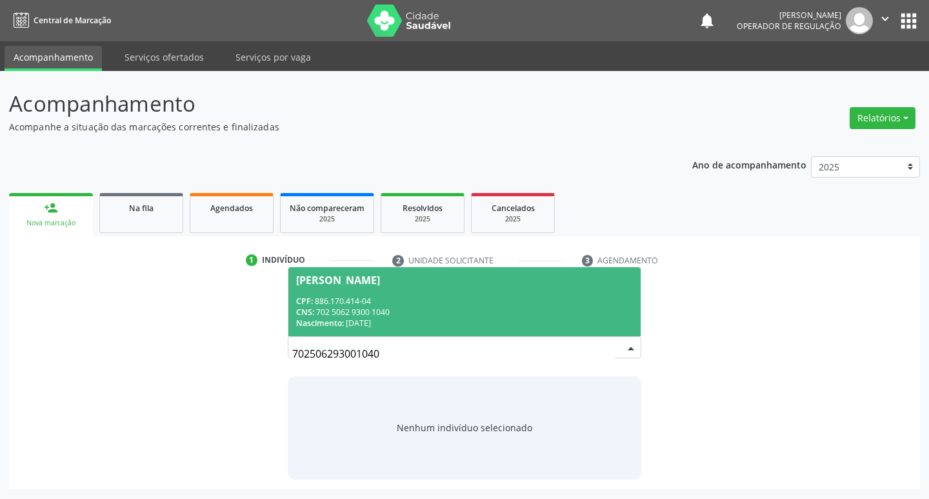
click at [567, 294] on span "Paulo Batista da Costa CPF: 886.170.414-04 CNS: 702 5062 9300 1040 Nascimento: …" at bounding box center [464, 301] width 353 height 69
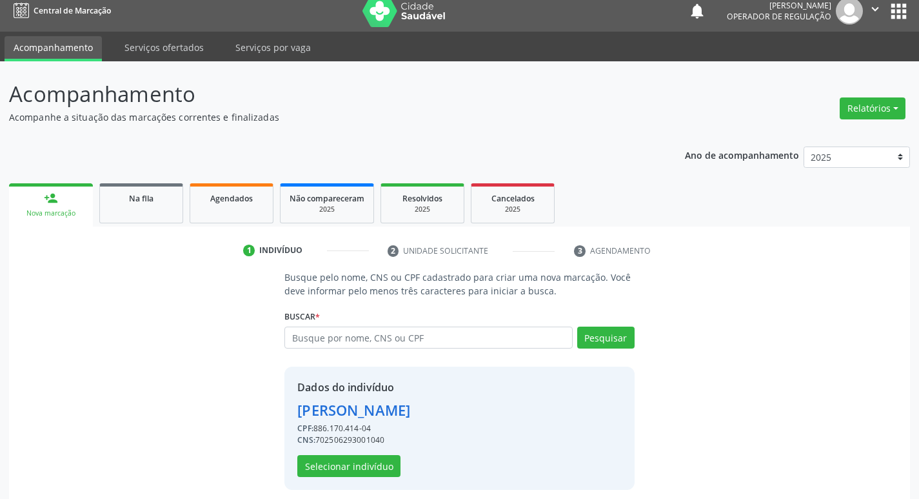
scroll to position [19, 0]
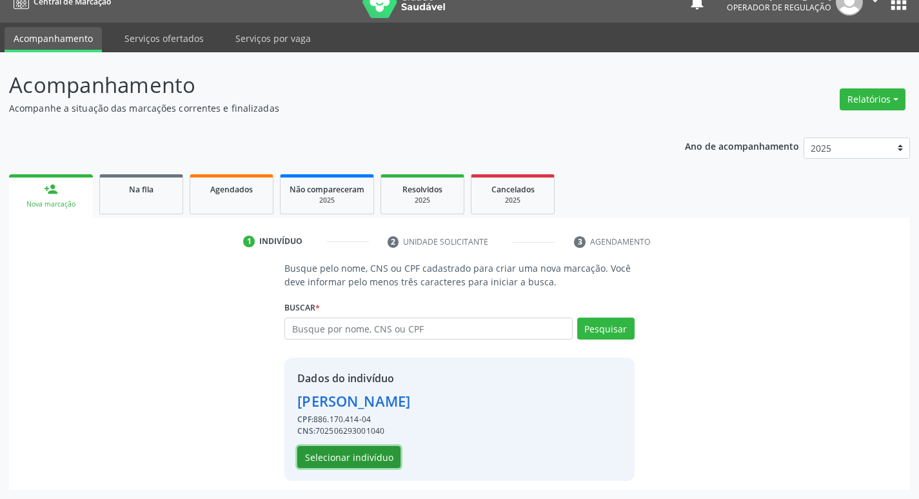
click at [326, 452] on button "Selecionar indivíduo" at bounding box center [348, 457] width 103 height 22
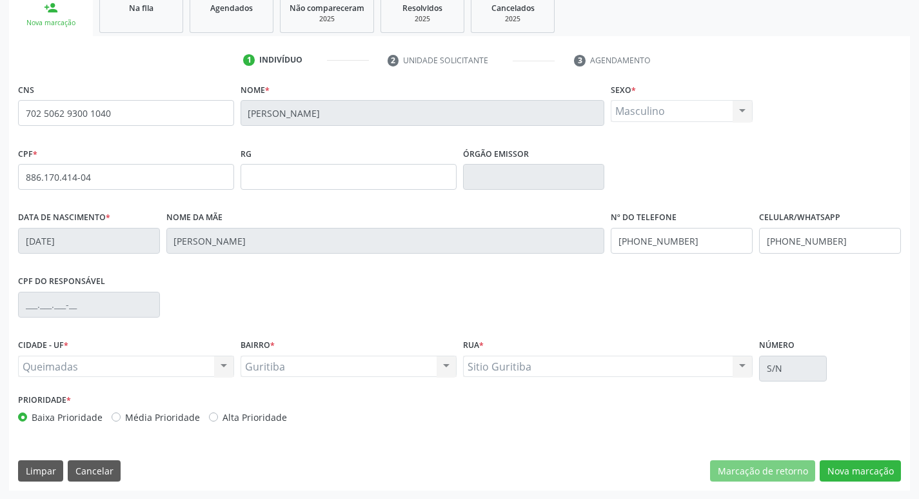
scroll to position [201, 0]
drag, startPoint x: 857, startPoint y: 470, endPoint x: 308, endPoint y: 363, distance: 559.3
click at [857, 471] on button "Nova marcação" at bounding box center [860, 470] width 81 height 22
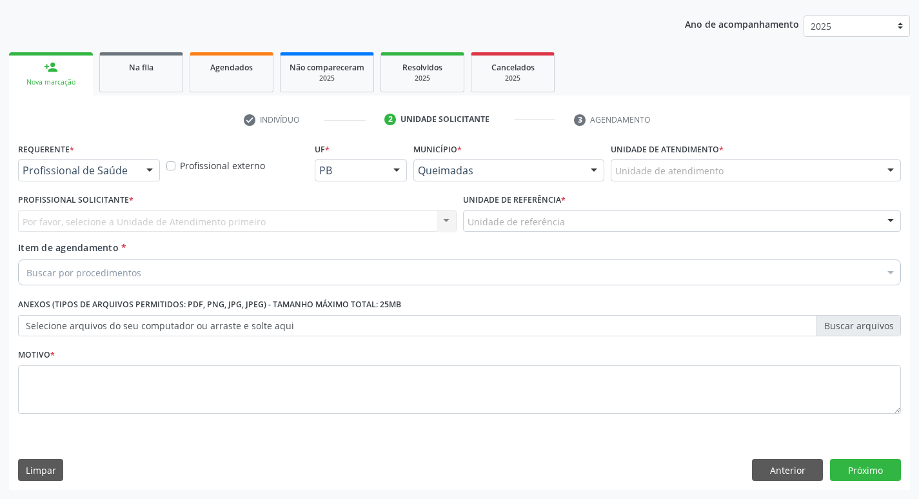
scroll to position [141, 0]
click at [119, 153] on div "Requerente * Profissional de Saúde Profissional de Saúde Paciente Nenhum result…" at bounding box center [89, 159] width 142 height 41
click at [117, 157] on div "Requerente * Profissional de Saúde Profissional de Saúde Paciente Nenhum result…" at bounding box center [89, 159] width 142 height 41
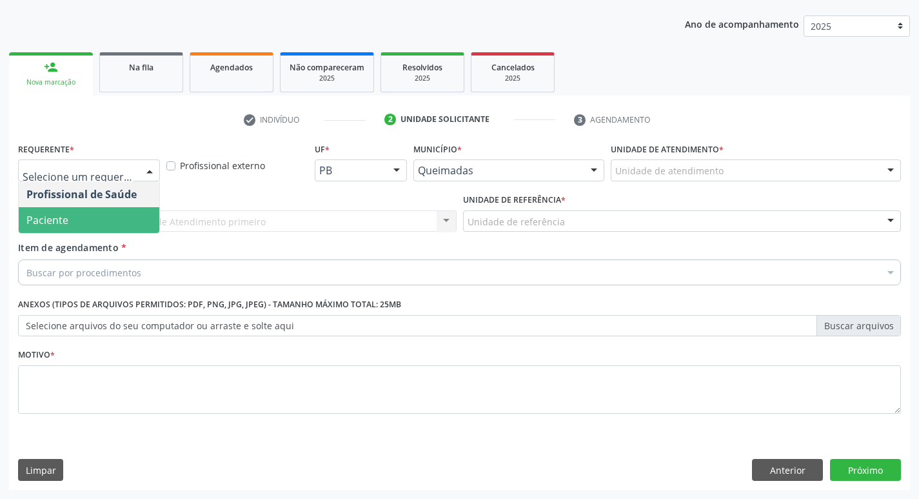
click at [106, 214] on span "Paciente" at bounding box center [89, 220] width 141 height 26
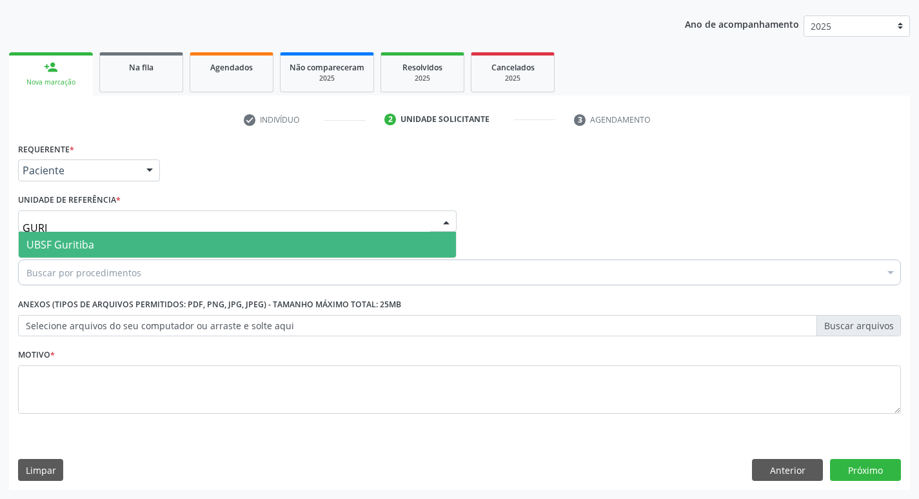
type input "GURIT"
click at [98, 238] on span "UBSF Guritiba" at bounding box center [237, 245] width 437 height 26
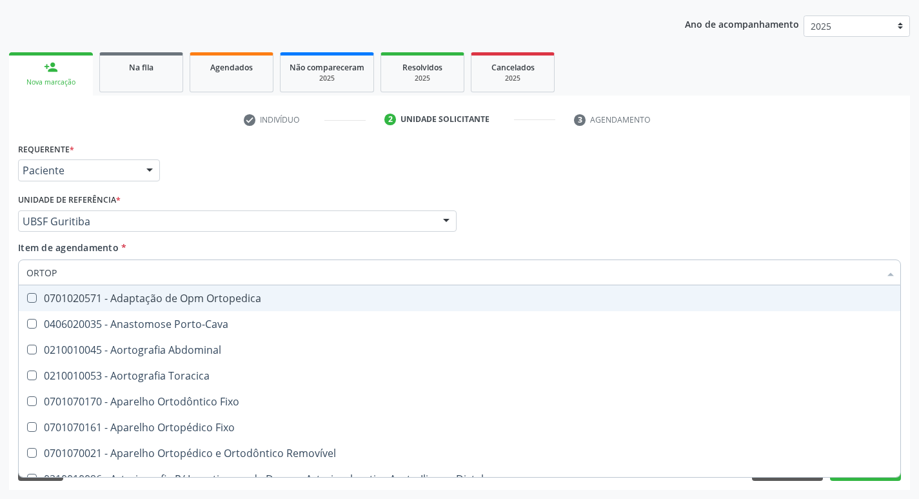
type input "ORTOPE"
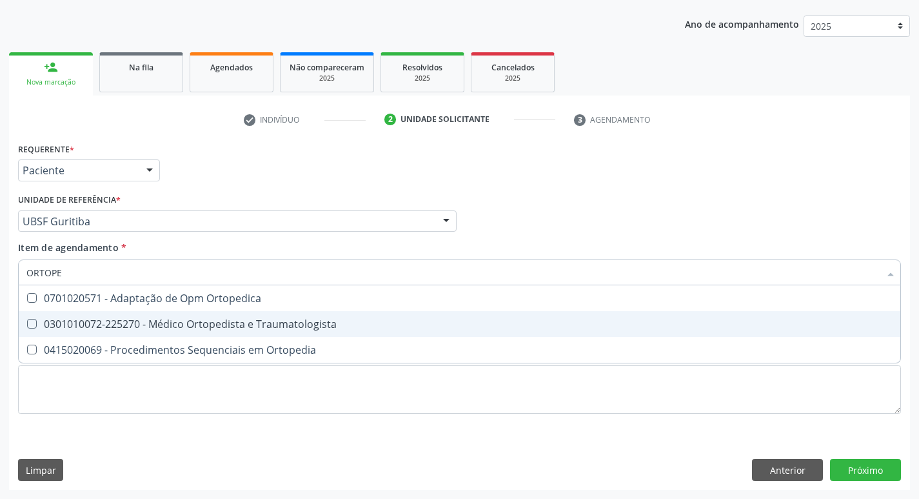
click at [83, 315] on span "0301010072-225270 - Médico Ortopedista e Traumatologista" at bounding box center [460, 324] width 882 height 26
checkbox Traumatologista "true"
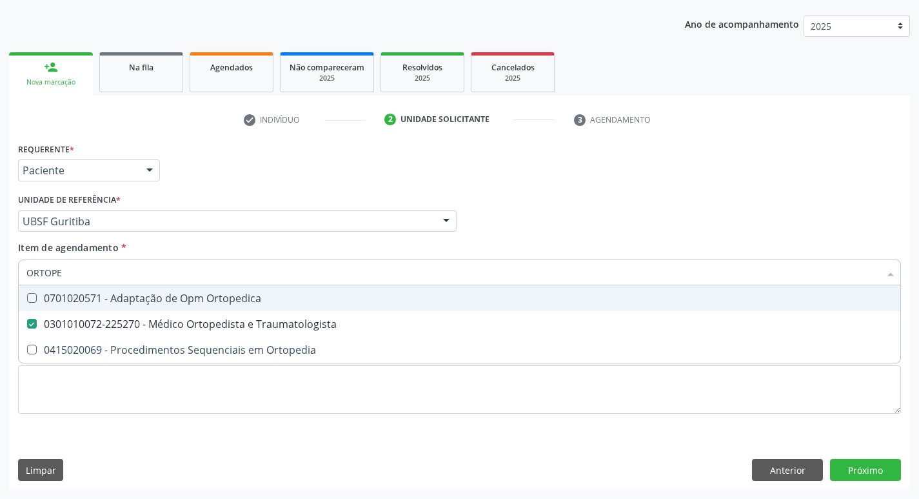
click at [254, 157] on div "Requerente * Paciente Profissional de Saúde Paciente Nenhum resultado encontrad…" at bounding box center [460, 164] width 890 height 50
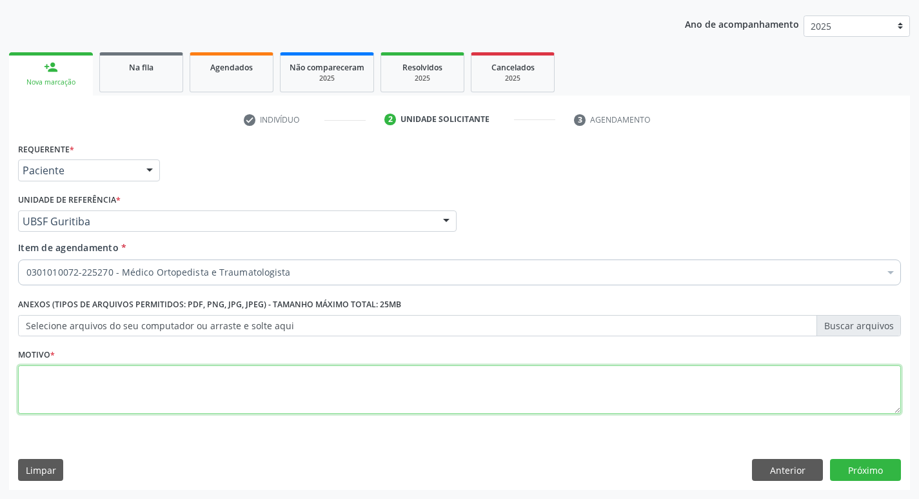
click at [70, 382] on textarea at bounding box center [459, 389] width 883 height 49
click at [157, 374] on textarea "DOR ARTICULAR COM FREQUêNCIA, COM MAIRO" at bounding box center [459, 389] width 883 height 49
click at [269, 373] on textarea "DOR ARTICULAR COM FREQUÊNCIA, COM MAIRO" at bounding box center [459, 389] width 883 height 49
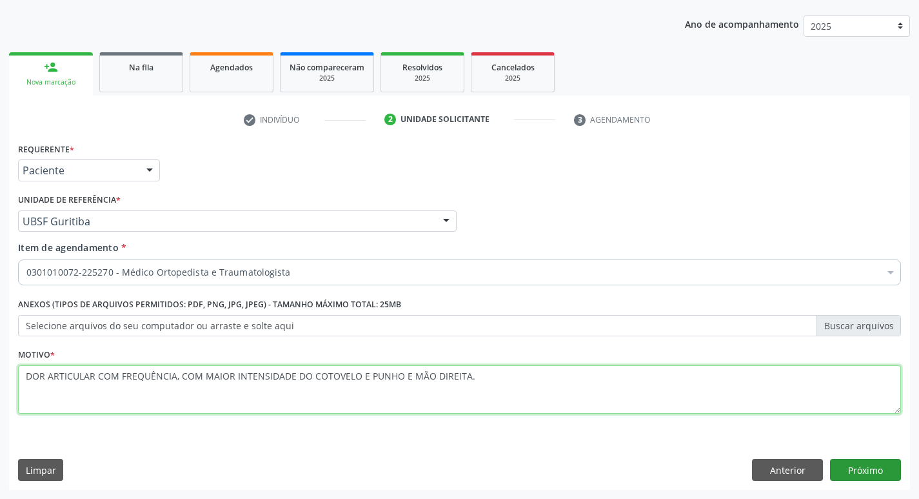
type textarea "DOR ARTICULAR COM FREQUÊNCIA, COM MAIOR INTENSIDADE DO COTOVELO E PUNHO E MÃO D…"
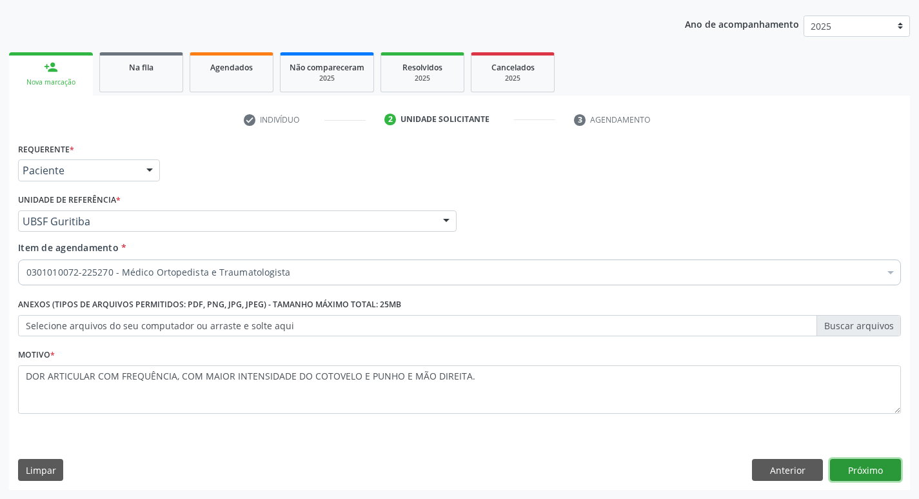
click at [861, 461] on button "Próximo" at bounding box center [865, 470] width 71 height 22
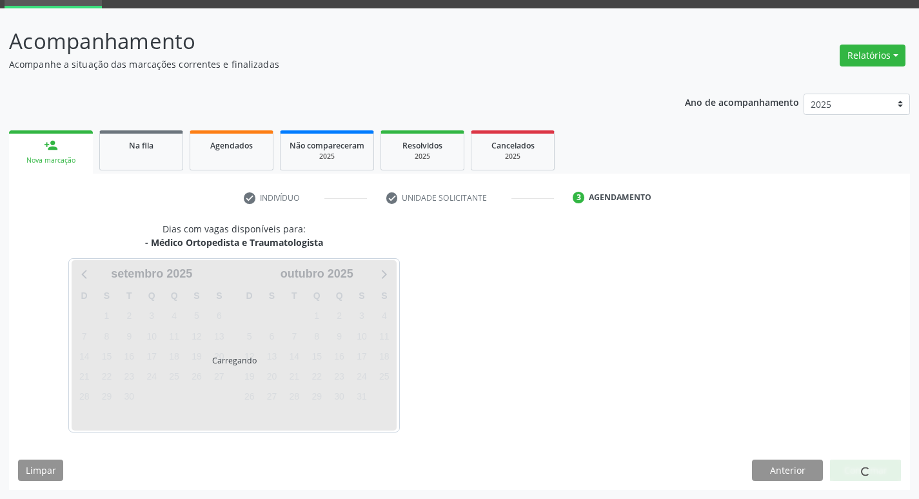
scroll to position [101, 0]
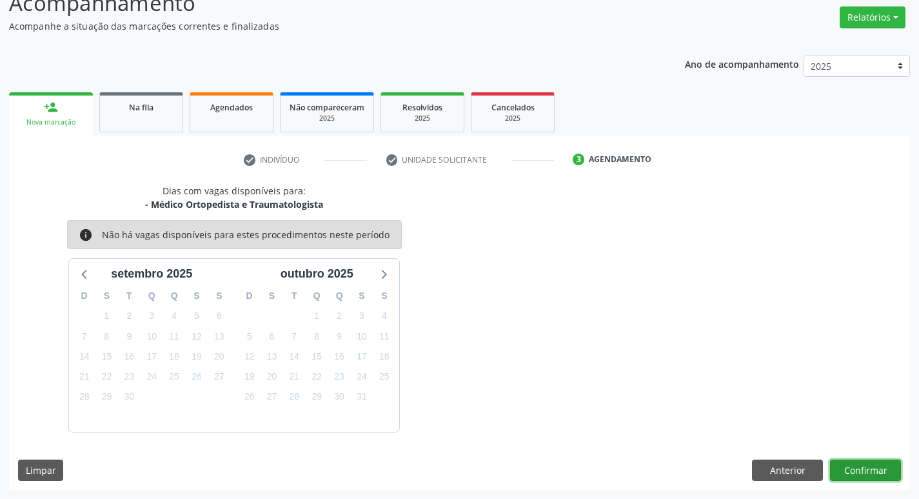
click at [895, 464] on button "Confirmar" at bounding box center [865, 470] width 71 height 22
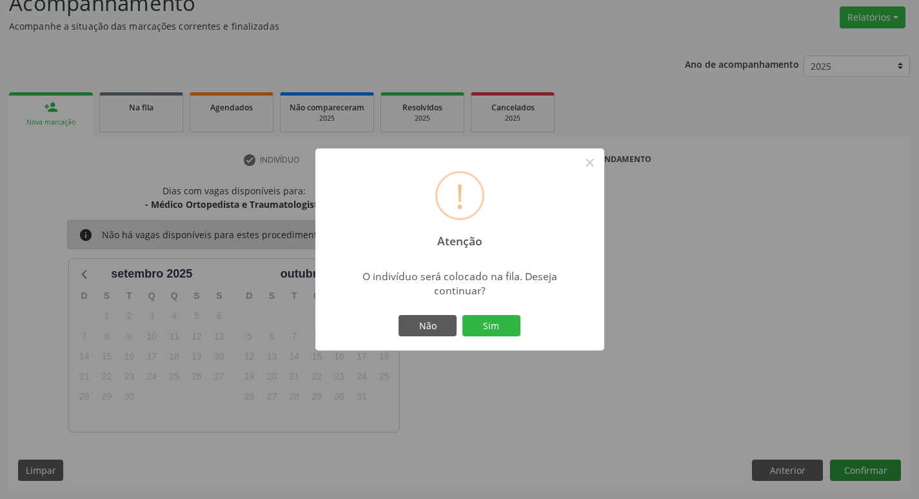
click at [874, 470] on div "! Atenção × O indivíduo será colocado na fila. Deseja continuar? Não Sim" at bounding box center [459, 249] width 919 height 499
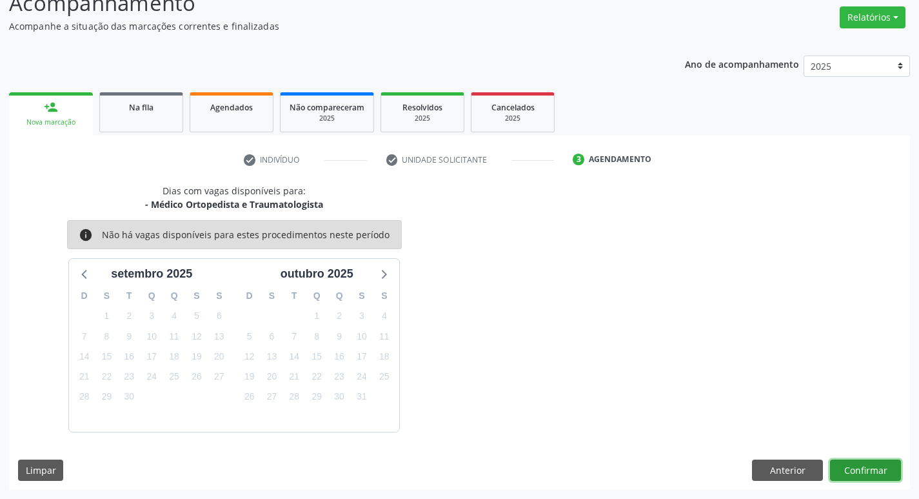
click at [840, 460] on button "Confirmar" at bounding box center [865, 470] width 71 height 22
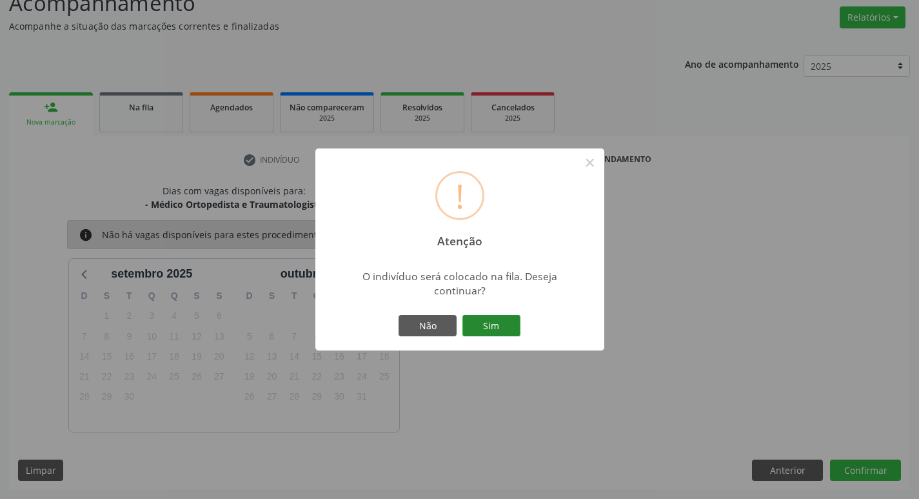
click at [504, 321] on button "Sim" at bounding box center [492, 326] width 58 height 22
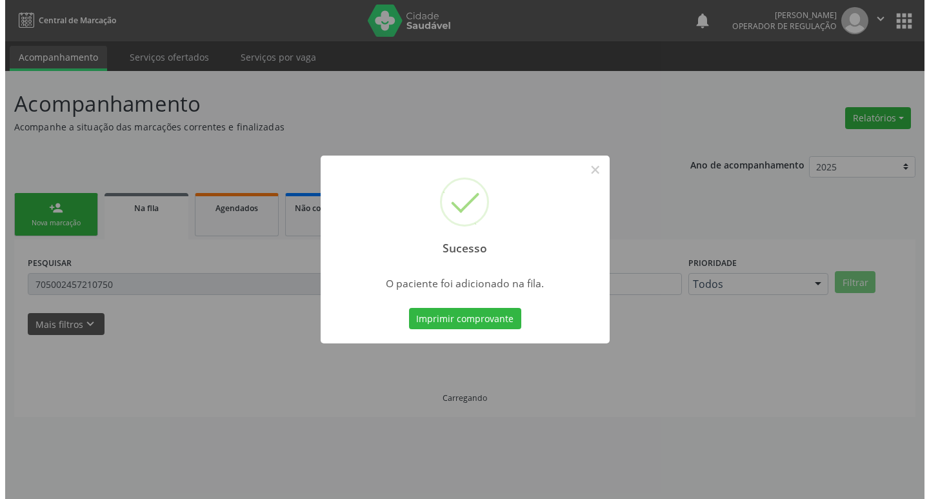
scroll to position [0, 0]
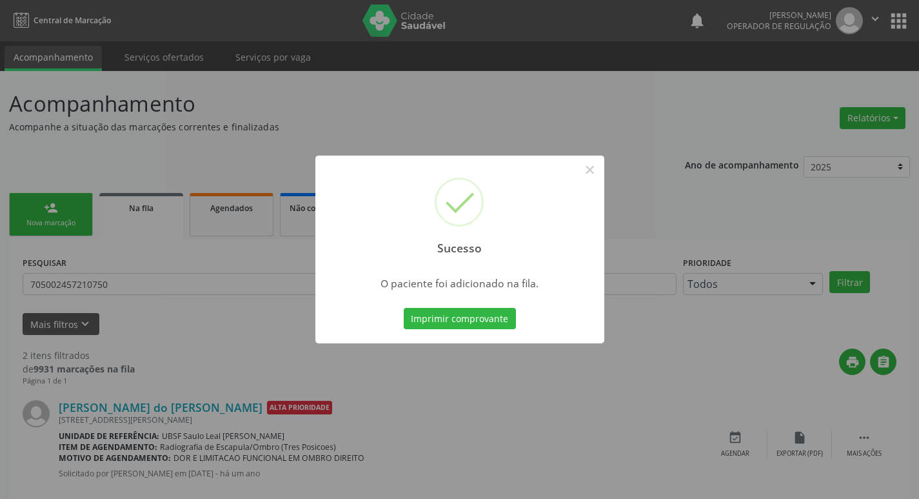
drag, startPoint x: 317, startPoint y: 125, endPoint x: 95, endPoint y: 201, distance: 235.2
click at [307, 126] on div "Sucesso × O paciente foi adicionado na fila. Imprimir comprovante Cancel" at bounding box center [459, 249] width 919 height 499
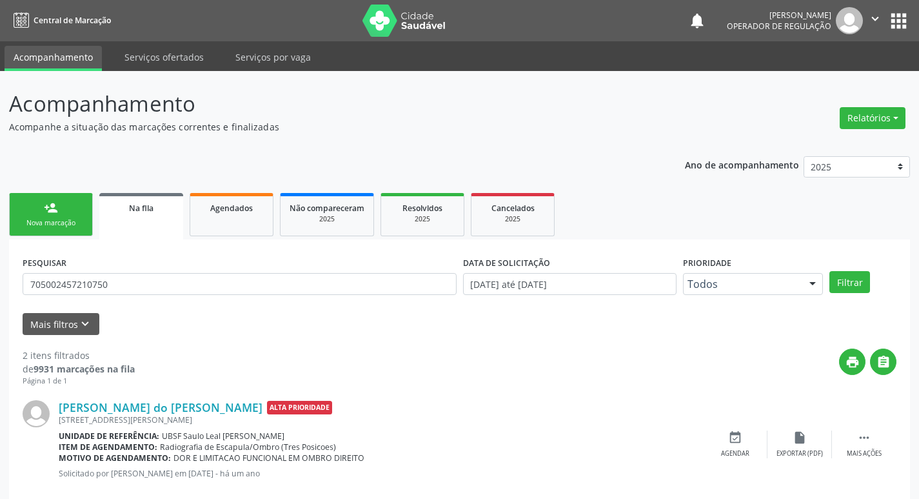
click at [46, 214] on div "person_add" at bounding box center [51, 208] width 14 height 14
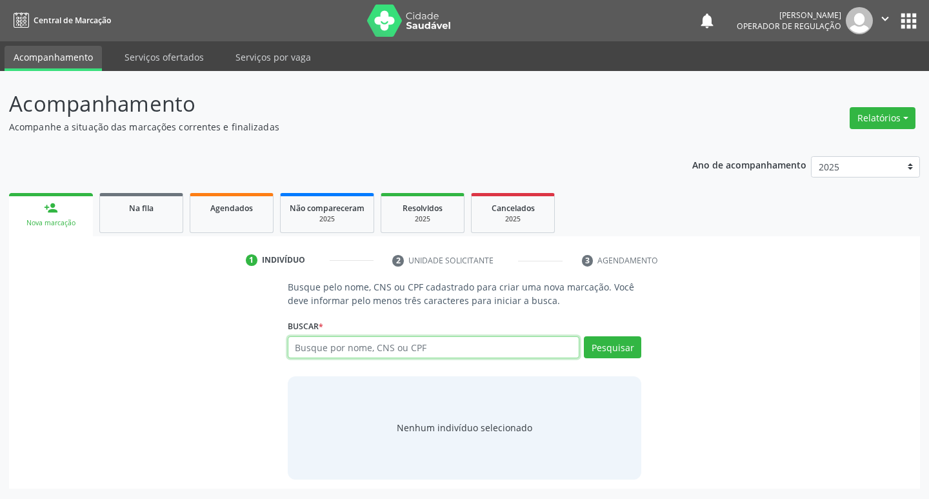
click at [533, 338] on input "text" at bounding box center [434, 347] width 292 height 22
click at [493, 352] on input "text" at bounding box center [434, 347] width 292 height 22
type input "704501644734020"
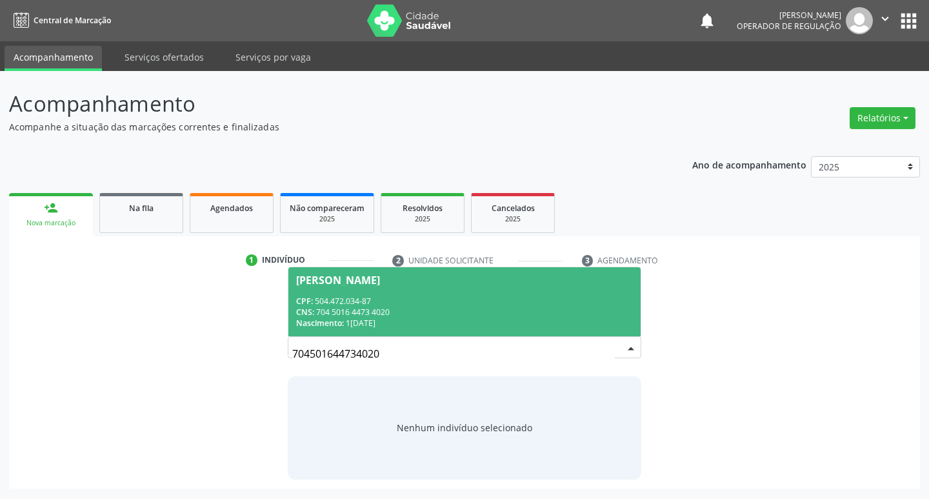
click at [390, 295] on div "CPF: 504.472.034-87" at bounding box center [464, 300] width 337 height 11
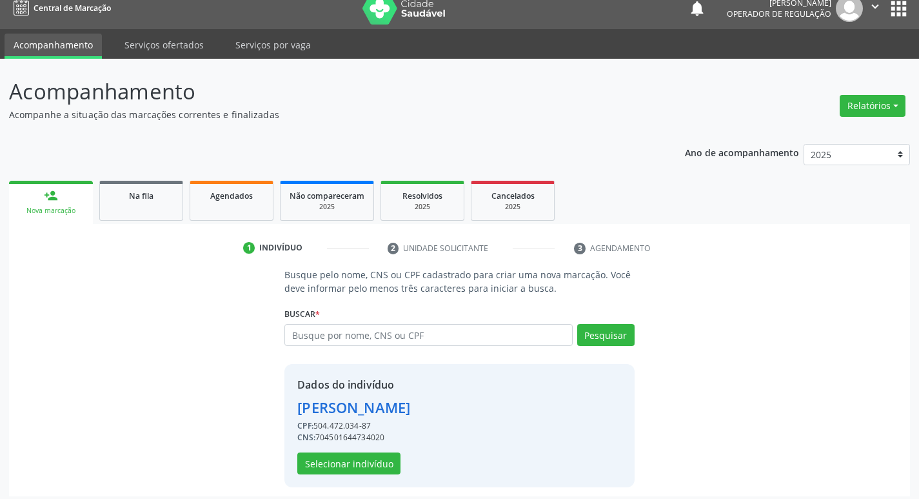
scroll to position [19, 0]
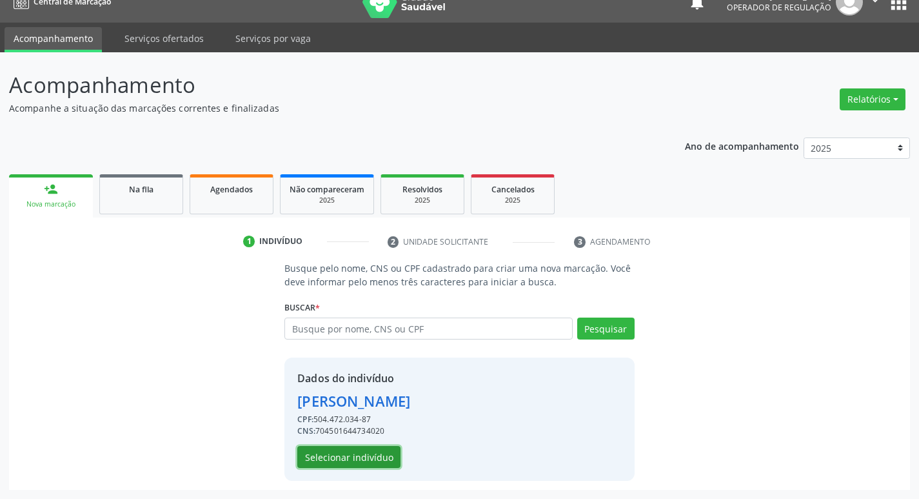
click at [355, 457] on button "Selecionar indivíduo" at bounding box center [348, 457] width 103 height 22
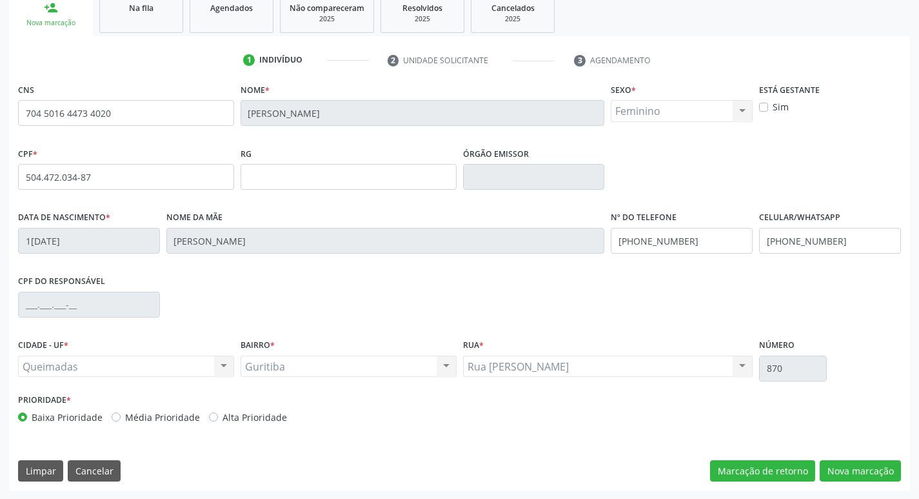
scroll to position [201, 0]
click at [867, 464] on button "Nova marcação" at bounding box center [860, 470] width 81 height 22
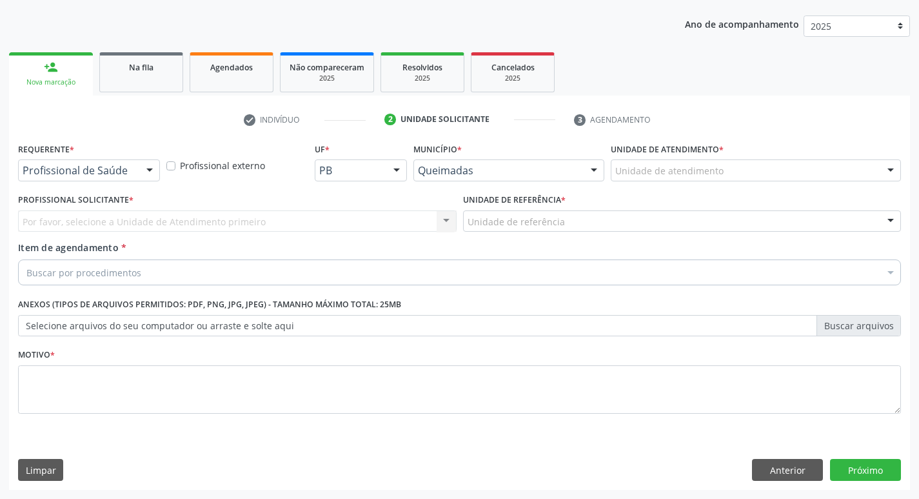
scroll to position [141, 0]
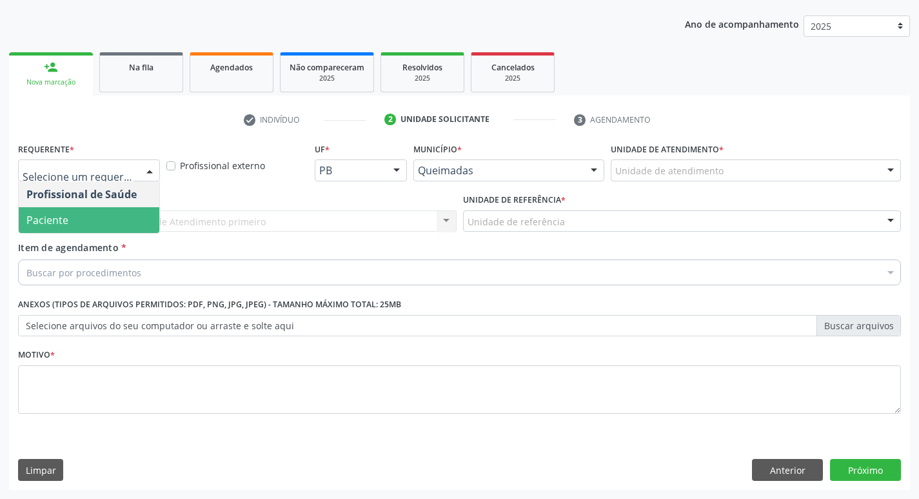
click at [115, 214] on span "Paciente" at bounding box center [89, 220] width 141 height 26
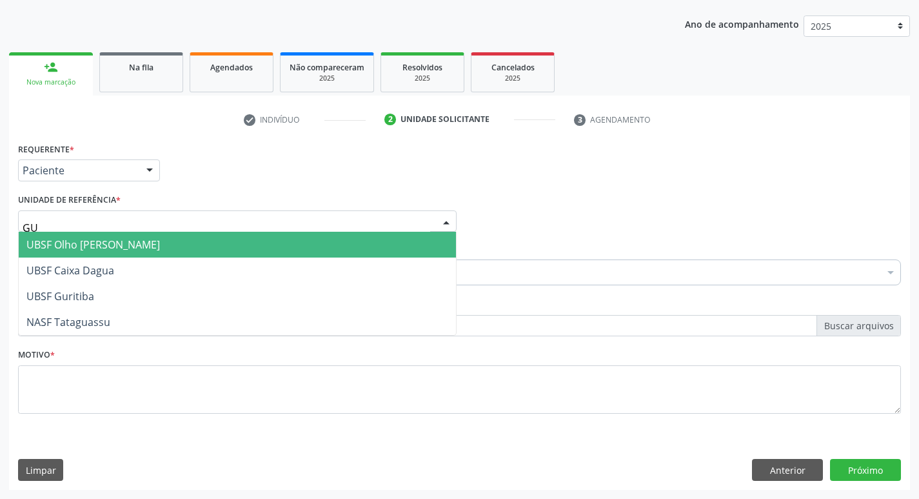
type input "GUR"
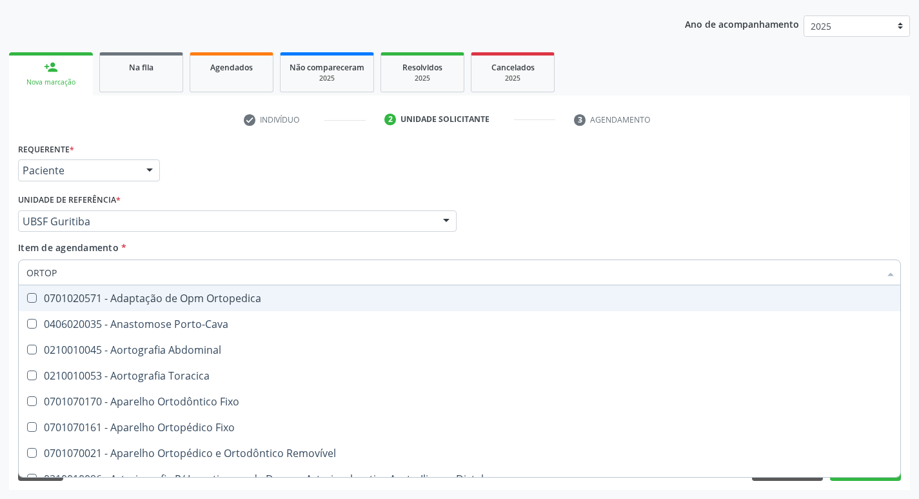
type input "ORTOPE"
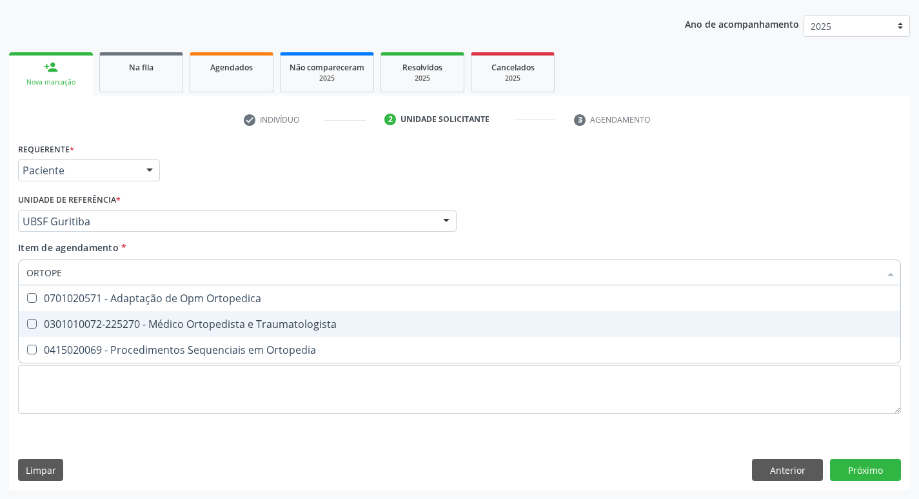
click at [120, 321] on div "0301010072-225270 - Médico Ortopedista e Traumatologista" at bounding box center [459, 324] width 866 height 10
checkbox Traumatologista "true"
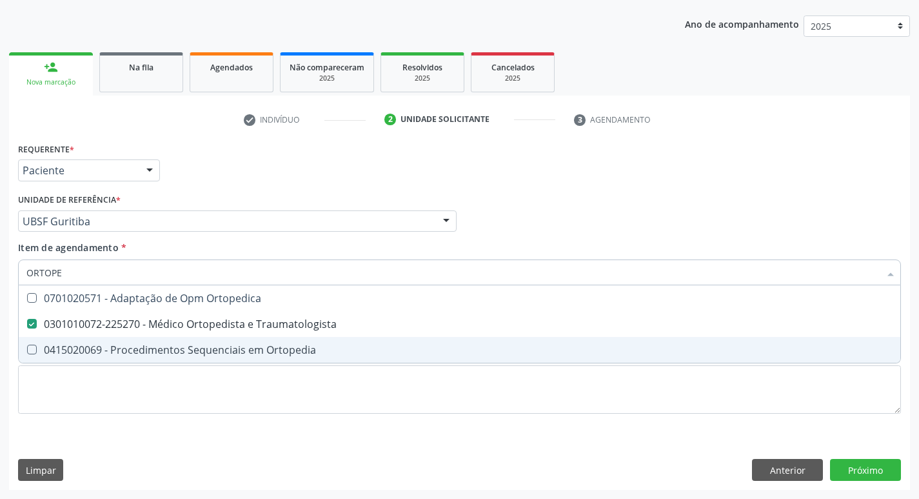
click at [97, 430] on div "Requerente * Paciente Profissional de Saúde Paciente Nenhum resultado encontrad…" at bounding box center [459, 285] width 883 height 292
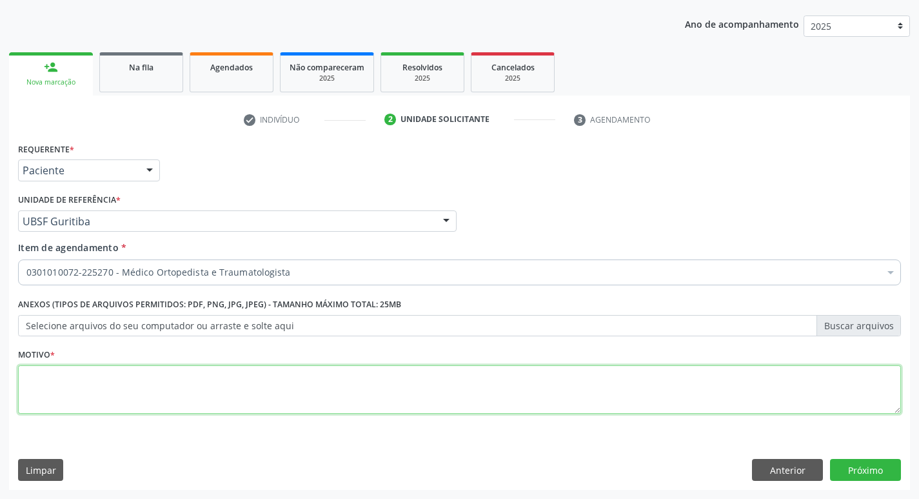
click at [150, 410] on textarea at bounding box center [459, 389] width 883 height 49
type textarea "ARTROSE"
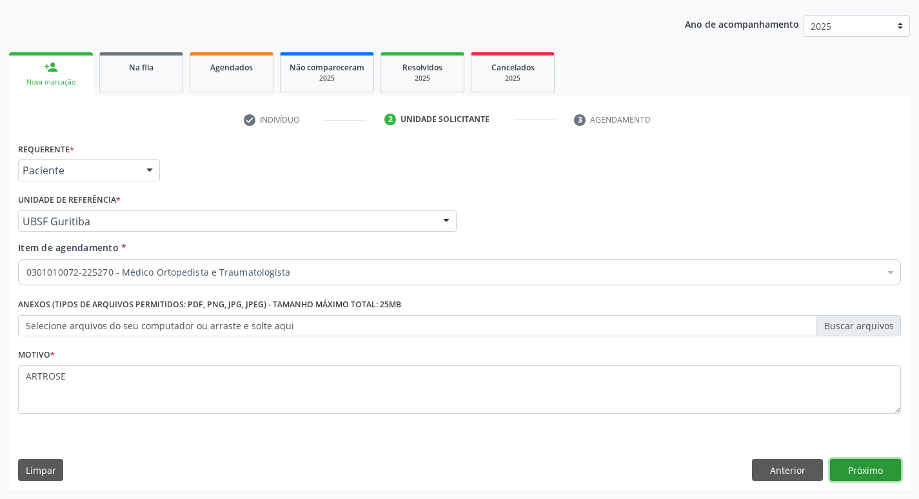
click at [833, 468] on button "Próximo" at bounding box center [865, 470] width 71 height 22
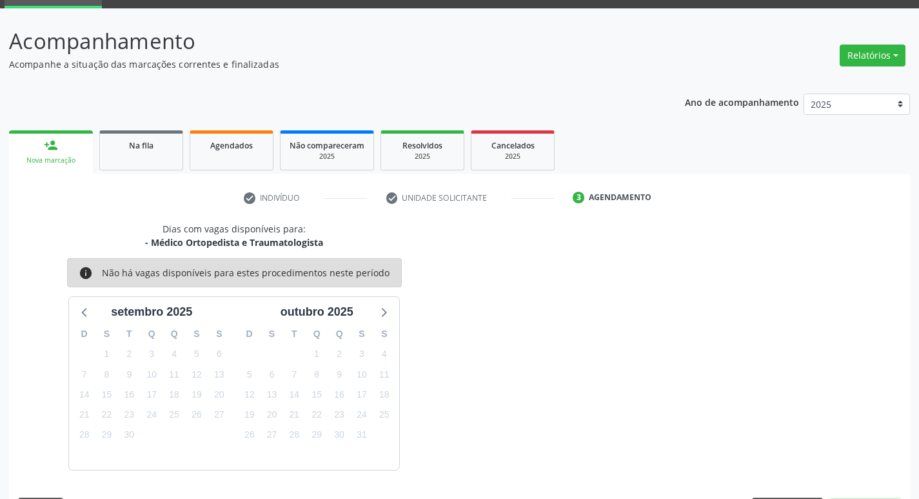
scroll to position [101, 0]
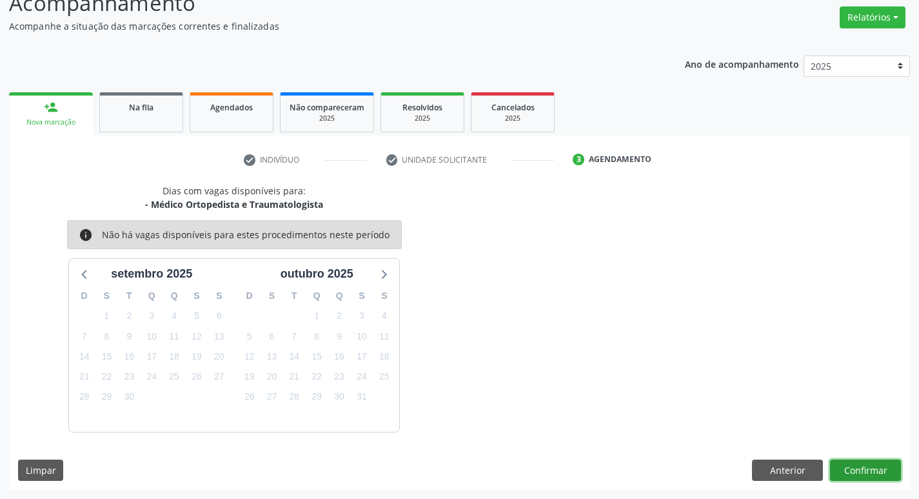
click at [874, 463] on button "Confirmar" at bounding box center [865, 470] width 71 height 22
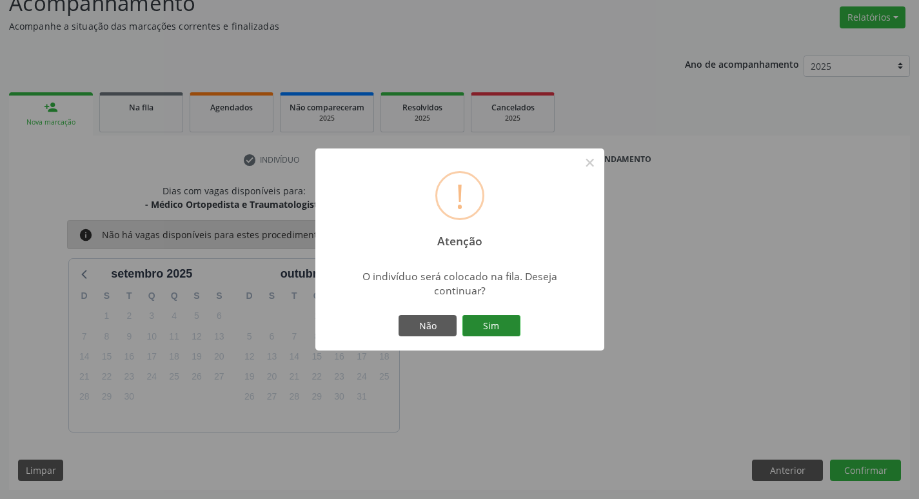
click at [509, 324] on button "Sim" at bounding box center [492, 326] width 58 height 22
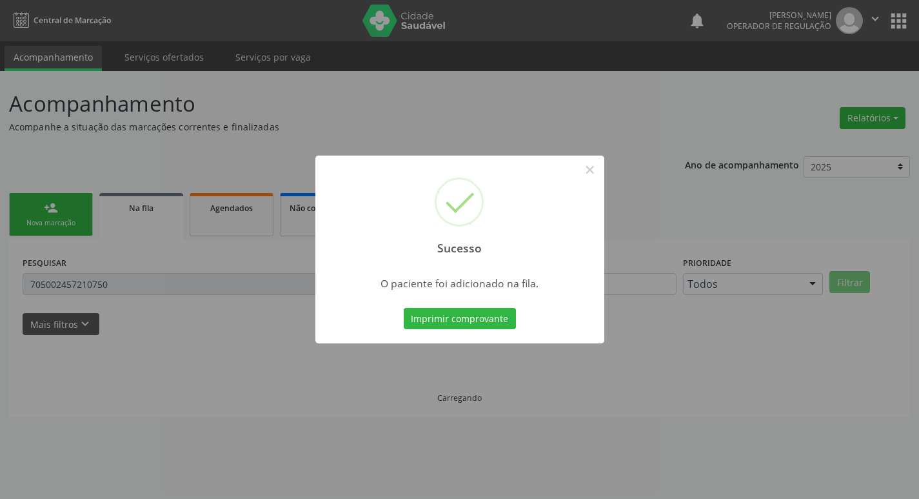
scroll to position [0, 0]
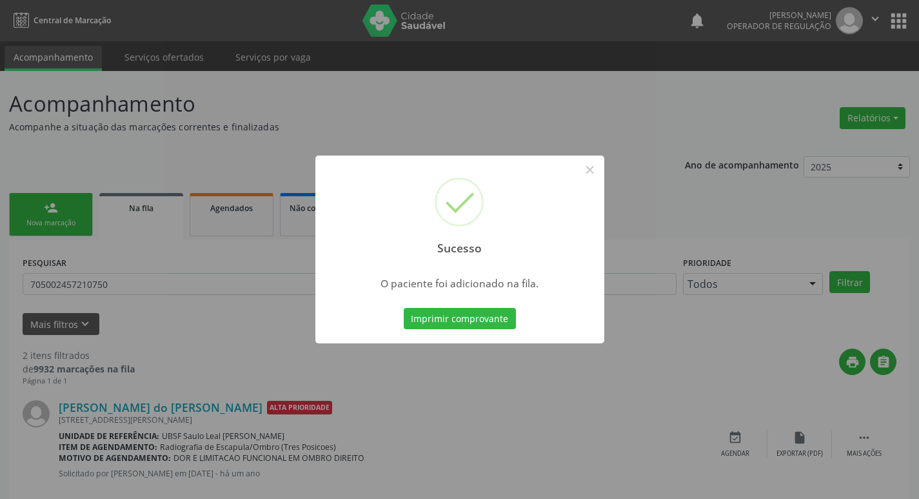
click at [206, 143] on div "Sucesso × O paciente foi adicionado na fila. Imprimir comprovante Cancel" at bounding box center [459, 249] width 919 height 499
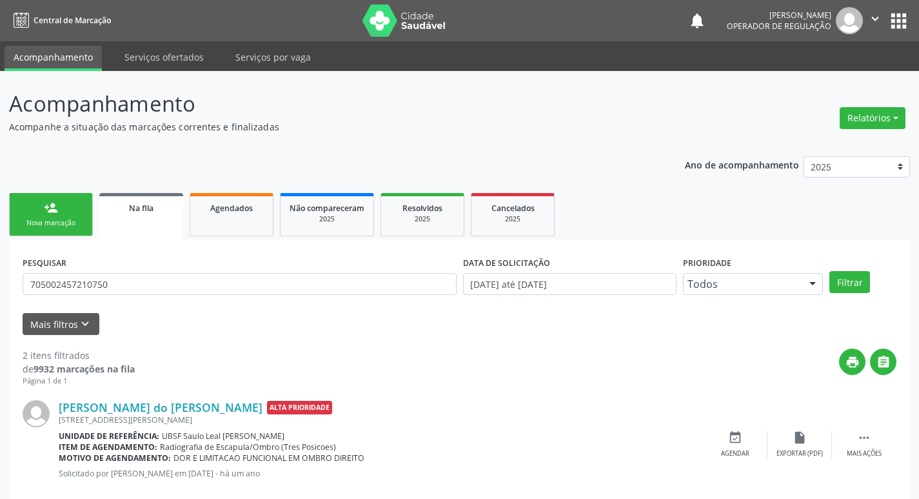
click at [28, 219] on div "Nova marcação" at bounding box center [51, 223] width 65 height 10
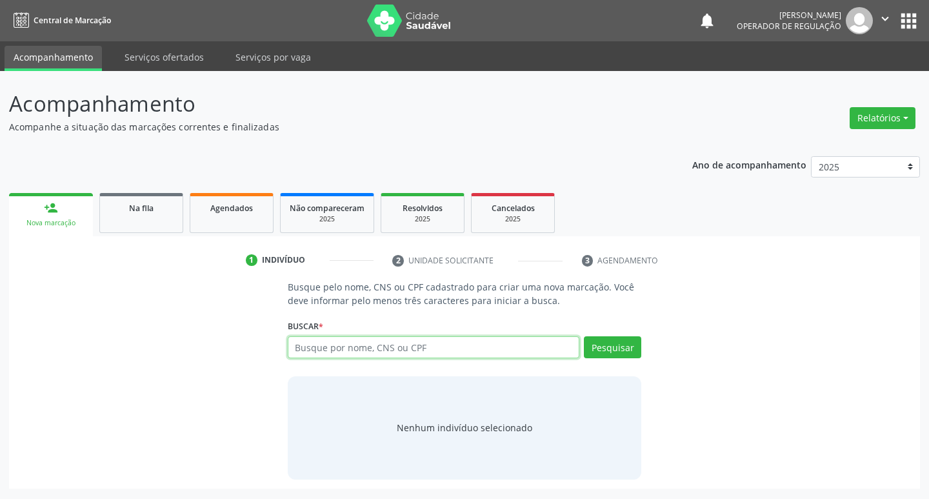
click at [400, 356] on input "text" at bounding box center [434, 347] width 292 height 22
type input "702003745379390"
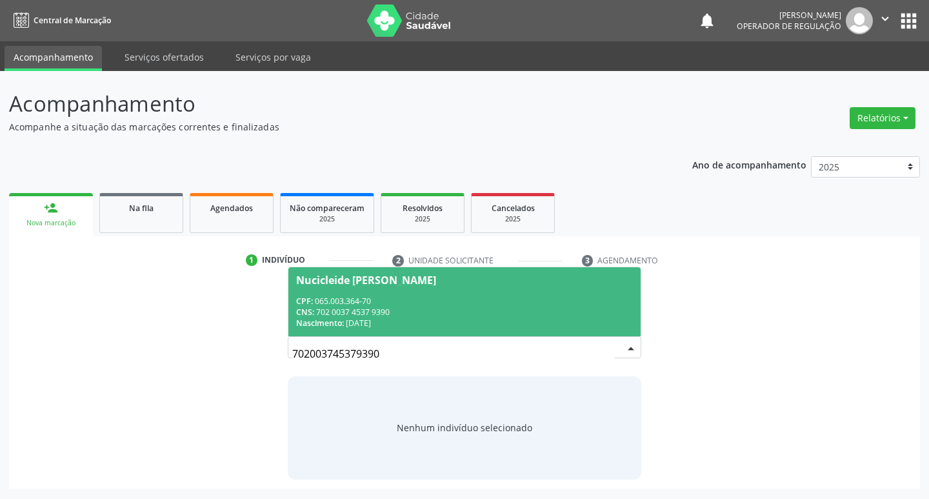
click at [361, 272] on span "Nucicleide [PERSON_NAME] CPF: 065.003.364-70 CNS: 702 0037 4537 9390 Nascimento…" at bounding box center [464, 301] width 353 height 69
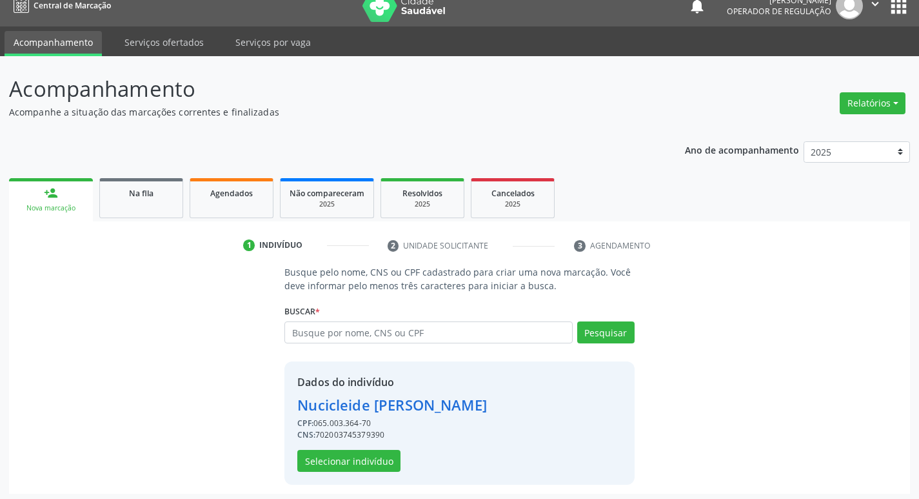
scroll to position [19, 0]
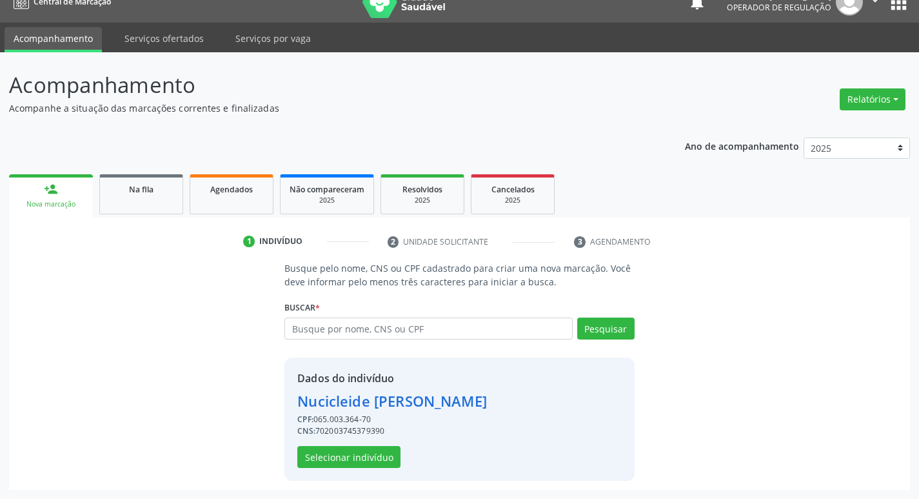
click at [364, 445] on div "Dados do indivíduo Nucicleide [PERSON_NAME] CPF: 065.003.364-70 CNS: 7020037453…" at bounding box center [392, 418] width 190 height 97
click at [361, 461] on button "Selecionar indivíduo" at bounding box center [348, 457] width 103 height 22
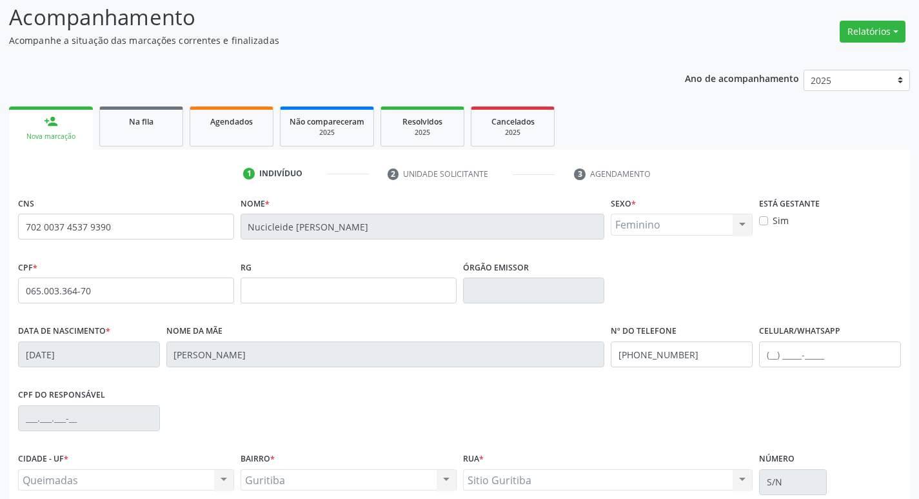
scroll to position [201, 0]
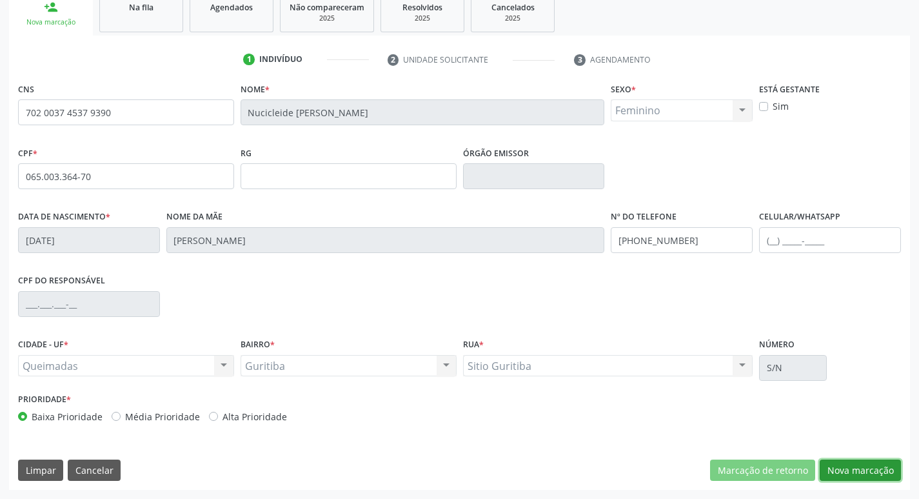
drag, startPoint x: 862, startPoint y: 474, endPoint x: 0, endPoint y: 255, distance: 889.3
click at [851, 474] on button "Nova marcação" at bounding box center [860, 470] width 81 height 22
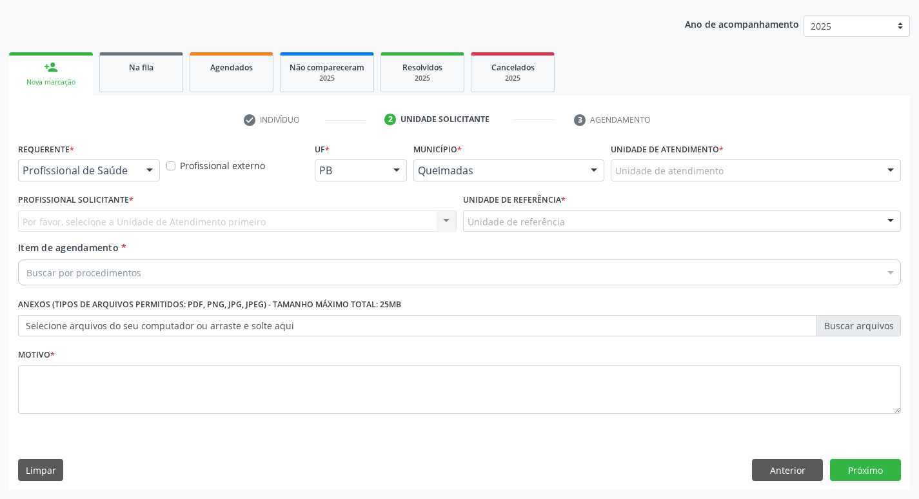
click at [141, 170] on div at bounding box center [149, 171] width 19 height 22
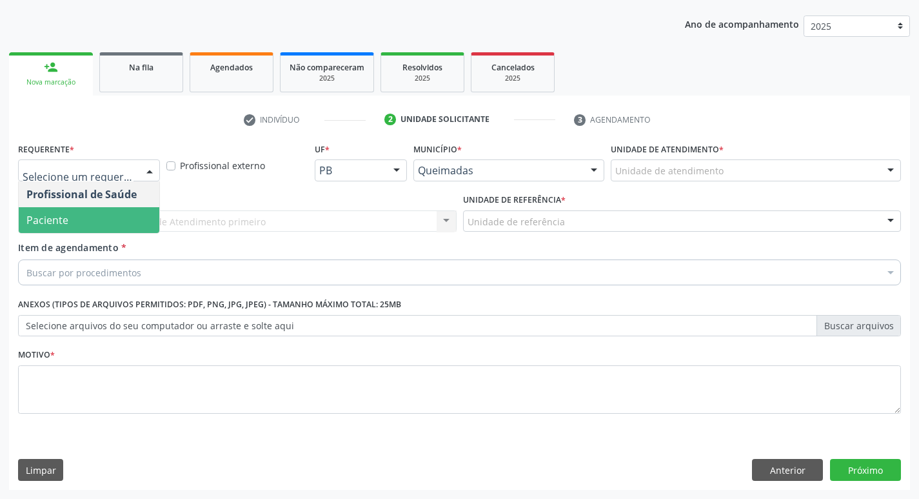
click at [106, 215] on span "Paciente" at bounding box center [89, 220] width 141 height 26
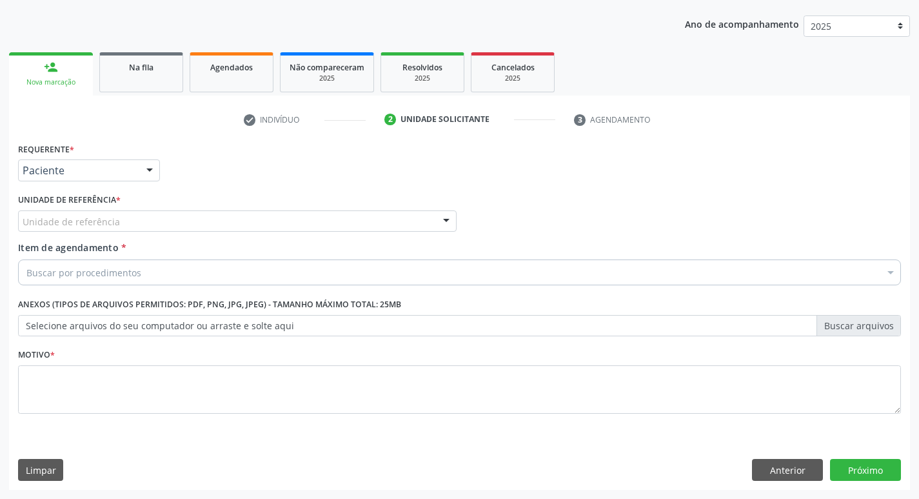
click at [107, 211] on div "Unidade de referência" at bounding box center [237, 221] width 439 height 22
type input "GUR"
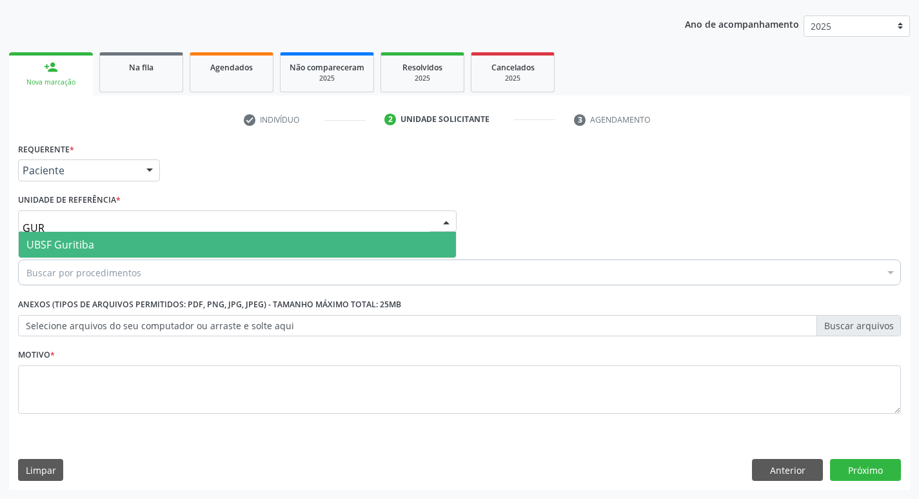
click at [110, 243] on span "UBSF Guritiba" at bounding box center [237, 245] width 437 height 26
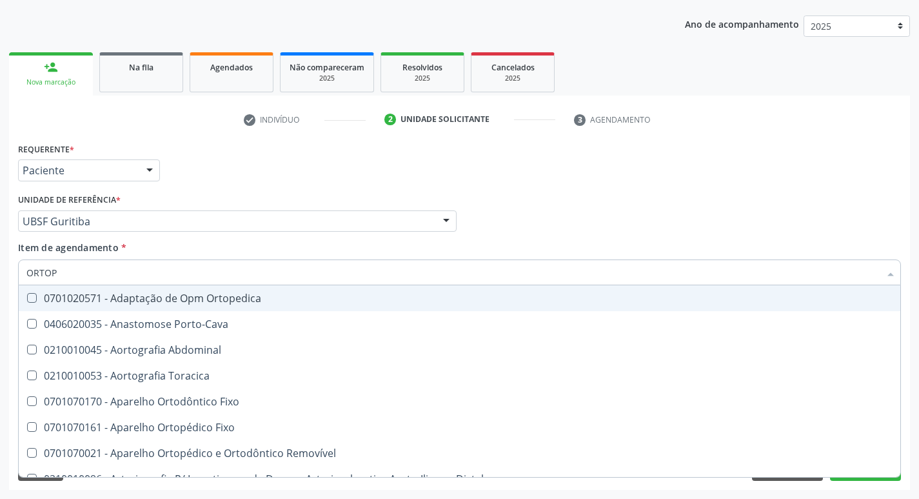
type input "ORTOPE"
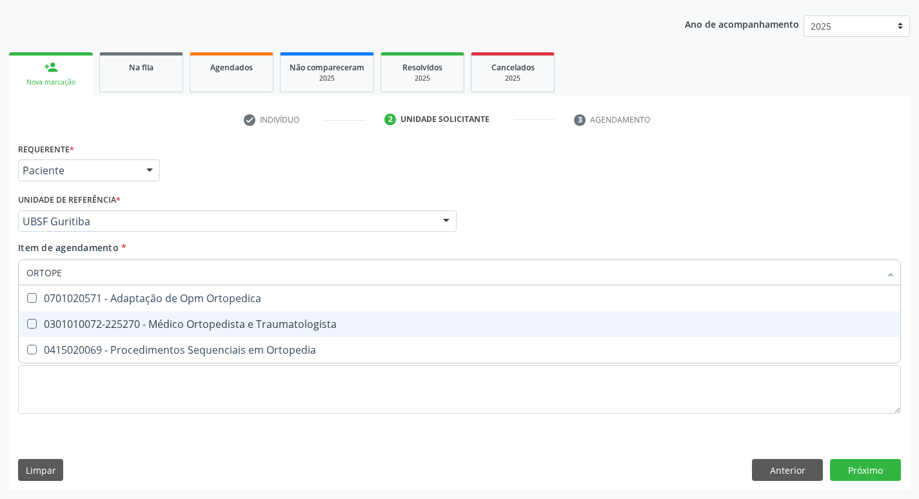
click at [136, 326] on div "0301010072-225270 - Médico Ortopedista e Traumatologista" at bounding box center [459, 324] width 866 height 10
checkbox Traumatologista "true"
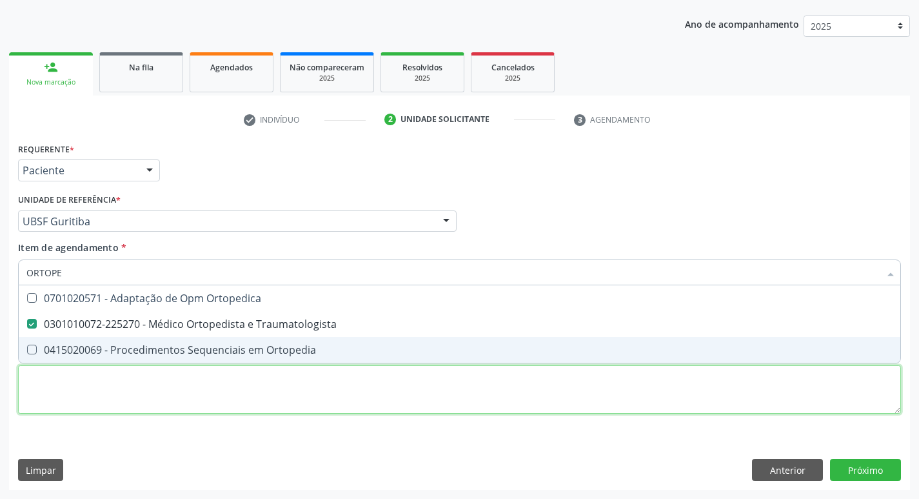
click at [103, 383] on div "Requerente * Paciente Profissional de Saúde Paciente Nenhum resultado encontrad…" at bounding box center [459, 285] width 883 height 292
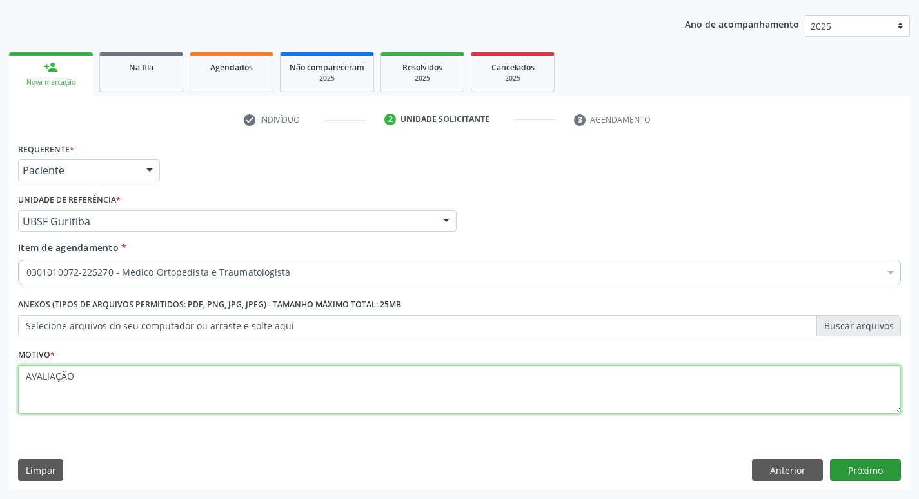
type textarea "AVALIAÇÃO"
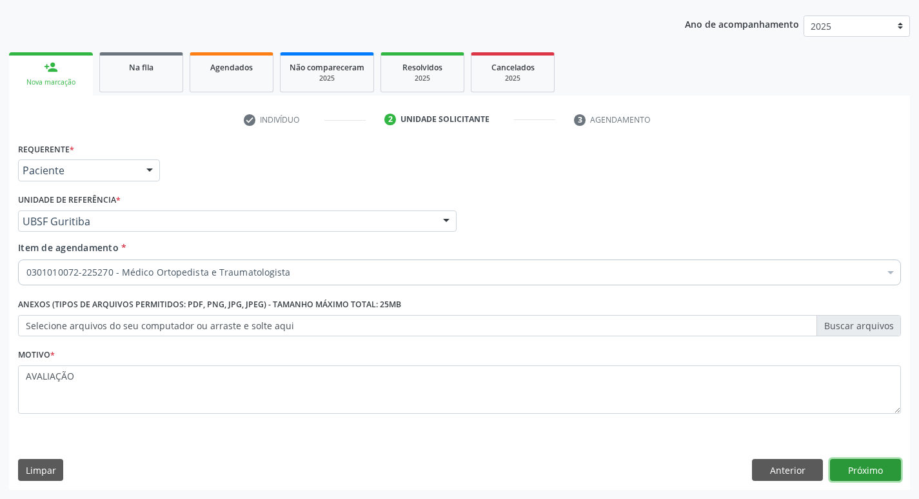
click at [873, 477] on button "Próximo" at bounding box center [865, 470] width 71 height 22
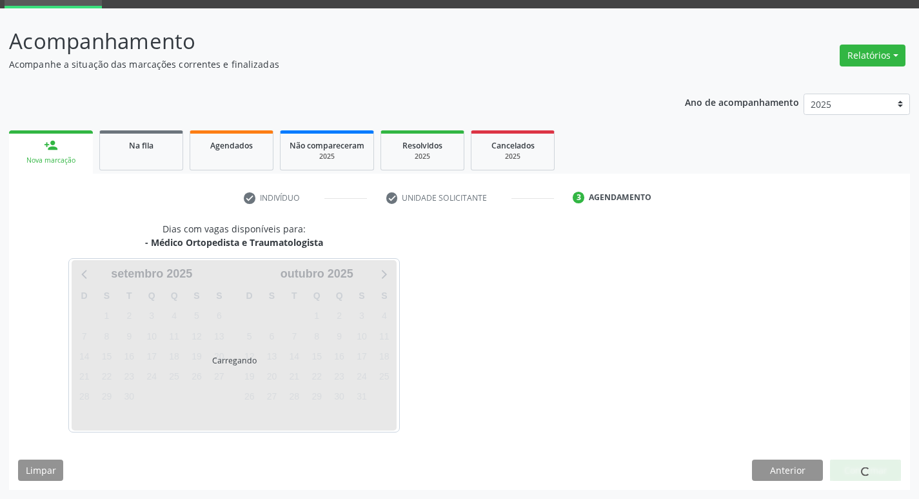
scroll to position [101, 0]
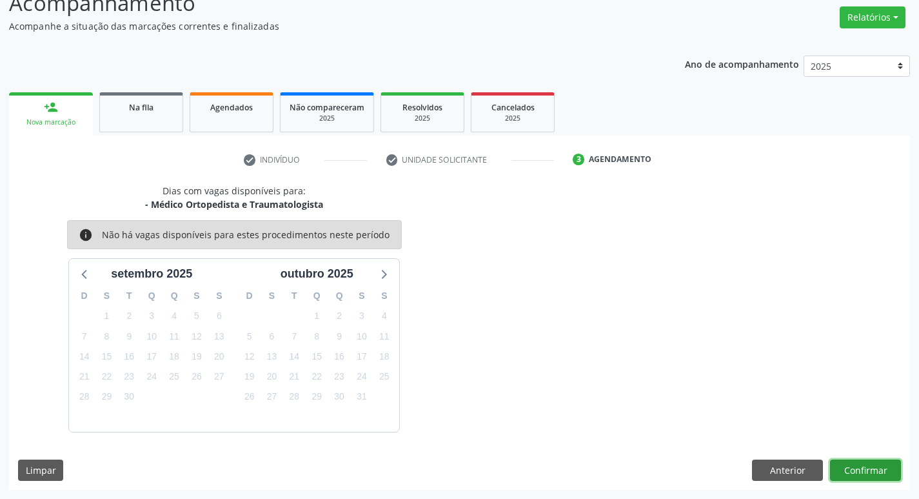
click at [852, 468] on button "Confirmar" at bounding box center [865, 470] width 71 height 22
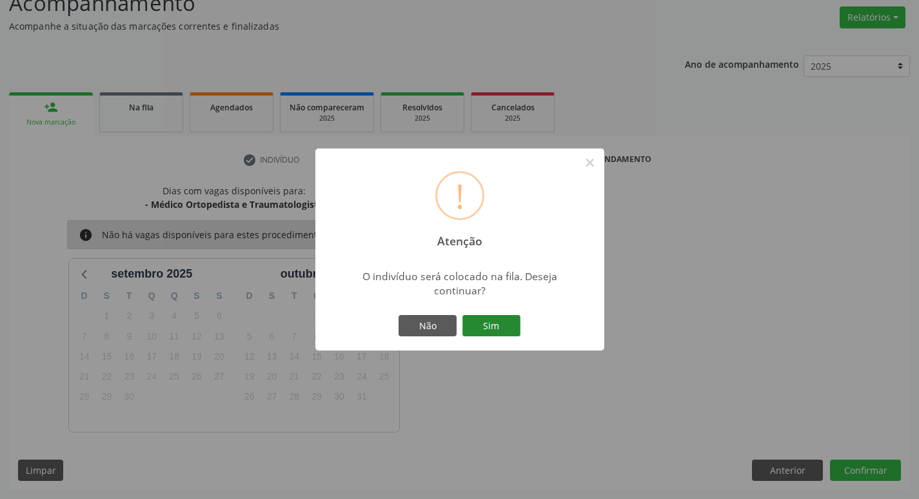
click at [475, 324] on button "Sim" at bounding box center [492, 326] width 58 height 22
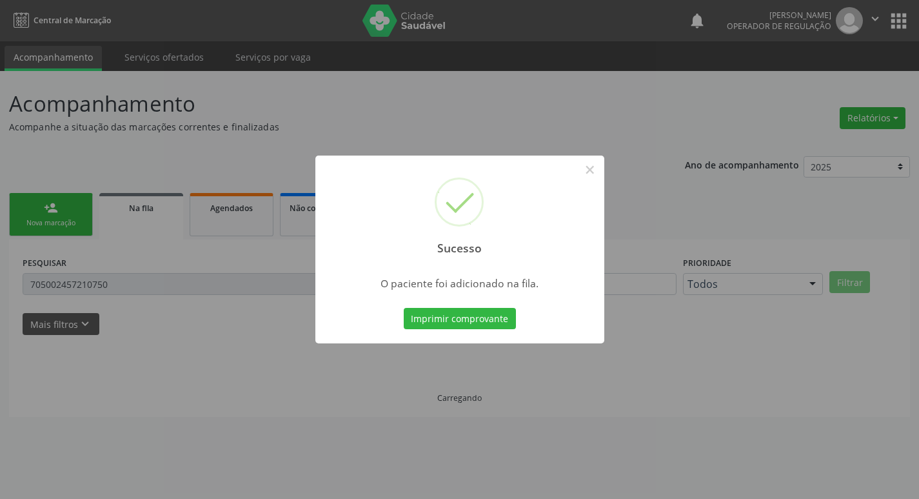
scroll to position [0, 0]
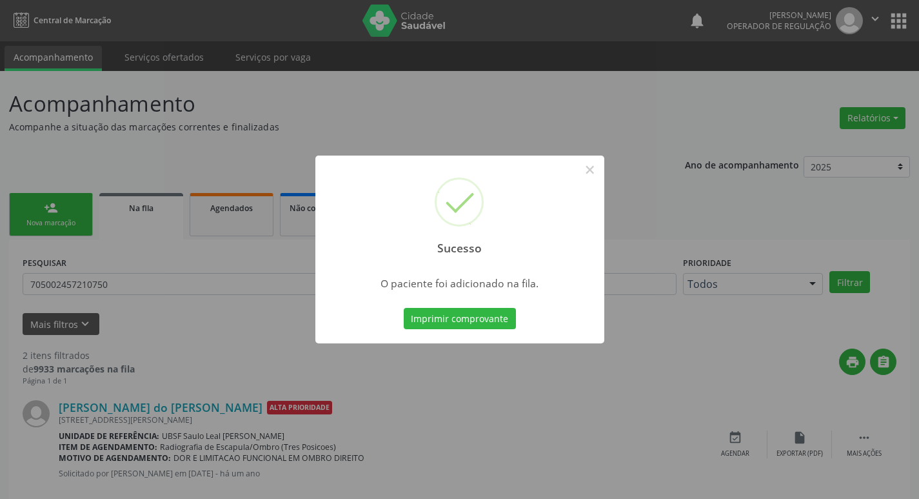
click at [121, 100] on div "Sucesso × O paciente foi adicionado na fila. Imprimir comprovante Cancel" at bounding box center [459, 249] width 919 height 499
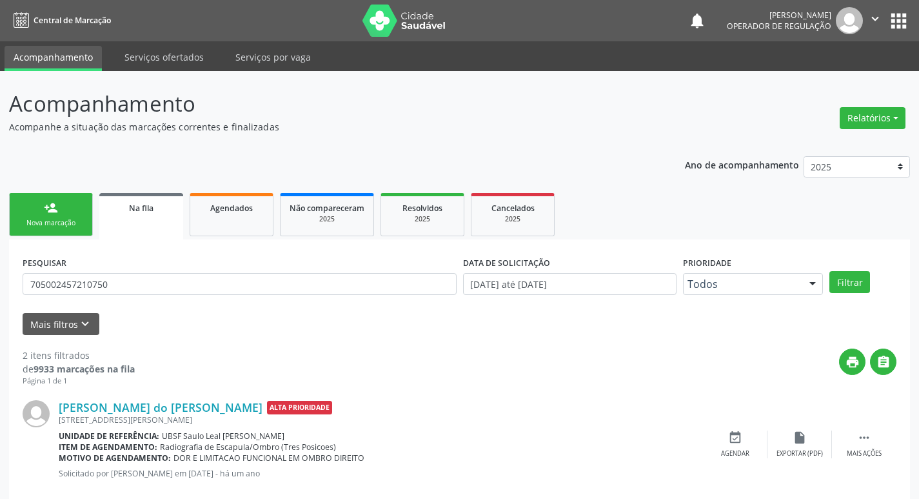
click at [64, 211] on link "person_add Nova marcação" at bounding box center [51, 214] width 84 height 43
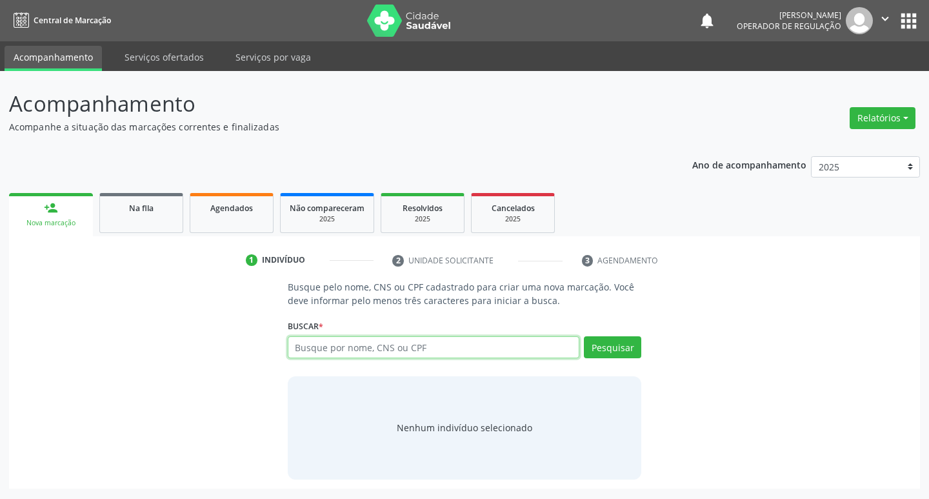
click at [376, 341] on input "text" at bounding box center [434, 347] width 292 height 22
type input "702802122228362"
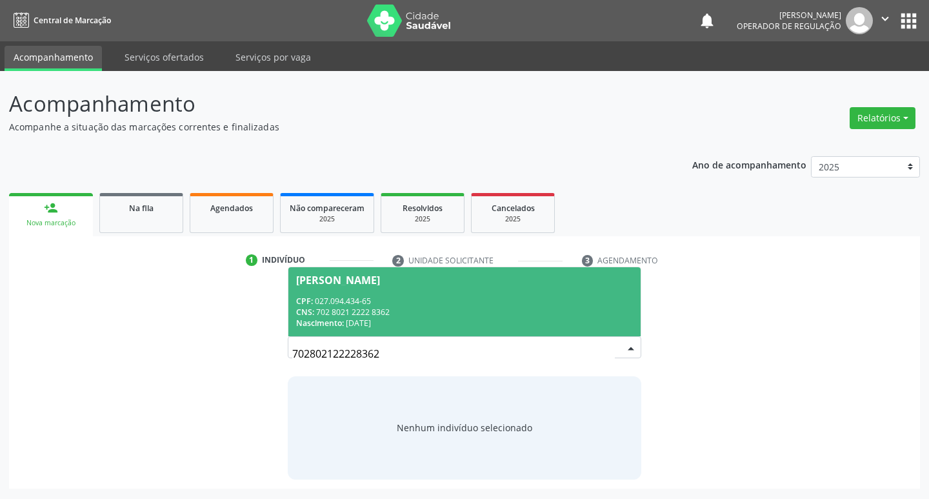
click at [450, 297] on div "CPF: 027.094.434-65" at bounding box center [464, 300] width 337 height 11
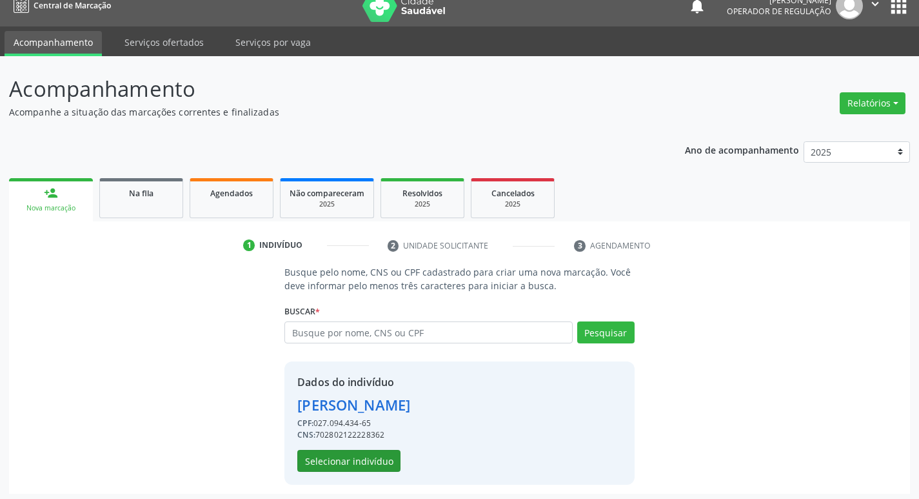
scroll to position [19, 0]
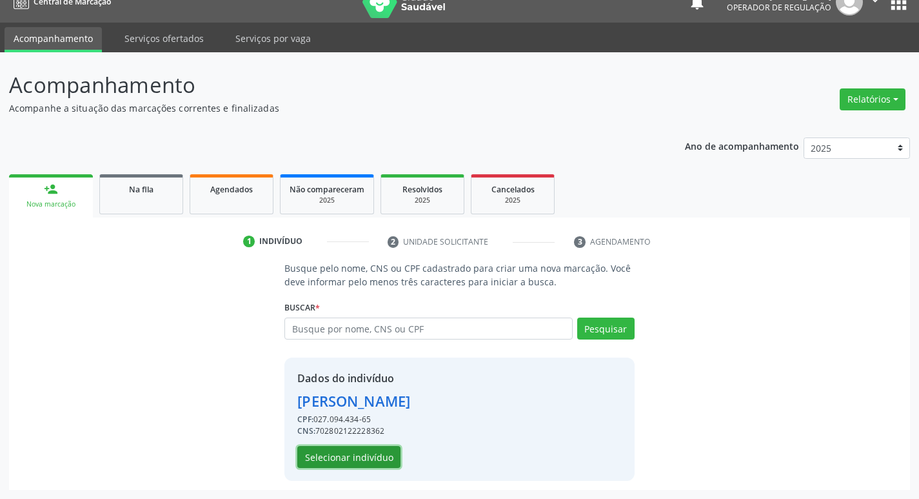
click at [332, 457] on button "Selecionar indivíduo" at bounding box center [348, 457] width 103 height 22
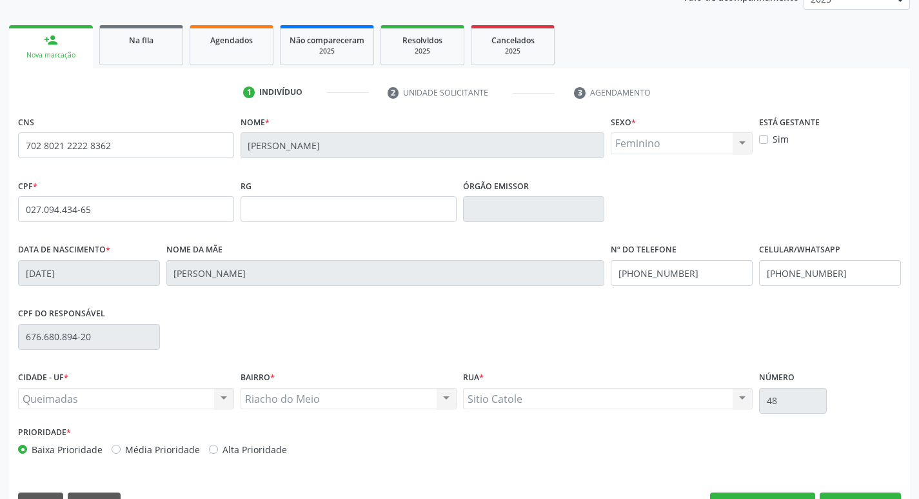
scroll to position [201, 0]
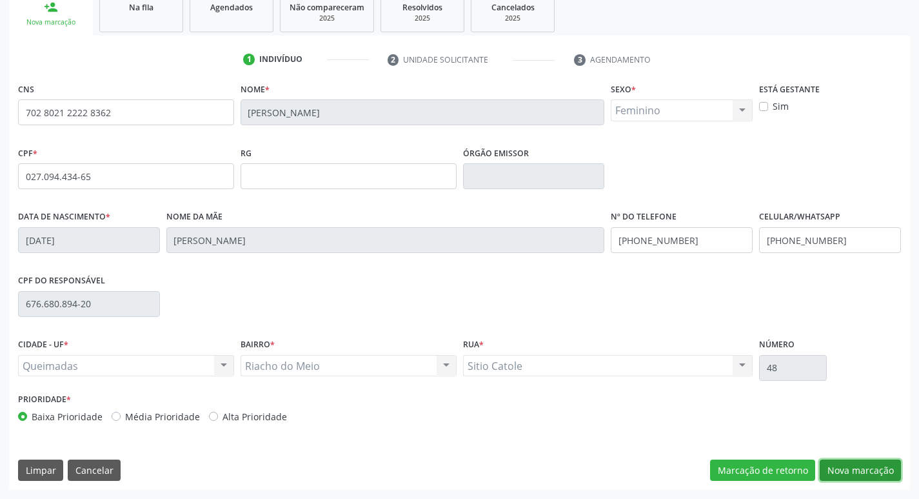
click at [850, 461] on button "Nova marcação" at bounding box center [860, 470] width 81 height 22
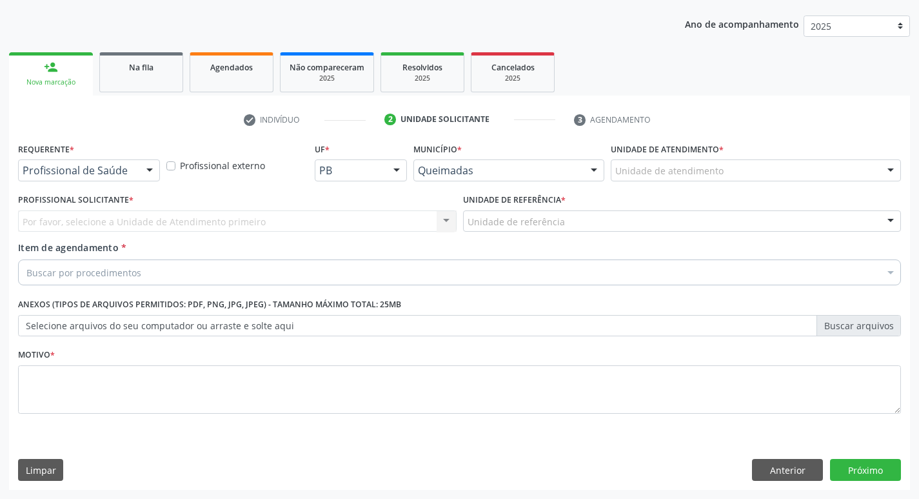
scroll to position [141, 0]
click at [134, 165] on div "Profissional de Saúde" at bounding box center [89, 170] width 142 height 22
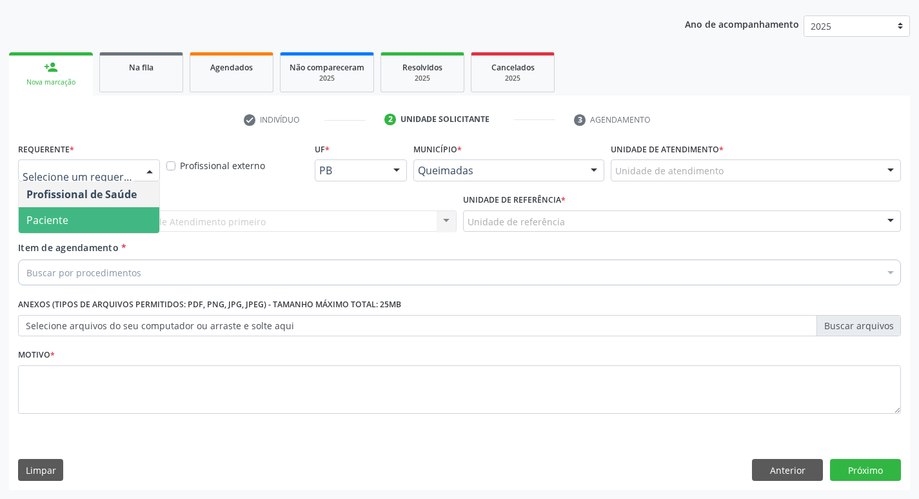
click at [106, 219] on span "Paciente" at bounding box center [89, 220] width 141 height 26
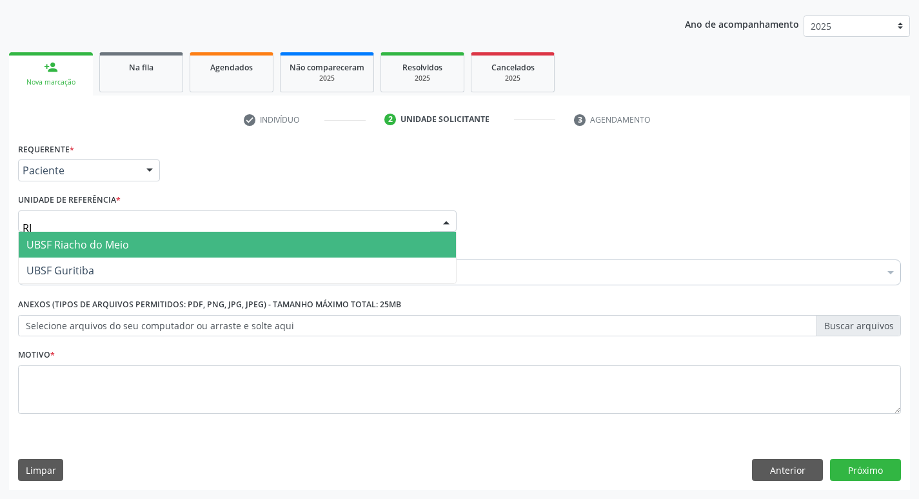
type input "RIA"
click at [123, 245] on span "UBSF Riacho do Meio" at bounding box center [77, 244] width 103 height 14
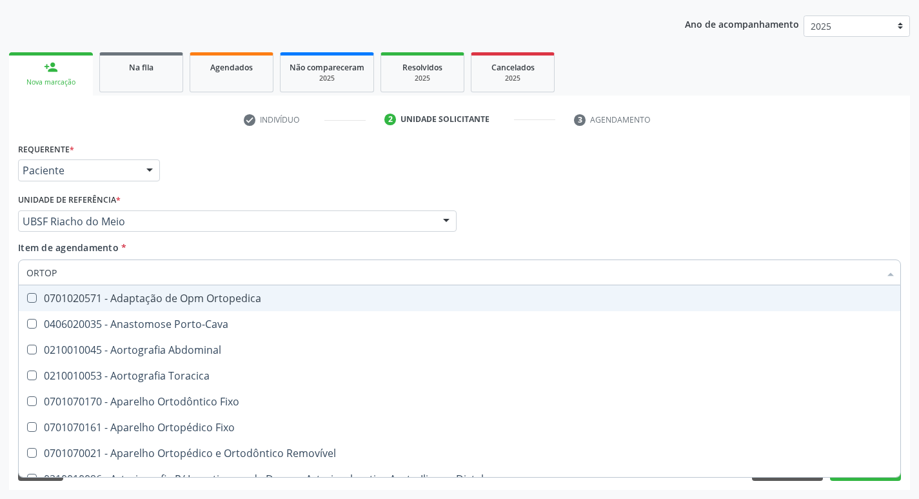
type input "ORTOPE"
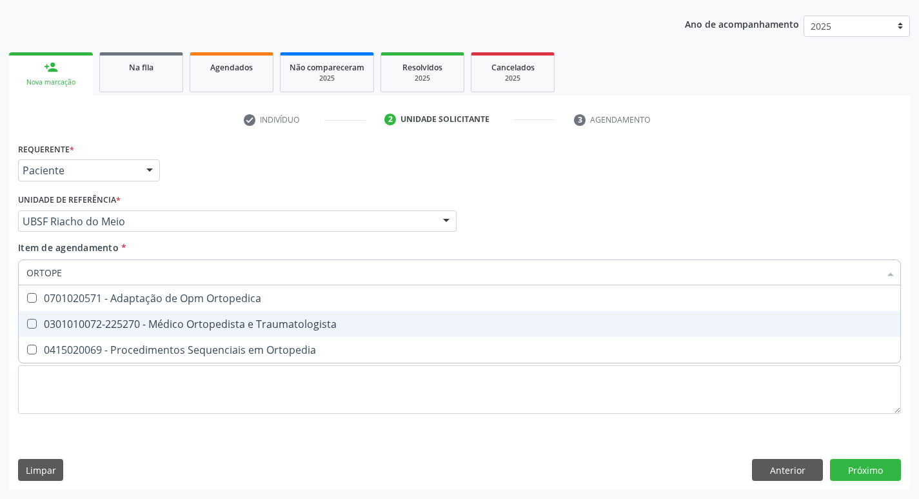
click at [106, 316] on span "0301010072-225270 - Médico Ortopedista e Traumatologista" at bounding box center [460, 324] width 882 height 26
checkbox Traumatologista "true"
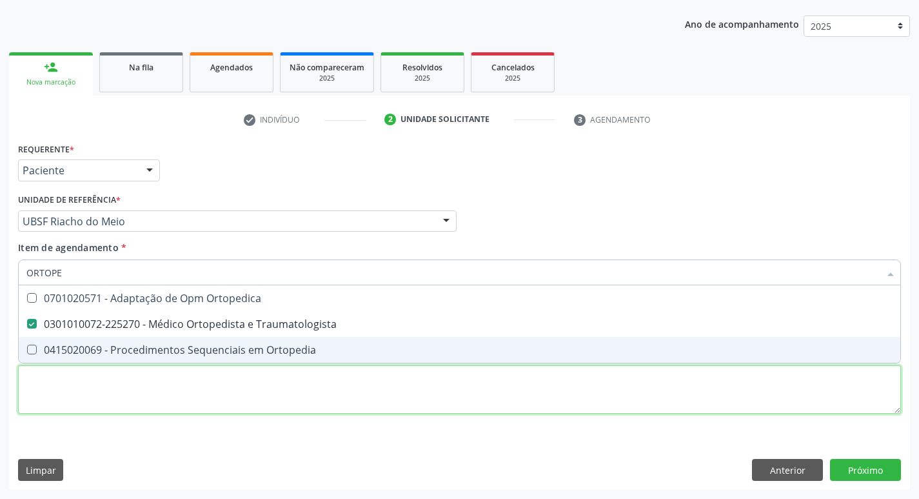
click at [72, 383] on div "Requerente * Paciente Profissional de Saúde Paciente Nenhum resultado encontrad…" at bounding box center [459, 285] width 883 height 292
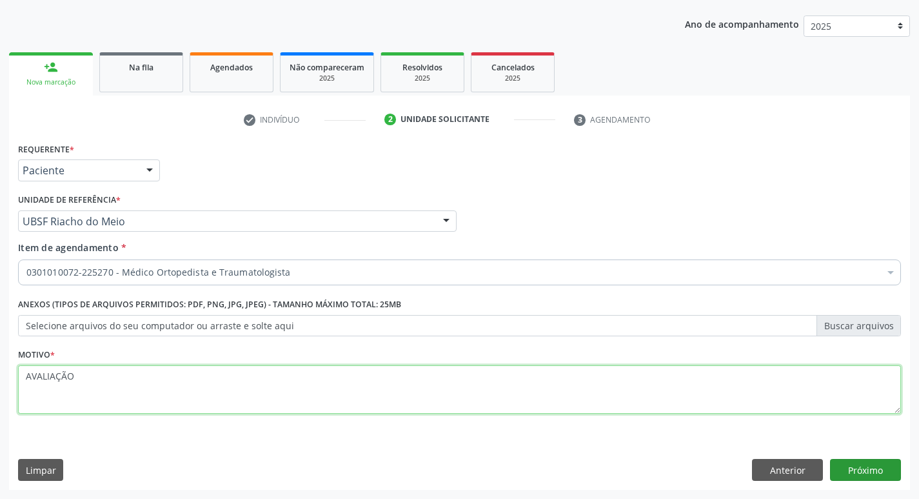
type textarea "AVALIAÇÃO"
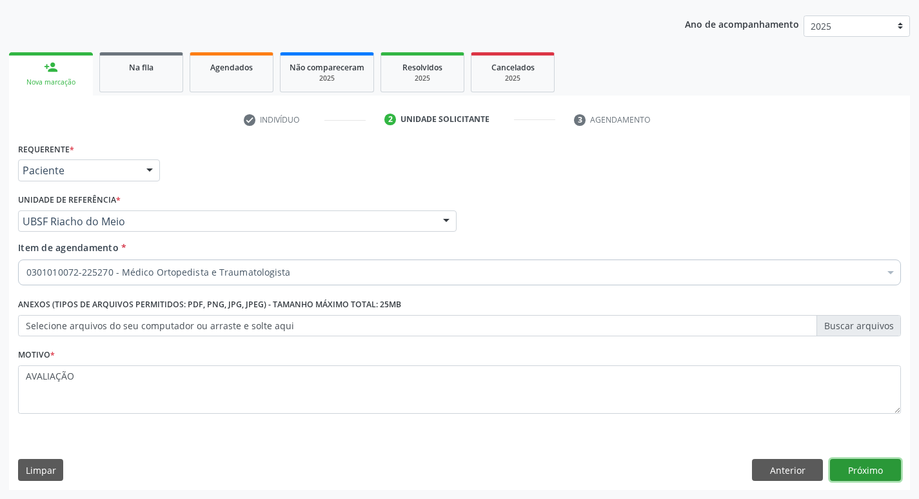
click at [858, 466] on button "Próximo" at bounding box center [865, 470] width 71 height 22
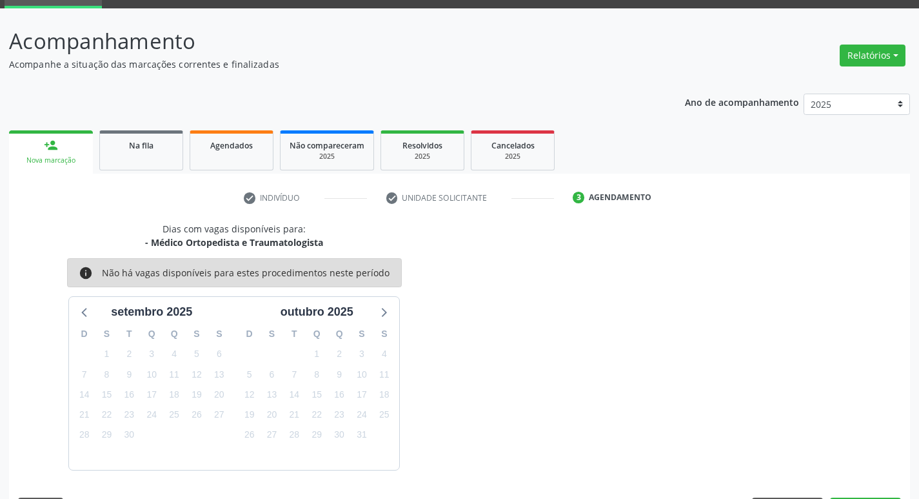
scroll to position [101, 0]
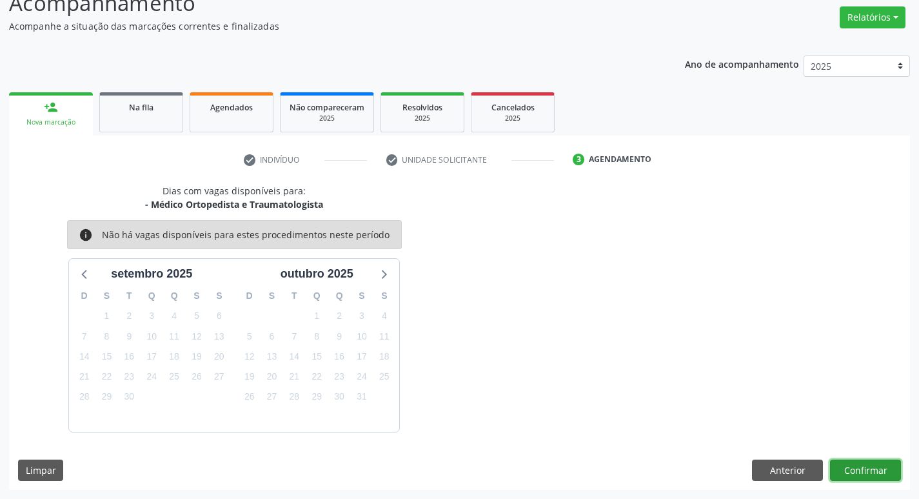
click at [884, 468] on button "Confirmar" at bounding box center [865, 470] width 71 height 22
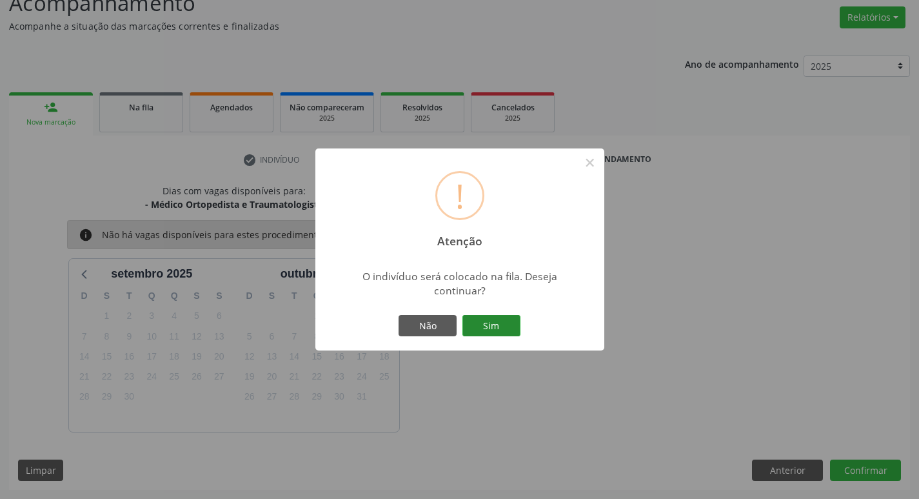
click at [479, 327] on button "Sim" at bounding box center [492, 326] width 58 height 22
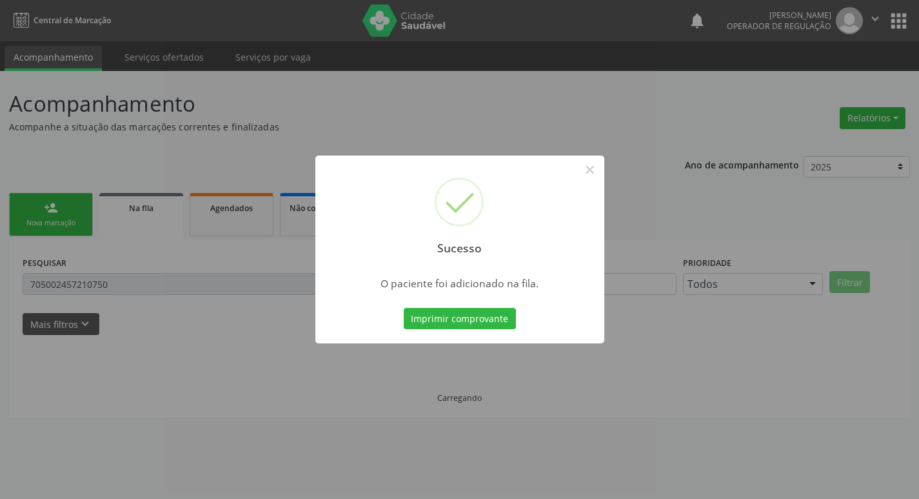
scroll to position [0, 0]
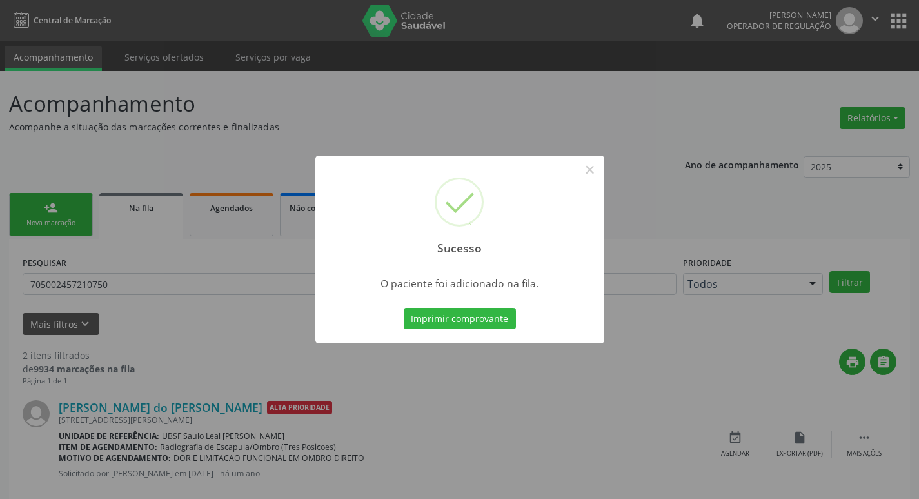
click at [326, 103] on div "Sucesso × O paciente foi adicionado na fila. Imprimir comprovante Cancel" at bounding box center [459, 249] width 919 height 499
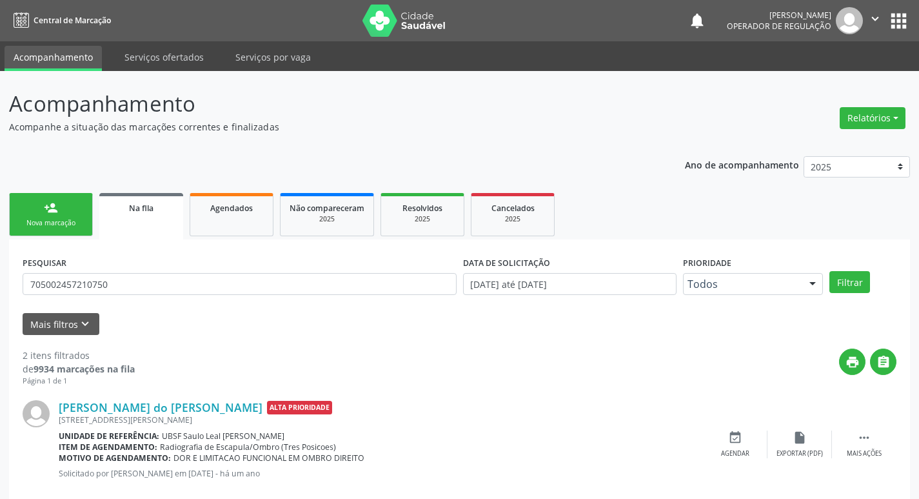
click at [27, 230] on link "person_add Nova marcação" at bounding box center [51, 214] width 84 height 43
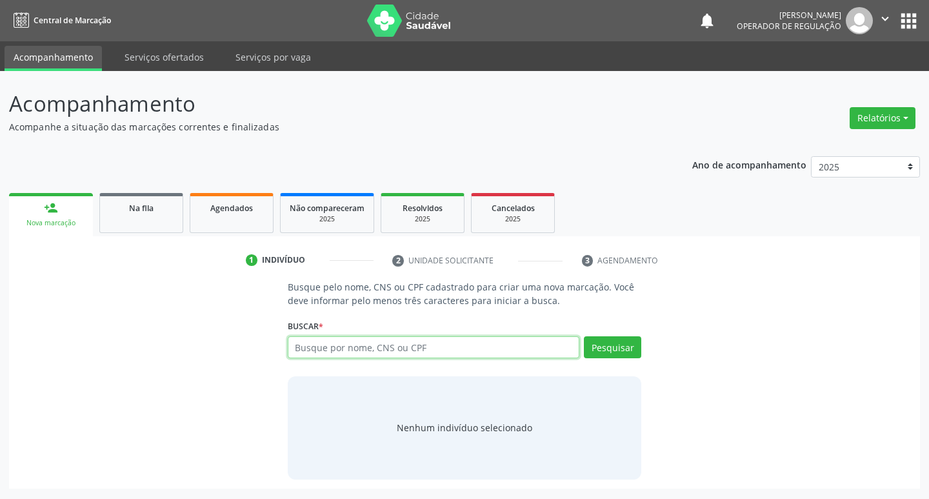
click at [332, 348] on input "text" at bounding box center [434, 347] width 292 height 22
type input "700004207930706"
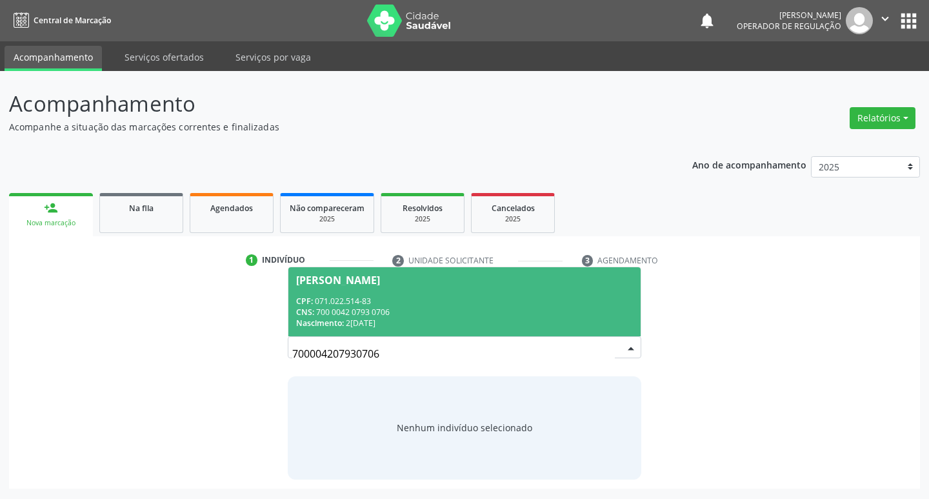
click at [486, 310] on div "CNS: 700 0042 0793 0706" at bounding box center [464, 311] width 337 height 11
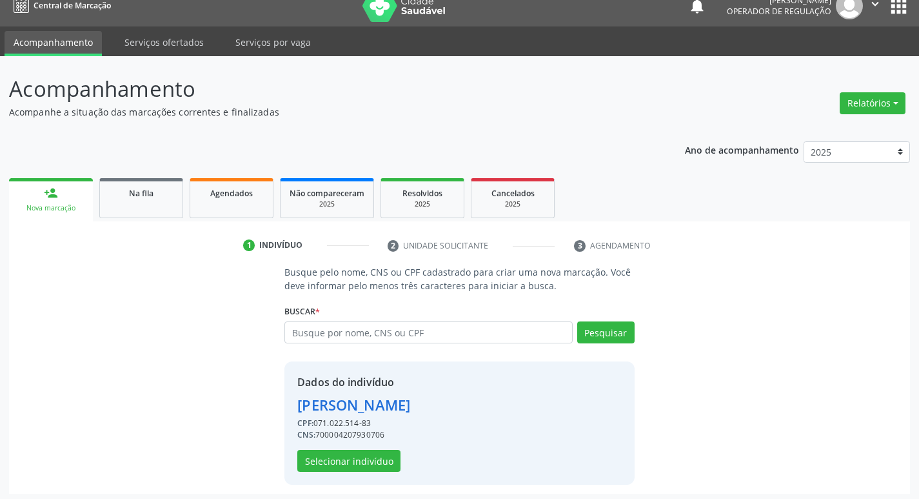
scroll to position [19, 0]
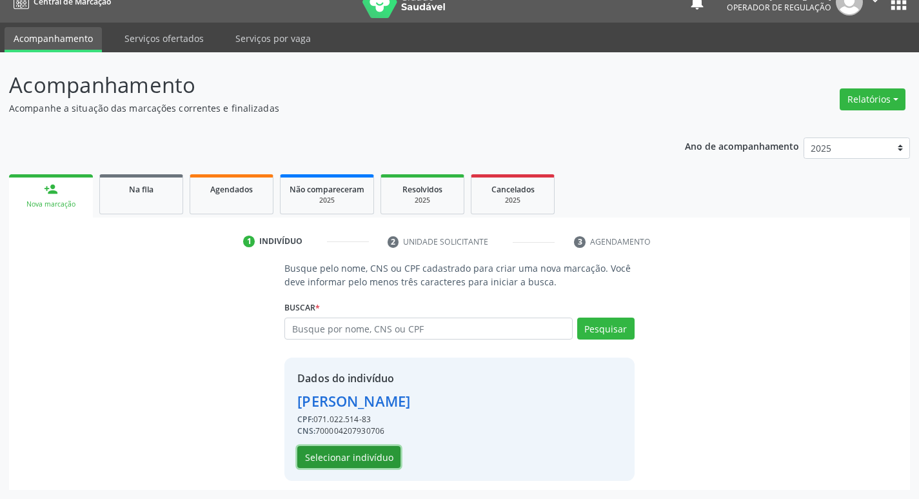
click at [366, 463] on button "Selecionar indivíduo" at bounding box center [348, 457] width 103 height 22
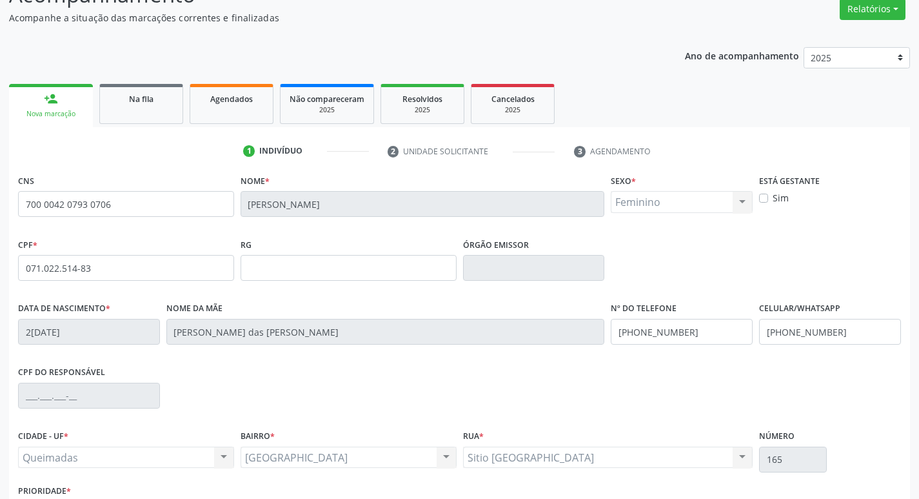
scroll to position [201, 0]
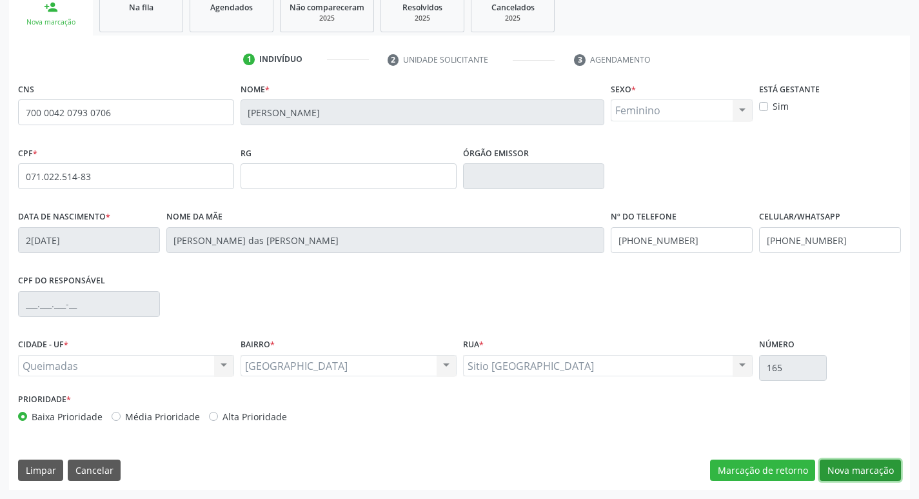
click at [869, 466] on button "Nova marcação" at bounding box center [860, 470] width 81 height 22
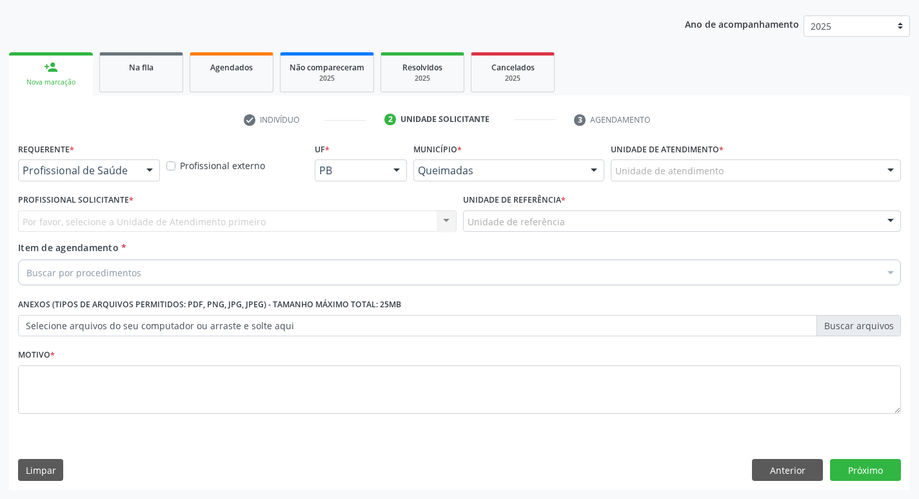
scroll to position [141, 0]
click at [134, 159] on div "Requerente * Profissional de Saúde Profissional de Saúde Paciente Nenhum result…" at bounding box center [89, 159] width 142 height 41
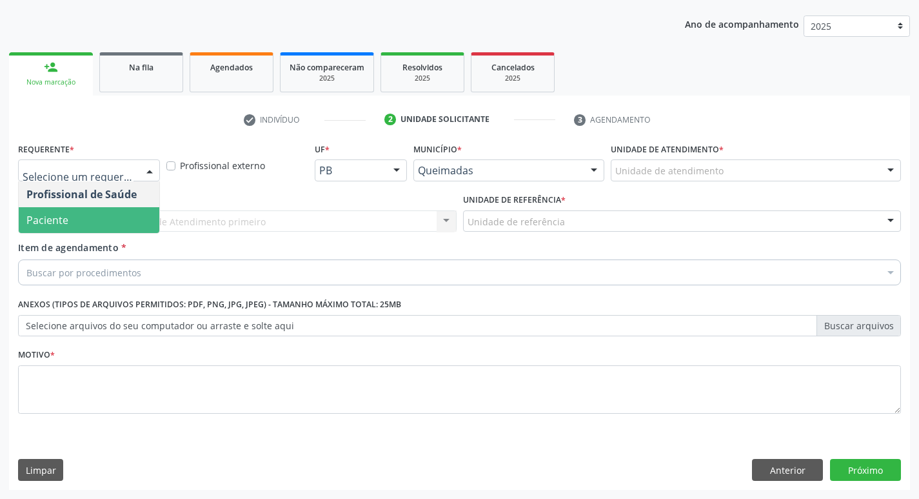
click at [68, 221] on span "Paciente" at bounding box center [89, 220] width 141 height 26
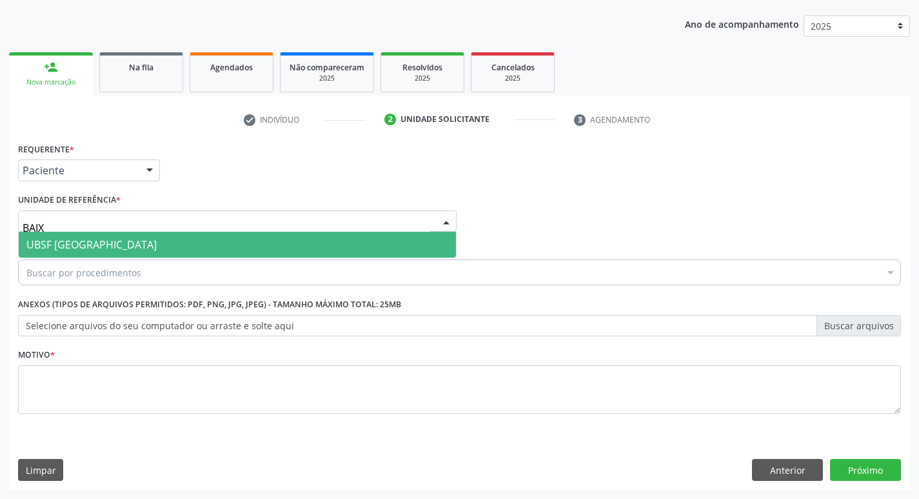
type input "BAIXA"
click at [75, 242] on span "UBSF [GEOGRAPHIC_DATA]" at bounding box center [91, 244] width 130 height 14
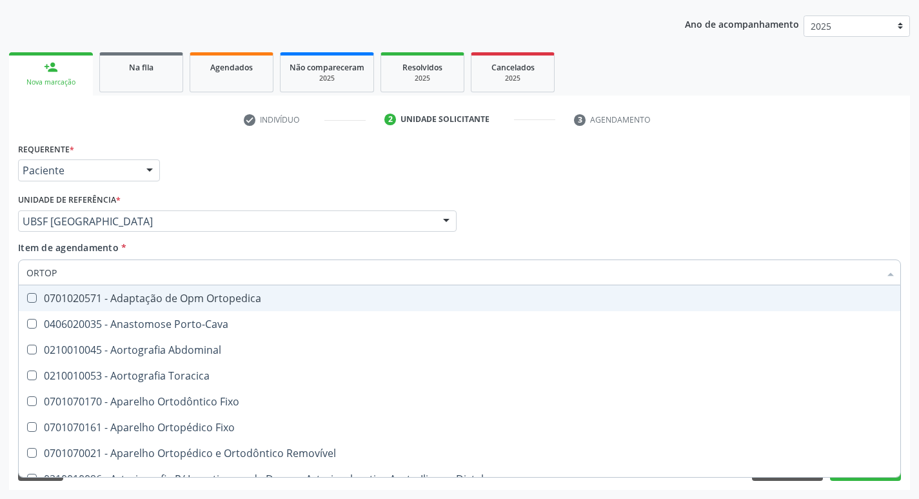
type input "ORTOPE"
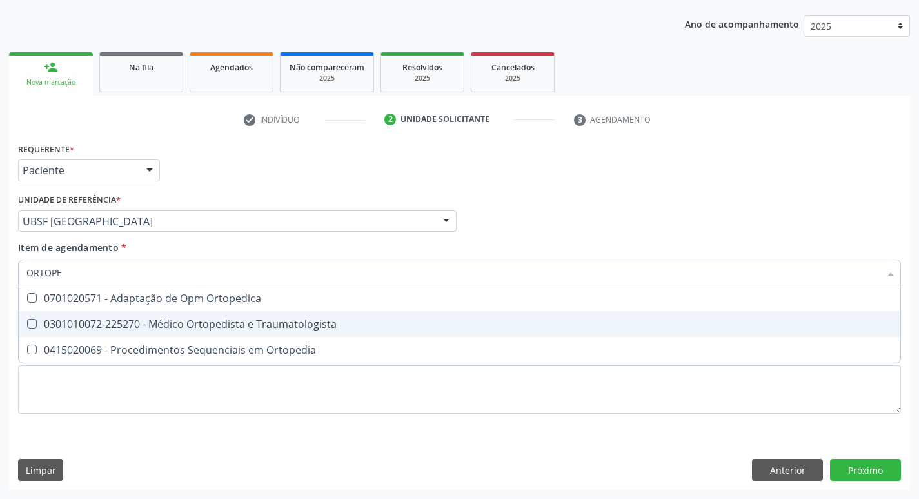
click at [81, 316] on span "0301010072-225270 - Médico Ortopedista e Traumatologista" at bounding box center [460, 324] width 882 height 26
checkbox Traumatologista "true"
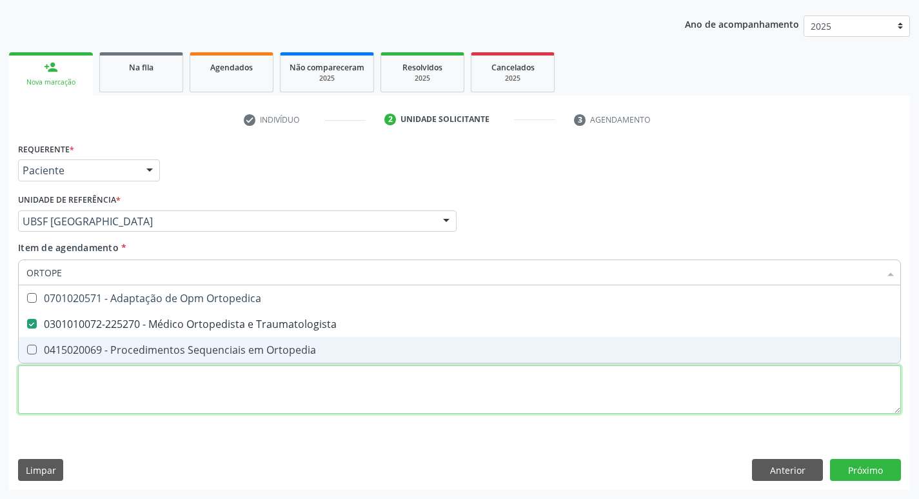
click at [75, 384] on div "Requerente * Paciente Profissional de Saúde Paciente Nenhum resultado encontrad…" at bounding box center [459, 285] width 883 height 292
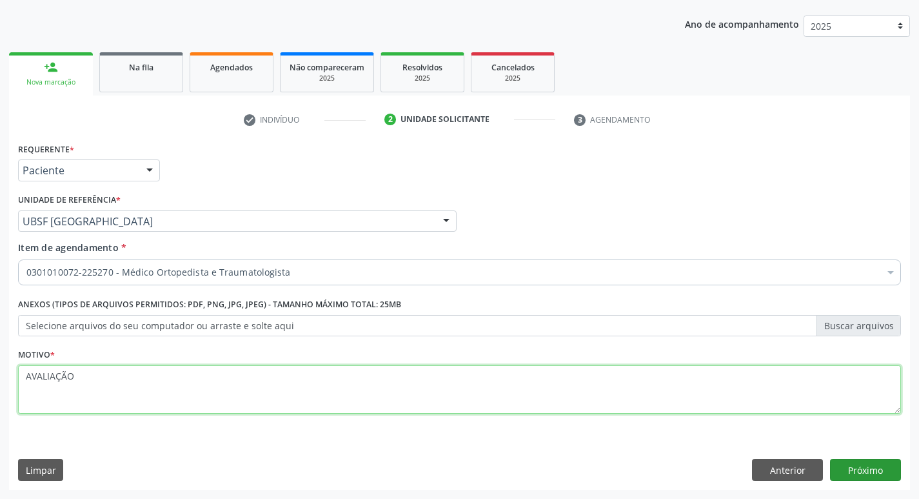
type textarea "AVALIAÇÃO"
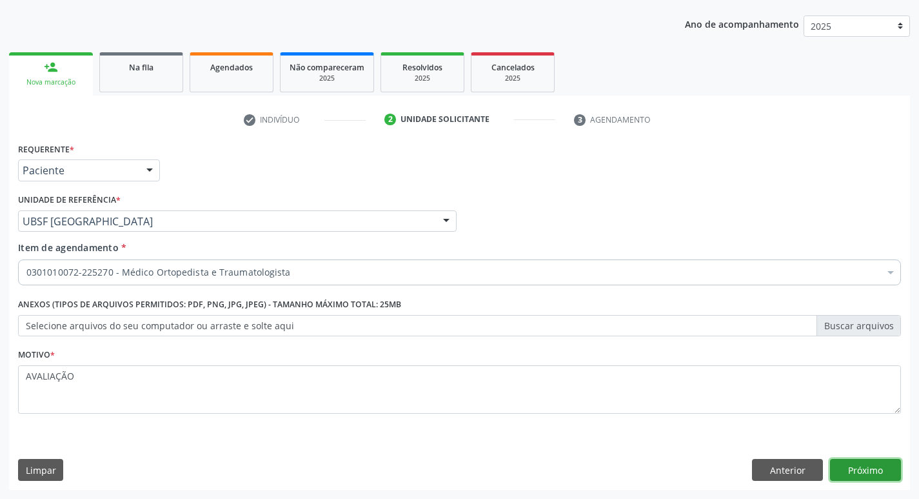
drag, startPoint x: 858, startPoint y: 474, endPoint x: 0, endPoint y: 474, distance: 858.0
click at [855, 476] on button "Próximo" at bounding box center [865, 470] width 71 height 22
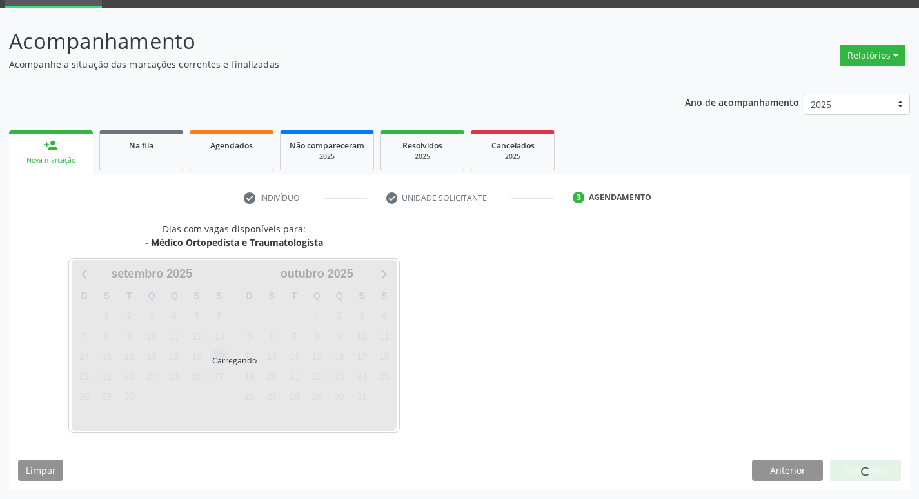
scroll to position [101, 0]
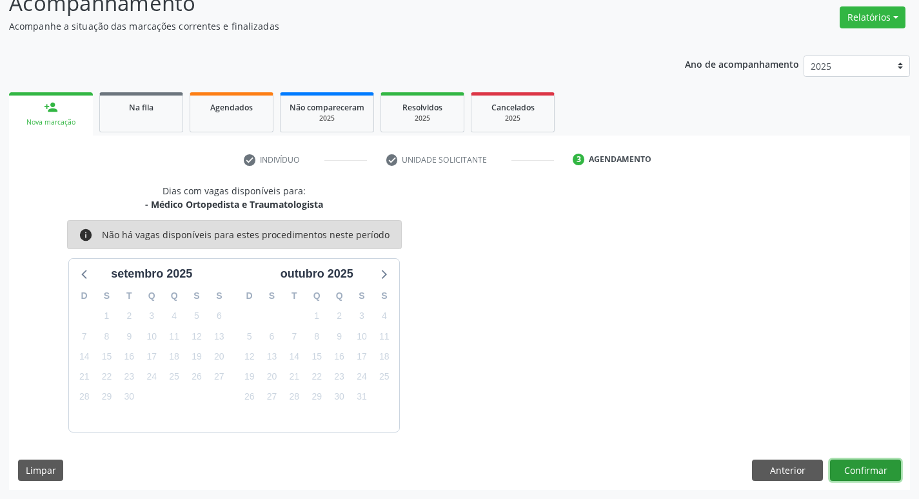
click at [850, 467] on button "Confirmar" at bounding box center [865, 470] width 71 height 22
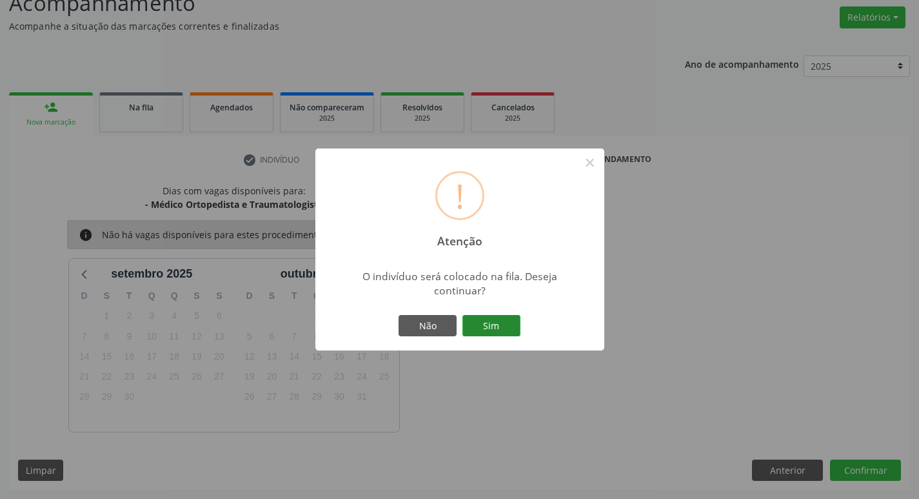
click at [489, 333] on button "Sim" at bounding box center [492, 326] width 58 height 22
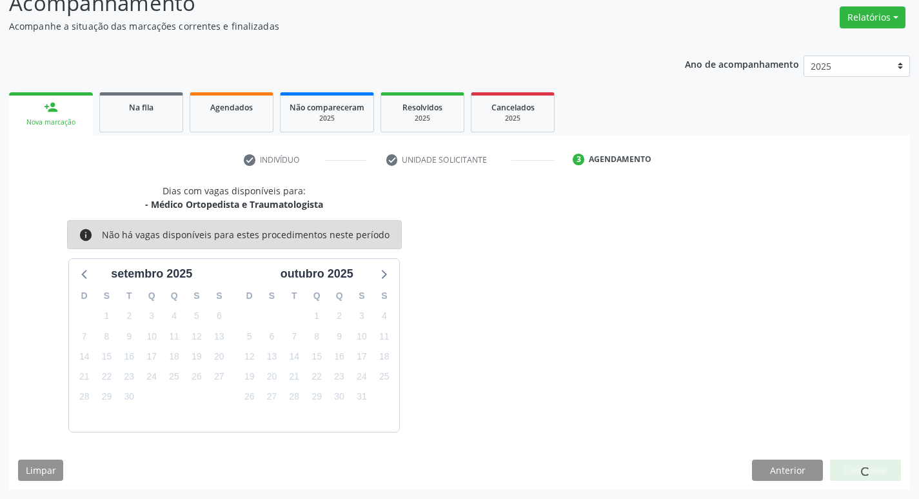
scroll to position [0, 0]
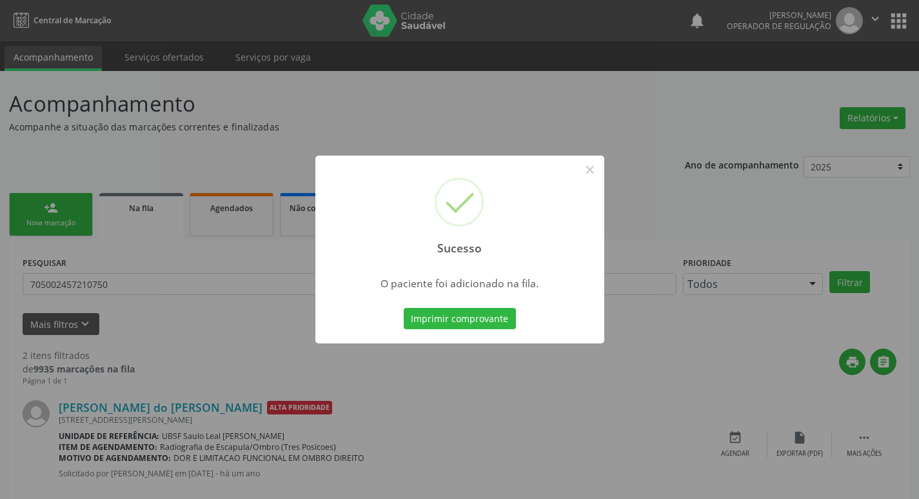
drag, startPoint x: 317, startPoint y: 102, endPoint x: 103, endPoint y: 196, distance: 234.0
click at [307, 106] on div "Sucesso × O paciente foi adicionado na fila. Imprimir comprovante Cancel" at bounding box center [459, 249] width 919 height 499
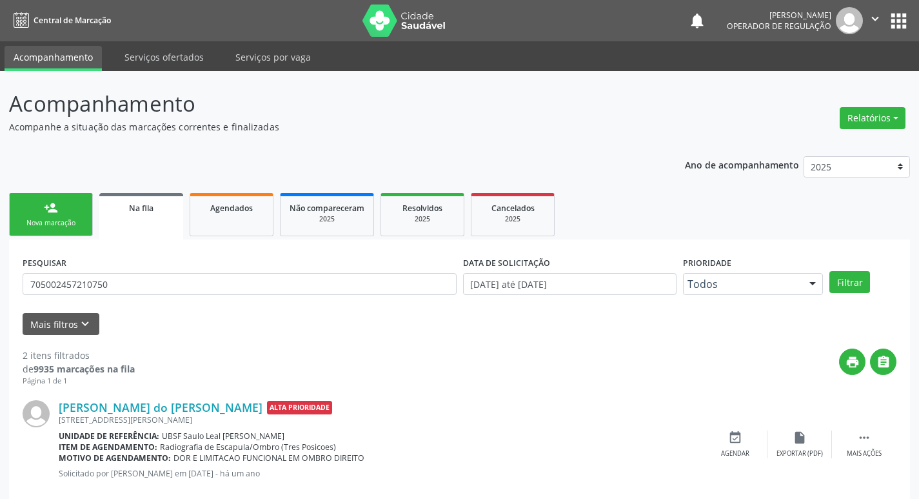
click at [65, 219] on div "Nova marcação" at bounding box center [51, 223] width 65 height 10
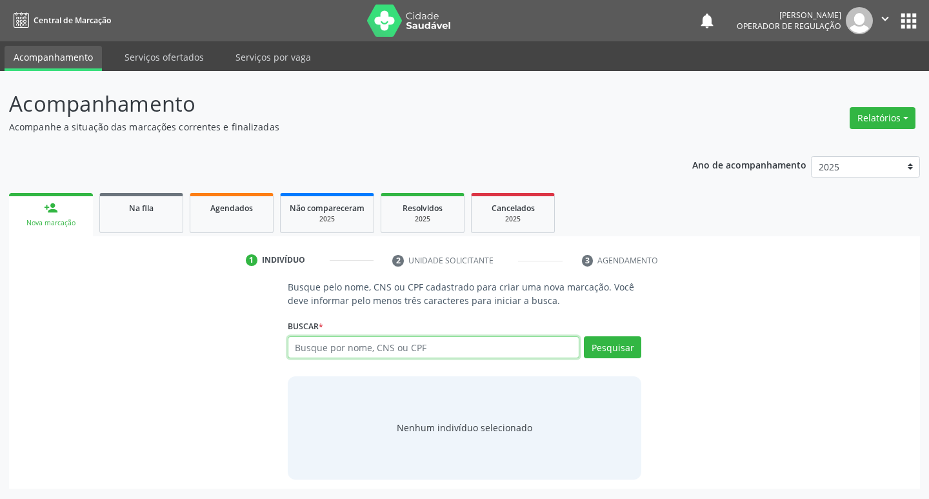
click at [526, 355] on input "text" at bounding box center [434, 347] width 292 height 22
type input "709600676931378"
click at [637, 363] on div "Pesquisar" at bounding box center [610, 351] width 62 height 31
click at [638, 348] on button "Pesquisar" at bounding box center [612, 347] width 57 height 22
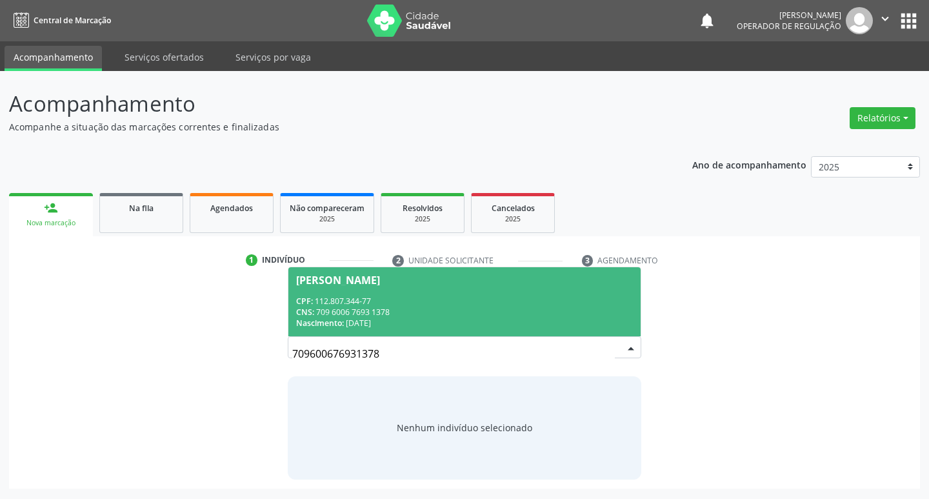
click at [434, 308] on div "CNS: 709 6006 7693 1378" at bounding box center [464, 311] width 337 height 11
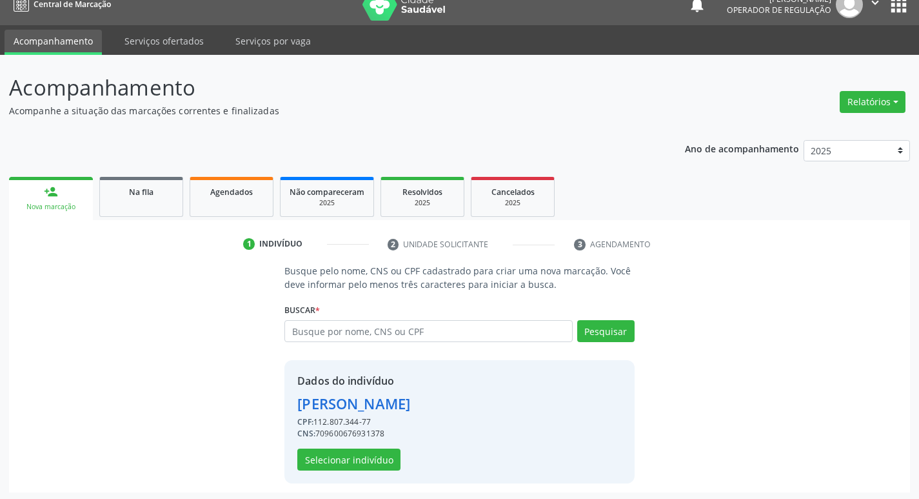
scroll to position [19, 0]
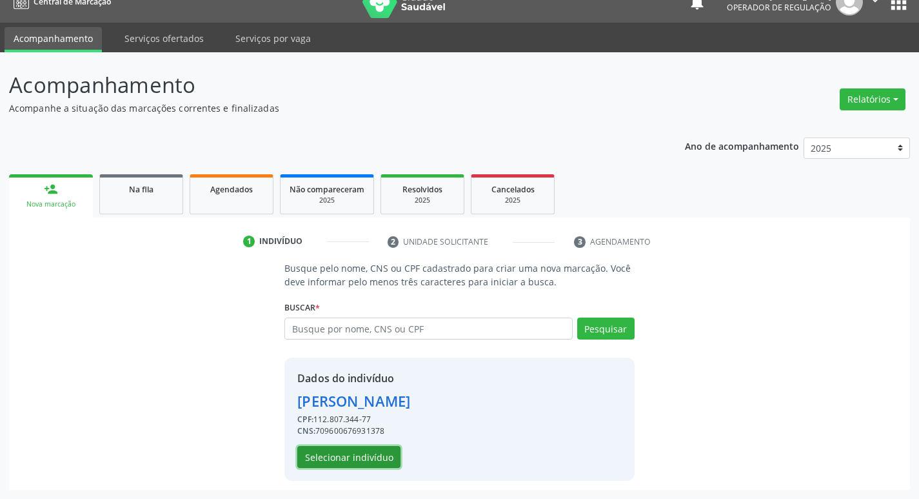
drag, startPoint x: 390, startPoint y: 459, endPoint x: 382, endPoint y: 460, distance: 8.5
click at [382, 460] on button "Selecionar indivíduo" at bounding box center [348, 457] width 103 height 22
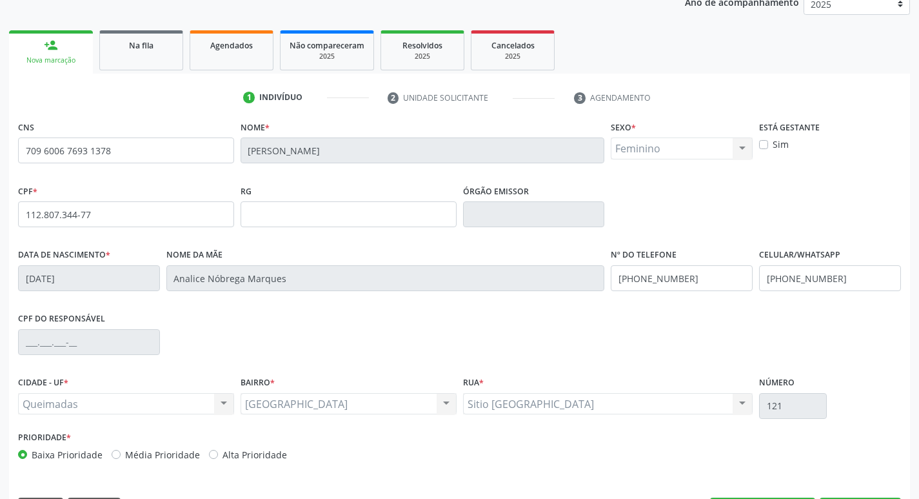
scroll to position [201, 0]
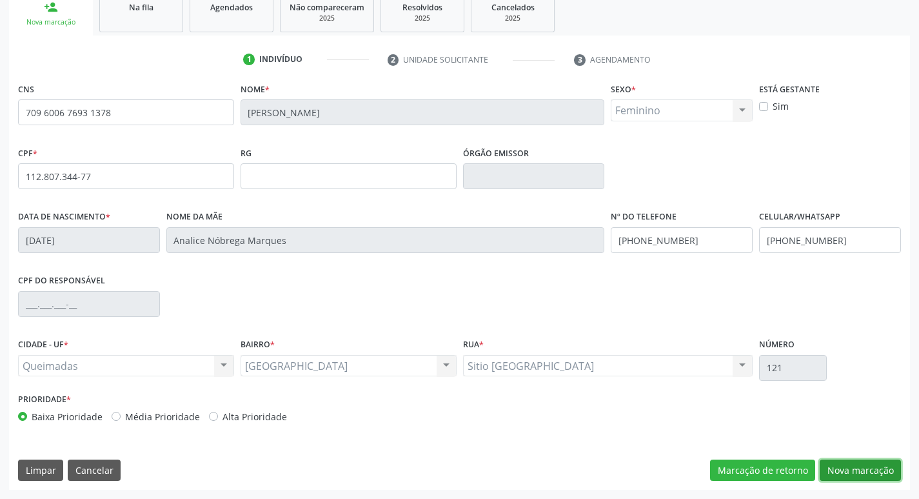
click at [870, 466] on button "Nova marcação" at bounding box center [860, 470] width 81 height 22
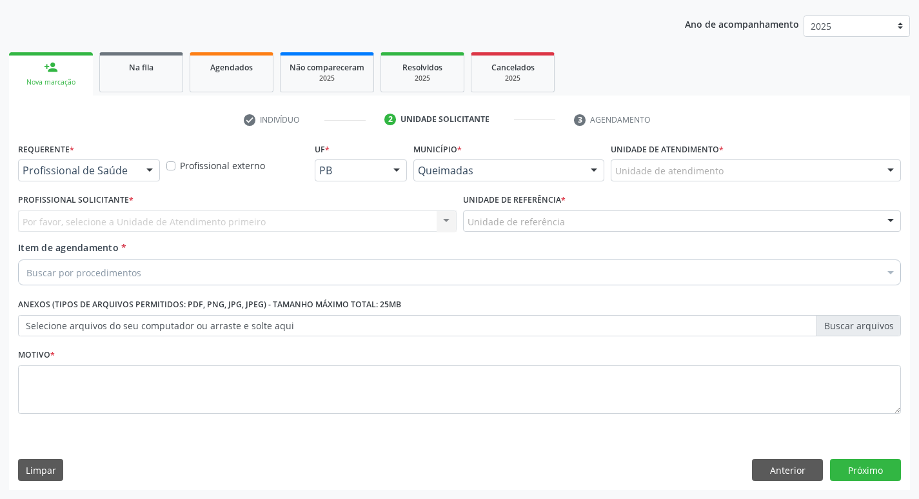
scroll to position [141, 0]
click at [91, 153] on div "Requerente * Profissional de Saúde Profissional de Saúde Paciente Nenhum result…" at bounding box center [89, 159] width 142 height 41
click at [94, 162] on div "Profissional de Saúde" at bounding box center [89, 170] width 142 height 22
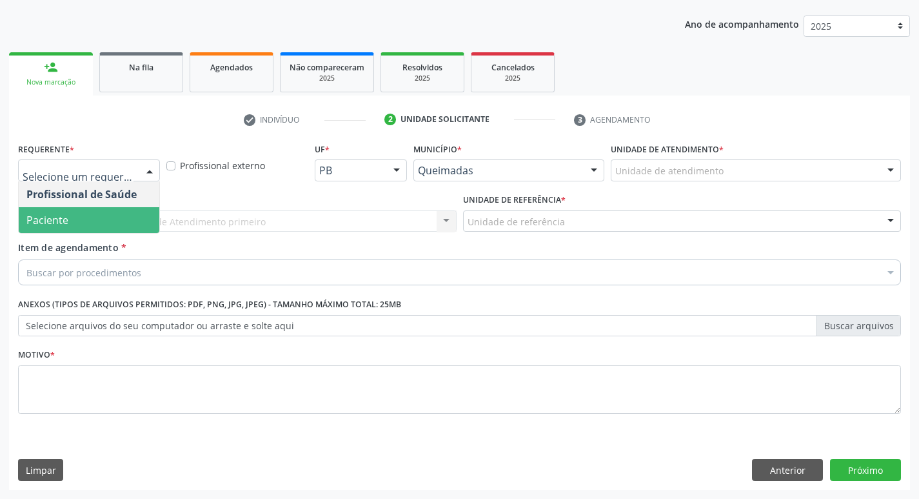
click at [75, 212] on span "Paciente" at bounding box center [89, 220] width 141 height 26
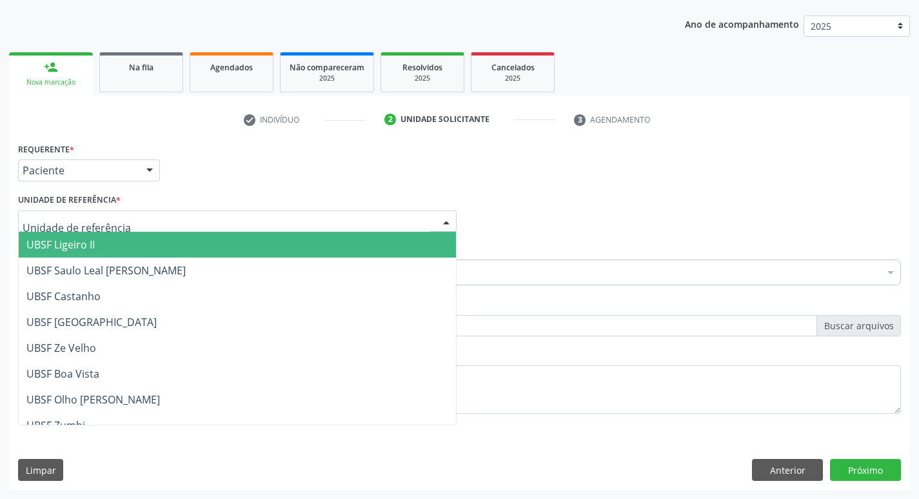
drag, startPoint x: 78, startPoint y: 219, endPoint x: 85, endPoint y: 315, distance: 96.3
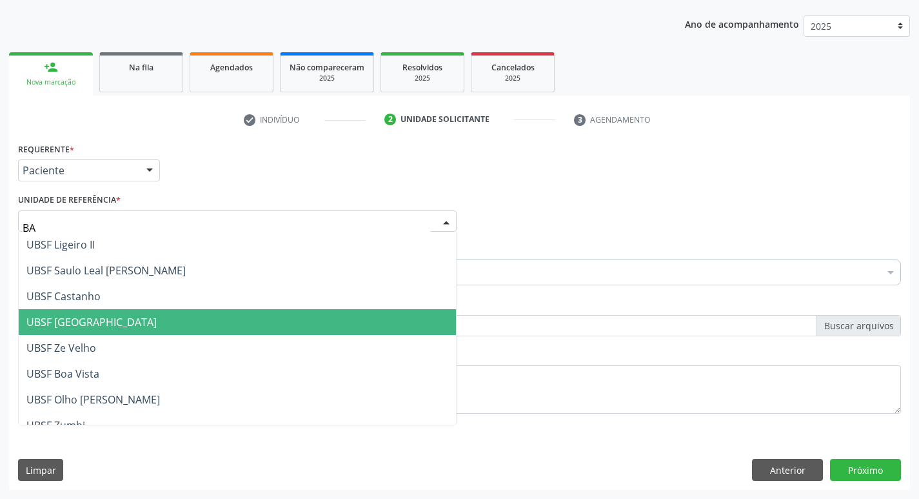
type input "BAI"
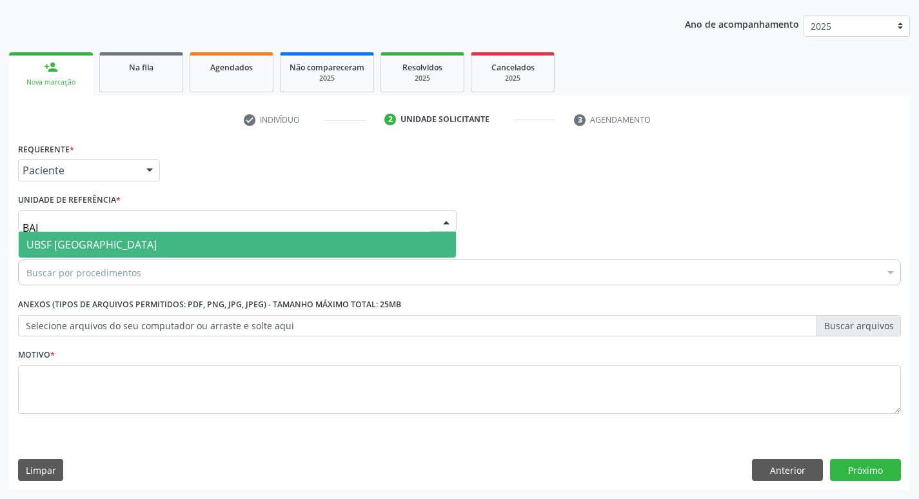
click at [91, 254] on span "UBSF [GEOGRAPHIC_DATA]" at bounding box center [237, 245] width 437 height 26
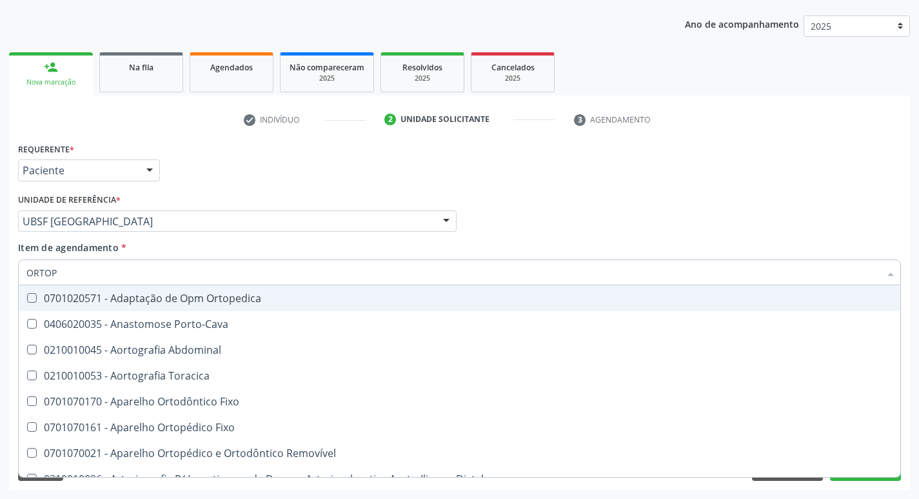
type input "ORTOPE"
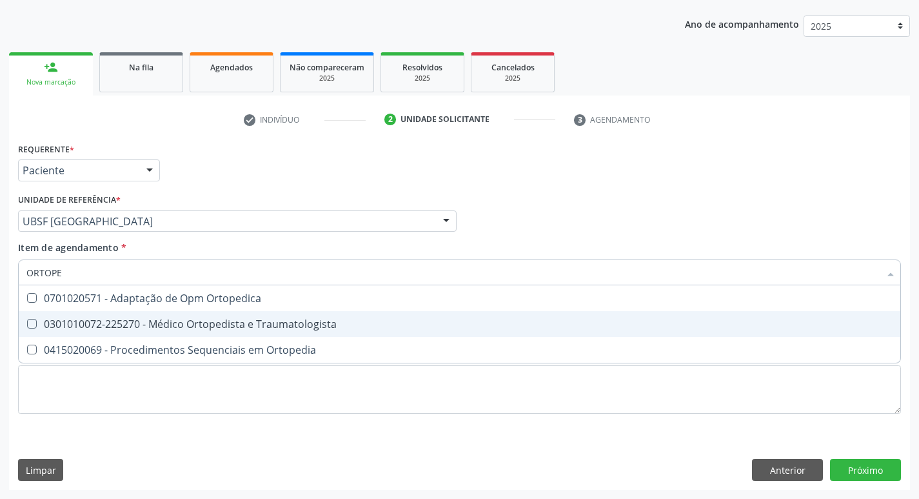
click at [122, 322] on div "0301010072-225270 - Médico Ortopedista e Traumatologista" at bounding box center [459, 324] width 866 height 10
checkbox Traumatologista "true"
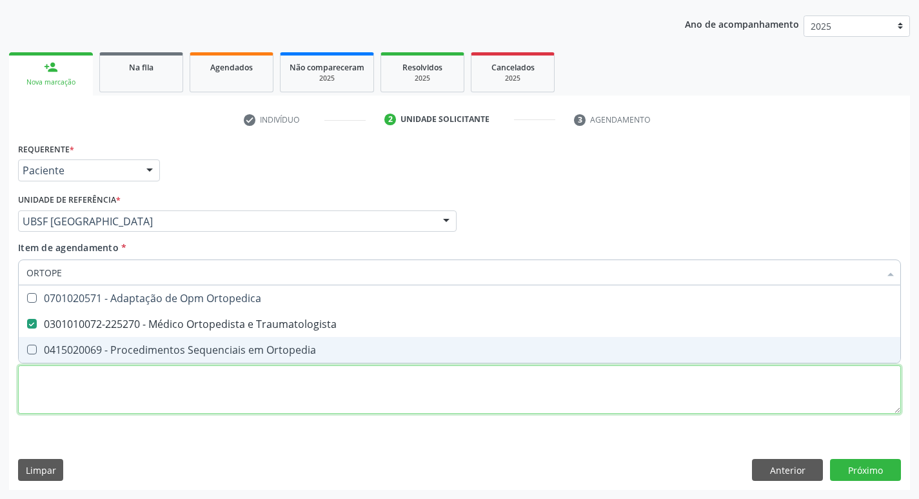
click at [75, 395] on div "Requerente * Paciente Profissional de Saúde Paciente Nenhum resultado encontrad…" at bounding box center [459, 285] width 883 height 292
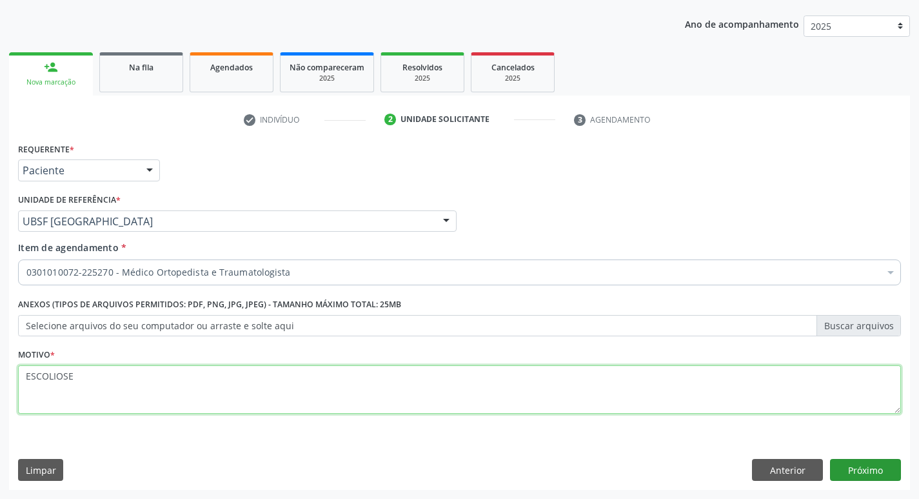
type textarea "ESCOLIOSE"
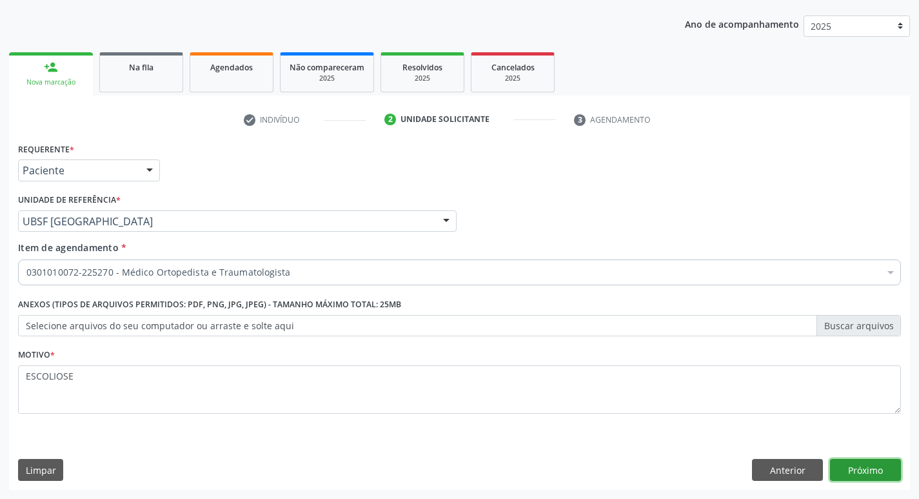
click at [880, 464] on button "Próximo" at bounding box center [865, 470] width 71 height 22
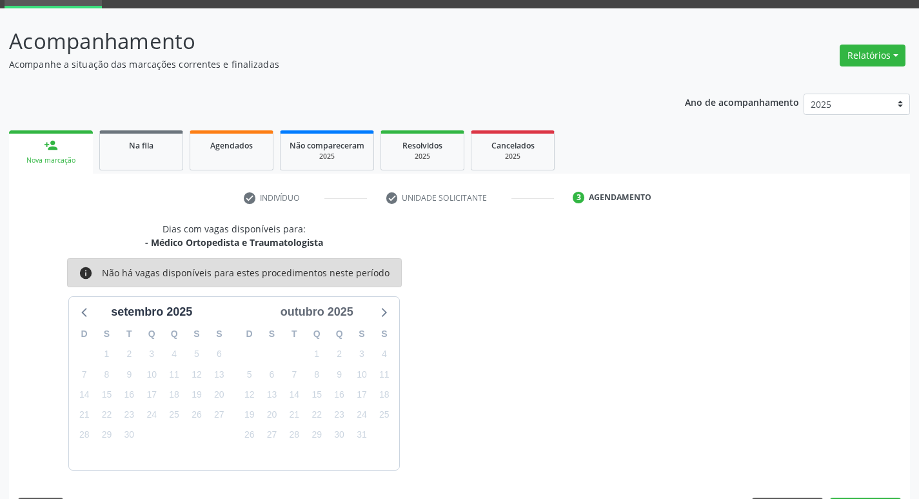
scroll to position [101, 0]
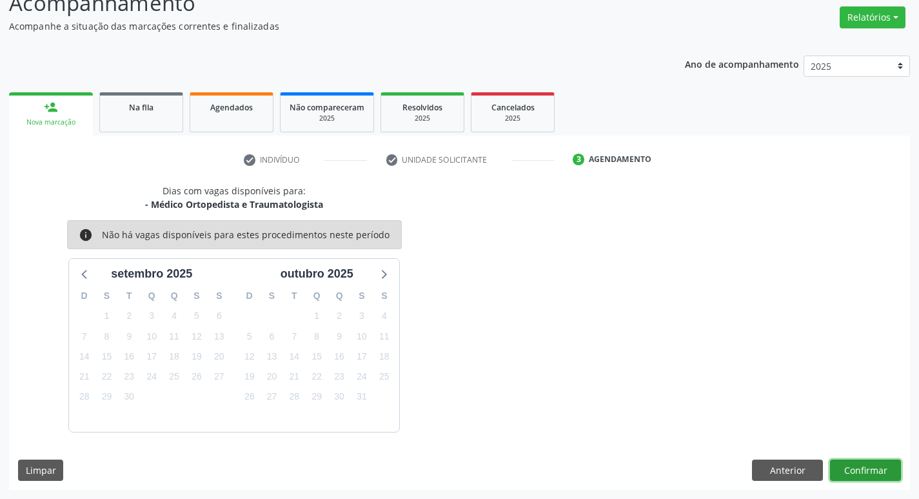
click at [853, 463] on button "Confirmar" at bounding box center [865, 470] width 71 height 22
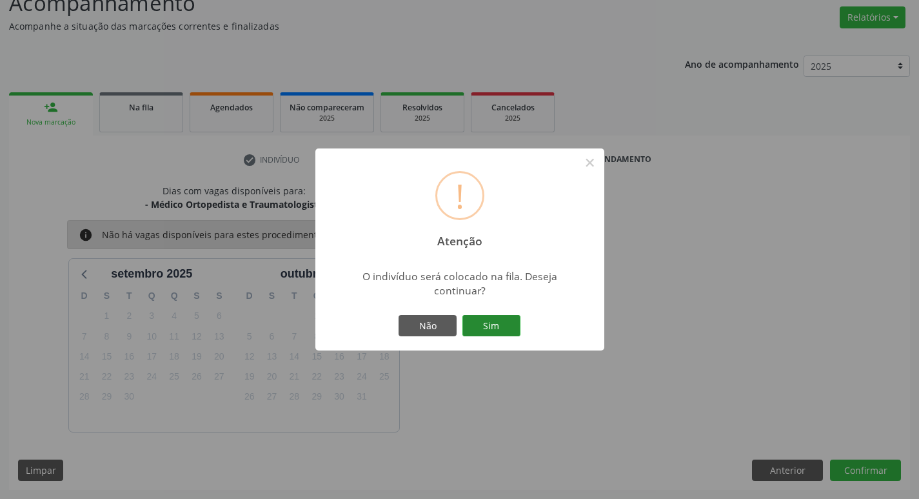
click at [510, 326] on button "Sim" at bounding box center [492, 326] width 58 height 22
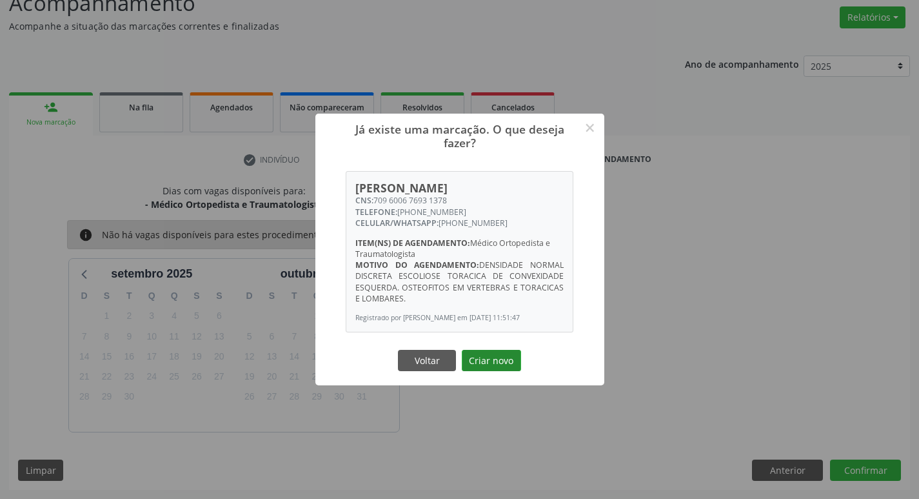
click at [495, 357] on button "Criar novo" at bounding box center [491, 361] width 59 height 22
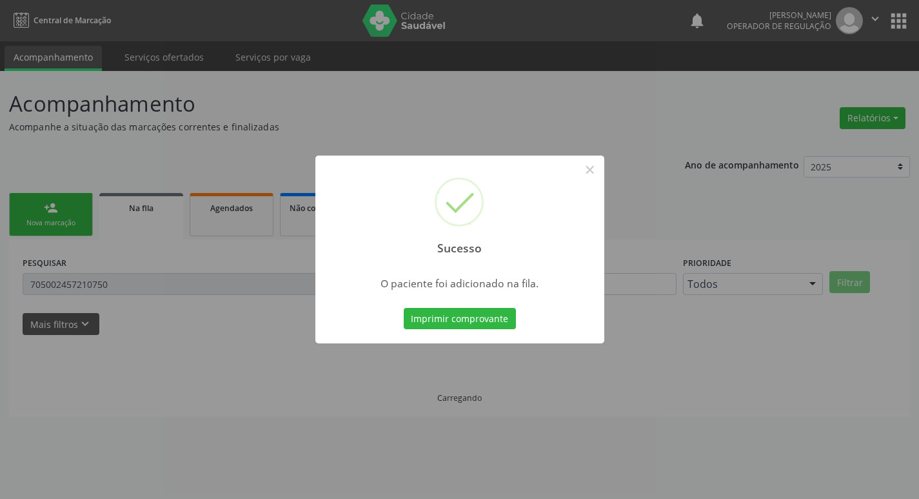
scroll to position [0, 0]
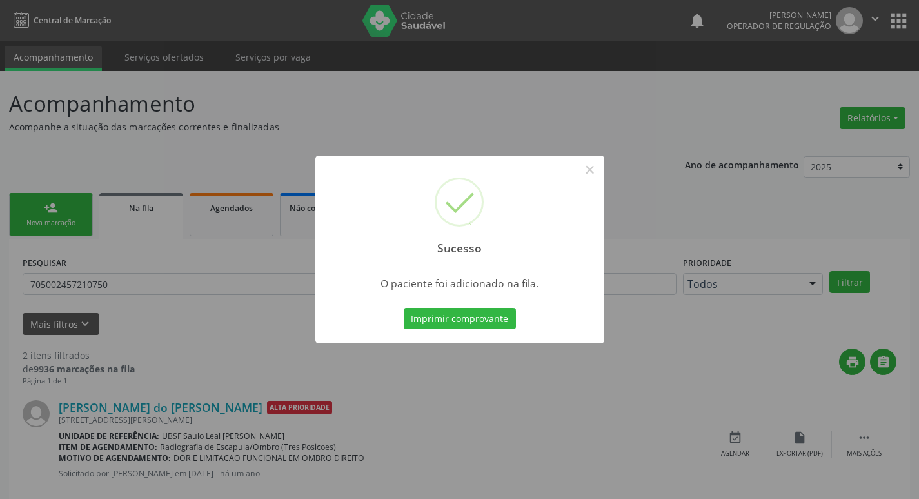
click at [73, 115] on div "Sucesso × O paciente foi adicionado na fila. Imprimir comprovante Cancel" at bounding box center [459, 249] width 919 height 499
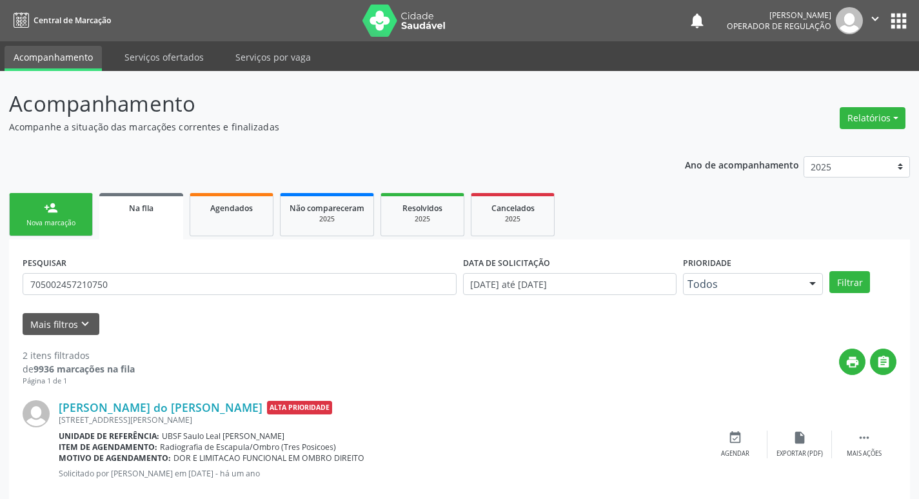
click at [67, 224] on div "Nova marcação" at bounding box center [51, 223] width 65 height 10
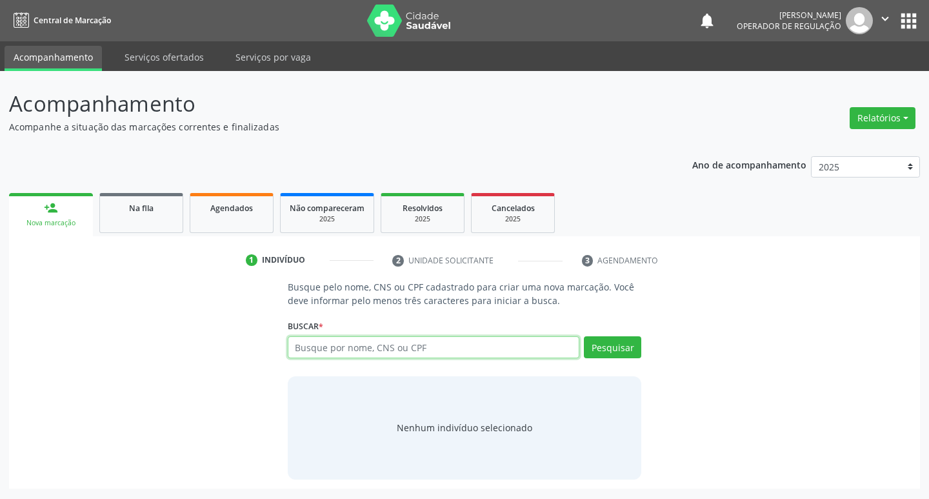
click at [377, 350] on input "text" at bounding box center [434, 347] width 292 height 22
type input "704003355096064"
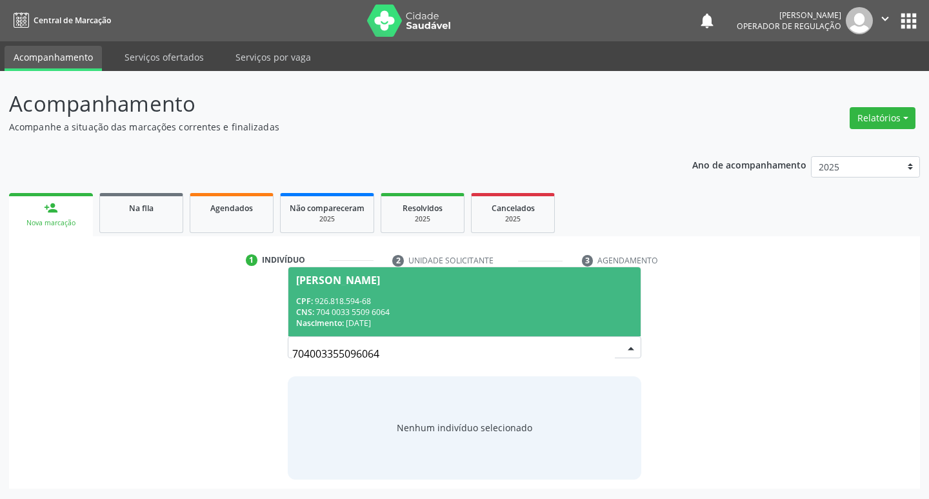
click at [357, 307] on div "CNS: 704 0033 5509 6064" at bounding box center [464, 311] width 337 height 11
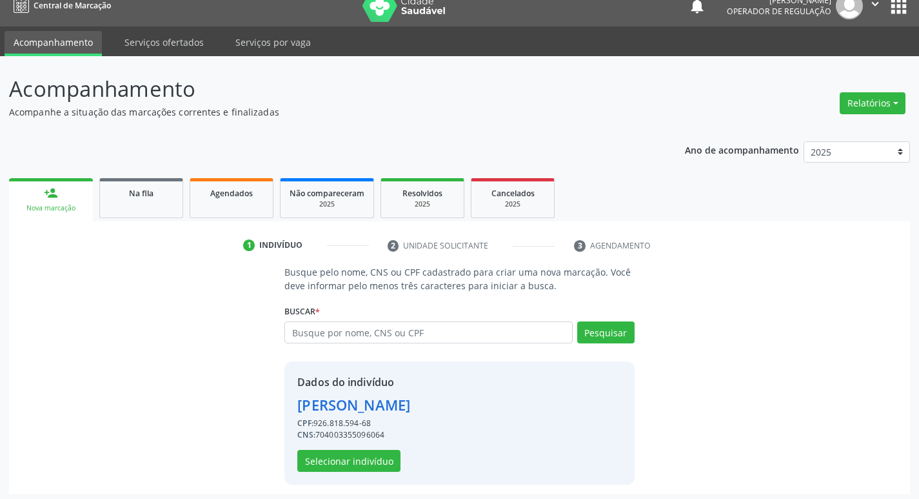
scroll to position [19, 0]
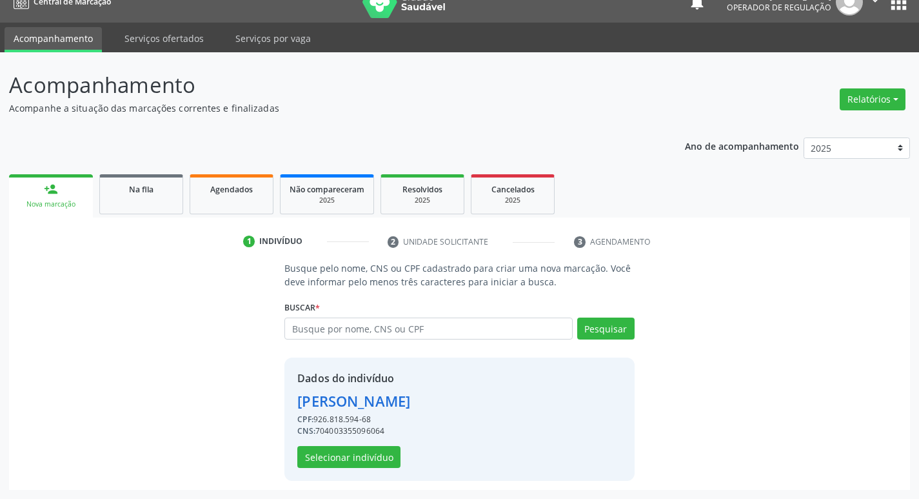
click at [368, 470] on div "Dados do indivíduo [PERSON_NAME] CPF: 926.818.594-68 CNS: 704003355096064 Selec…" at bounding box center [459, 418] width 350 height 123
click at [372, 461] on button "Selecionar indivíduo" at bounding box center [348, 457] width 103 height 22
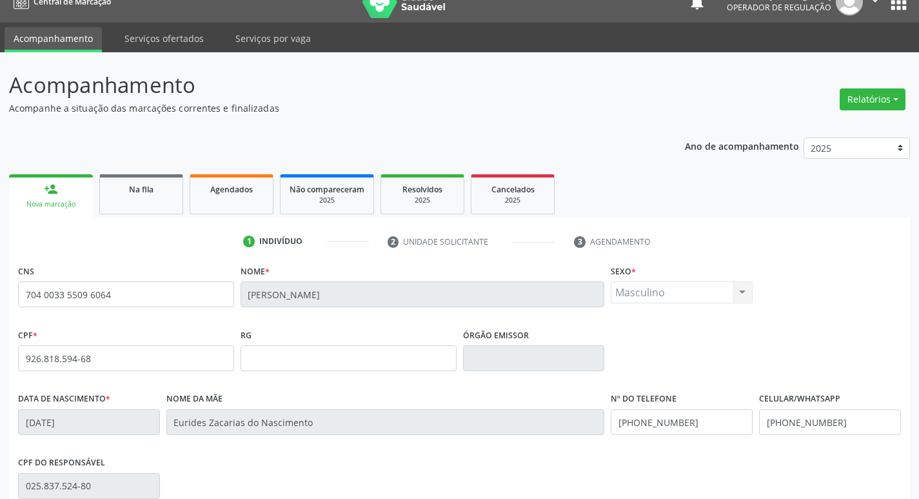
scroll to position [201, 0]
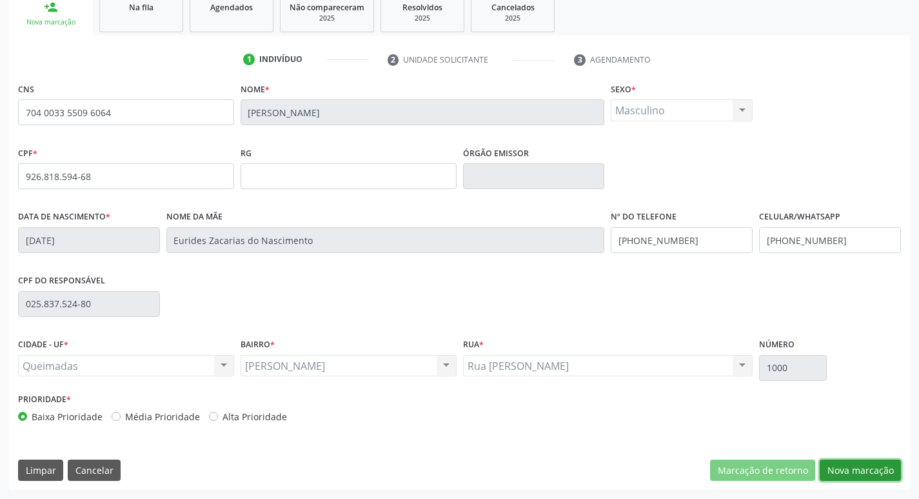
click at [849, 466] on button "Nova marcação" at bounding box center [860, 470] width 81 height 22
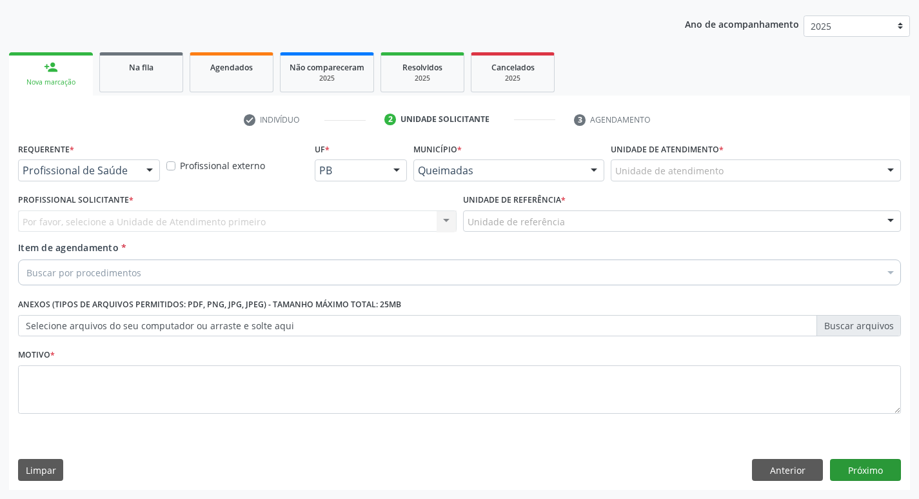
scroll to position [141, 0]
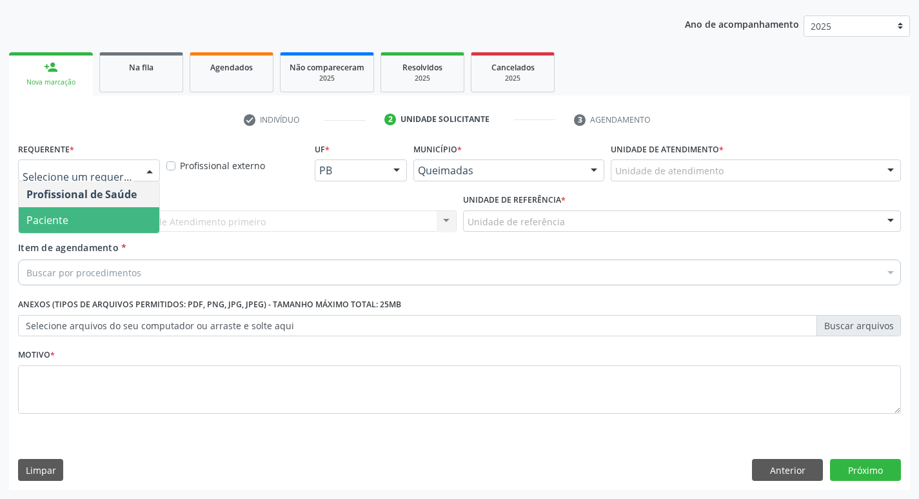
click at [117, 219] on span "Paciente" at bounding box center [89, 220] width 141 height 26
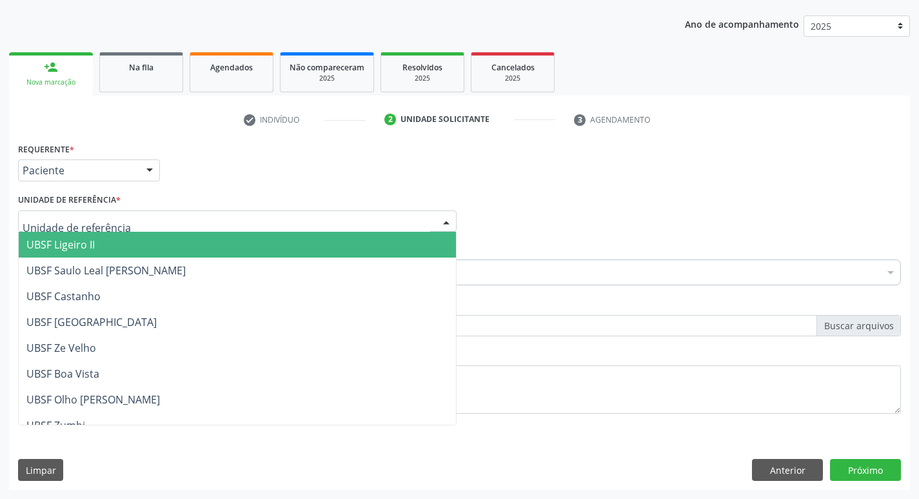
click at [119, 217] on div at bounding box center [237, 221] width 439 height 22
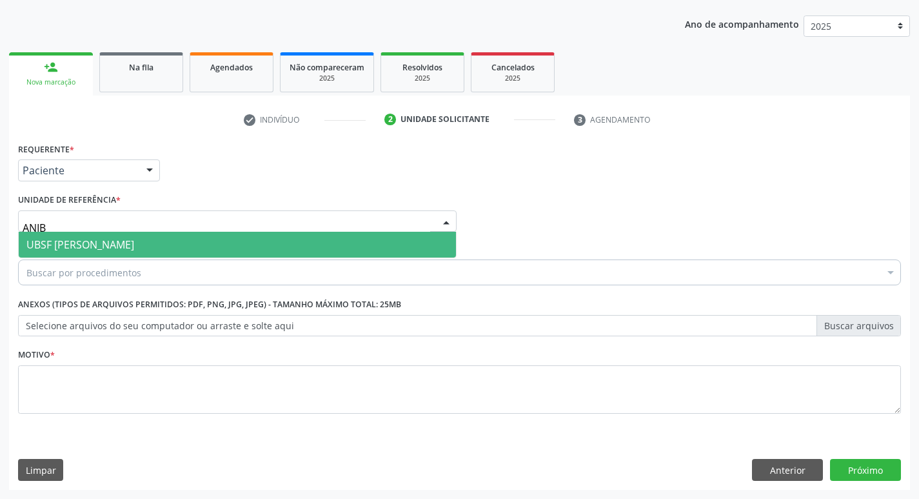
type input "ANIBA"
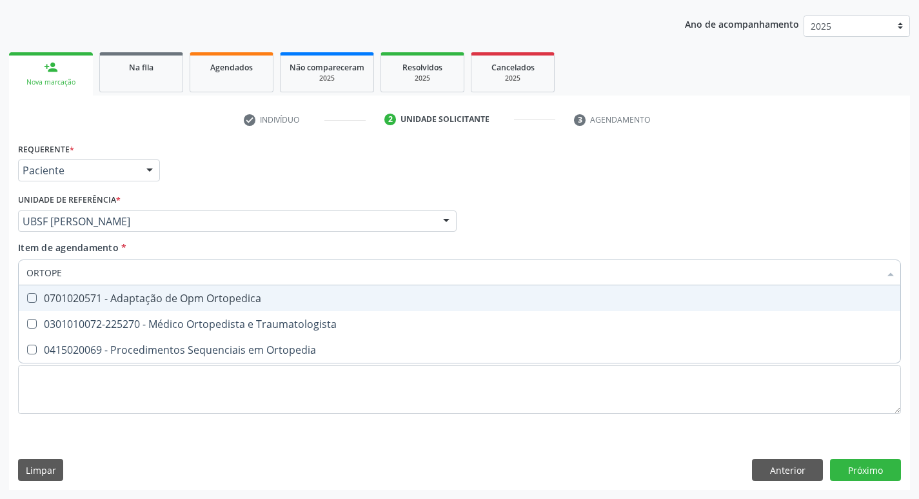
type input "ORTOPED"
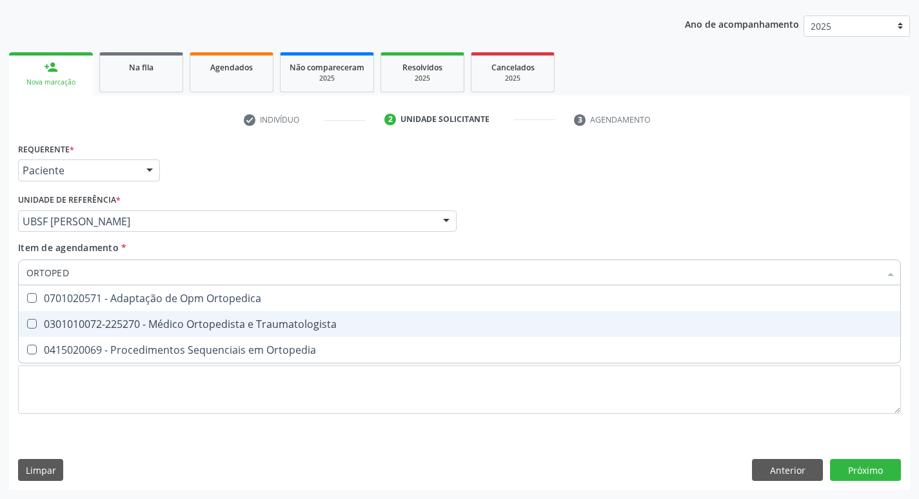
click at [121, 320] on div "0301010072-225270 - Médico Ortopedista e Traumatologista" at bounding box center [459, 324] width 866 height 10
checkbox Traumatologista "true"
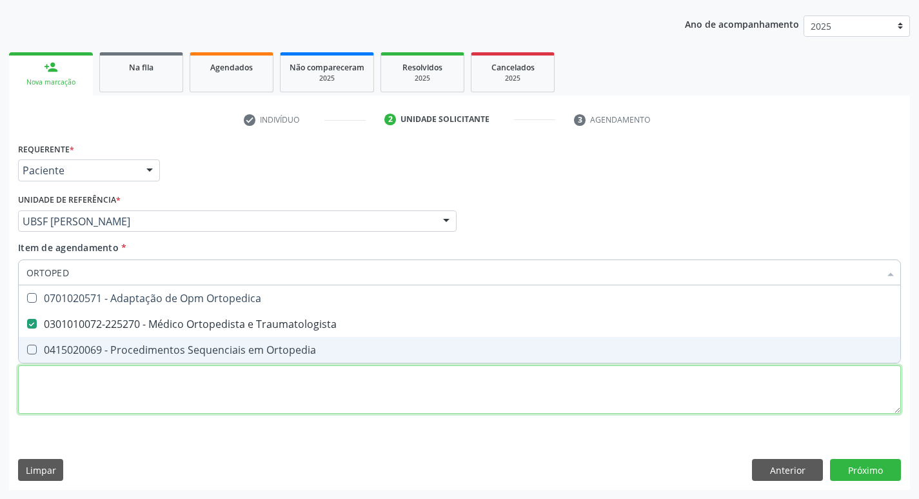
click at [92, 379] on div "Requerente * Paciente Profissional de Saúde Paciente Nenhum resultado encontrad…" at bounding box center [459, 285] width 883 height 292
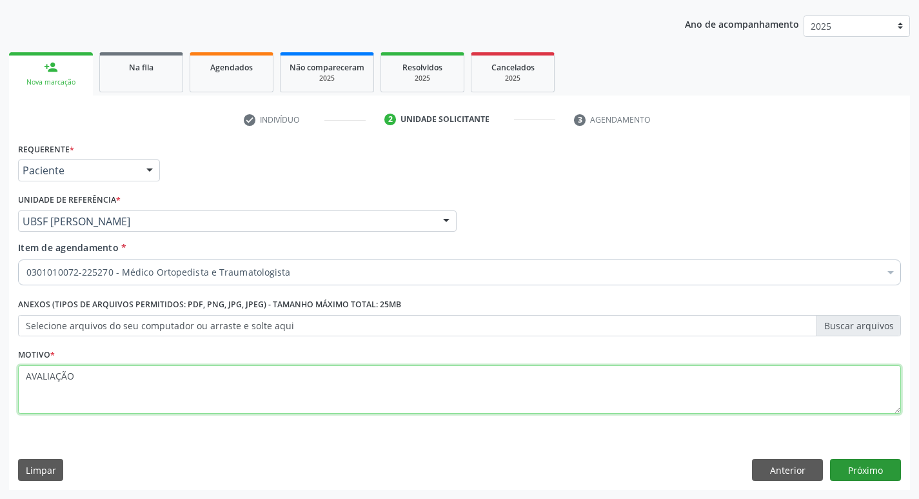
type textarea "AVALIAÇÃO"
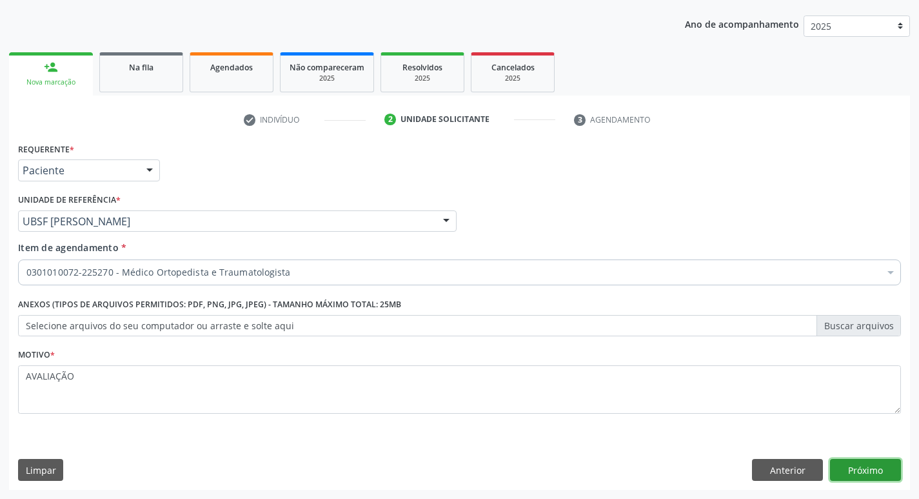
click at [870, 475] on button "Próximo" at bounding box center [865, 470] width 71 height 22
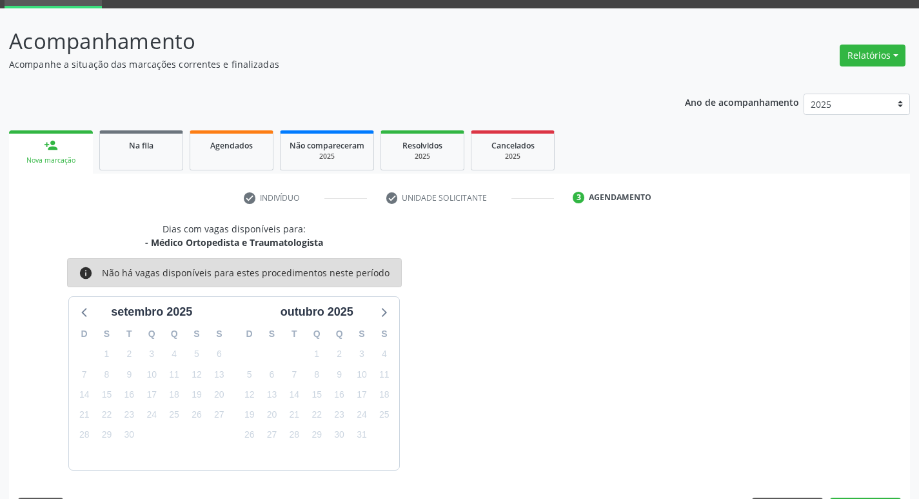
scroll to position [101, 0]
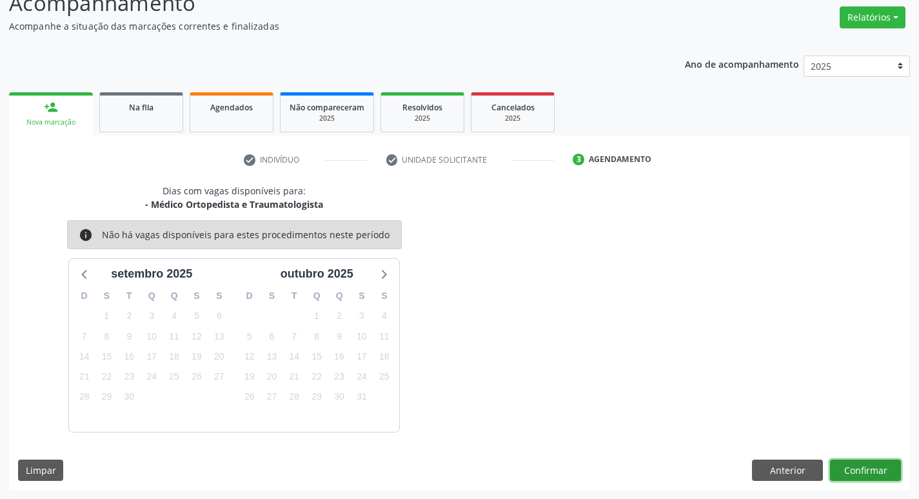
click at [863, 463] on button "Confirmar" at bounding box center [865, 470] width 71 height 22
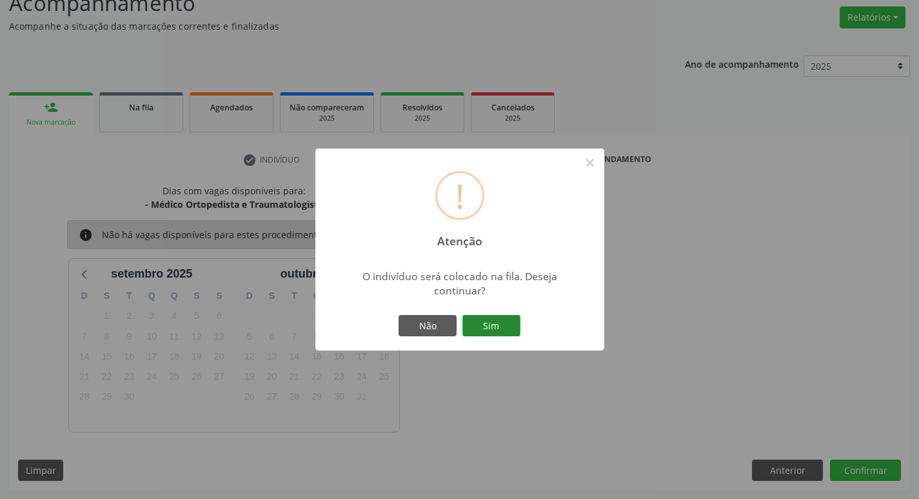
click at [485, 326] on button "Sim" at bounding box center [492, 326] width 58 height 22
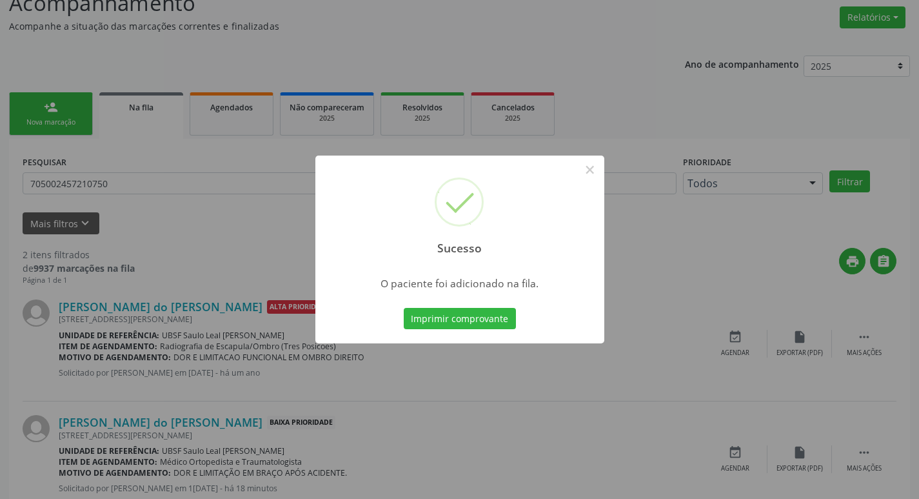
scroll to position [0, 0]
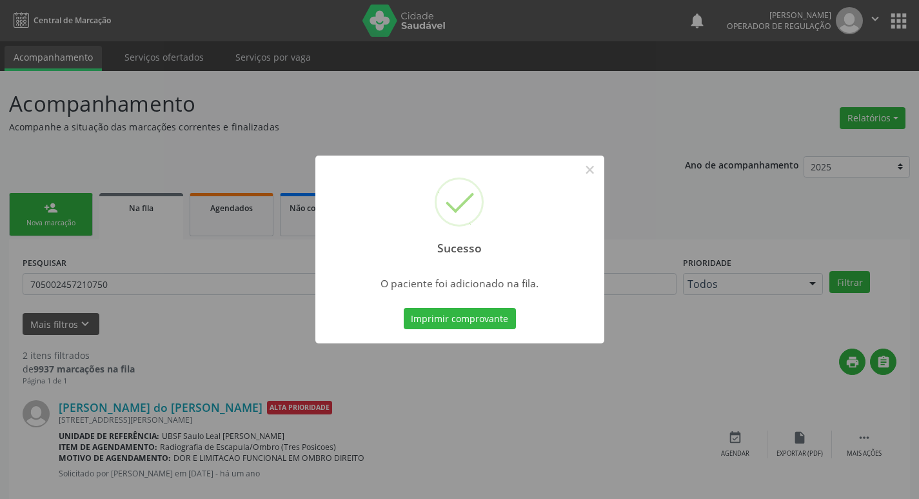
drag, startPoint x: 659, startPoint y: 105, endPoint x: 717, endPoint y: 80, distance: 63.9
click at [659, 106] on div "Sucesso × O paciente foi adicionado na fila. Imprimir comprovante Cancel" at bounding box center [459, 249] width 919 height 499
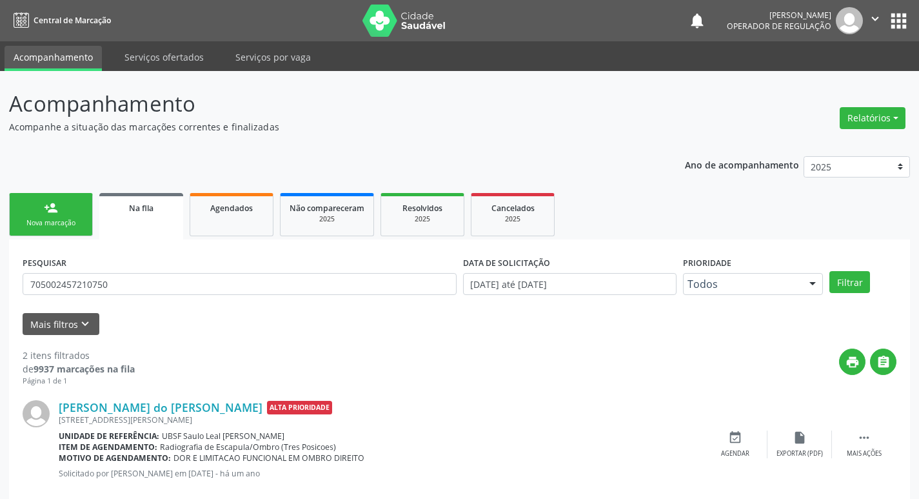
click at [880, 15] on icon "" at bounding box center [875, 19] width 14 height 14
click at [859, 70] on link "Sair" at bounding box center [842, 79] width 89 height 18
